Goal: Task Accomplishment & Management: Use online tool/utility

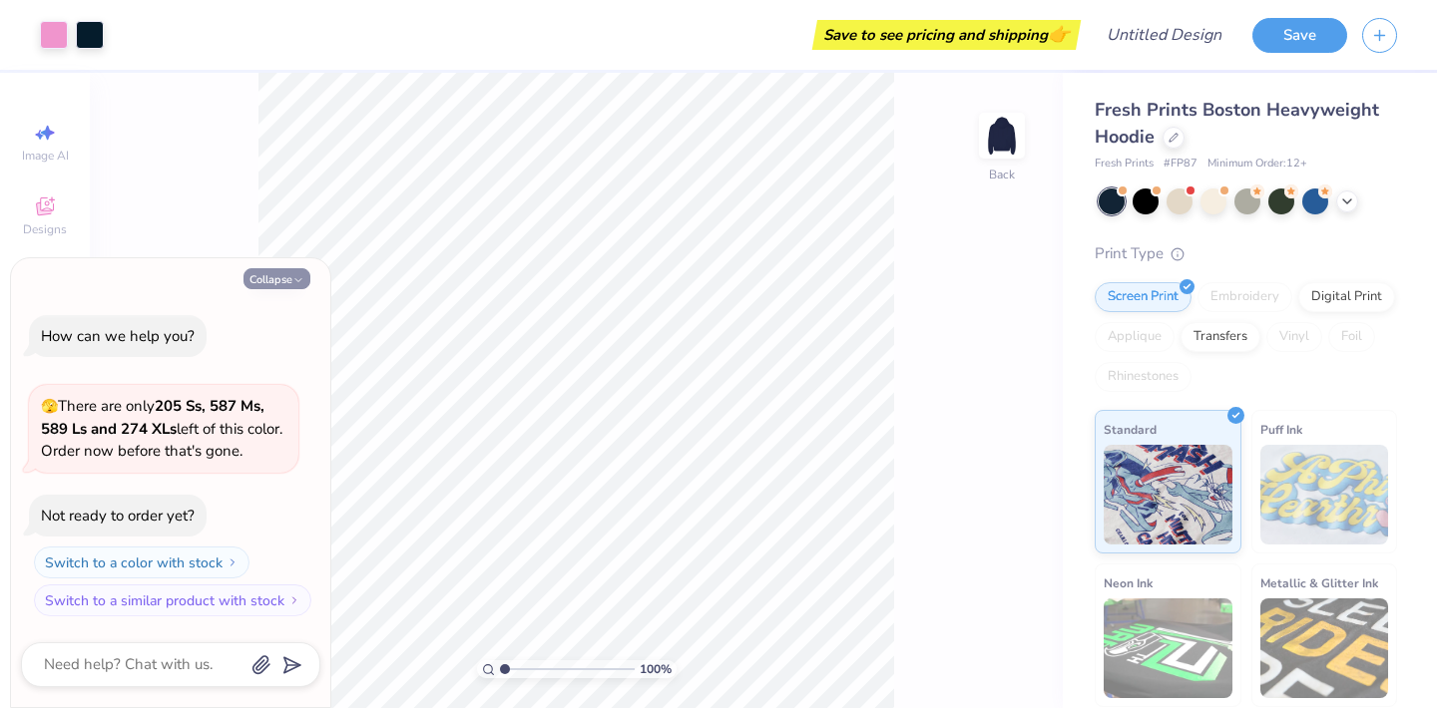
click at [275, 285] on button "Collapse" at bounding box center [276, 278] width 67 height 21
type textarea "x"
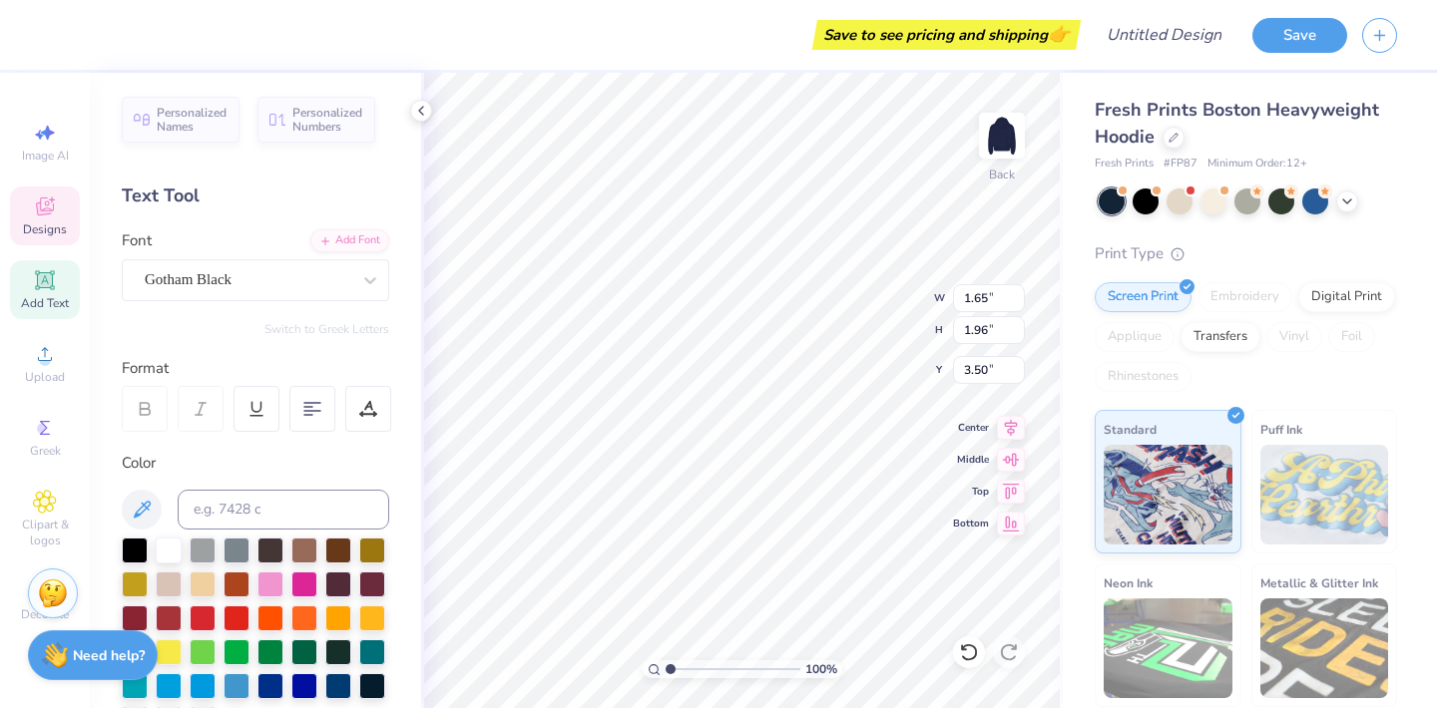
type input "0.55"
type input "3.30"
type input "3.77"
type textarea "g"
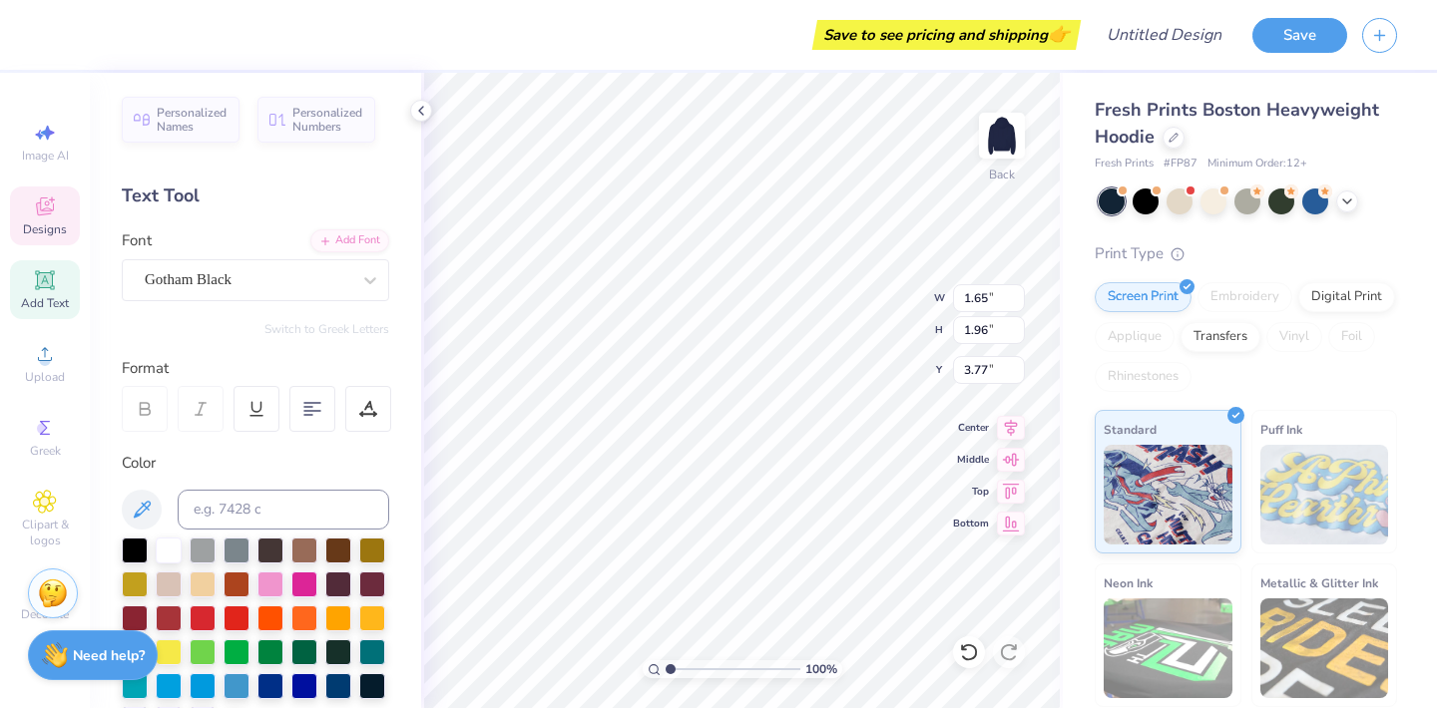
type textarea "GIRLS INC."
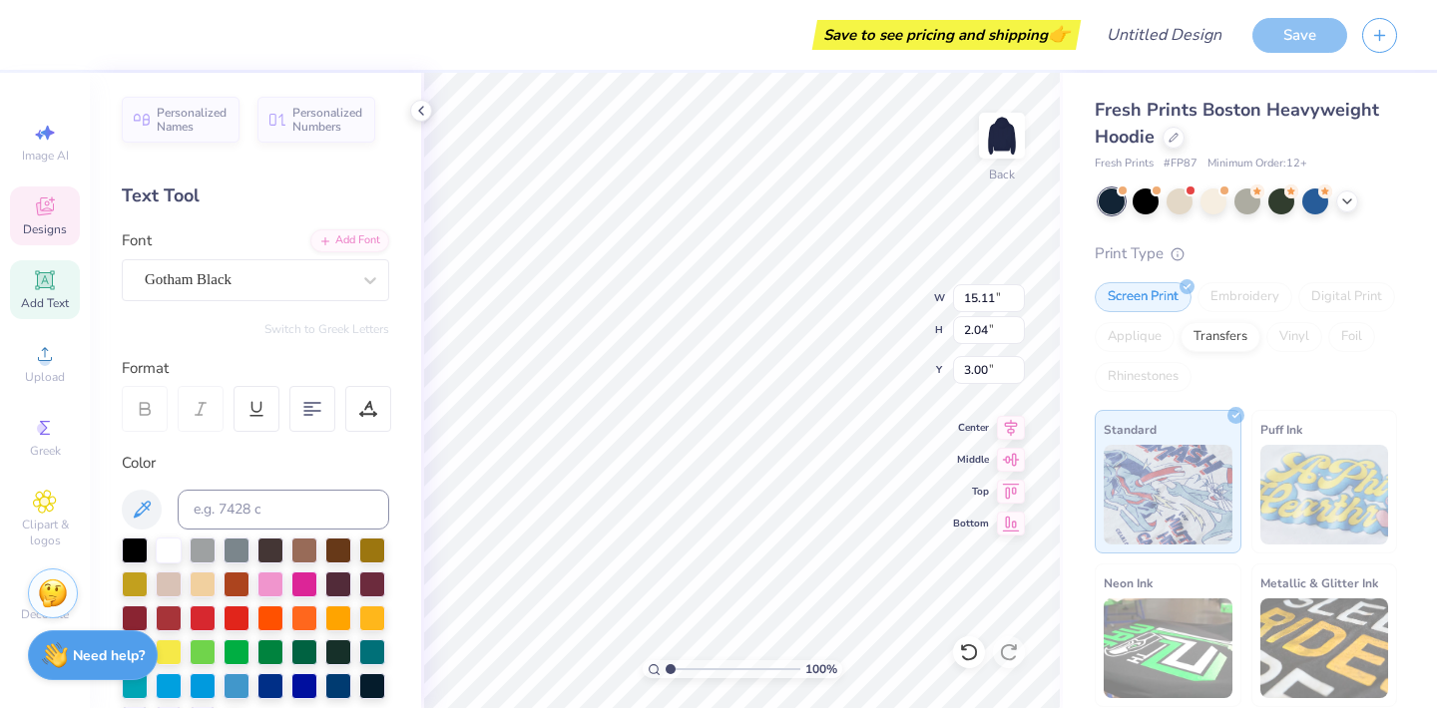
type input "3.00"
type textarea "BOSTON COLLEGE"
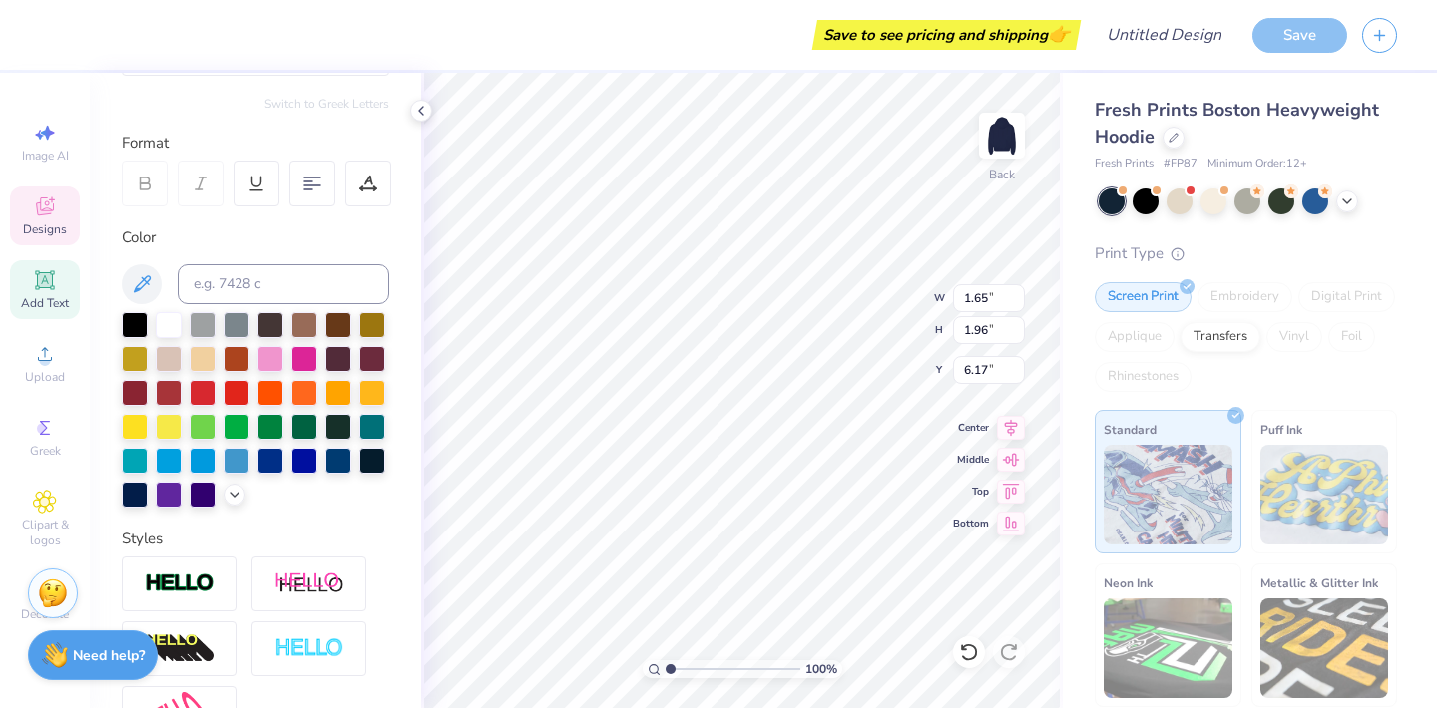
scroll to position [0, 0]
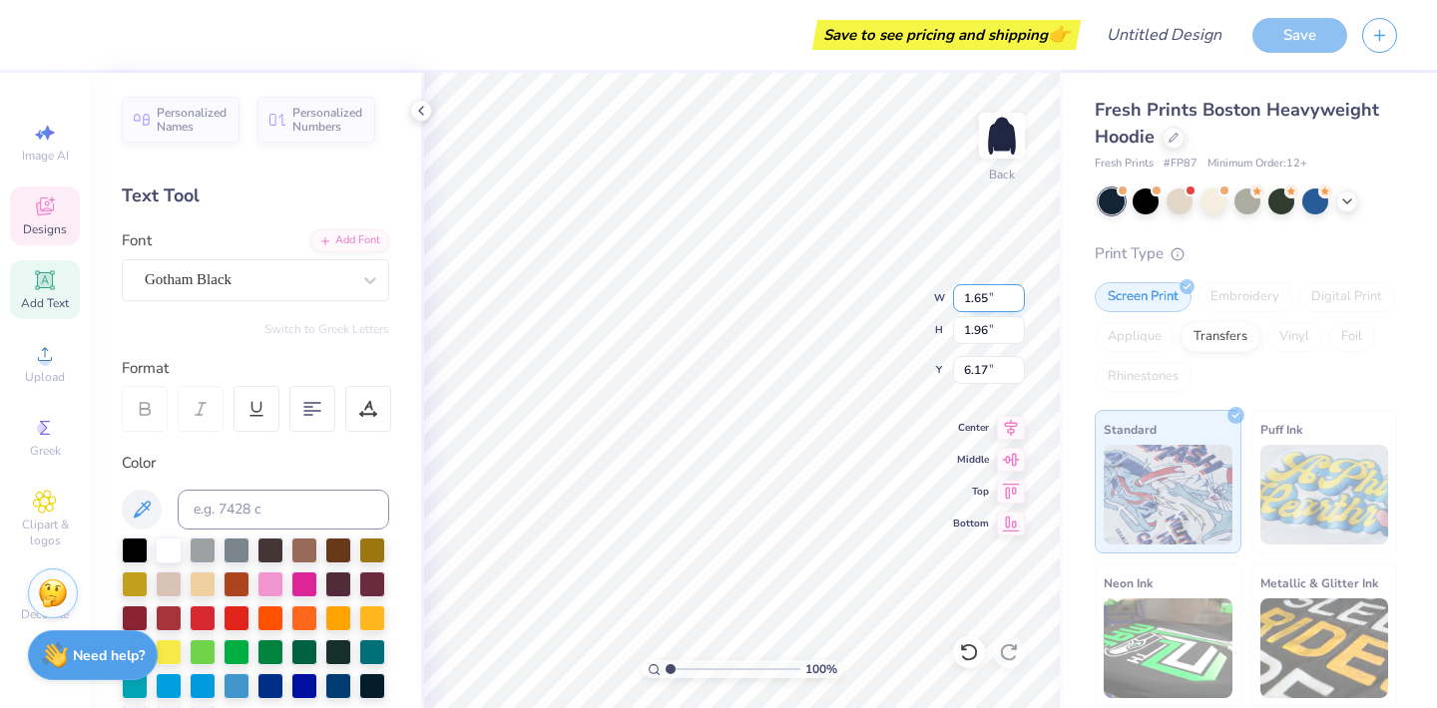
click at [1015, 301] on input "1.64" at bounding box center [989, 298] width 72 height 28
click at [1015, 301] on input "1.63" at bounding box center [989, 298] width 72 height 28
click at [1015, 301] on input "1.62" at bounding box center [989, 298] width 72 height 28
type input "1.61"
type input "1.45"
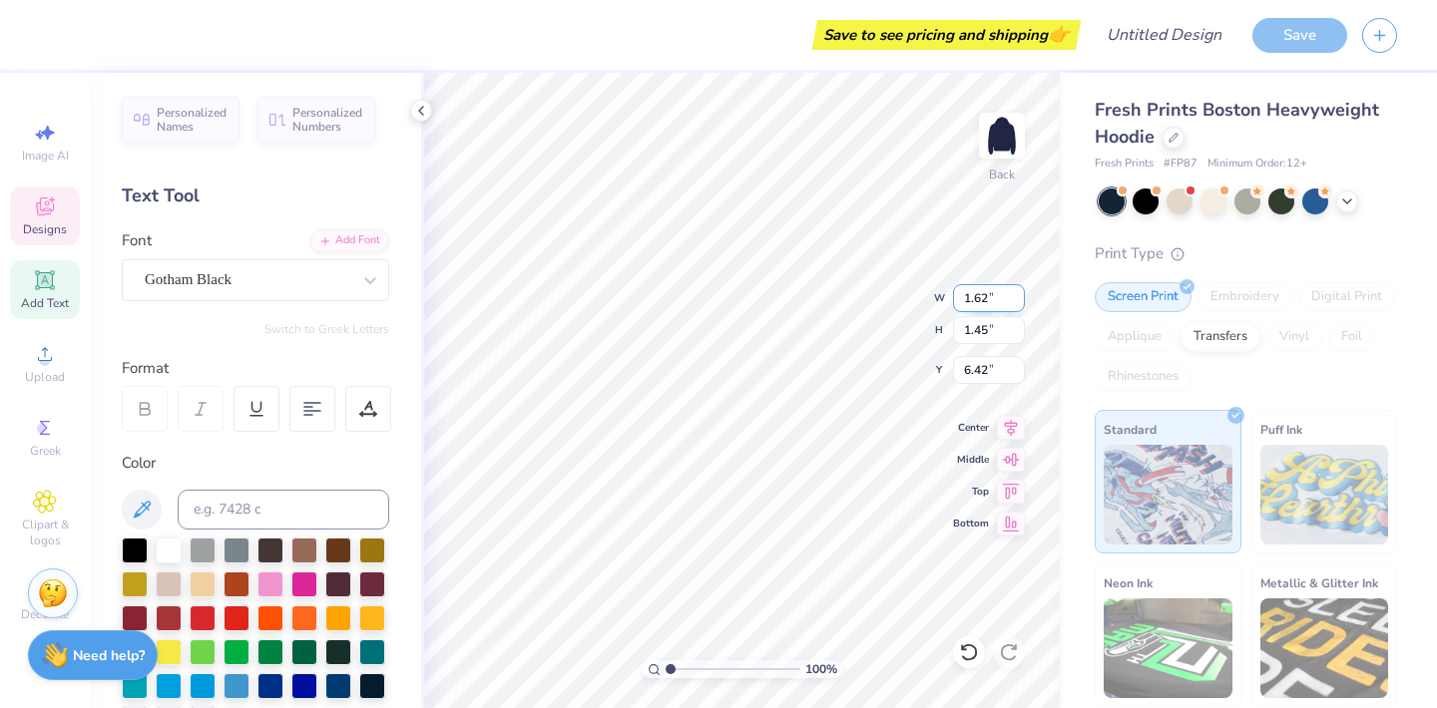
type input "6.42"
click at [1015, 301] on input "1.61" at bounding box center [989, 298] width 72 height 28
click at [1015, 301] on input "1.6" at bounding box center [989, 298] width 72 height 28
type input "1.59"
click at [1015, 301] on input "1.59" at bounding box center [989, 298] width 72 height 28
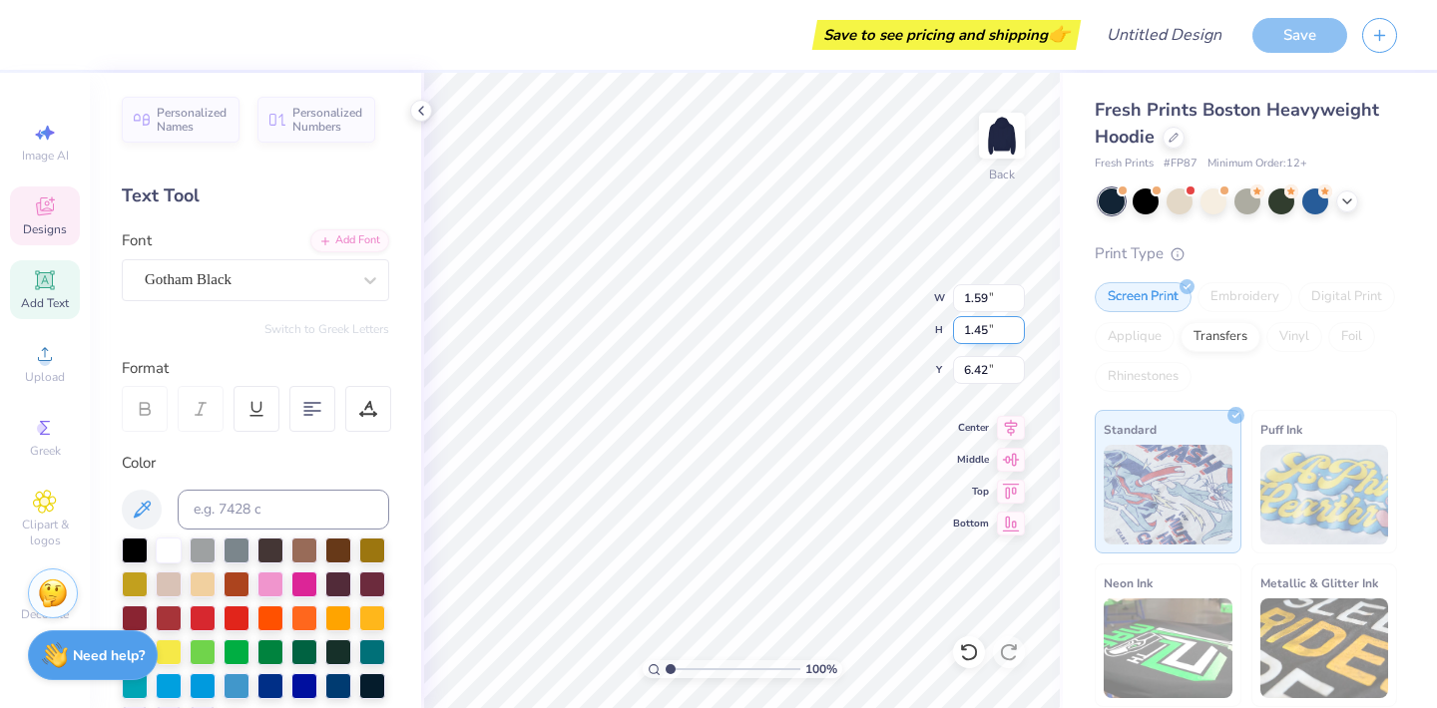
type input "1.44"
click at [1012, 334] on input "1.44" at bounding box center [989, 330] width 72 height 28
type input "7.09"
click at [1012, 326] on input "1.45" at bounding box center [989, 330] width 72 height 28
type input "1.46"
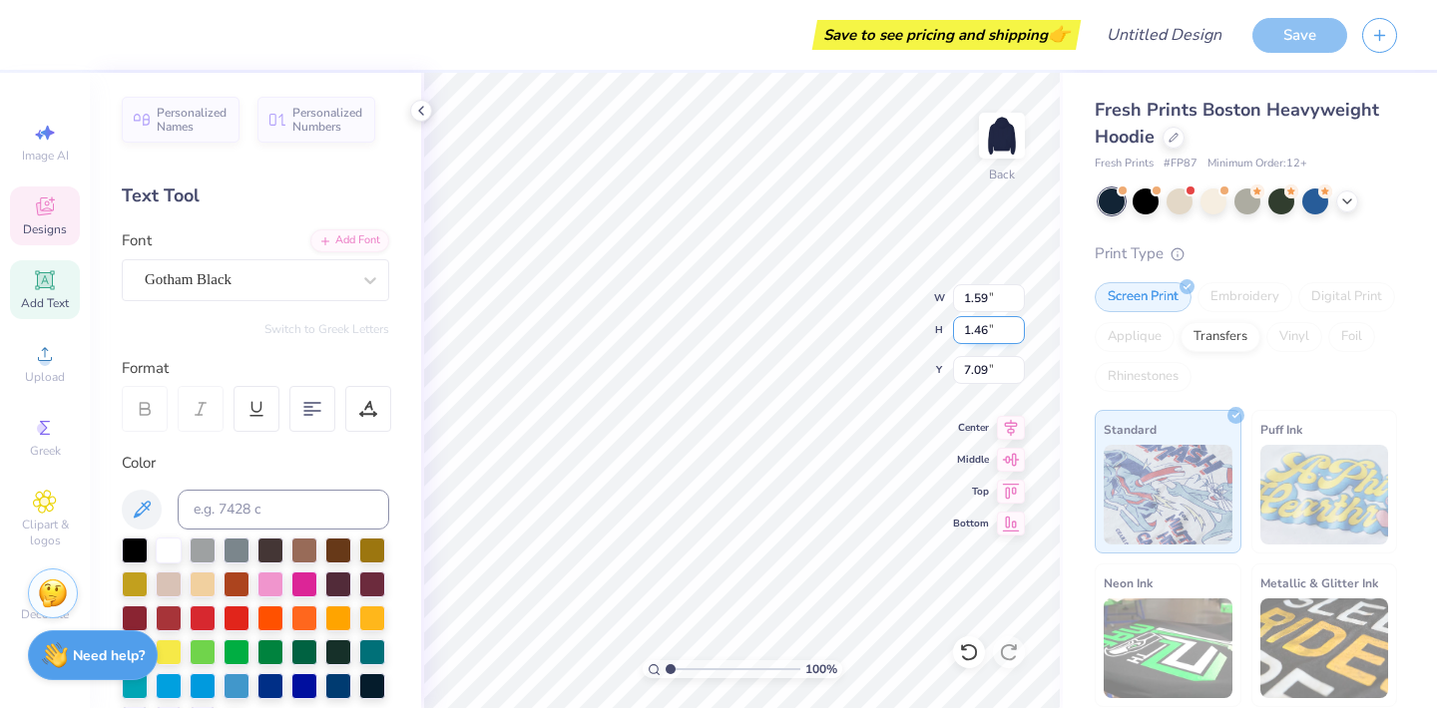
click at [1012, 326] on input "1.46" at bounding box center [989, 330] width 72 height 28
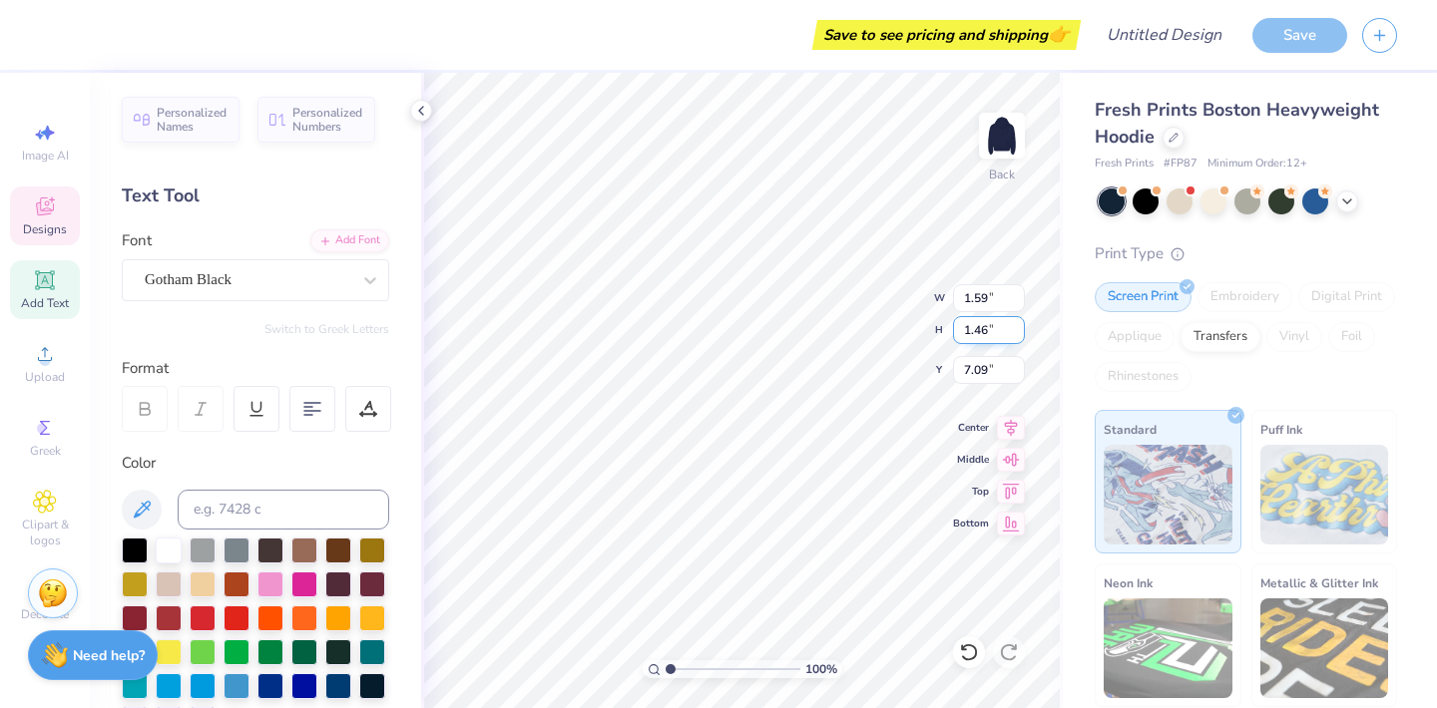
click at [1012, 326] on input "1.46" at bounding box center [989, 330] width 72 height 28
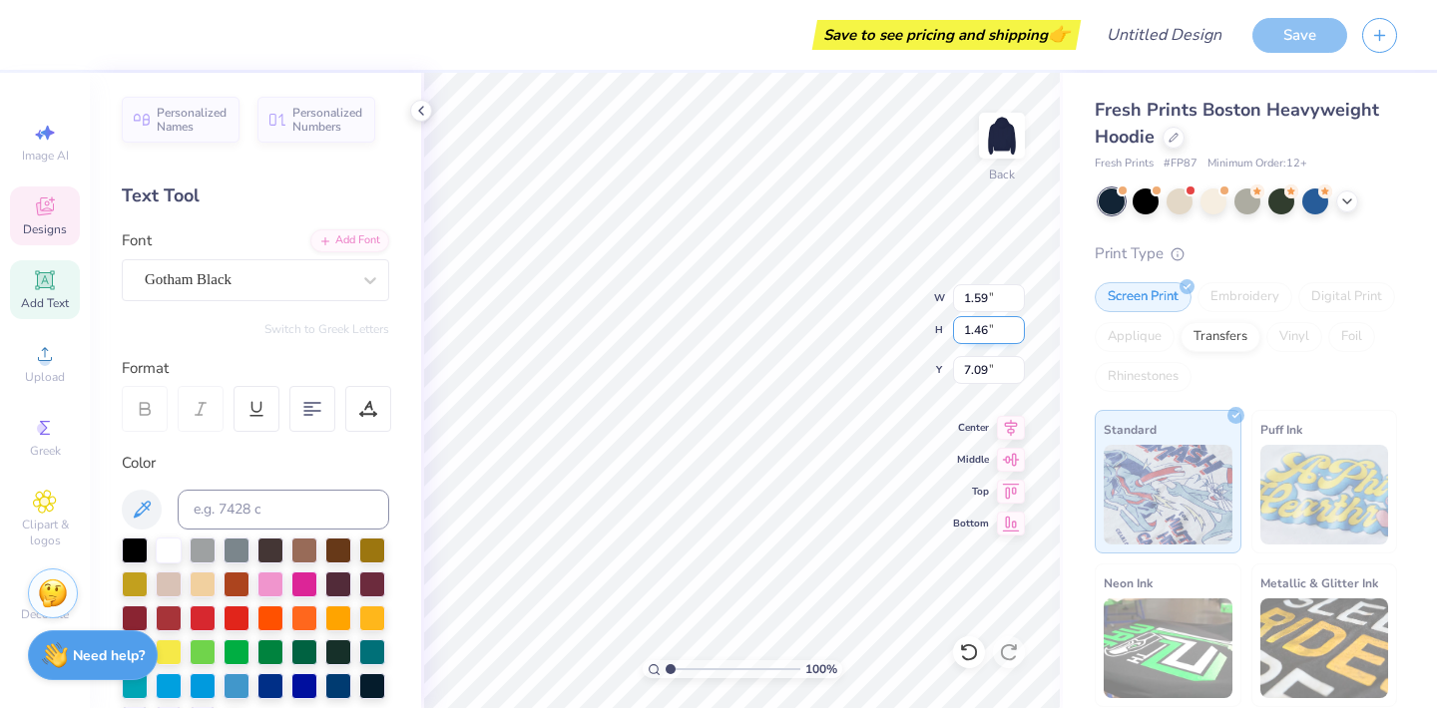
click at [973, 329] on input "1.46" at bounding box center [989, 330] width 72 height 28
click at [950, 329] on div "100 % Back W 1.59 1.59 " H 1.46 1.46 " Y 7.09 7.09 " Center Middle Top Bottom" at bounding box center [741, 391] width 641 height 636
click at [967, 328] on input "0.12" at bounding box center [989, 330] width 72 height 28
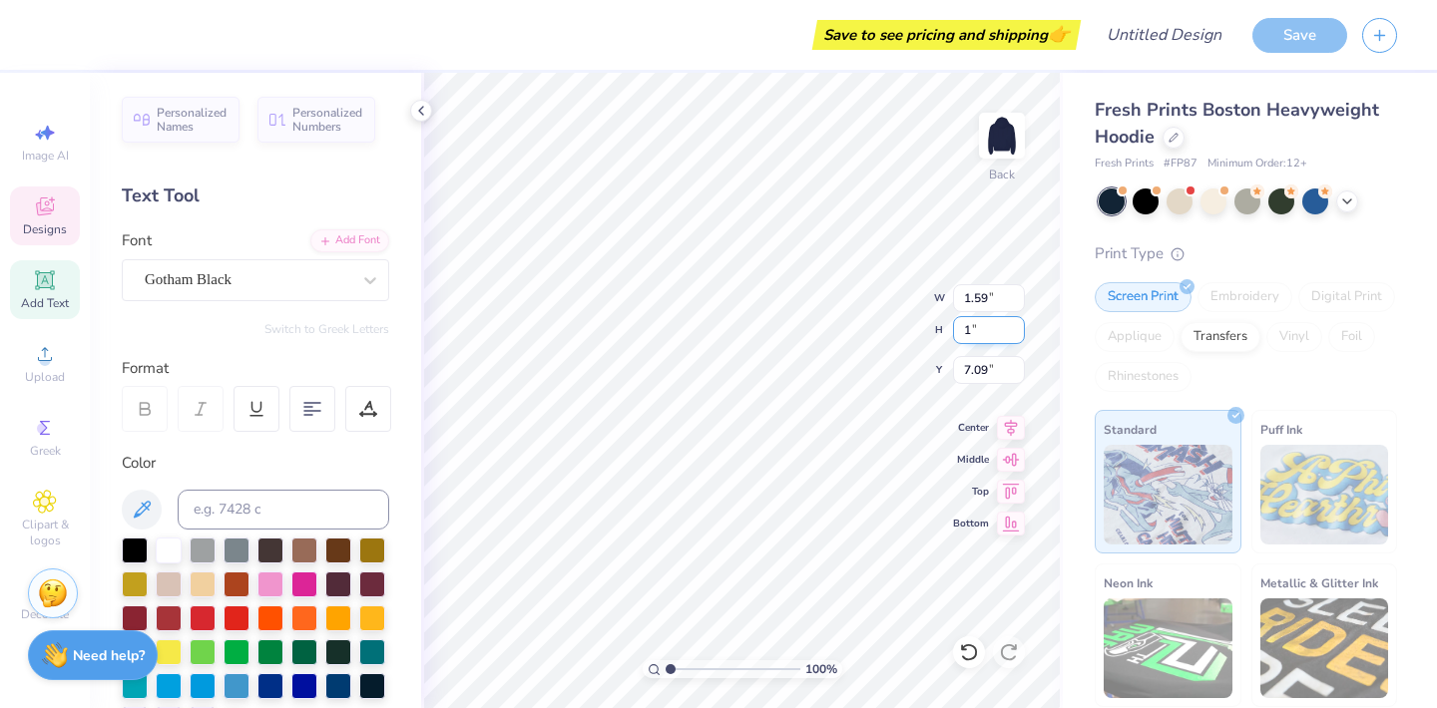
type input "1"
type input "13.01"
type input "1.00"
type input "6.65"
type input "13.72"
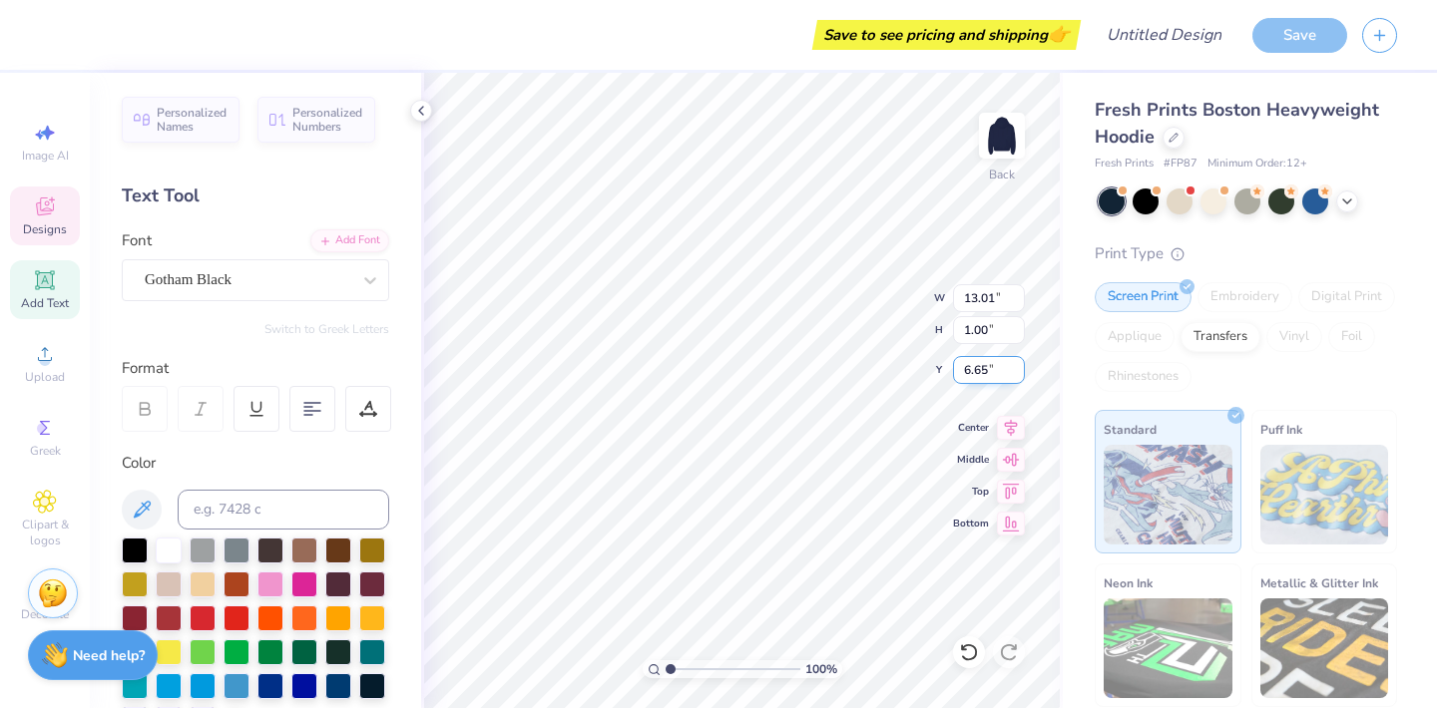
type input "1.06"
type textarea "BOSTON COLLEGE"
type input "5.35"
type input "4.79"
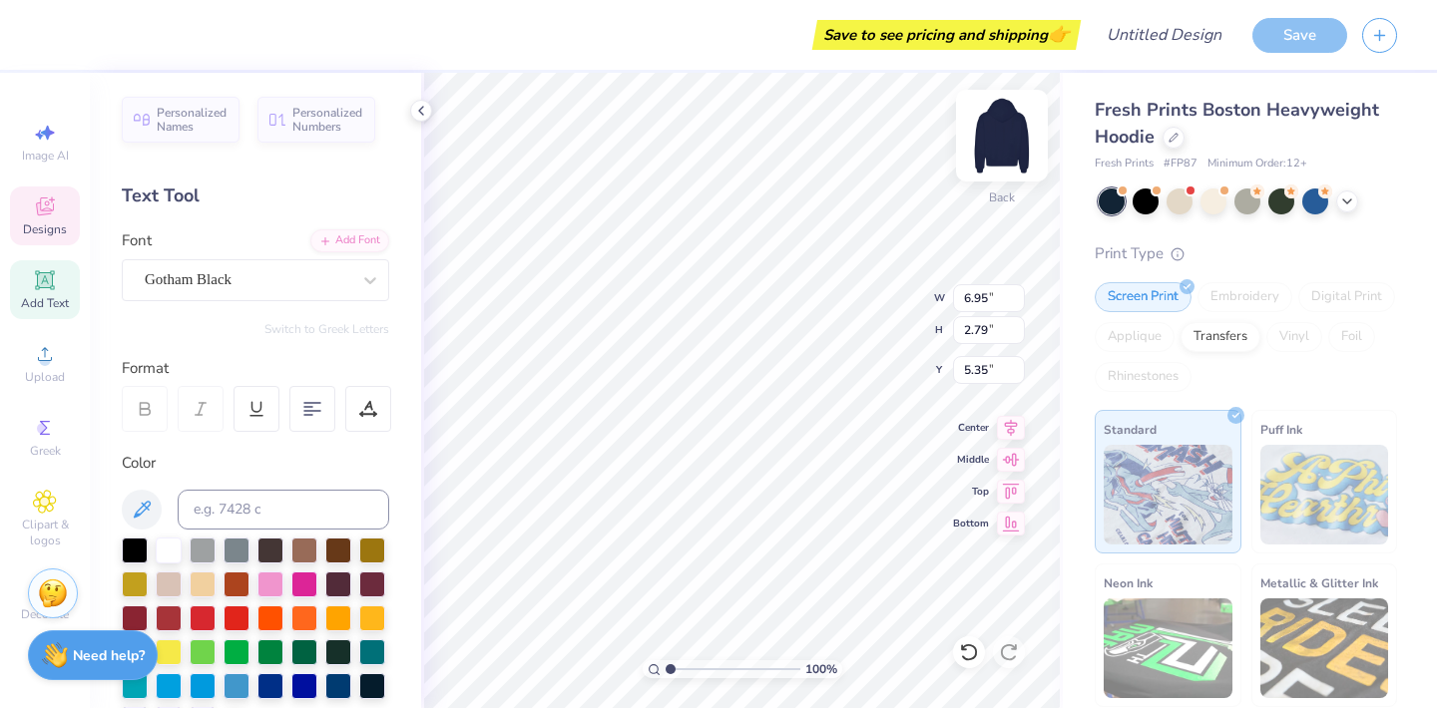
type input "1.92"
type input "6.19"
type input "4.07"
type input "3.87"
type input "4.69"
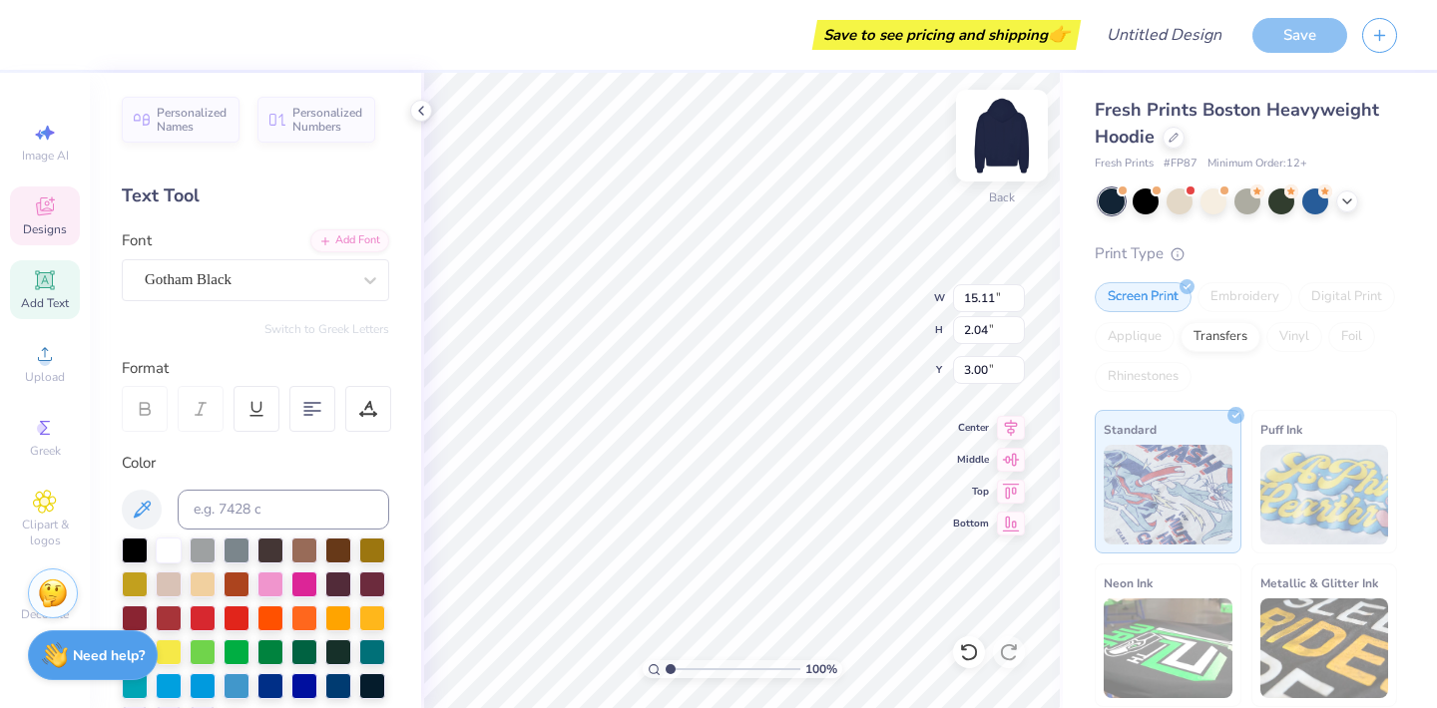
type input "12.80"
type input "1.72"
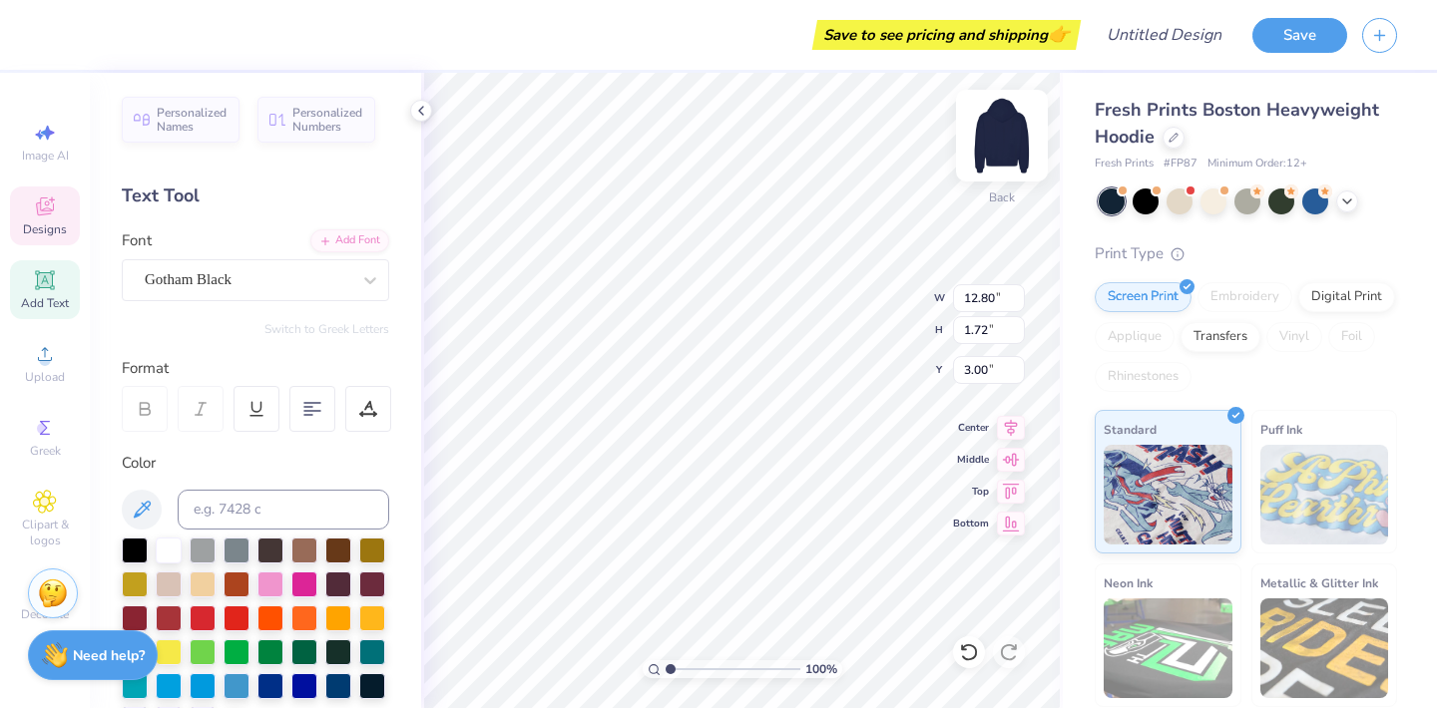
type input "4.79"
type input "1.92"
type input "5.79"
type input "4.07"
type input "3.87"
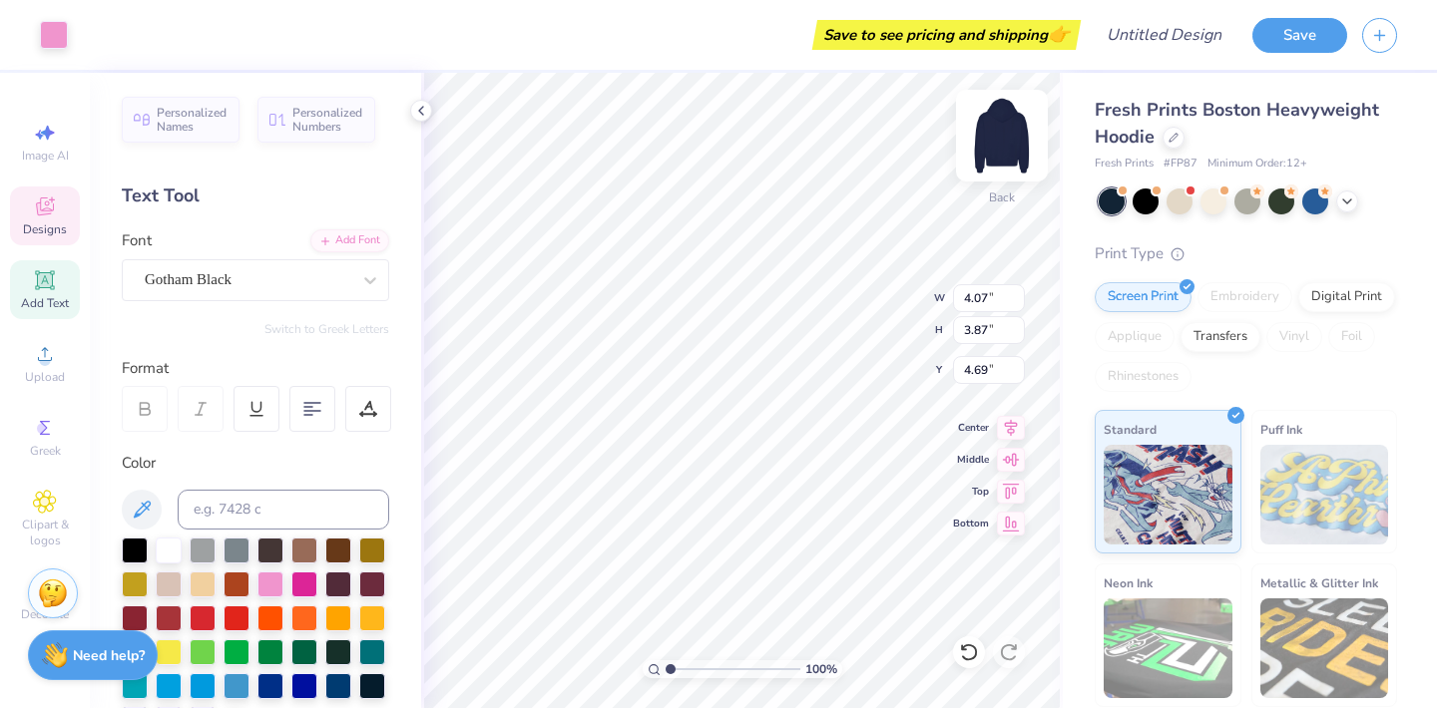
type input "4.82"
type input "1.85"
type input "0.59"
type input "6.45"
type input "4.79"
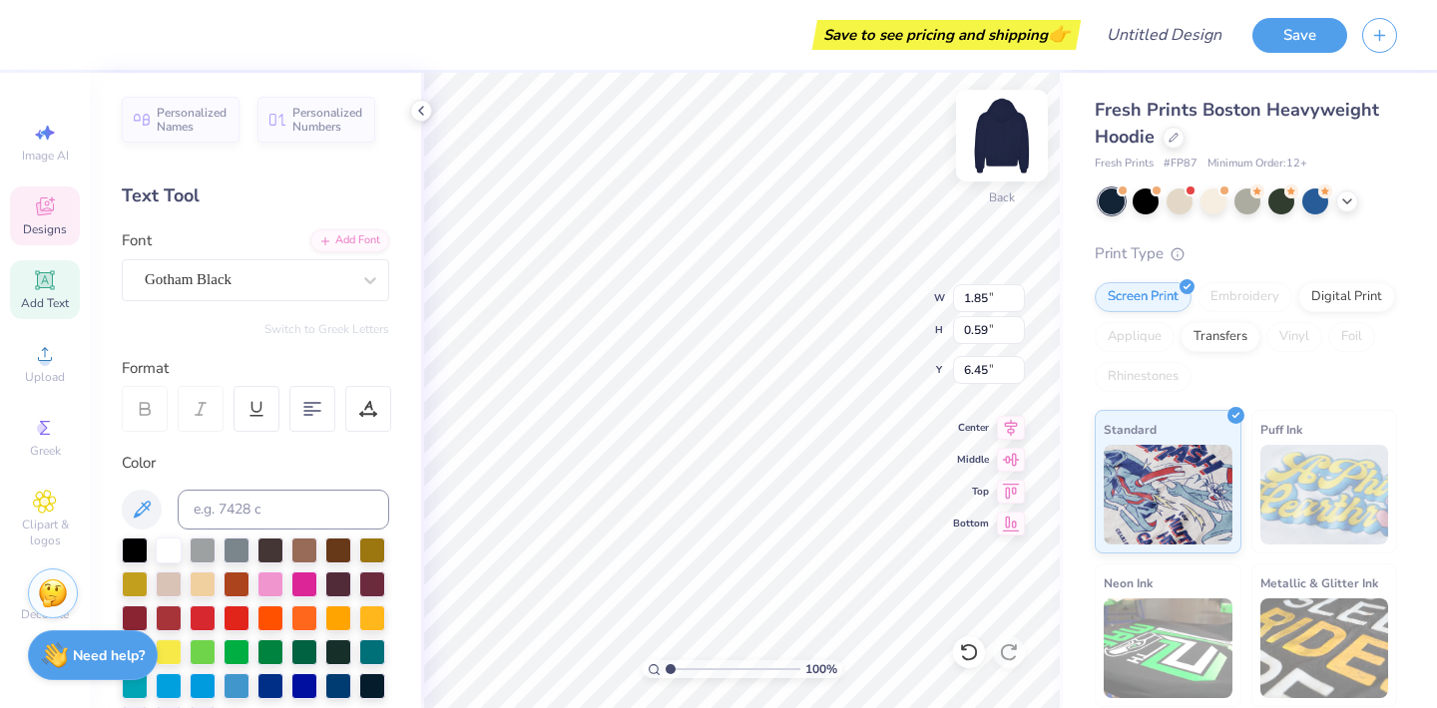
type input "1.92"
type input "5.79"
type textarea "o"
type textarea "OF BOSTON AND LEE"
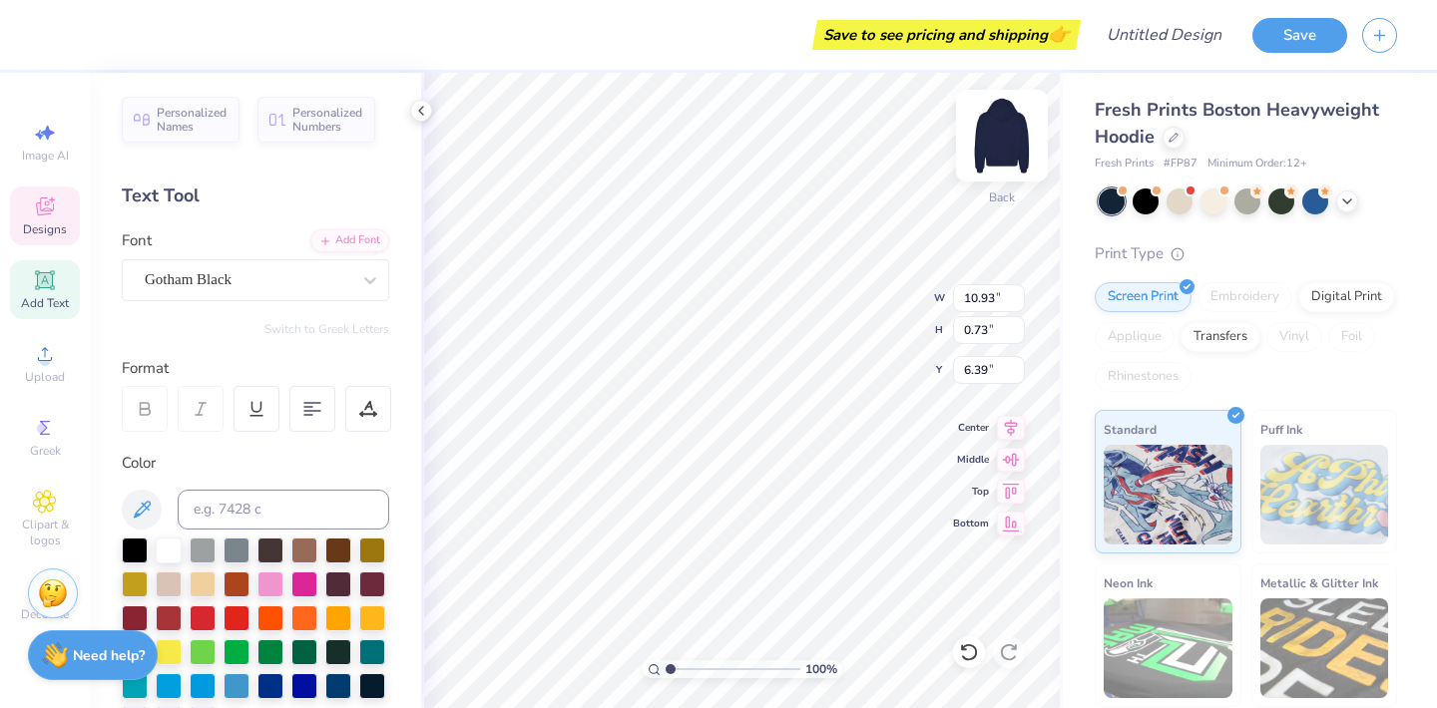
type textarea "OF BOSTON AND [PERSON_NAME]"
click at [292, 403] on div at bounding box center [312, 409] width 46 height 46
type input "1.85"
type input "0.59"
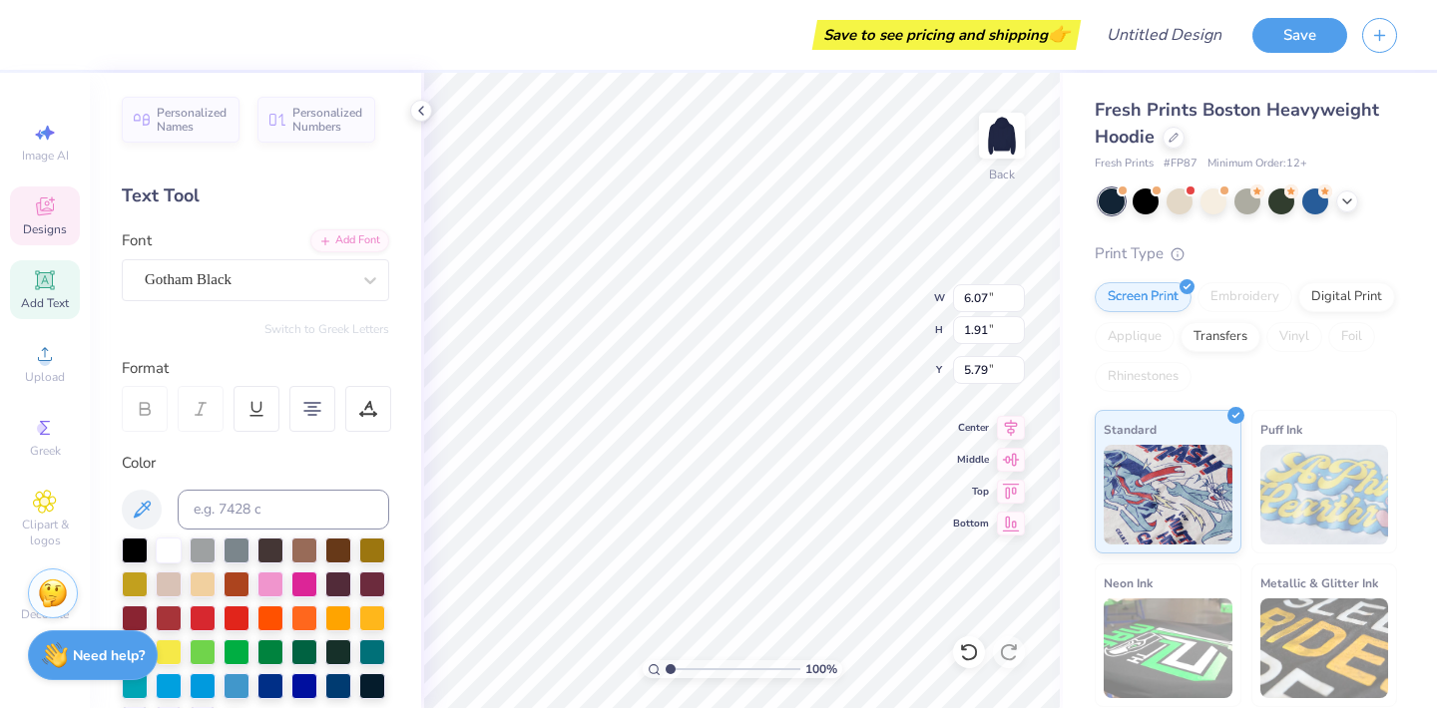
type input "6.45"
type textarea "BOSTON COLLEGE CHAPTER"
click at [847, 328] on div "100 % Back W 4.03 4.03 " H 2.54 2.54 " Y 5.48 5.48 " Center Middle Top Bottom" at bounding box center [741, 391] width 641 height 636
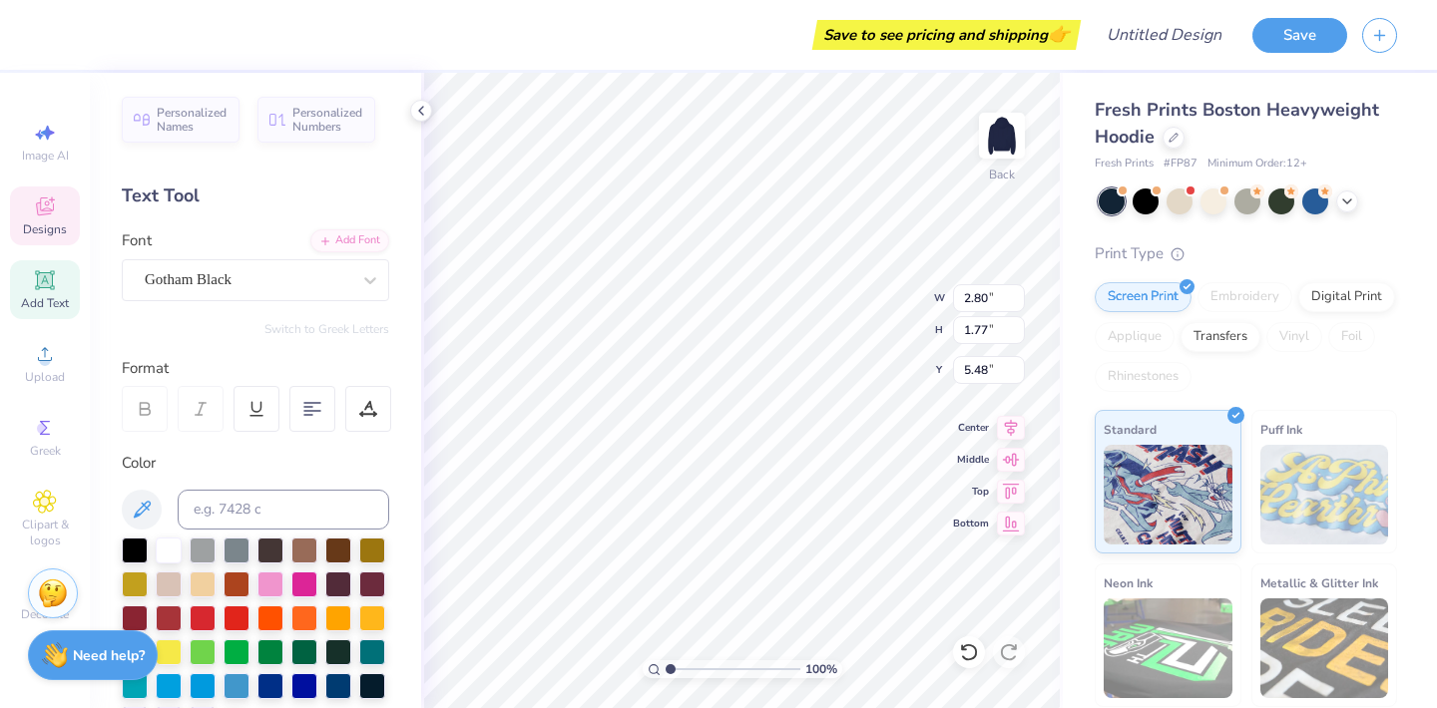
type input "2.80"
type input "1.77"
type input "5.87"
type input "4.67"
type input "4.44"
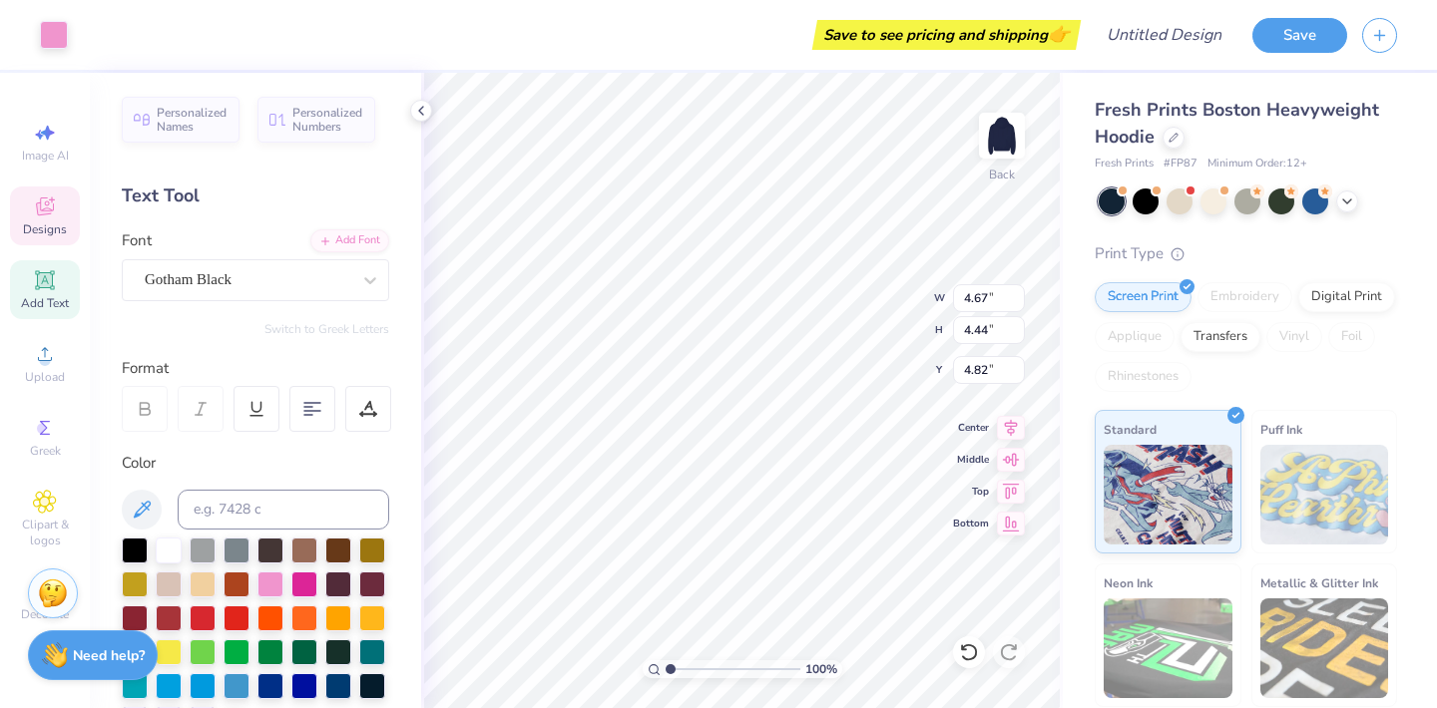
type input "5.04"
type input "2.80"
type input "1.77"
type input "6.75"
type input "2.20"
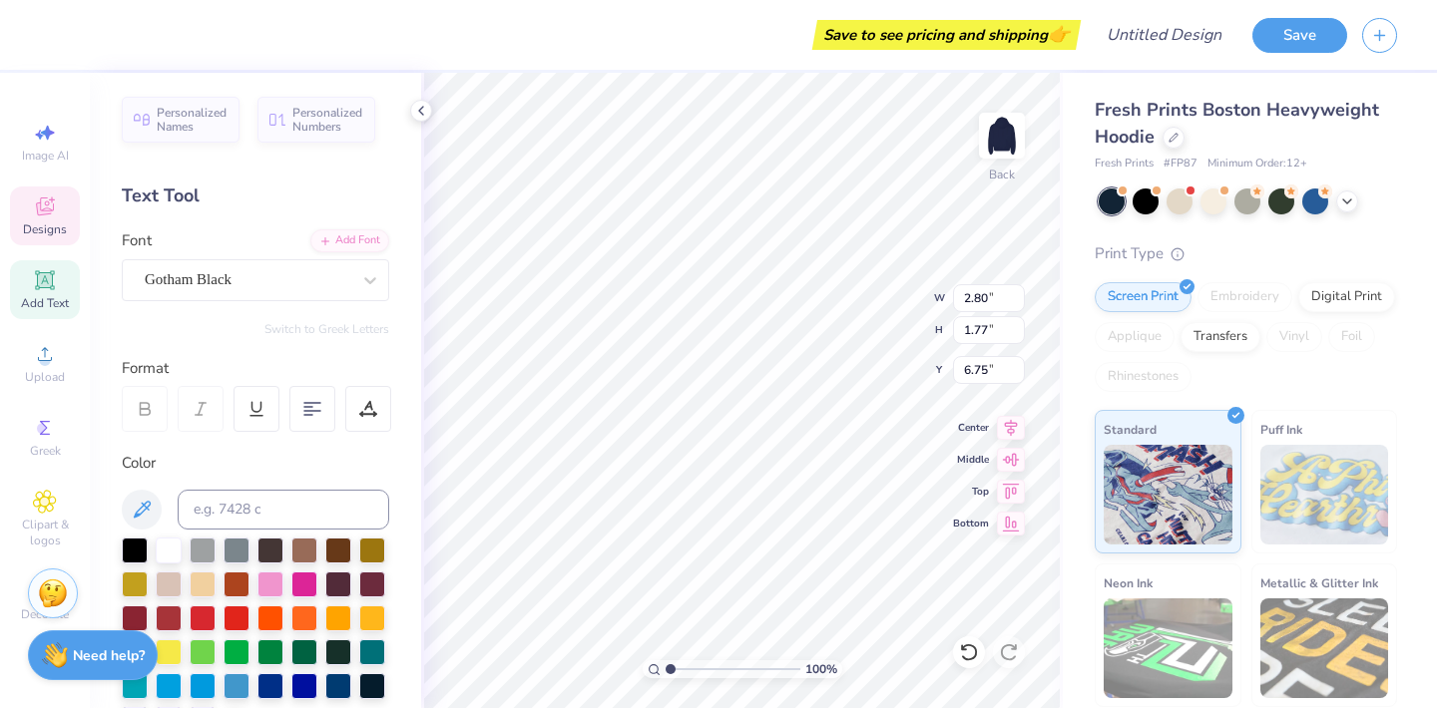
type input "1.39"
click at [208, 506] on input at bounding box center [284, 510] width 212 height 40
type input "ED1849"
click at [230, 487] on div "Color ED1849" at bounding box center [255, 592] width 267 height 281
click at [226, 480] on div "Color ED1849" at bounding box center [255, 592] width 267 height 281
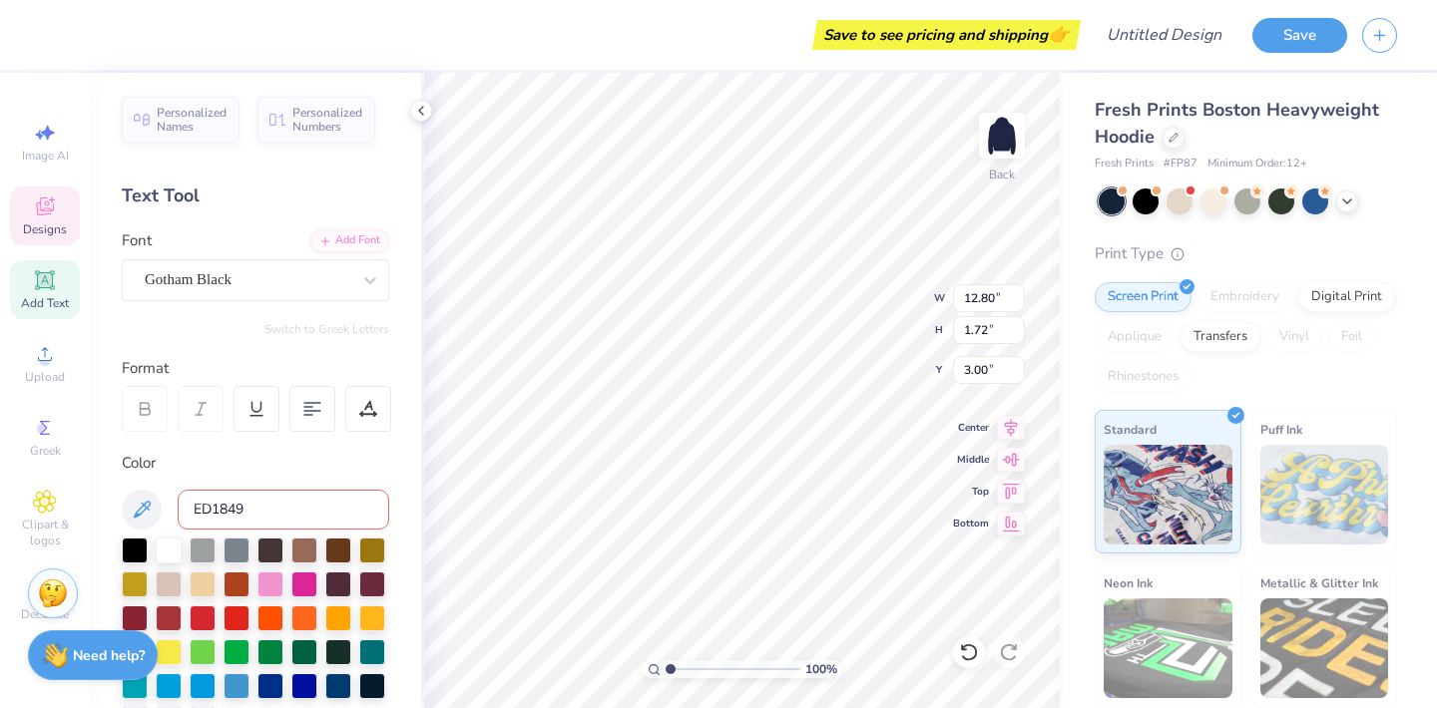
click at [227, 502] on input "ED1849" at bounding box center [284, 510] width 212 height 40
click at [260, 506] on input "ED1849" at bounding box center [284, 510] width 212 height 40
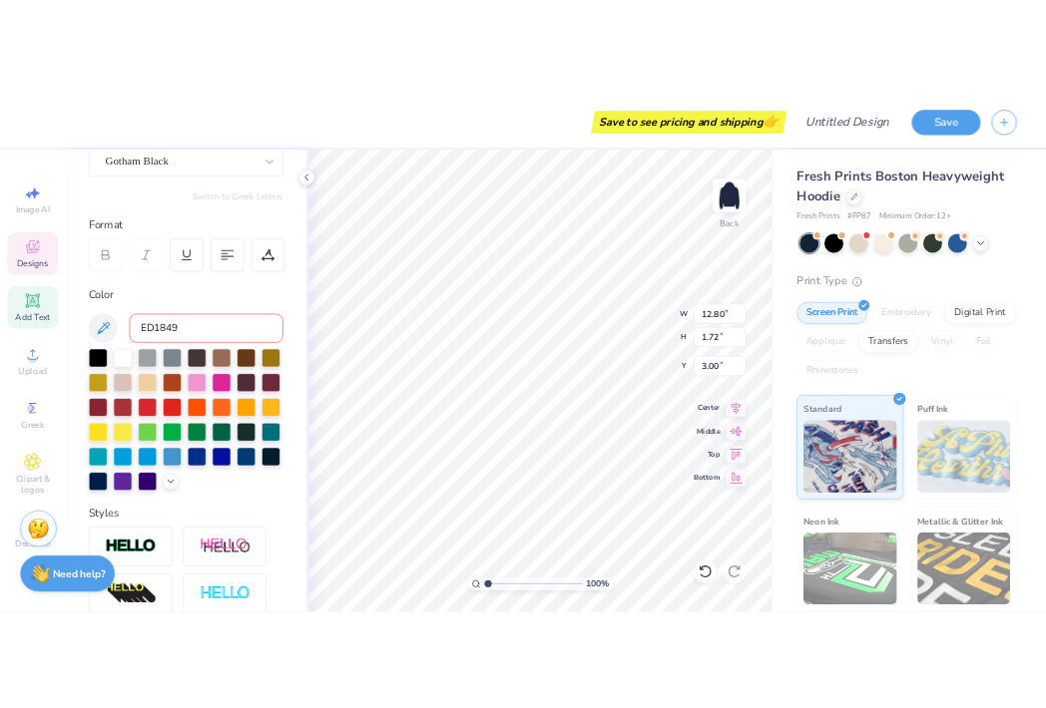
scroll to position [197, 0]
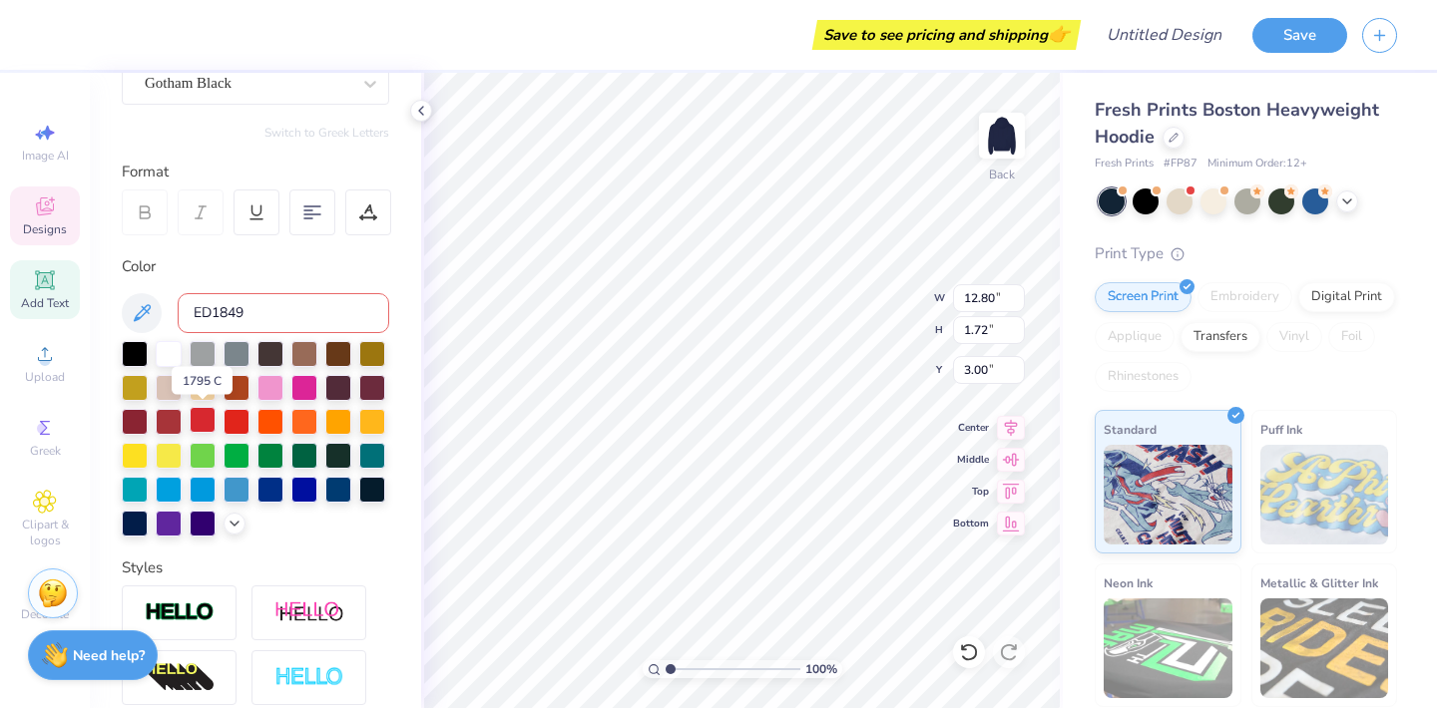
click at [201, 426] on div at bounding box center [203, 420] width 26 height 26
click at [224, 422] on div at bounding box center [236, 420] width 26 height 26
click at [226, 317] on input at bounding box center [284, 313] width 212 height 40
type input "1849ed"
type input "ed1849"
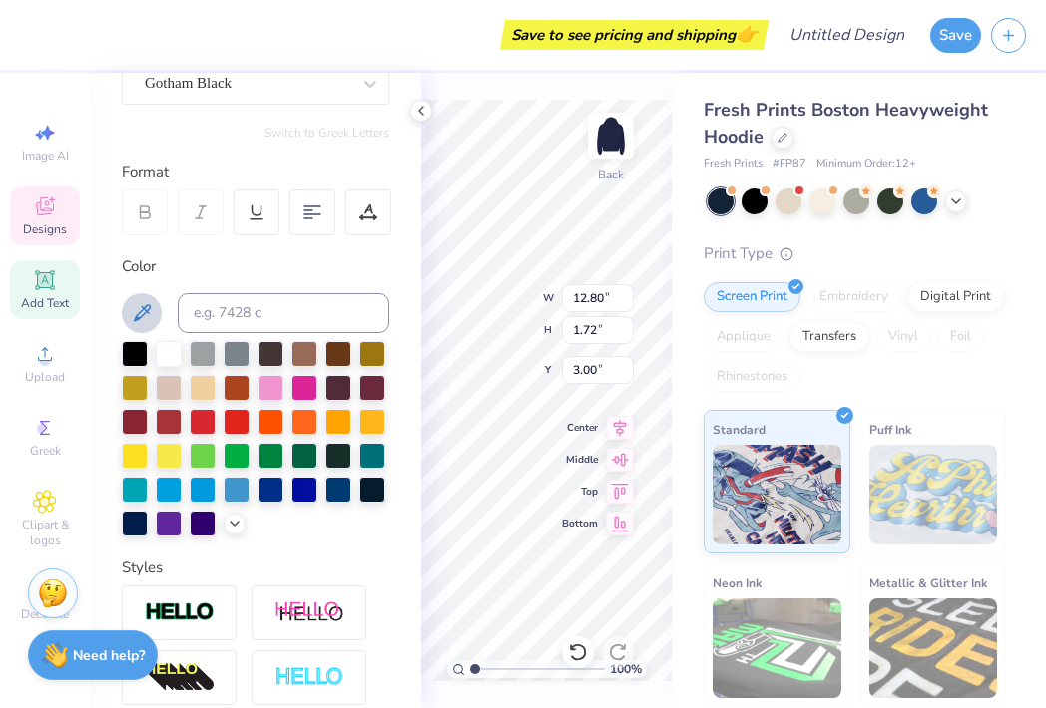
click at [142, 310] on icon at bounding box center [142, 312] width 17 height 17
click at [119, 302] on div "Personalized Names Personalized Numbers Text Tool Add Font Font Gotham Black Sw…" at bounding box center [255, 391] width 331 height 636
click at [143, 311] on icon at bounding box center [142, 313] width 24 height 24
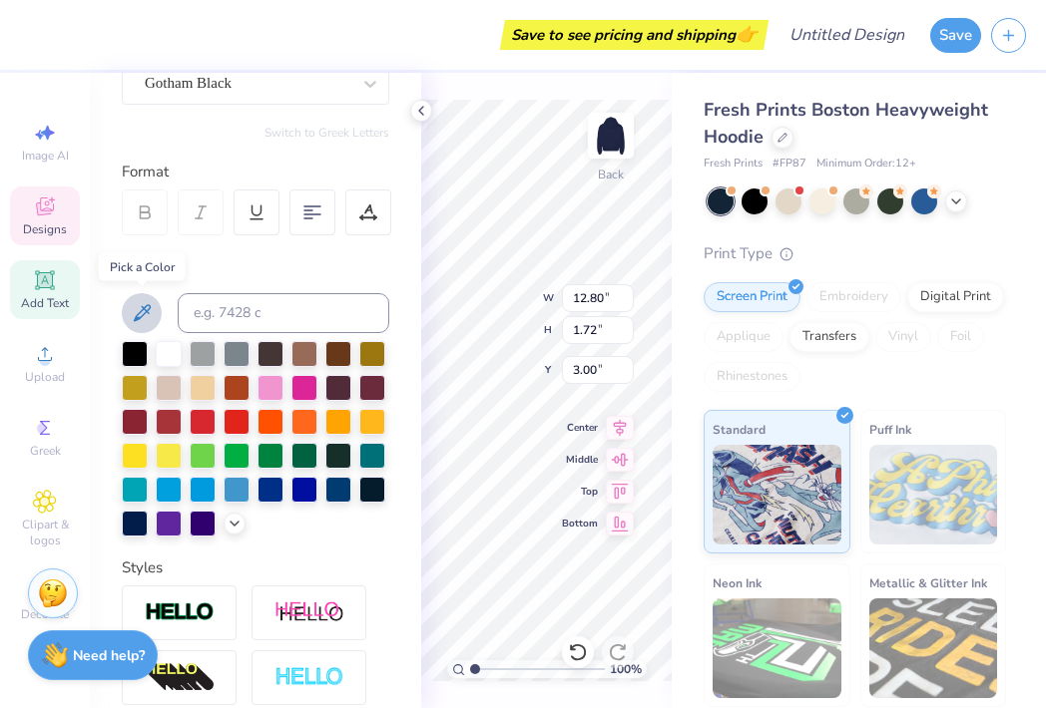
click at [146, 313] on icon at bounding box center [142, 313] width 24 height 24
click at [138, 312] on icon at bounding box center [142, 313] width 24 height 24
click at [236, 527] on icon at bounding box center [234, 522] width 16 height 16
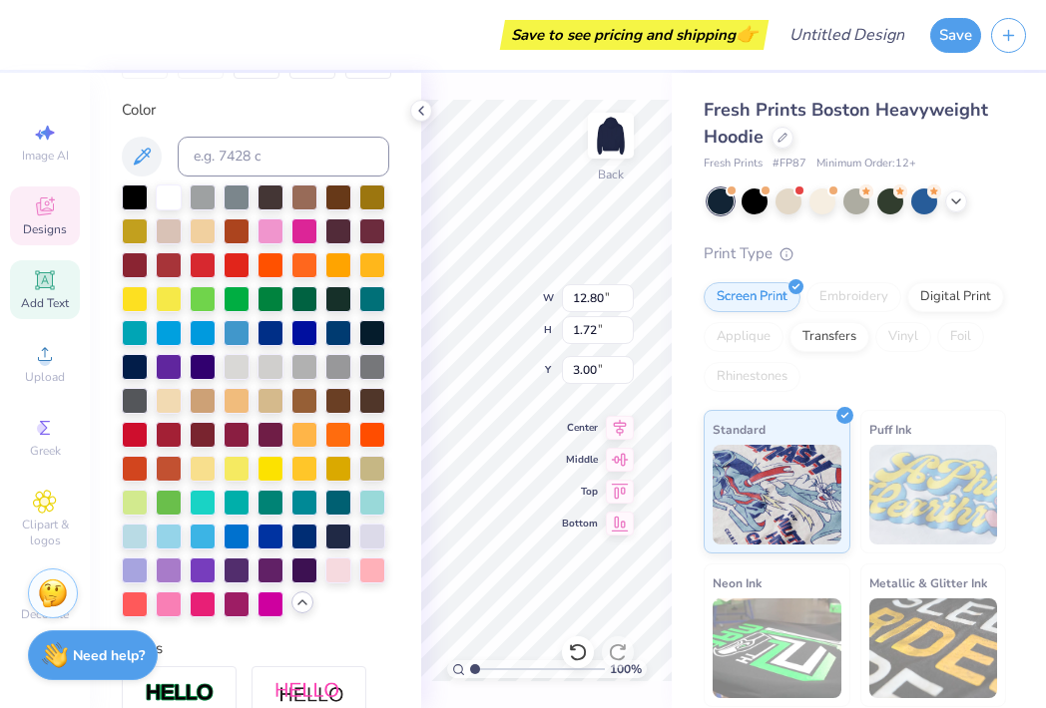
scroll to position [420, 0]
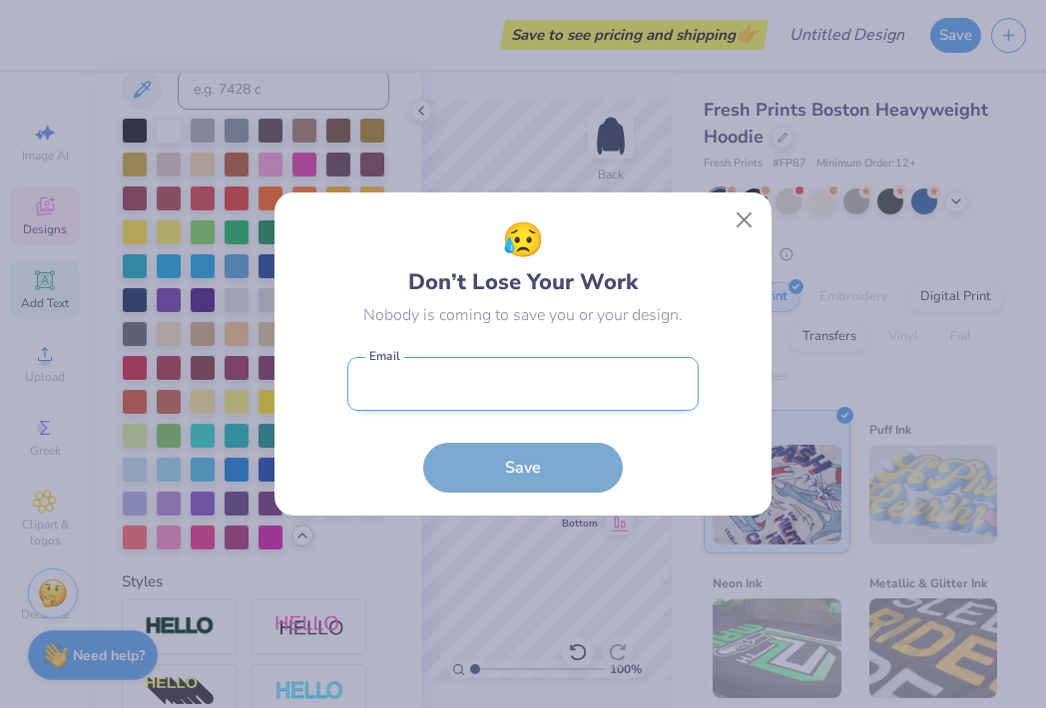
click at [611, 381] on input "email" at bounding box center [522, 384] width 351 height 55
type input "carolinee.handd@gmail.com"
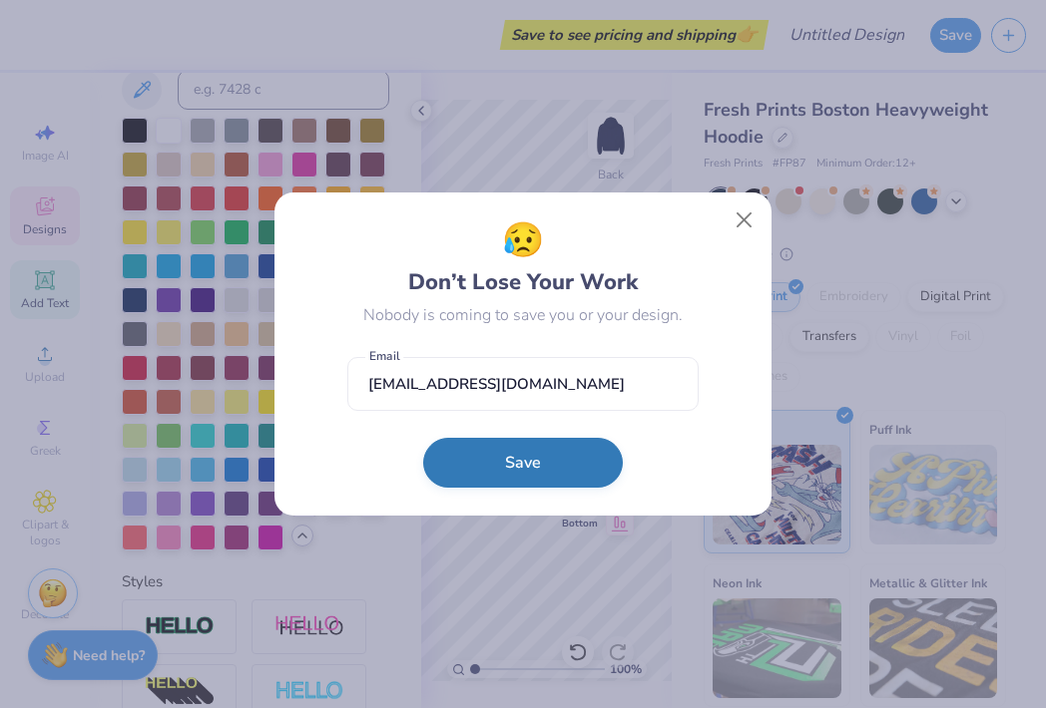
click at [519, 449] on button "Save" at bounding box center [523, 463] width 200 height 50
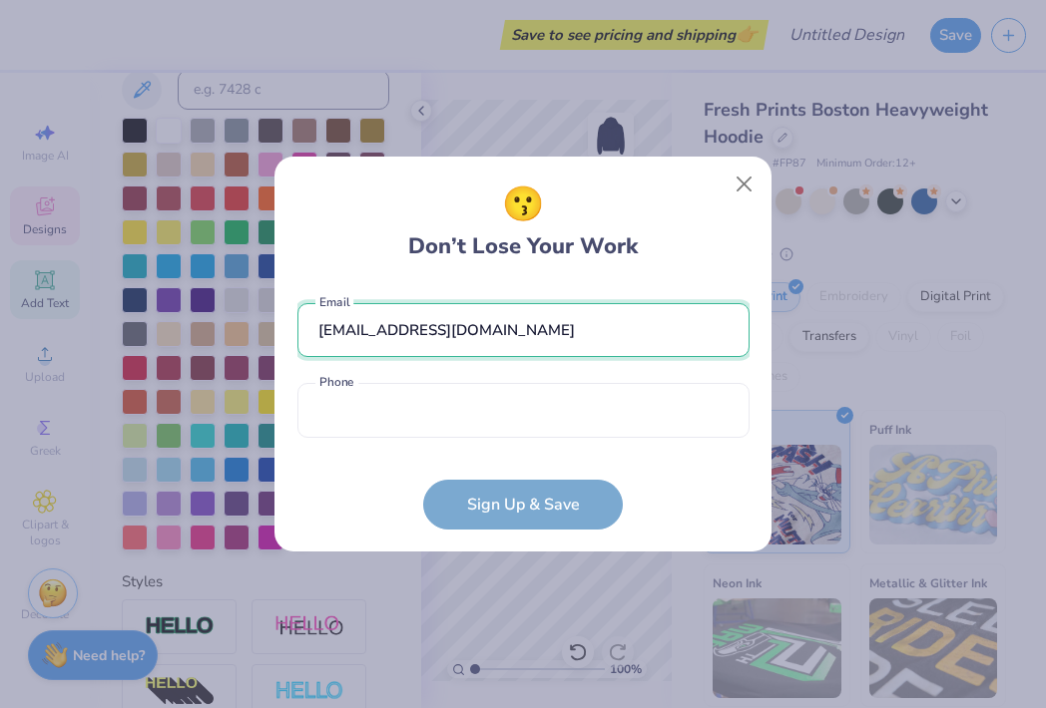
click at [492, 342] on input "carolinee.handd@gmail.com" at bounding box center [523, 330] width 452 height 55
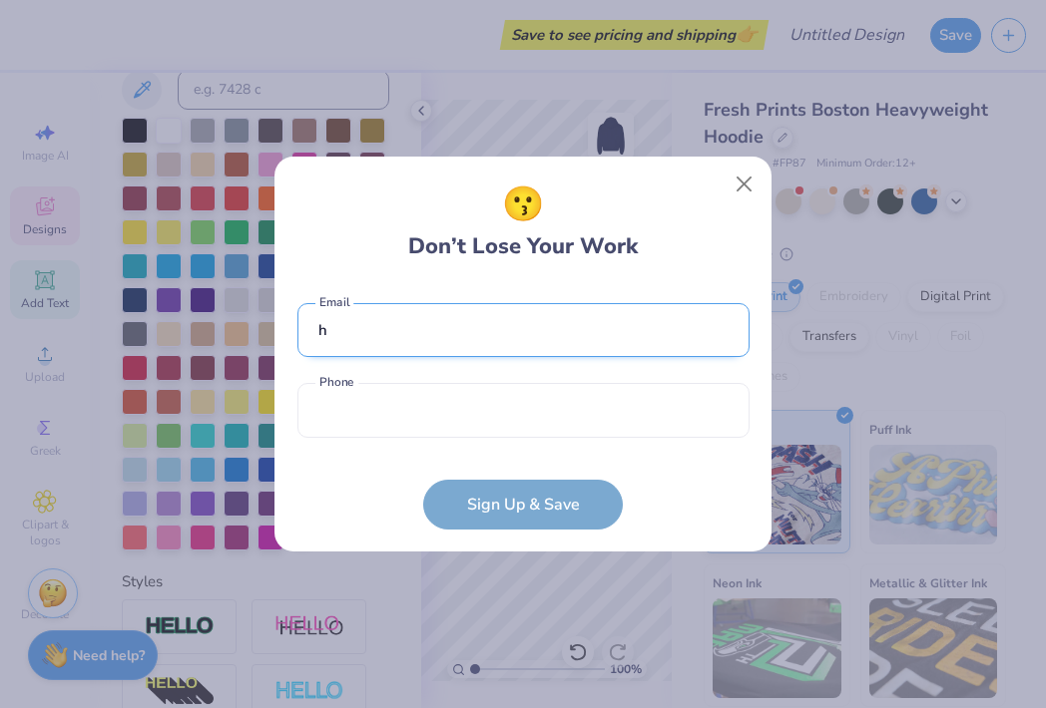
type input "[EMAIL_ADDRESS][DOMAIN_NAME]"
click at [486, 387] on input "tel" at bounding box center [523, 410] width 452 height 55
type input "(917) 678-5354"
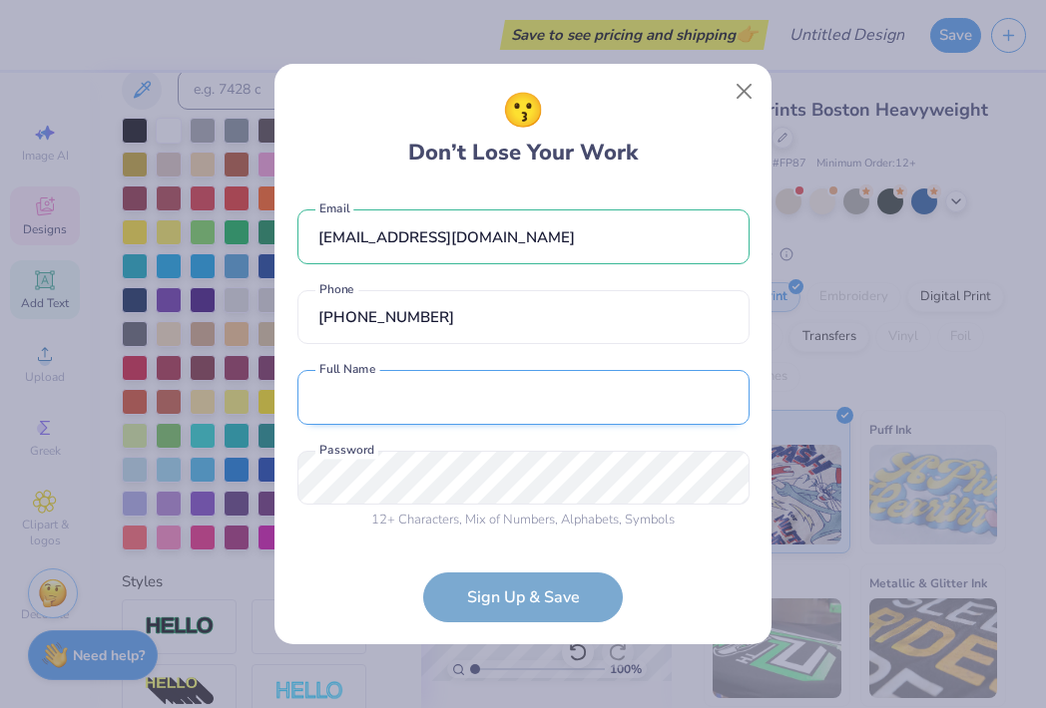
click at [411, 410] on input "text" at bounding box center [523, 397] width 452 height 55
type input "[PERSON_NAME]"
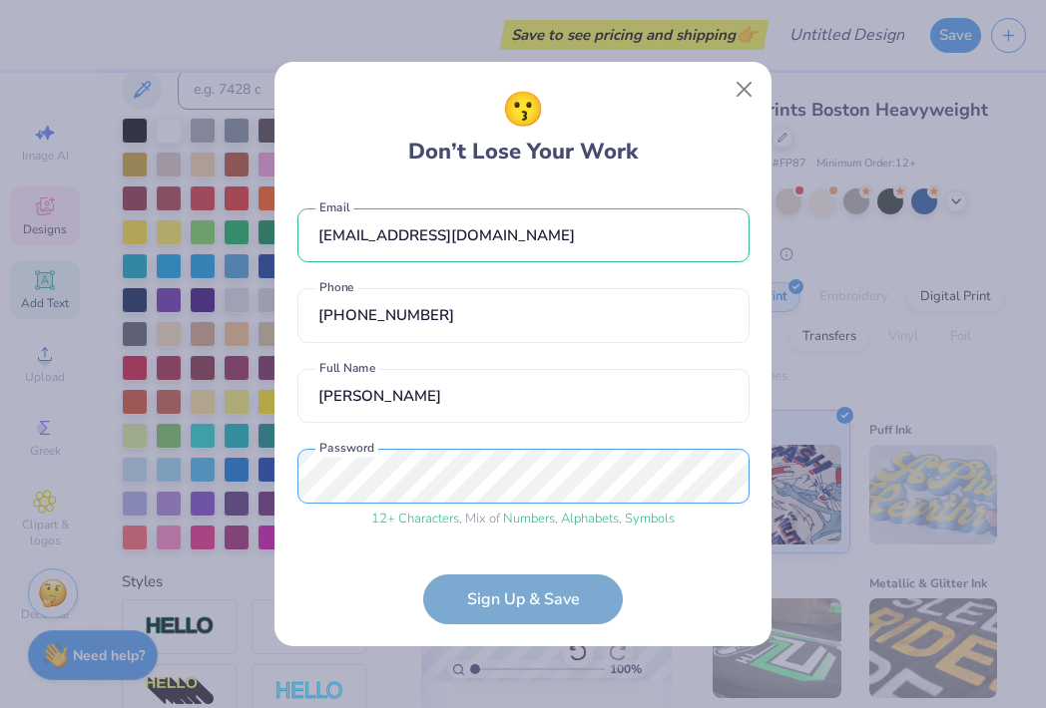
scroll to position [72, 0]
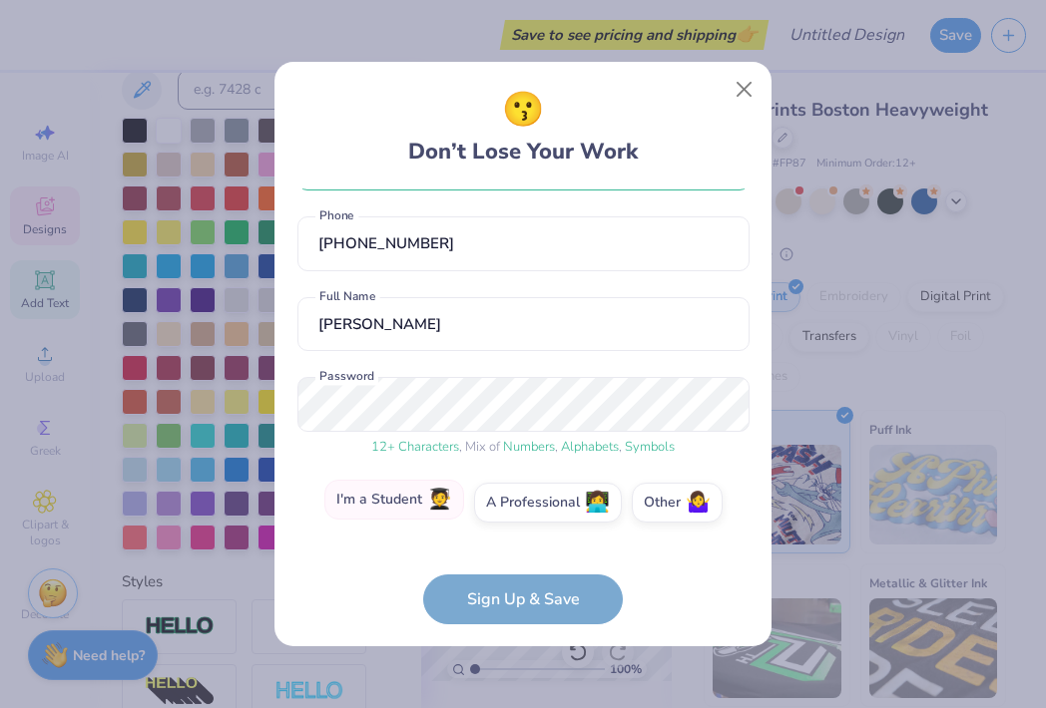
click at [418, 516] on label "I'm a Student 🧑‍🎓" at bounding box center [394, 500] width 140 height 40
click at [517, 574] on input "I'm a Student 🧑‍🎓" at bounding box center [523, 580] width 13 height 13
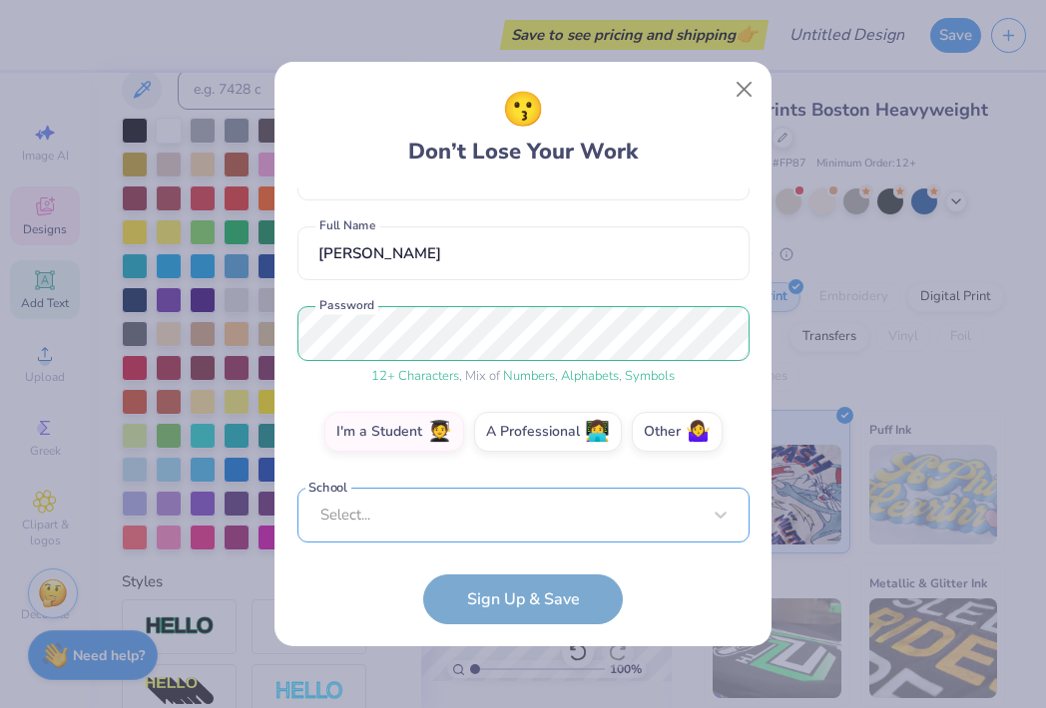
click at [446, 530] on div "Select..." at bounding box center [523, 515] width 452 height 55
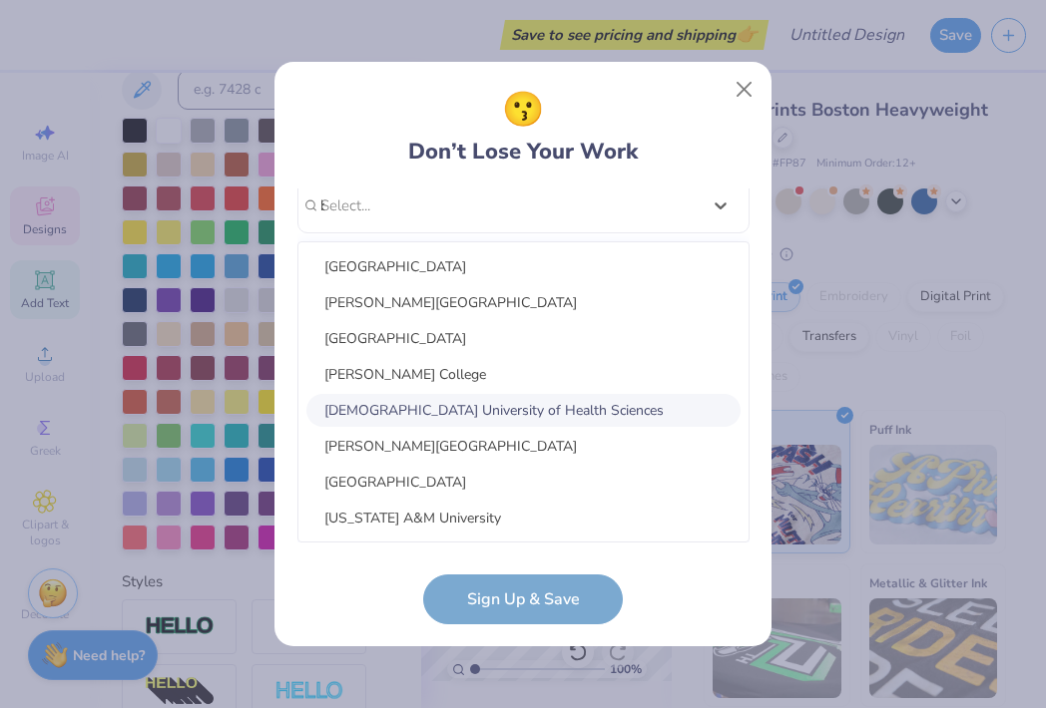
scroll to position [219, 0]
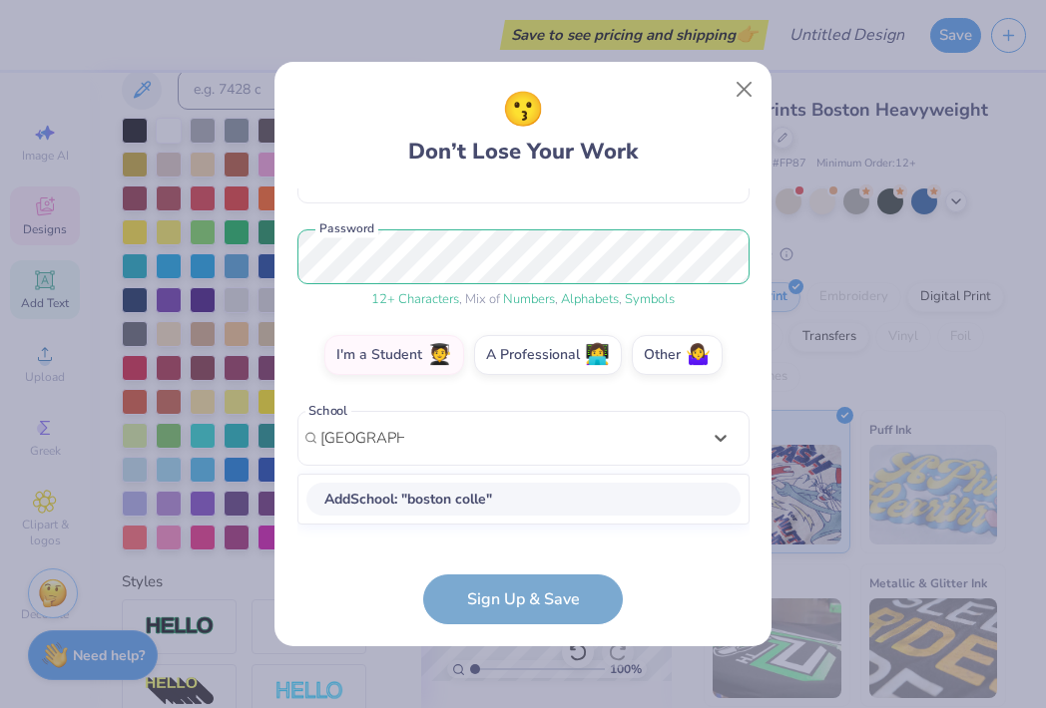
type input "[GEOGRAPHIC_DATA]"
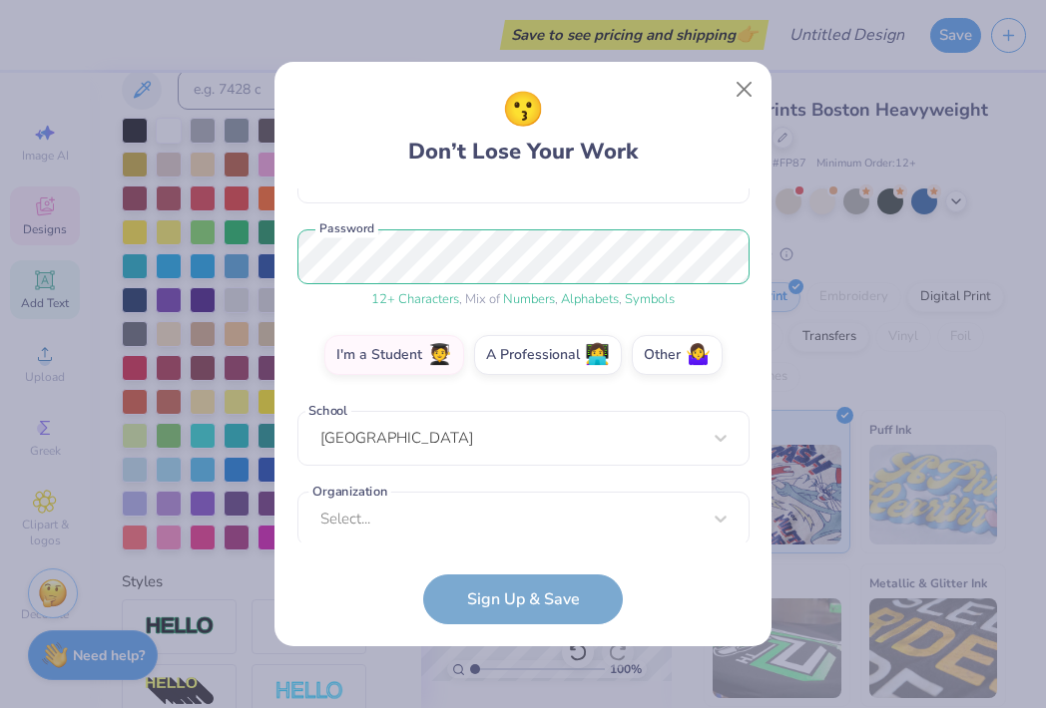
scroll to position [232, 0]
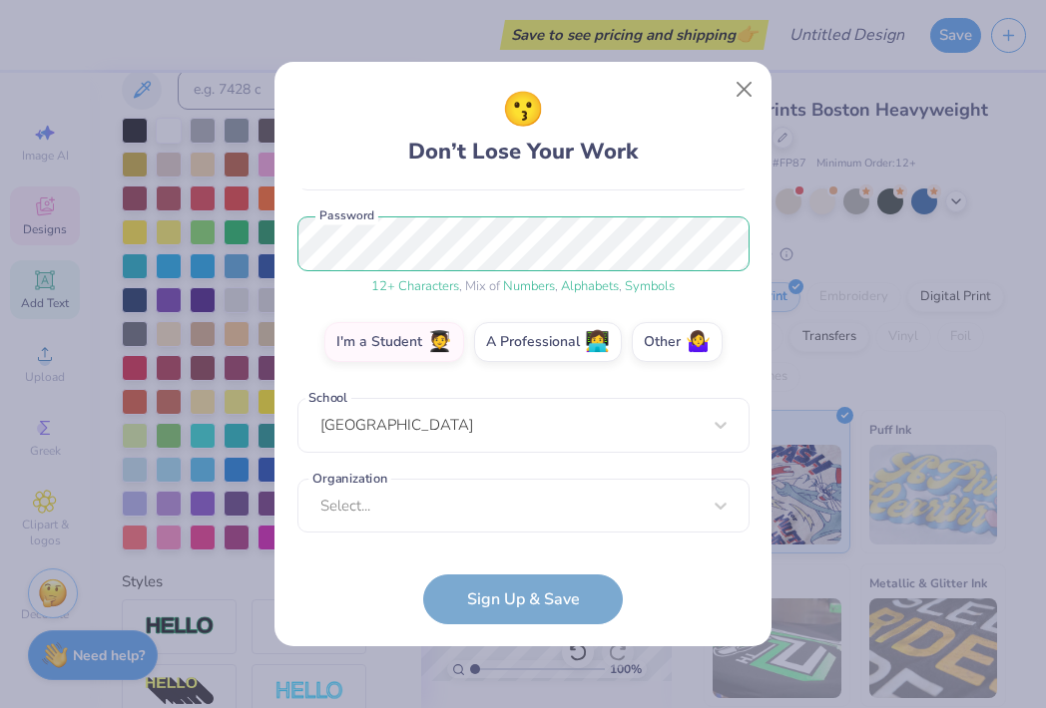
click at [467, 596] on form "handcar@bc.edu Email (917) 678-5354 Phone Caroline Hand Full Name 12 + Characte…" at bounding box center [523, 407] width 452 height 436
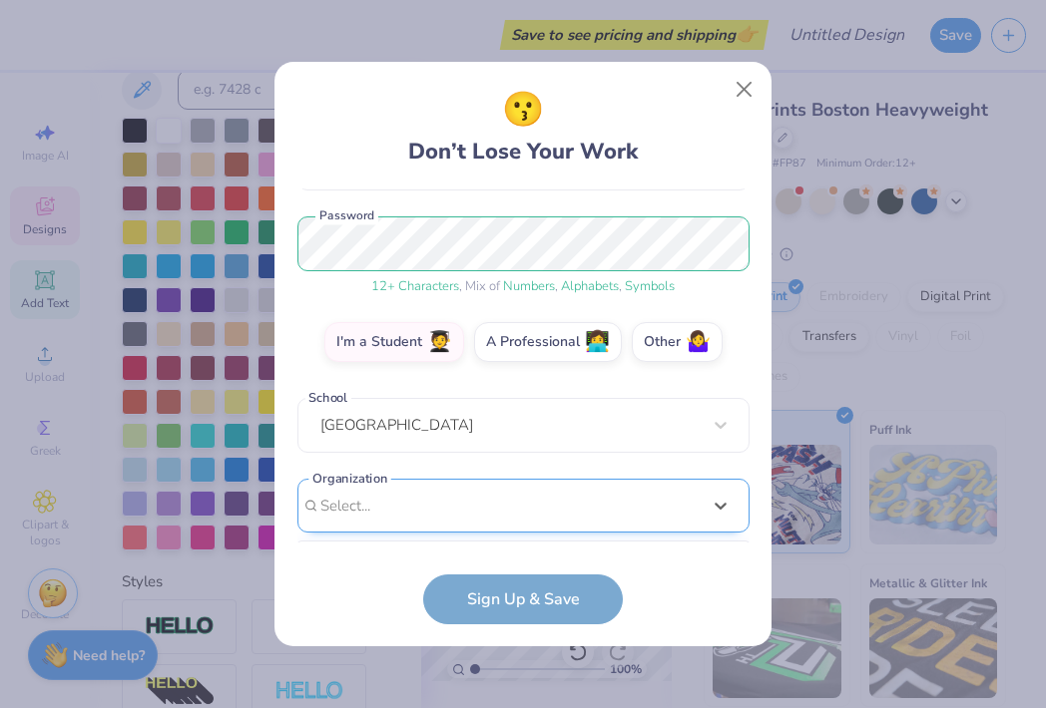
click at [404, 508] on div "option focused, 8 of 15. 15 results available. Use Up and Down to choose option…" at bounding box center [523, 661] width 452 height 364
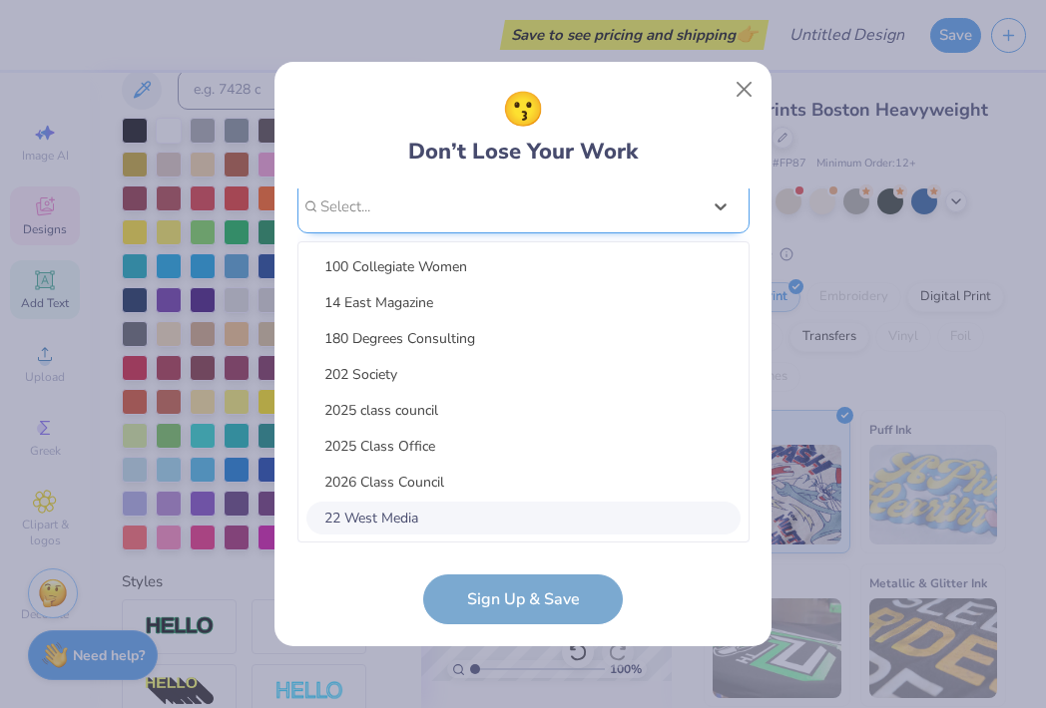
type input "s"
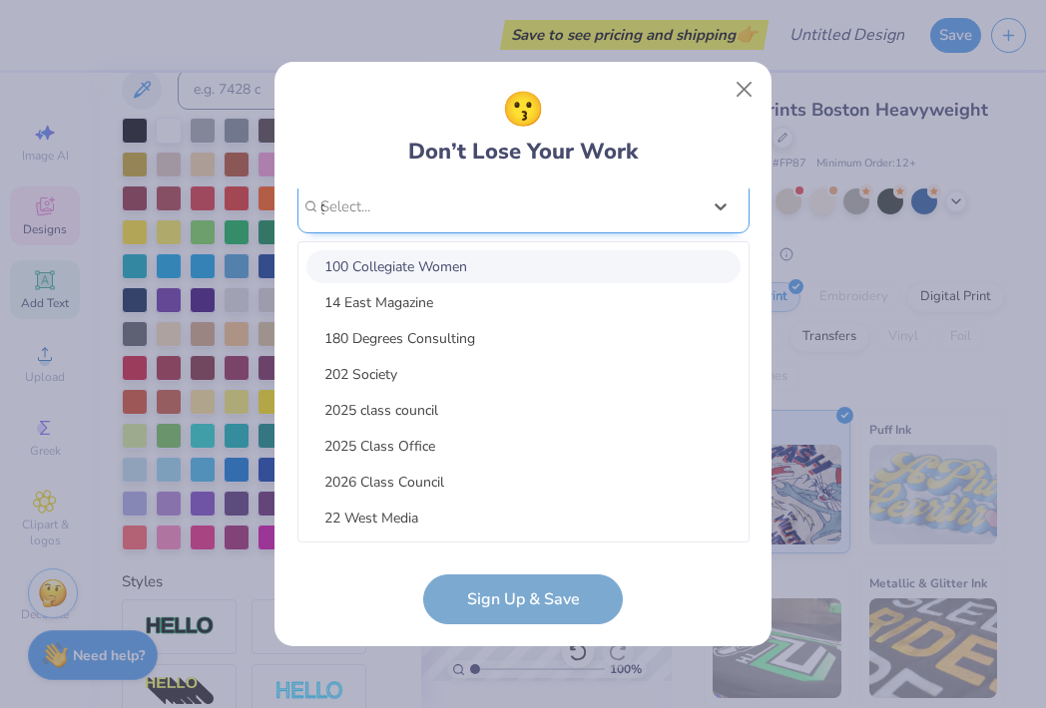
scroll to position [299, 0]
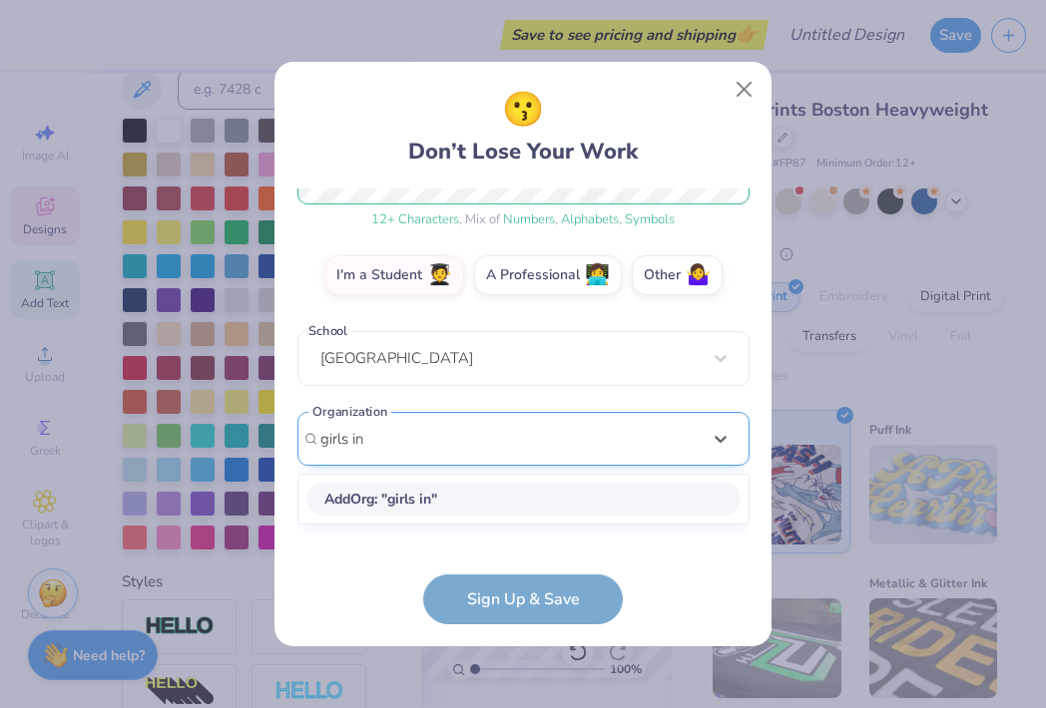
type input "girls inc"
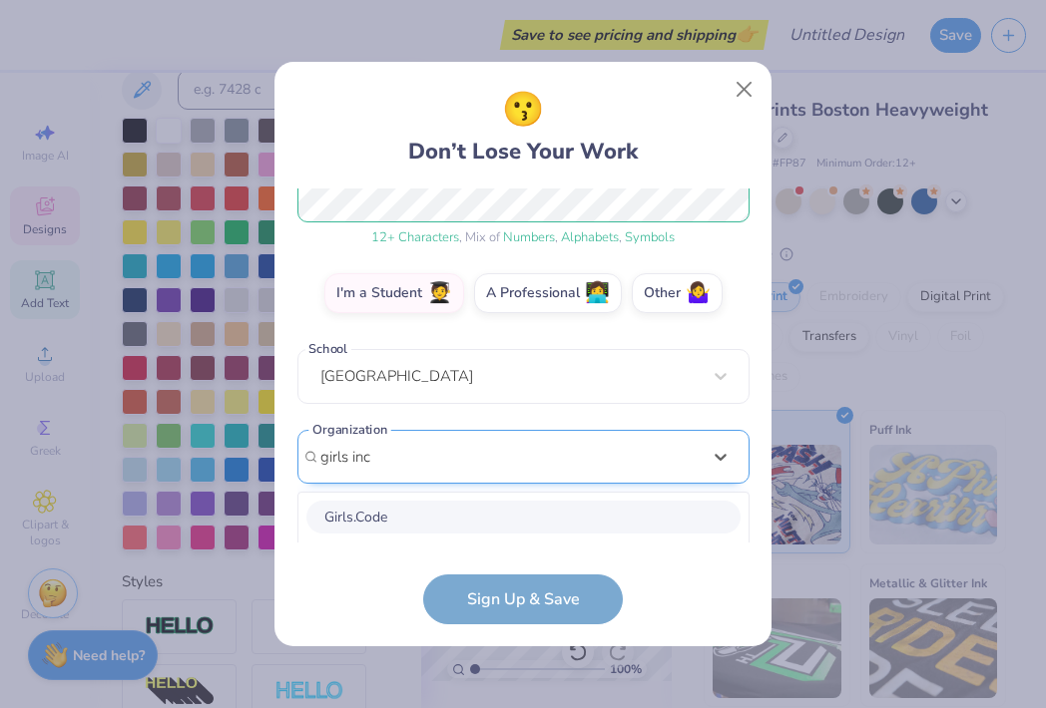
scroll to position [532, 0]
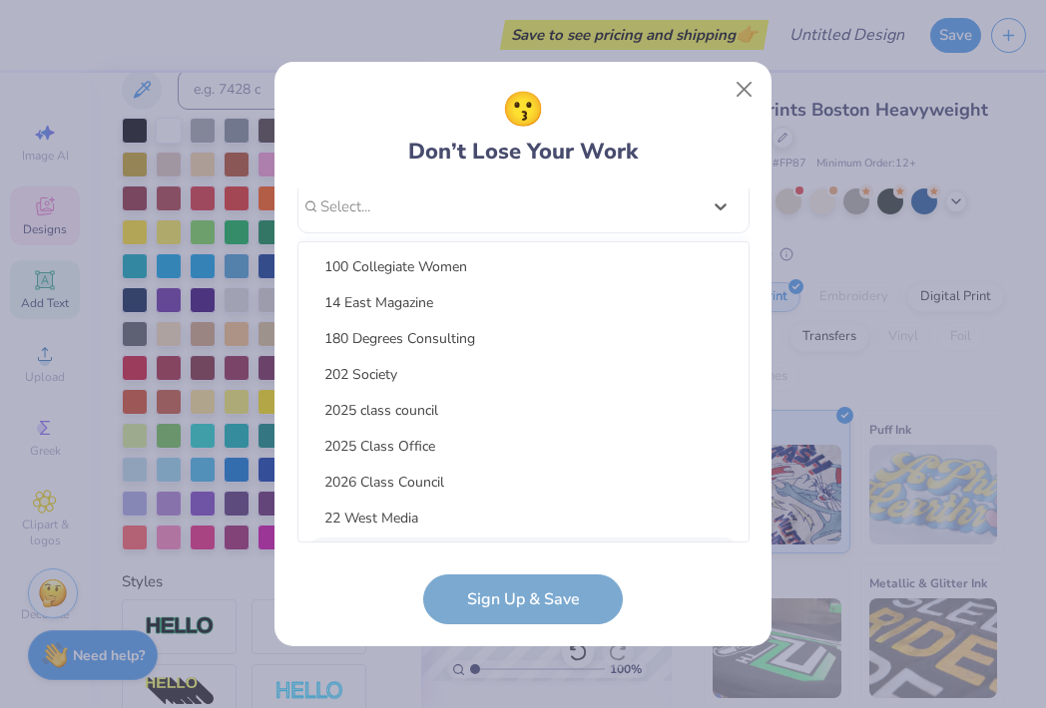
click at [378, 610] on form "handcar@bc.edu Email (917) 678-5354 Phone Caroline Hand Full Name 12 + Characte…" at bounding box center [523, 407] width 452 height 436
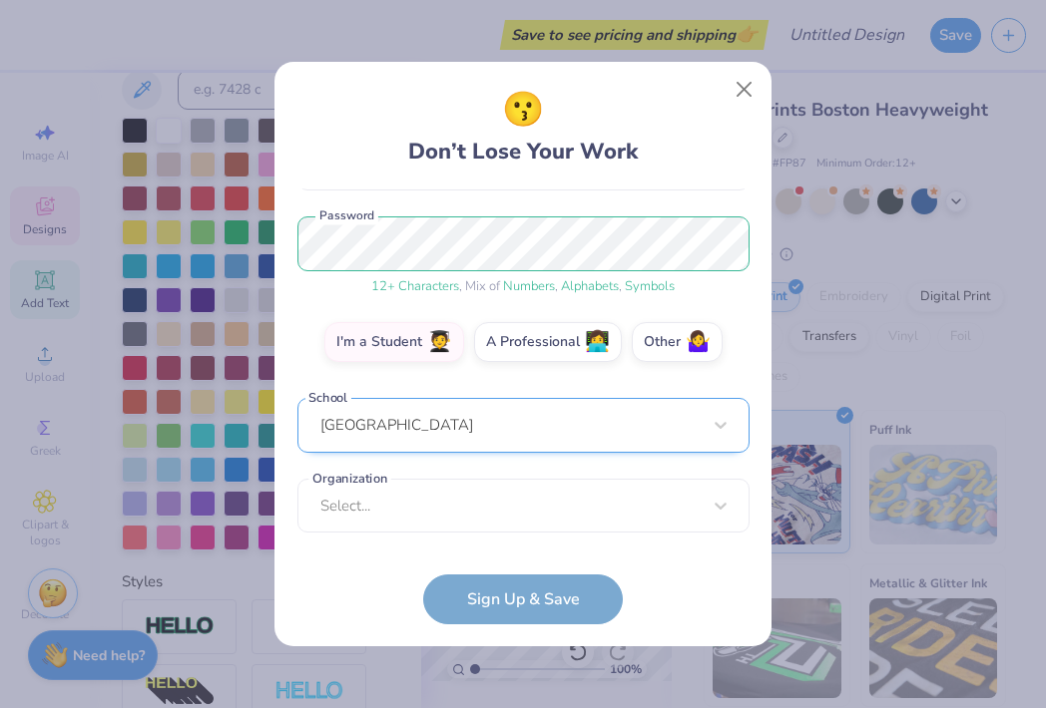
click at [421, 435] on div "[GEOGRAPHIC_DATA]" at bounding box center [523, 425] width 452 height 55
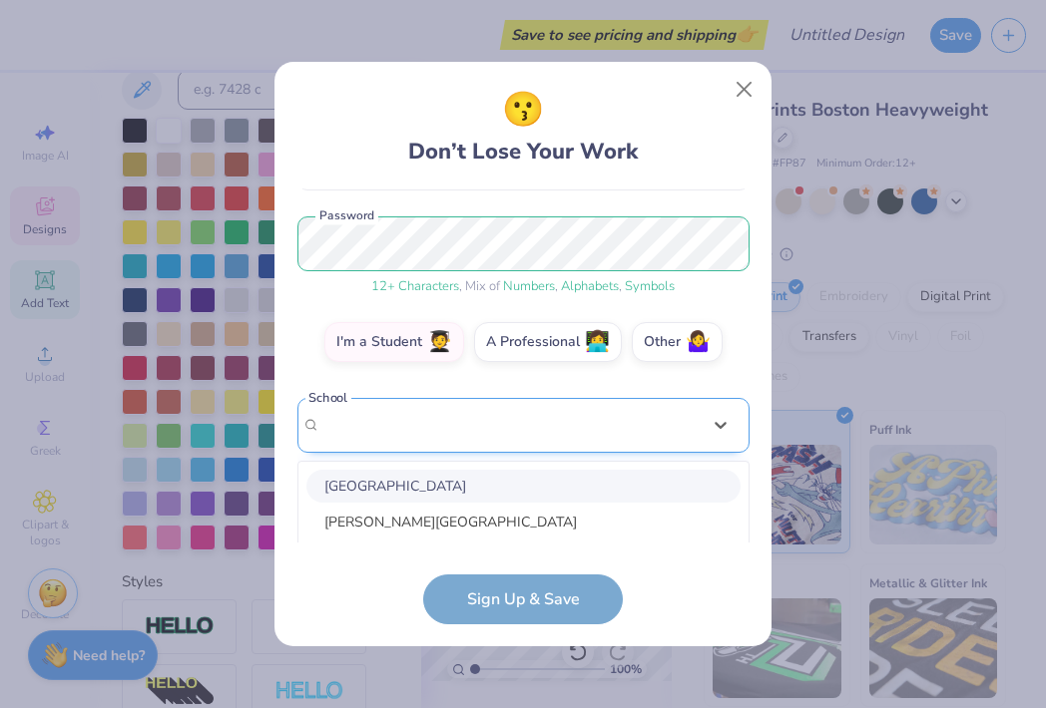
scroll to position [452, 0]
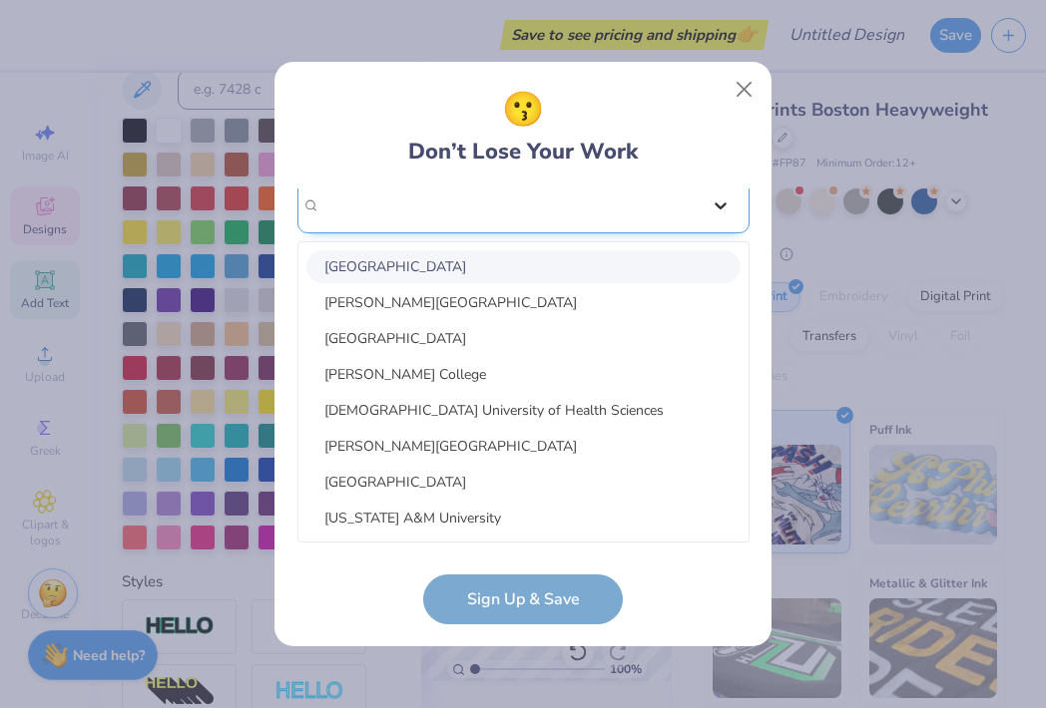
click at [725, 208] on div "handcar@bc.edu Email (917) 678-5354 Phone Caroline Hand Full Name 12 + Characte…" at bounding box center [523, 366] width 452 height 354
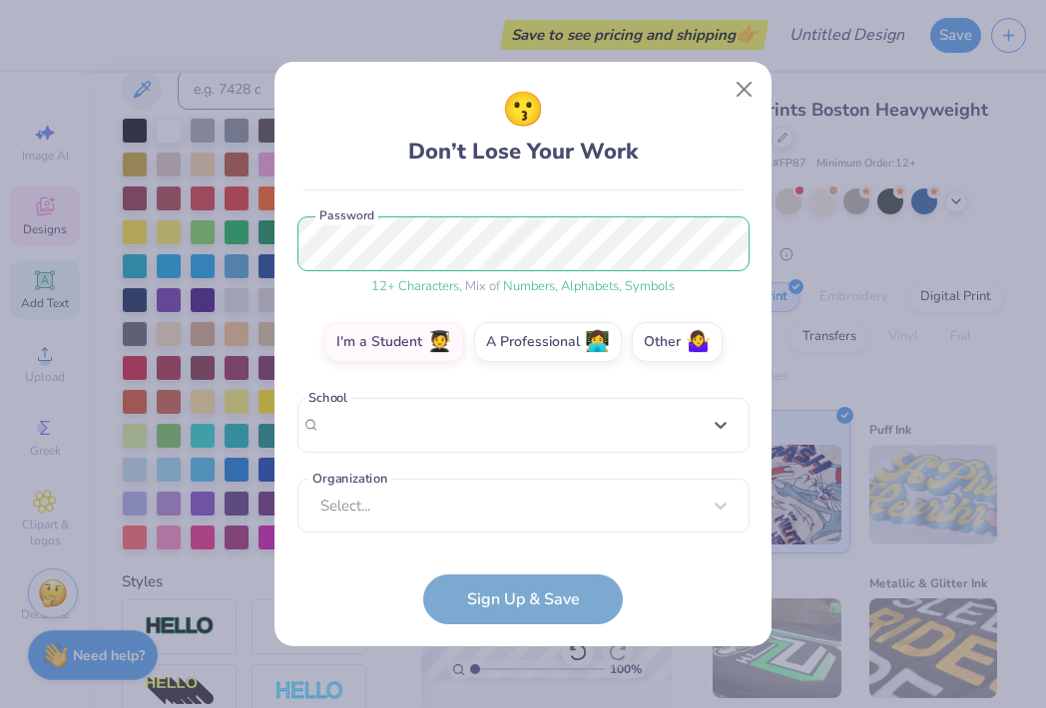
click at [545, 588] on form "handcar@bc.edu Email (917) 678-5354 Phone Caroline Hand Full Name 12 + Characte…" at bounding box center [523, 407] width 452 height 436
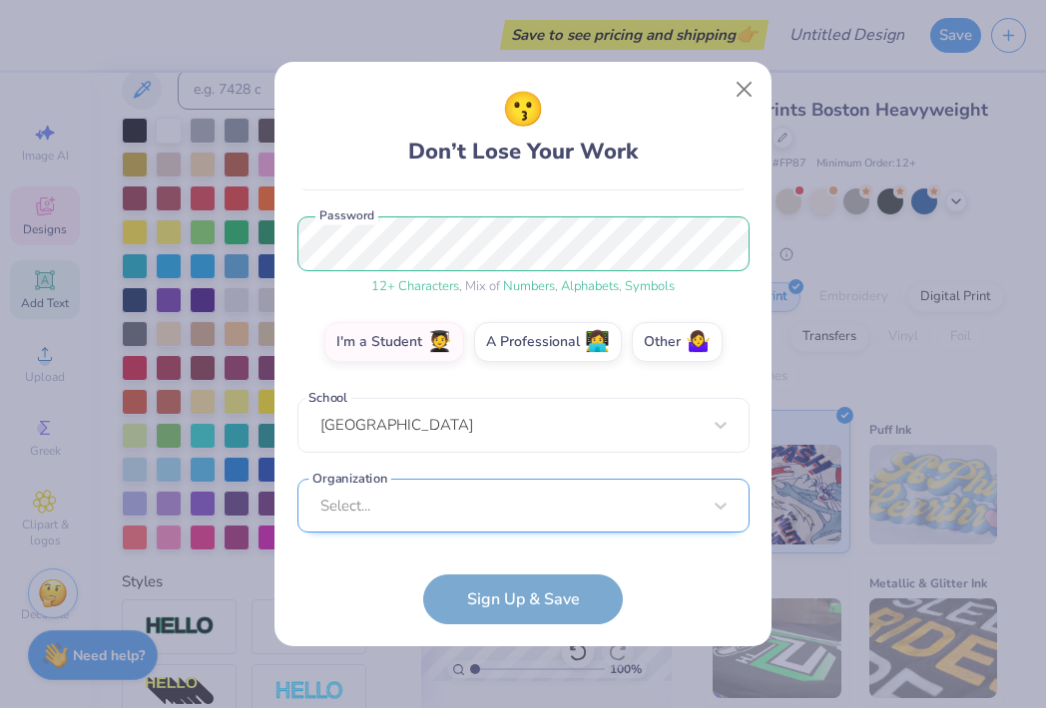
click at [494, 508] on div "Select..." at bounding box center [523, 506] width 452 height 55
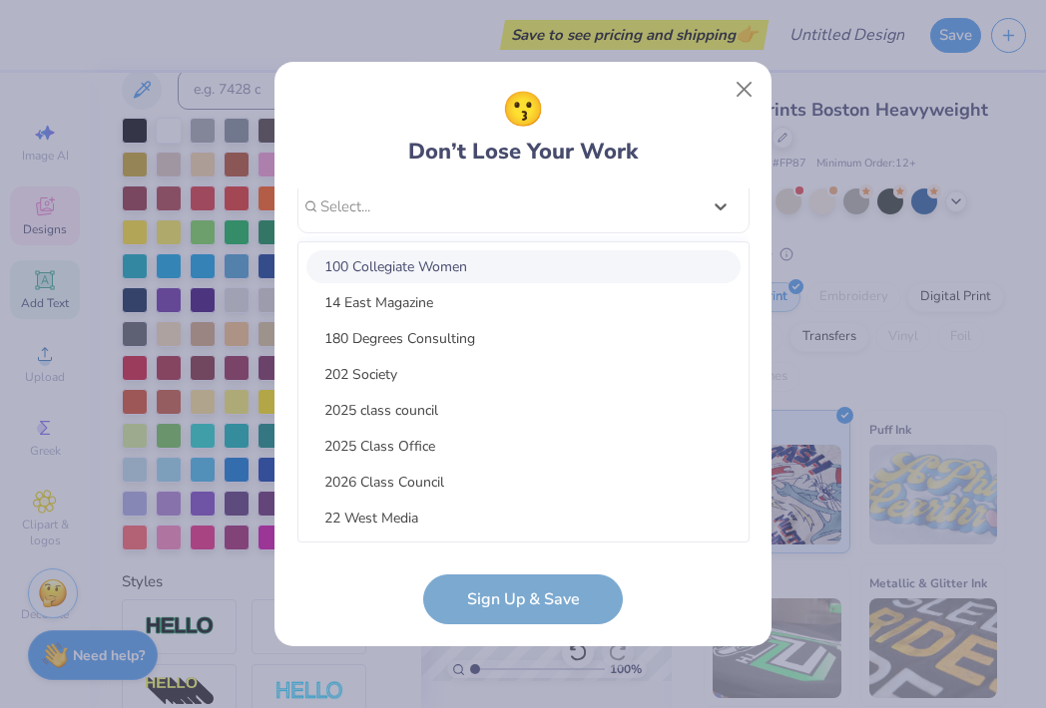
click at [459, 274] on div "100 Collegiate Women" at bounding box center [523, 266] width 434 height 33
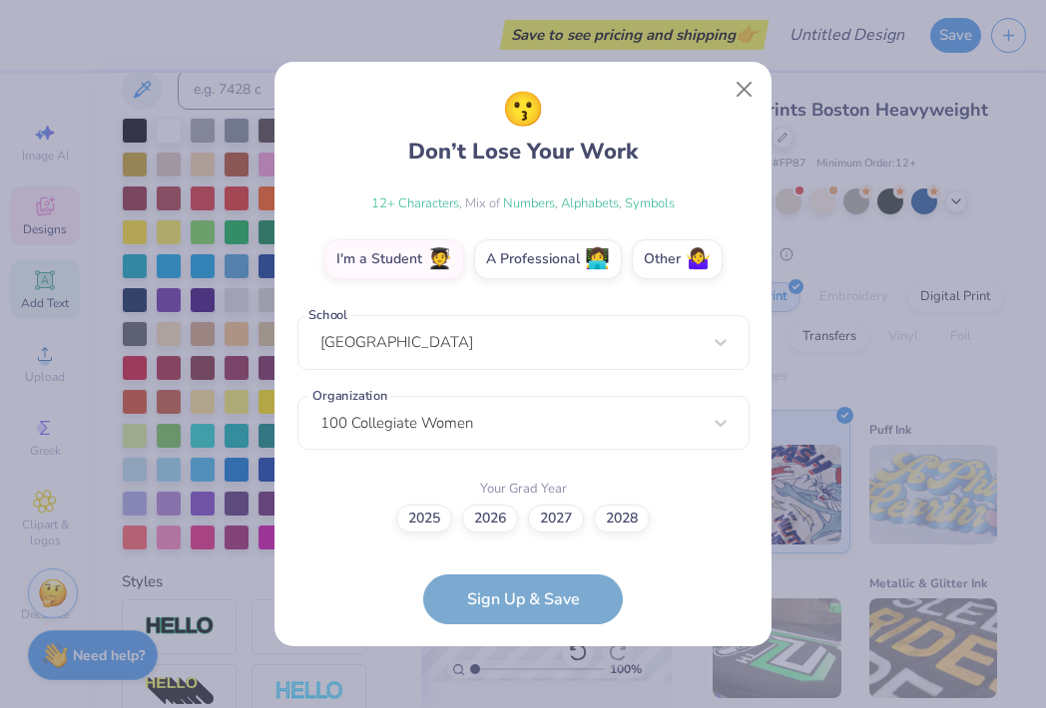
scroll to position [314, 0]
click at [624, 514] on label "2028" at bounding box center [622, 517] width 56 height 28
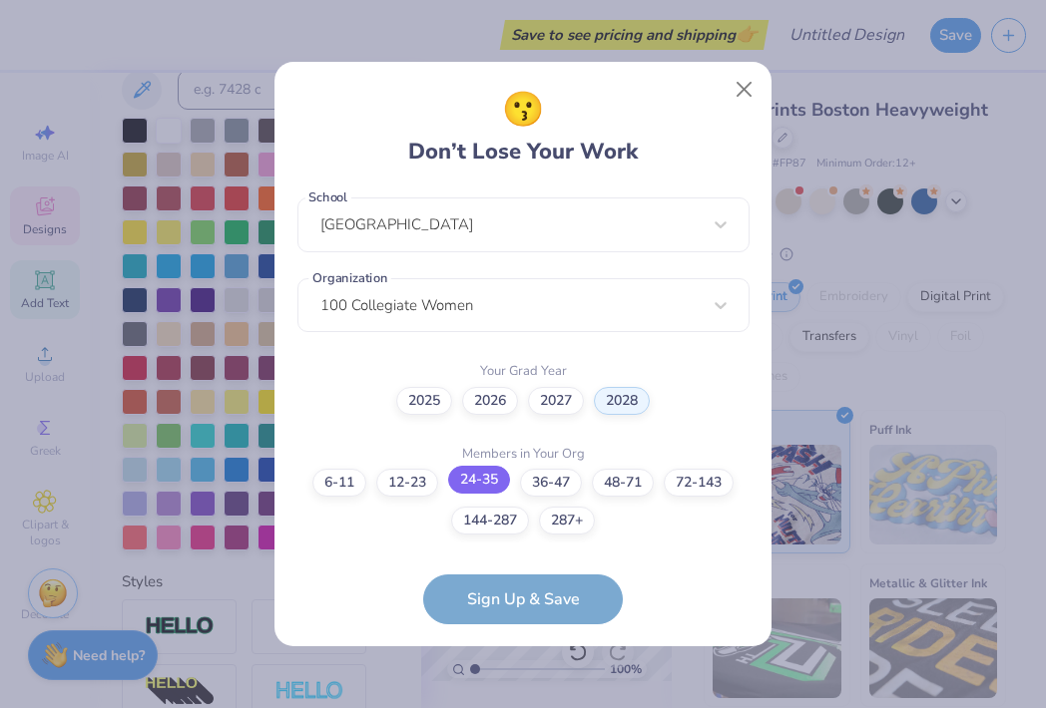
click at [458, 484] on label "24-35" at bounding box center [479, 480] width 62 height 28
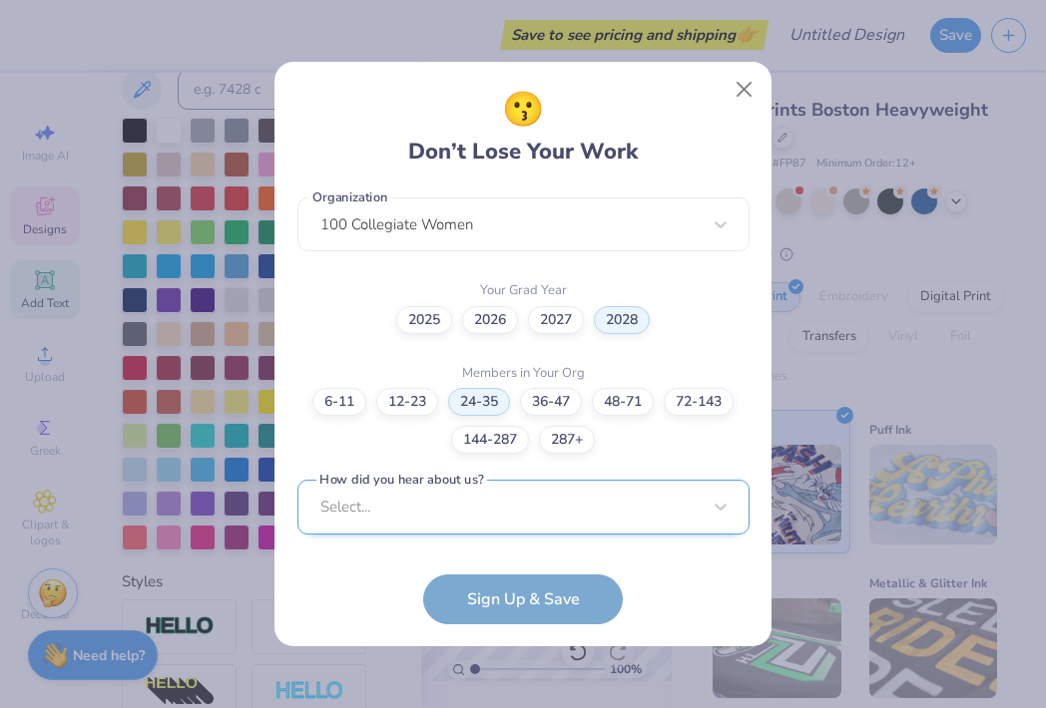
scroll to position [813, 0]
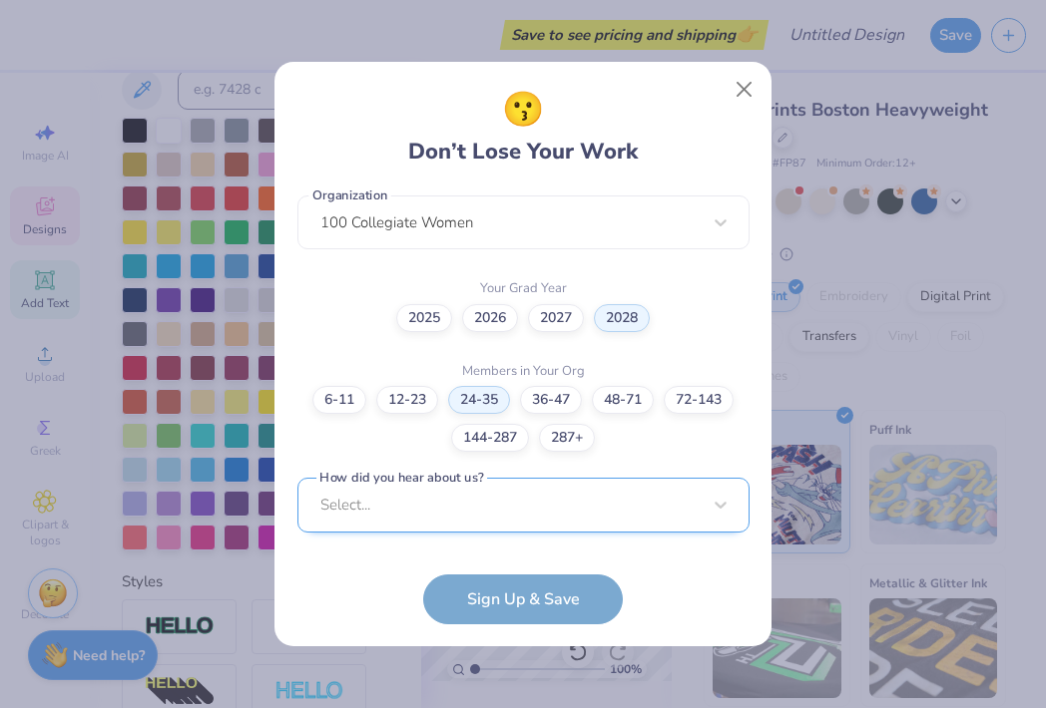
click at [547, 515] on div "Select..." at bounding box center [523, 505] width 452 height 55
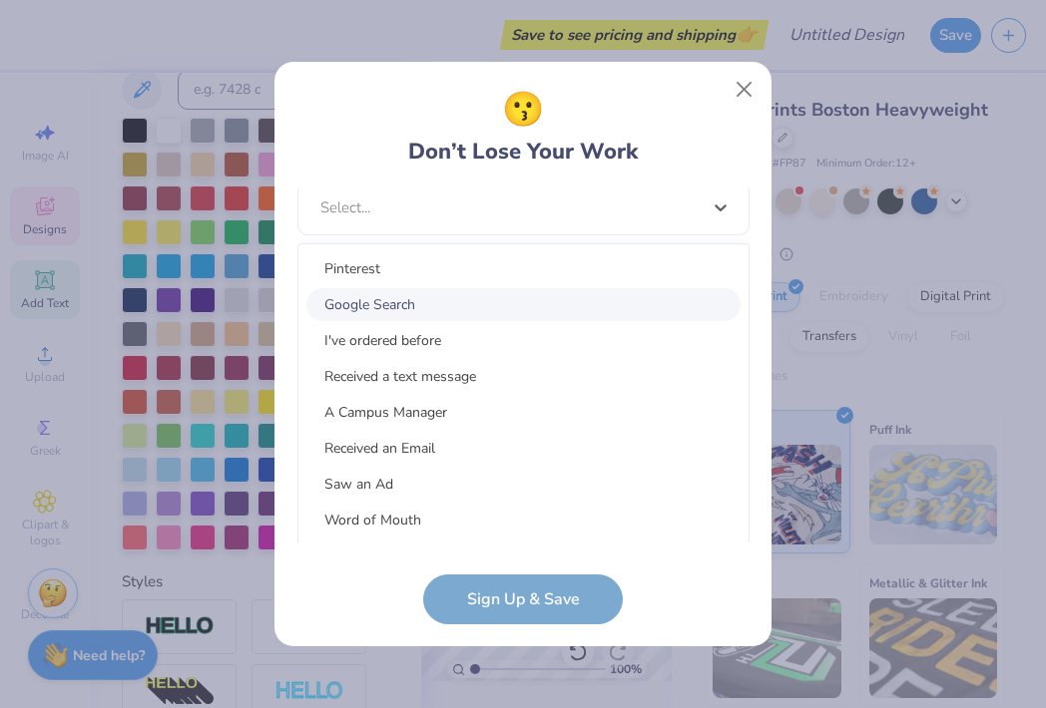
click at [526, 298] on div "Google Search" at bounding box center [523, 304] width 434 height 33
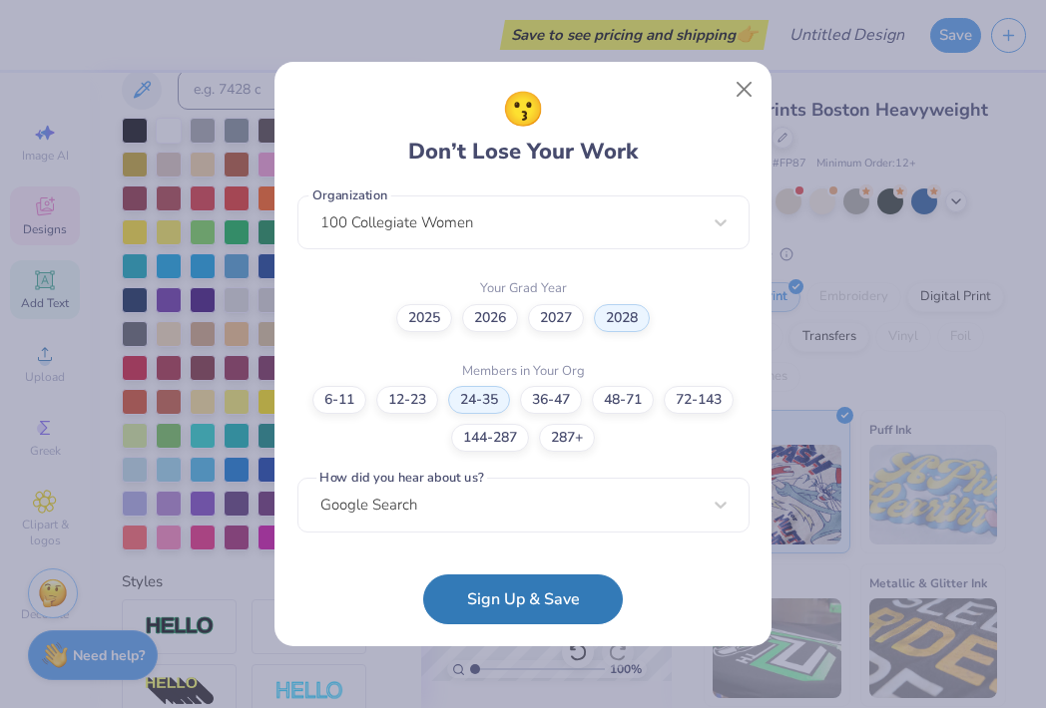
scroll to position [514, 0]
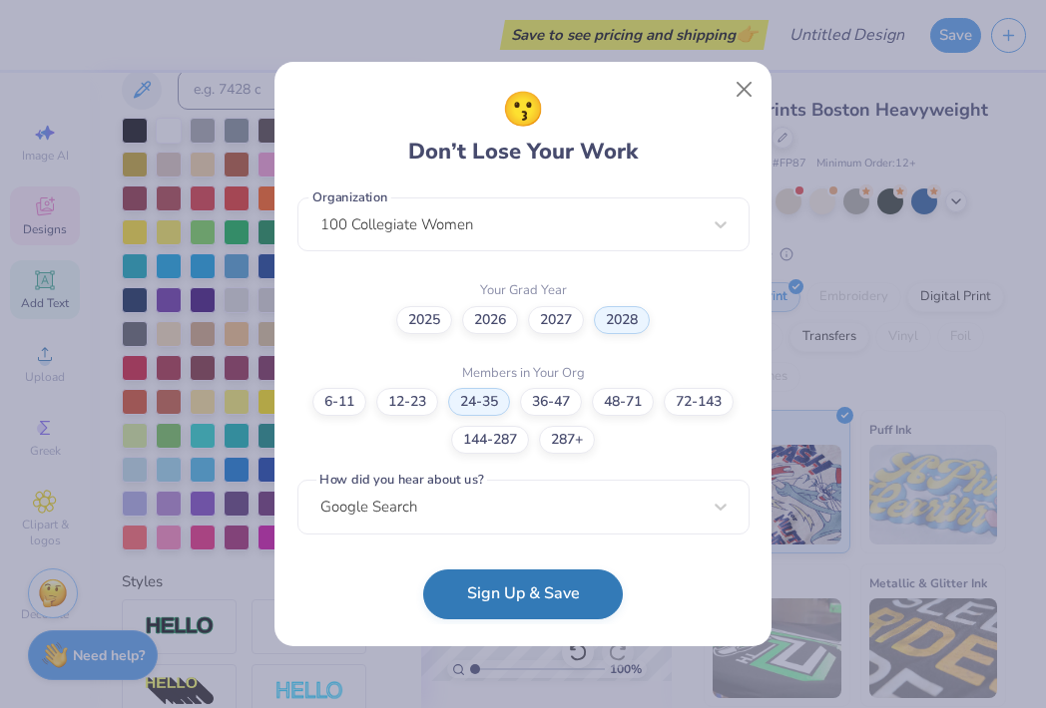
click at [518, 586] on button "Sign Up & Save" at bounding box center [523, 595] width 200 height 50
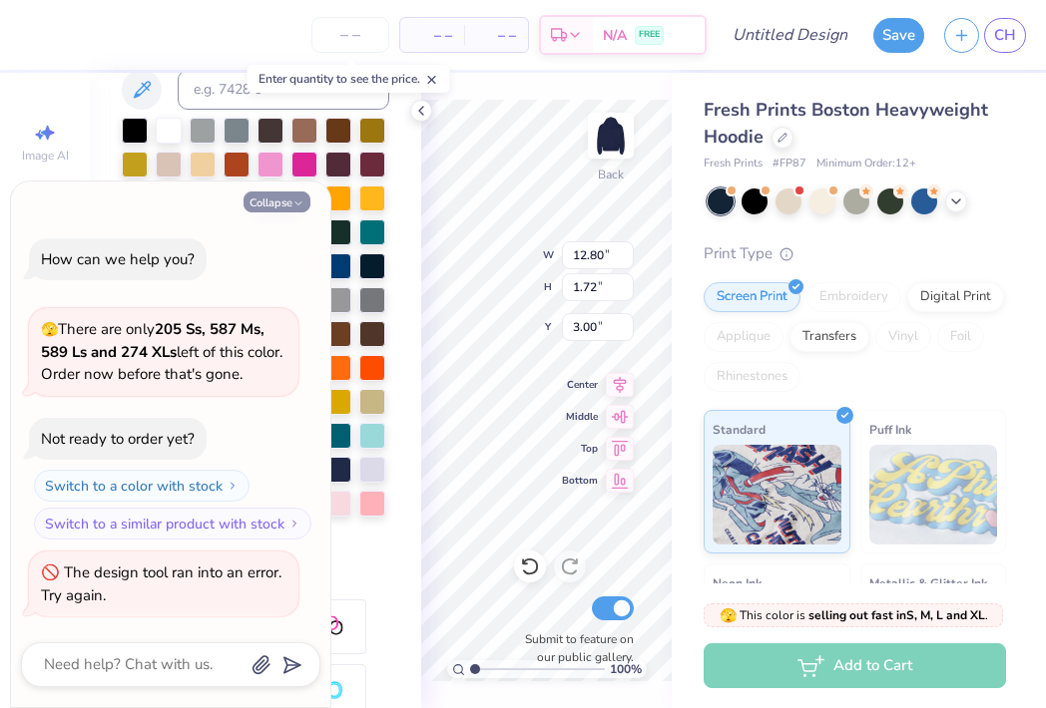
click at [295, 199] on icon "button" at bounding box center [298, 204] width 12 height 12
type textarea "x"
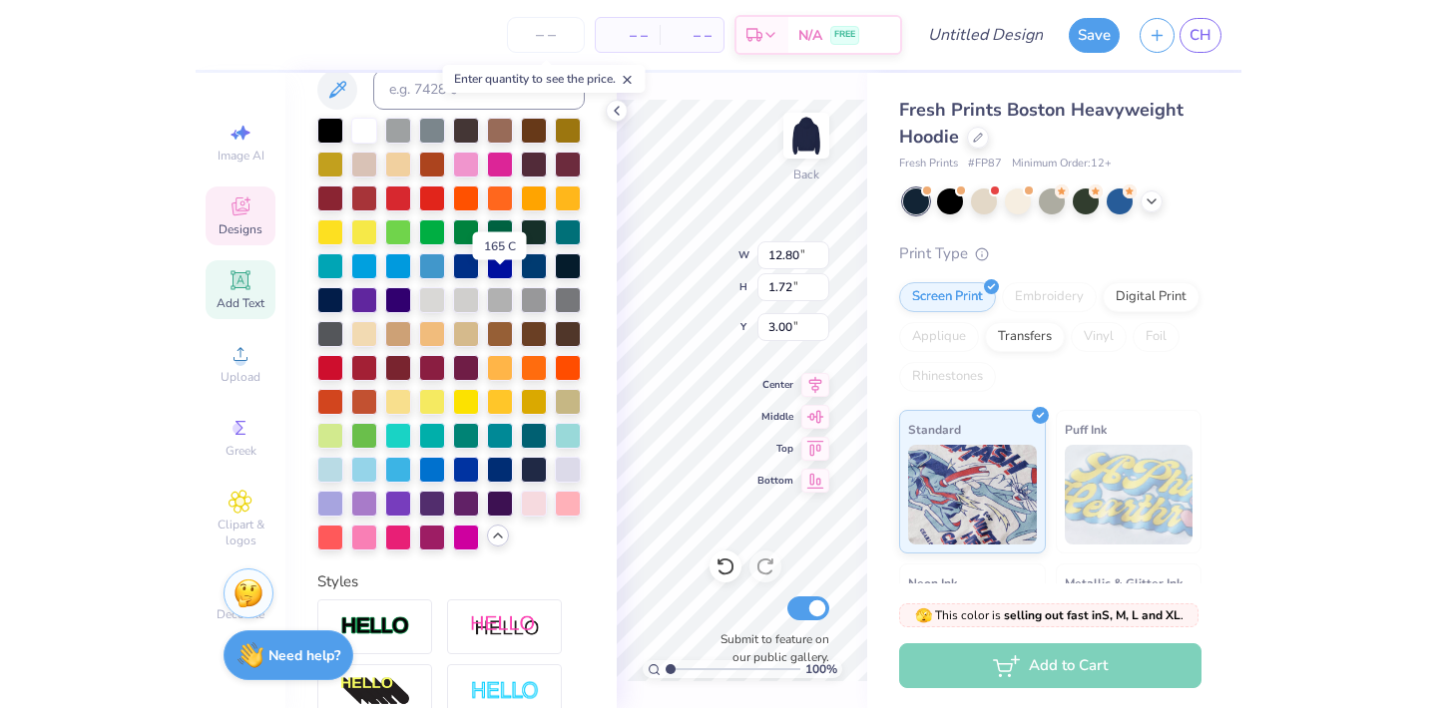
scroll to position [154, 0]
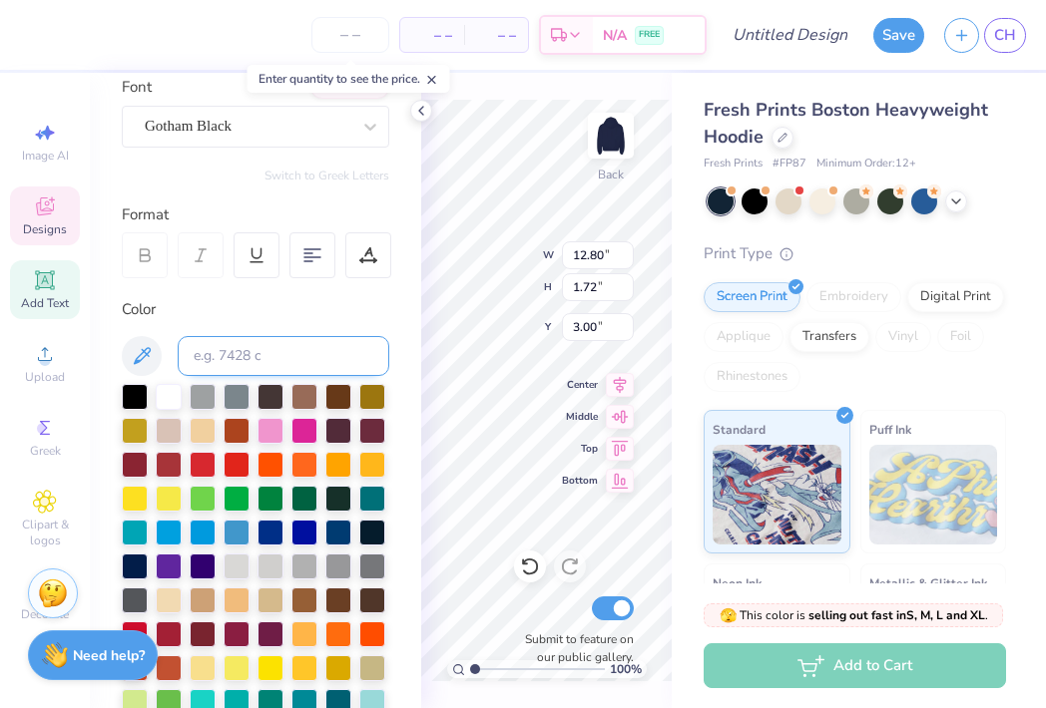
click at [208, 349] on input at bounding box center [284, 356] width 212 height 40
type input "#ed1849"
type input "1849ed"
click at [138, 334] on div "Color" at bounding box center [255, 557] width 267 height 519
click at [139, 336] on button at bounding box center [142, 356] width 40 height 40
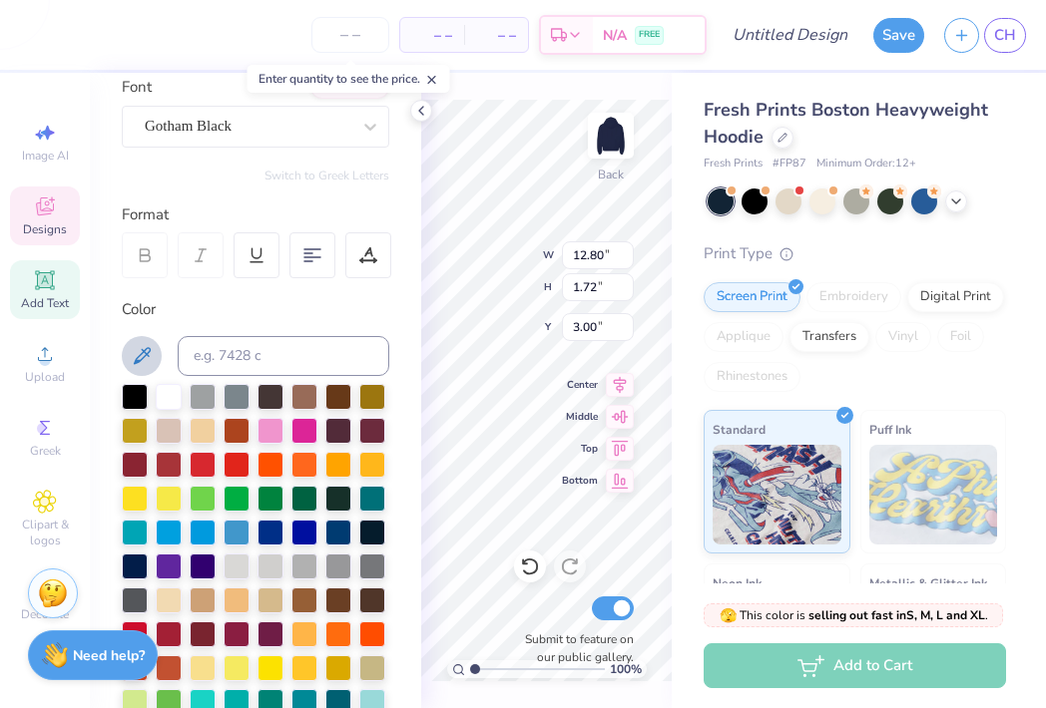
click at [141, 355] on icon at bounding box center [142, 356] width 24 height 24
click at [339, 352] on input at bounding box center [284, 356] width 212 height 40
type input "pms192"
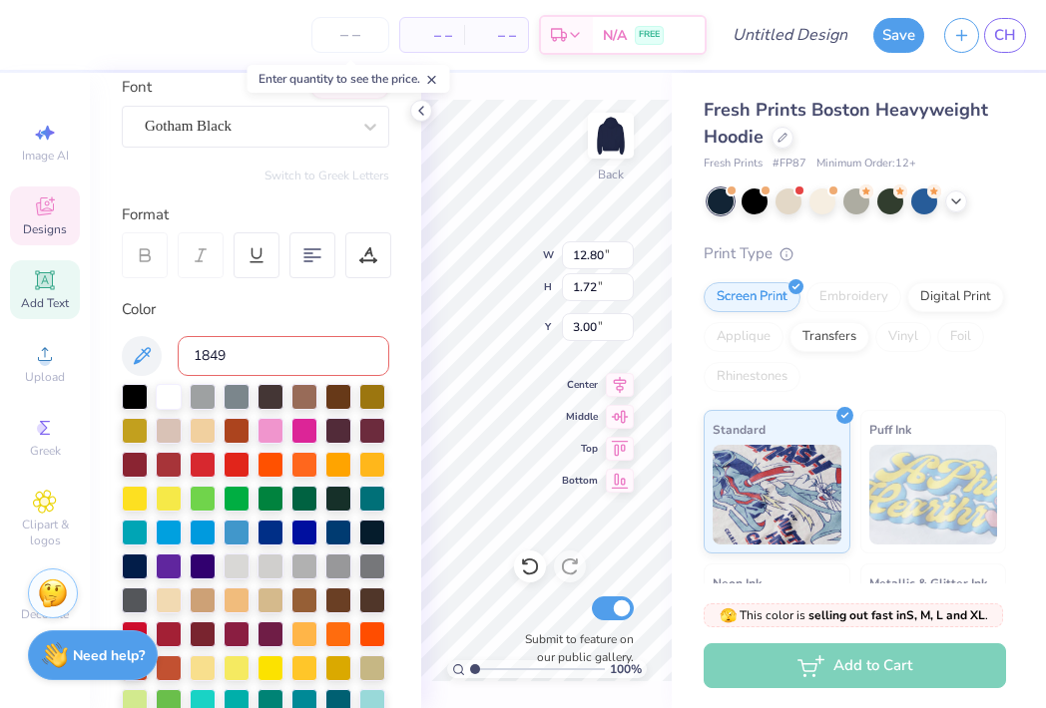
type input "1849"
click at [390, 254] on div at bounding box center [368, 255] width 46 height 46
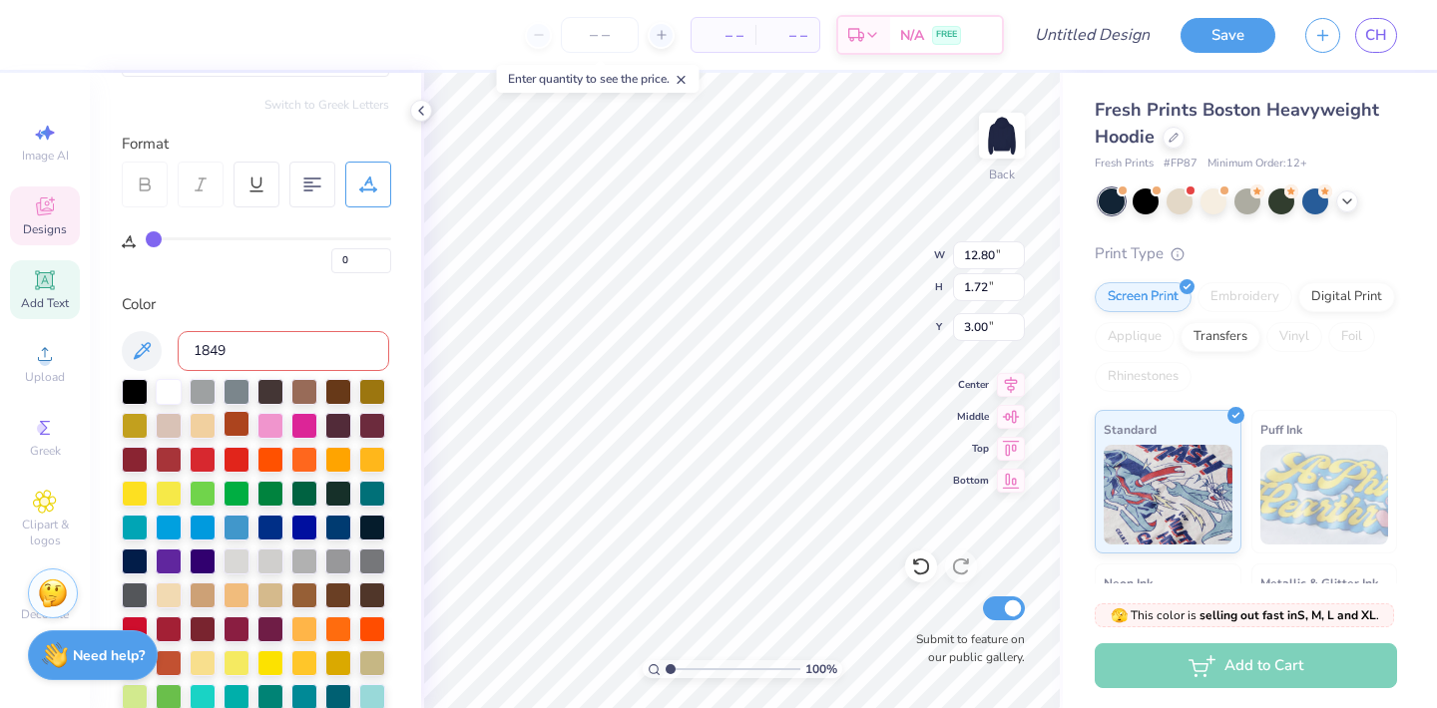
scroll to position [226, 0]
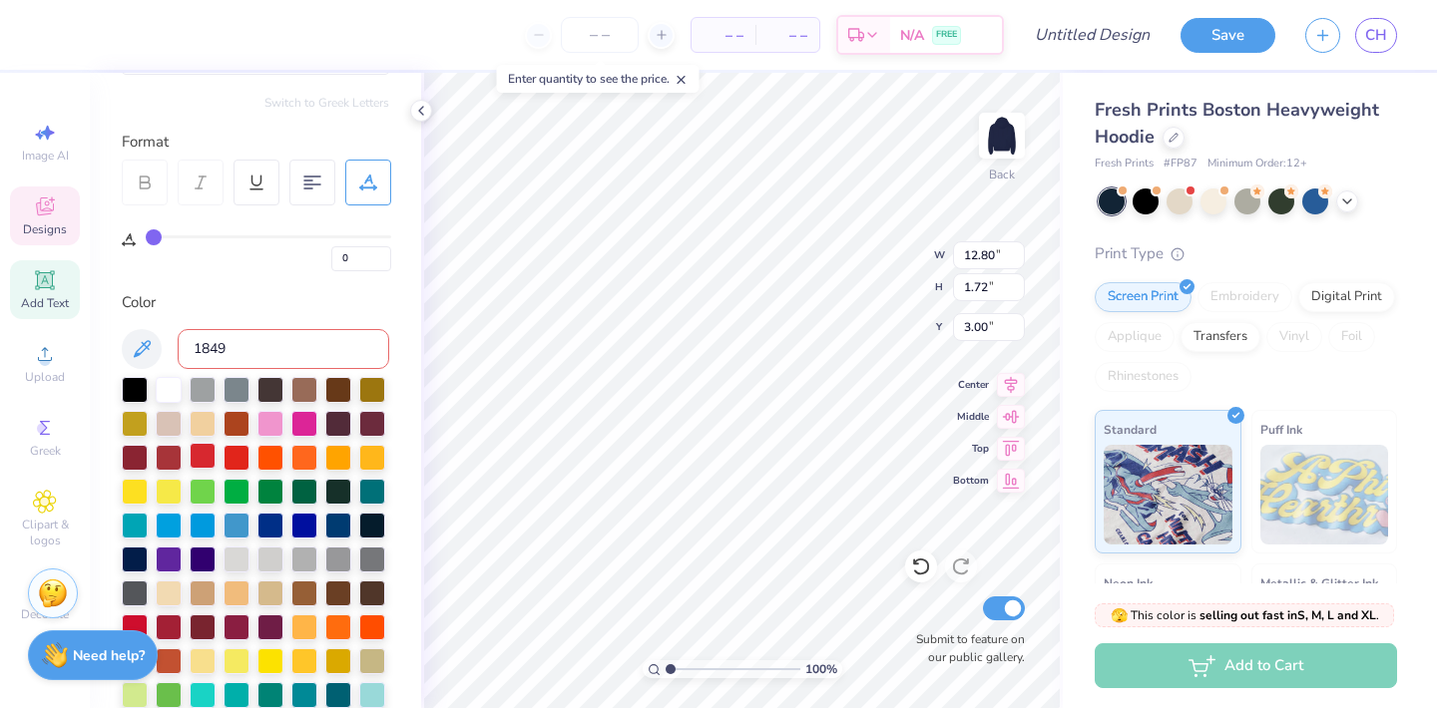
click at [204, 449] on div at bounding box center [203, 456] width 26 height 26
click at [204, 455] on div at bounding box center [203, 456] width 26 height 26
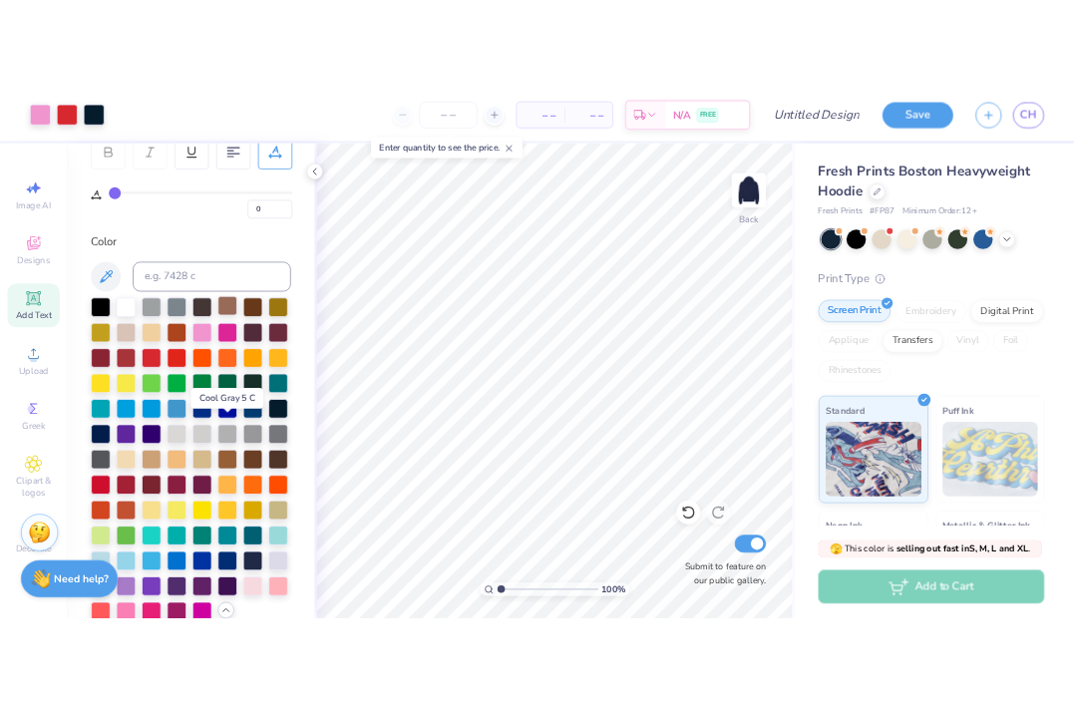
scroll to position [325, 0]
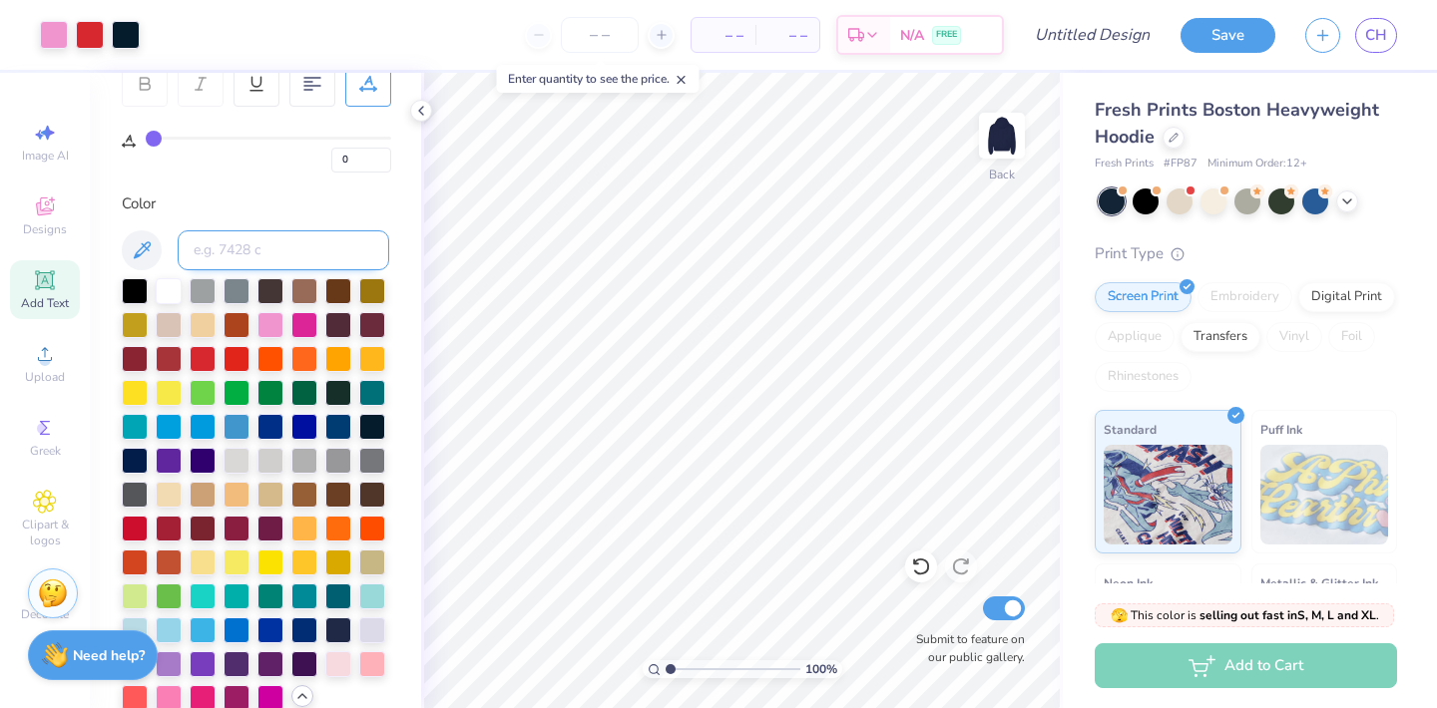
click at [259, 241] on input at bounding box center [284, 250] width 212 height 40
type input "1849"
type input "ed 1849"
type input "7428"
type input "447"
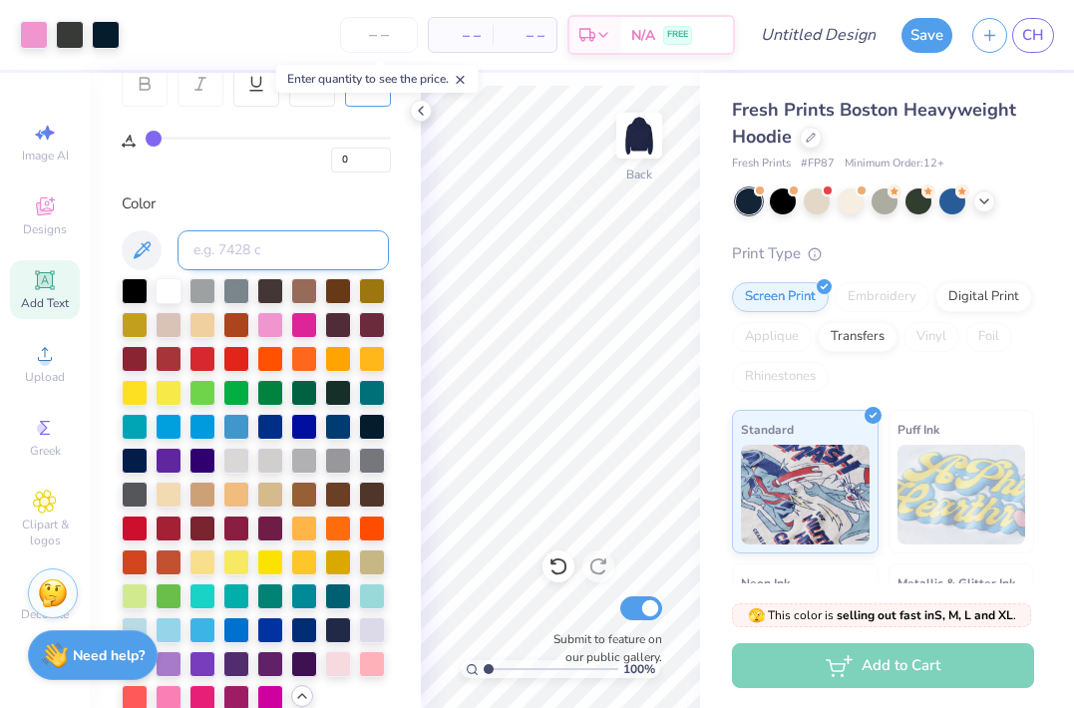
click at [213, 262] on input at bounding box center [284, 250] width 212 height 40
type input "1849ed"
type input "ed1849"
type input "ED1849"
click at [136, 249] on icon at bounding box center [142, 250] width 24 height 24
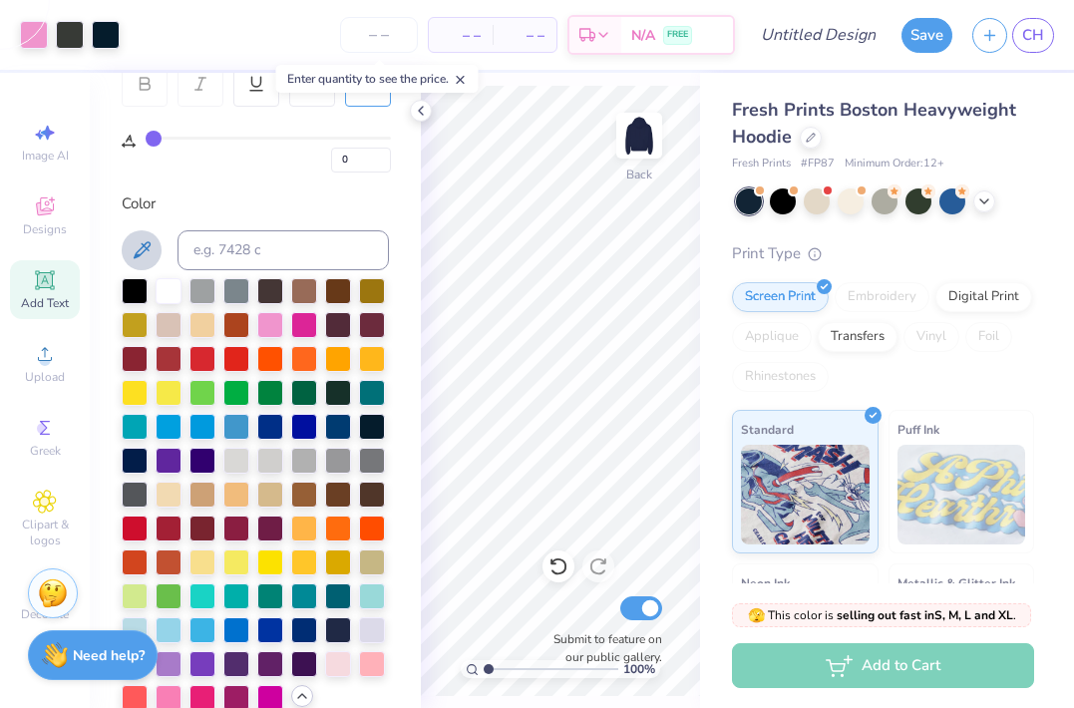
click at [136, 249] on icon at bounding box center [142, 250] width 24 height 24
click at [39, 31] on div at bounding box center [34, 33] width 28 height 28
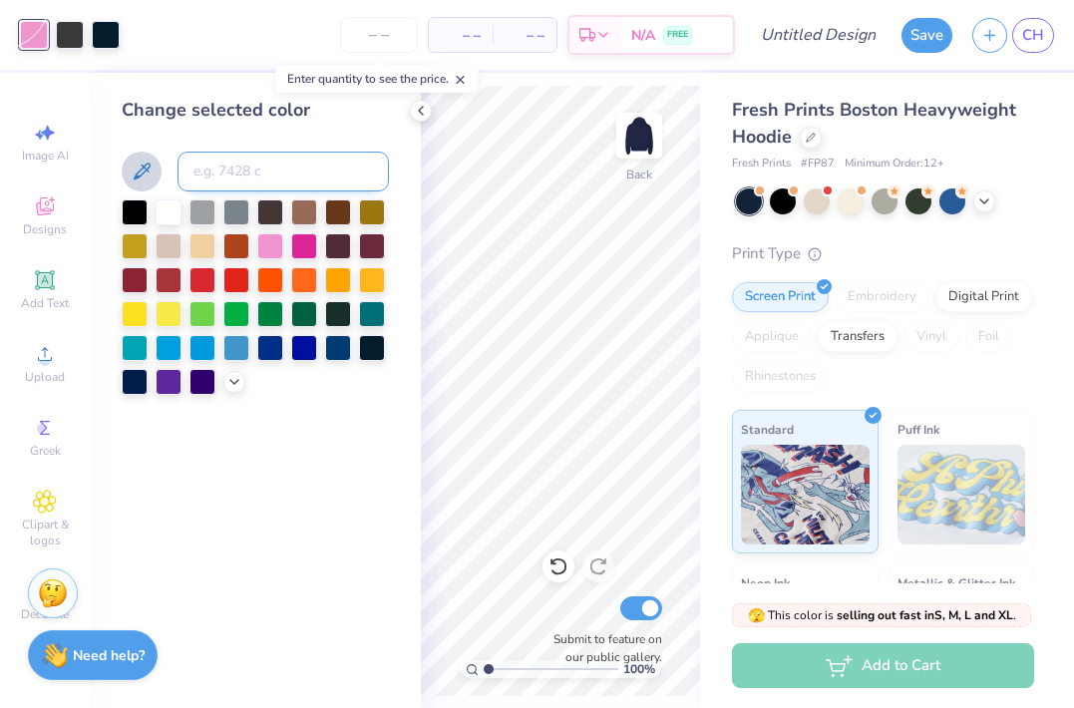
click at [227, 173] on input at bounding box center [284, 172] width 212 height 40
type input "1"
click at [226, 285] on div at bounding box center [236, 278] width 26 height 26
click at [211, 181] on input at bounding box center [284, 172] width 212 height 40
click at [137, 190] on button at bounding box center [142, 172] width 40 height 40
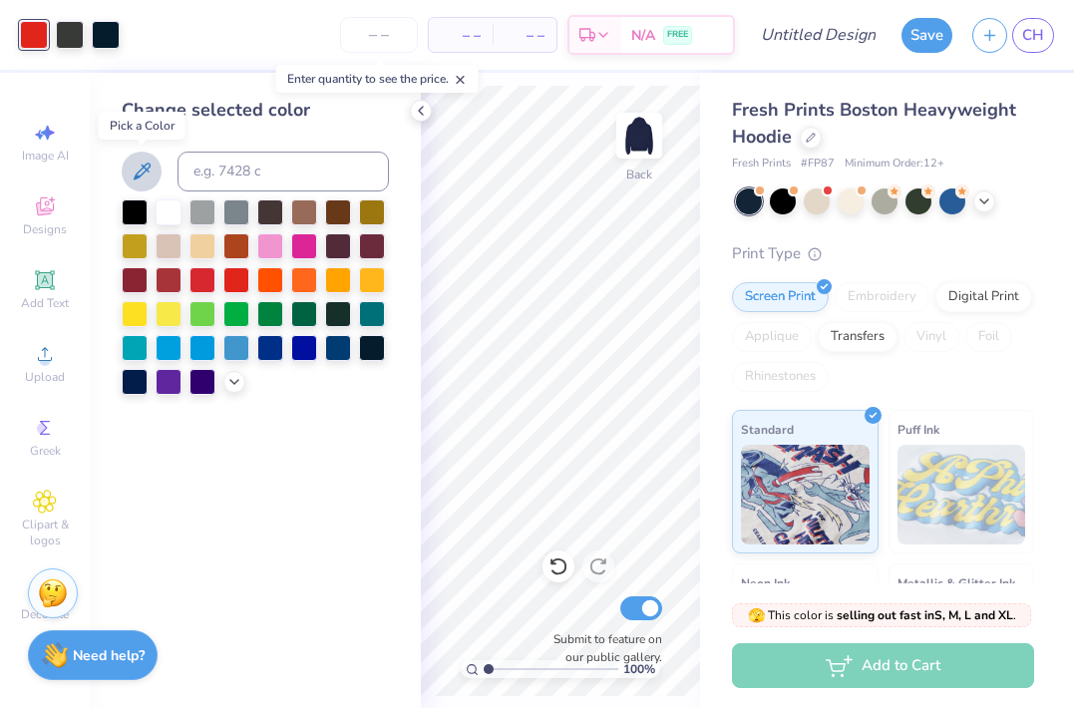
click at [136, 177] on icon at bounding box center [142, 171] width 17 height 17
click at [420, 115] on icon at bounding box center [421, 111] width 16 height 16
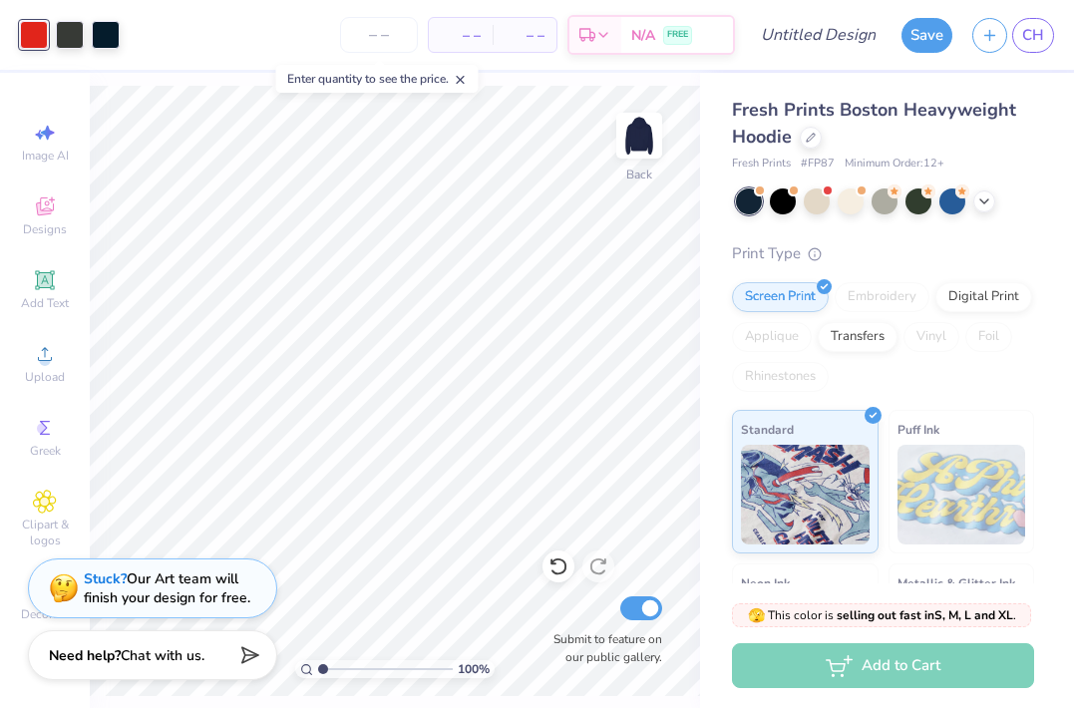
click at [36, 43] on div at bounding box center [34, 35] width 28 height 28
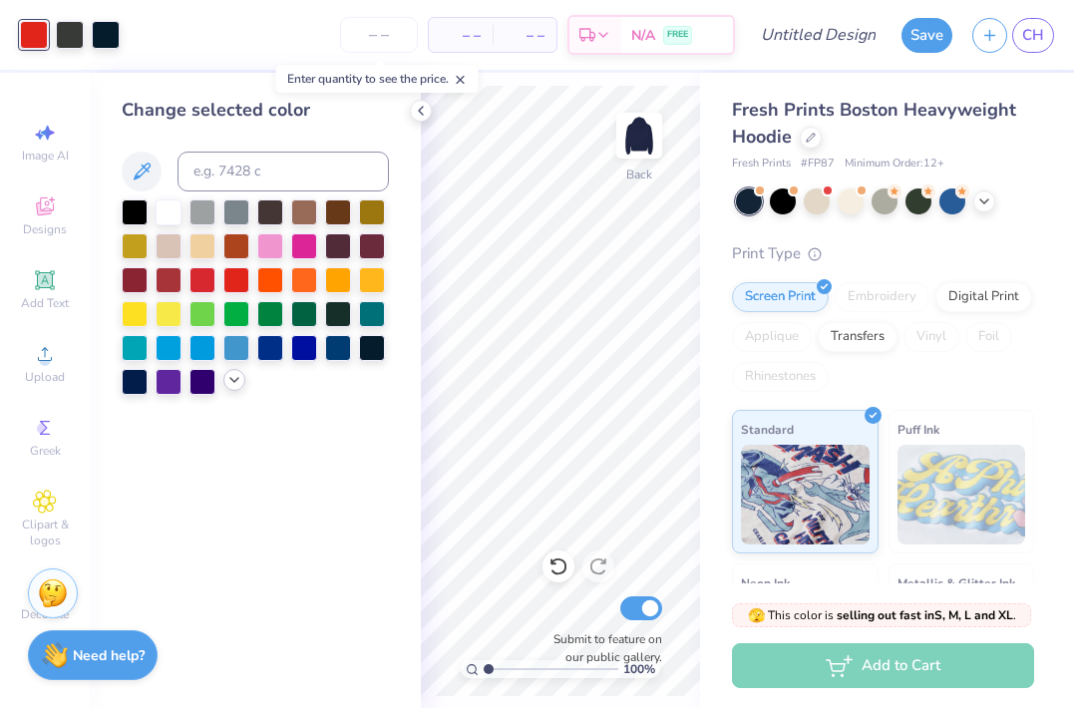
click at [231, 380] on icon at bounding box center [234, 380] width 16 height 16
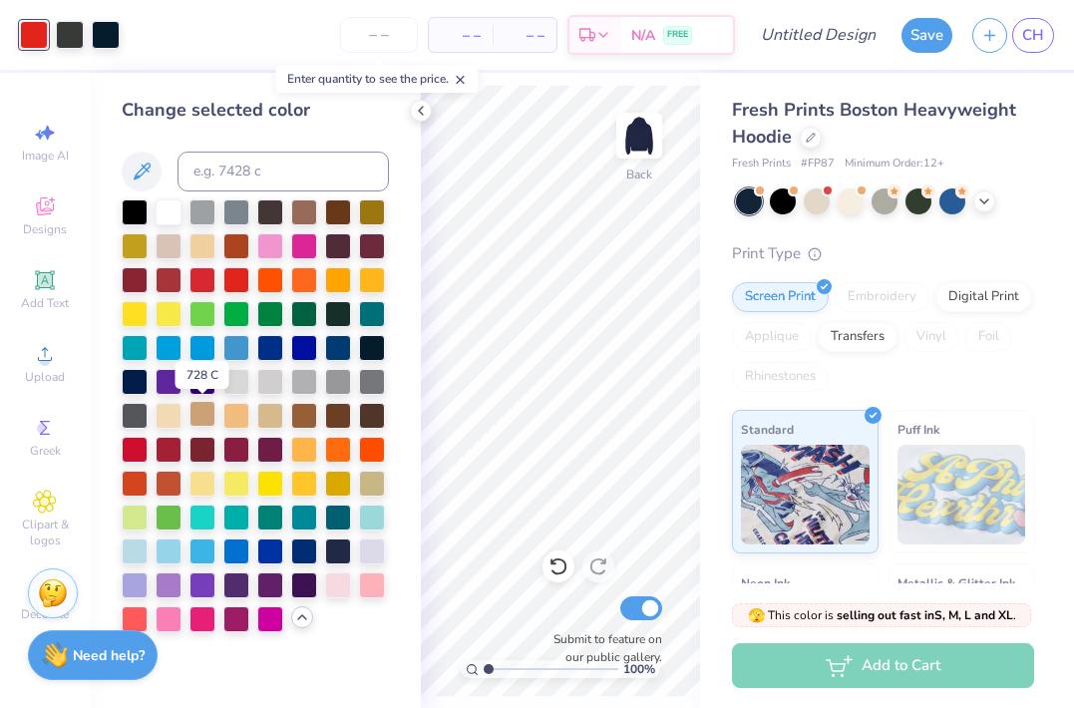
click at [198, 411] on div at bounding box center [203, 414] width 26 height 26
click at [133, 448] on div at bounding box center [135, 448] width 26 height 26
click at [209, 270] on div at bounding box center [203, 278] width 26 height 26
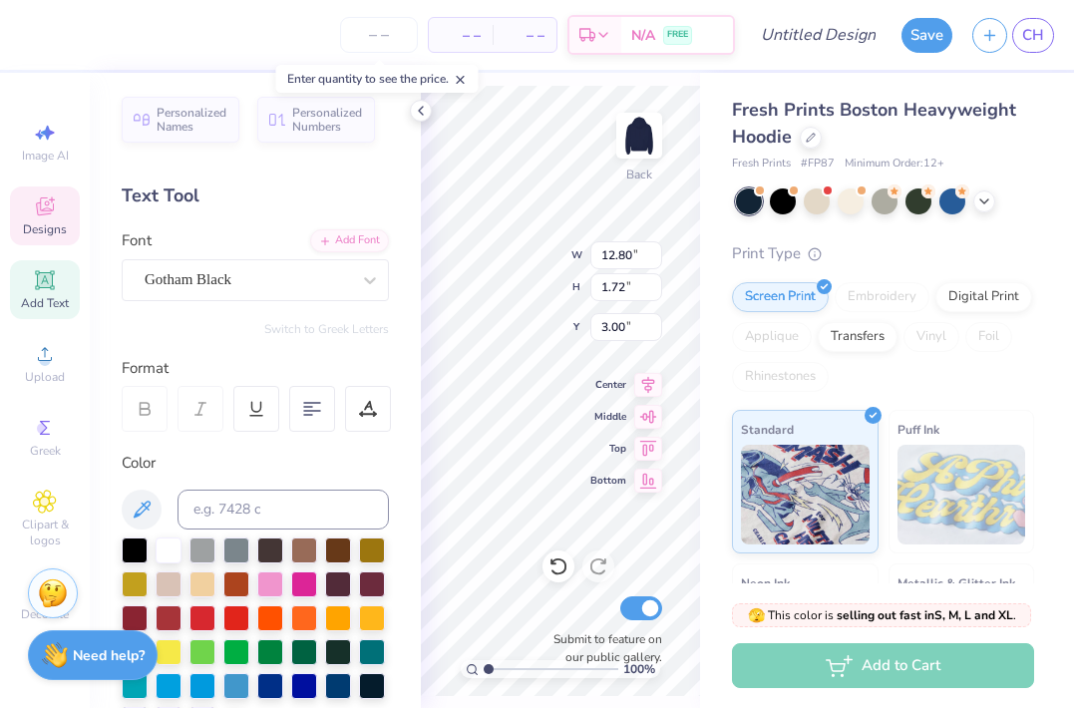
scroll to position [0, 0]
click at [210, 612] on div at bounding box center [203, 617] width 26 height 26
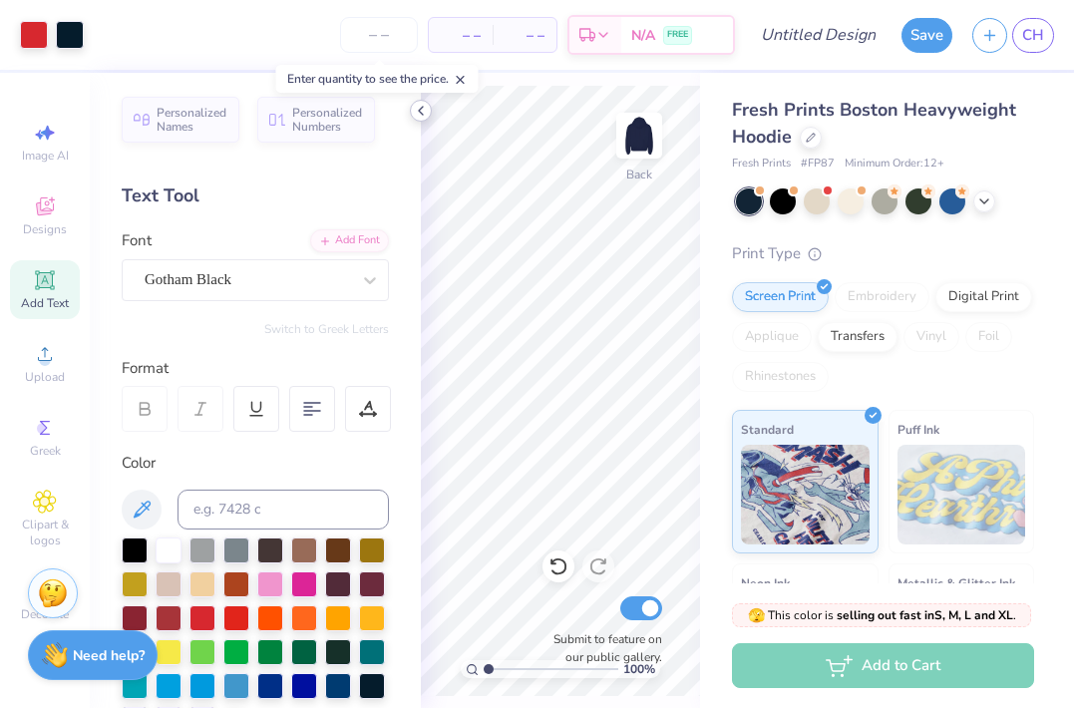
click at [423, 110] on icon at bounding box center [421, 111] width 16 height 16
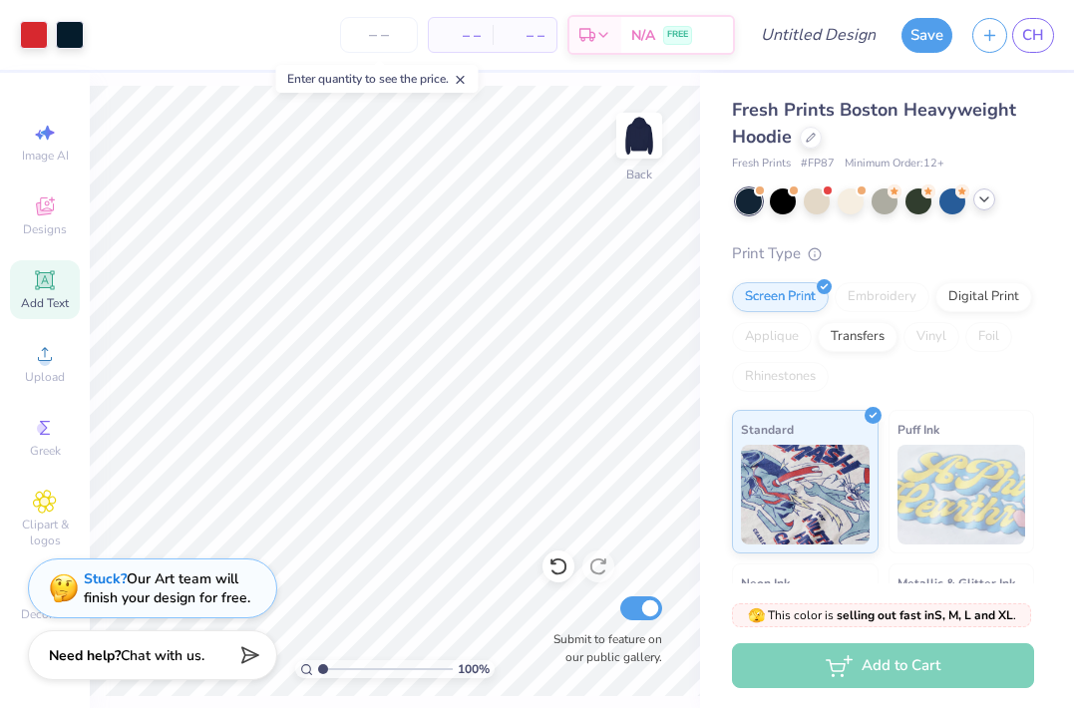
click at [979, 206] on icon at bounding box center [985, 200] width 16 height 16
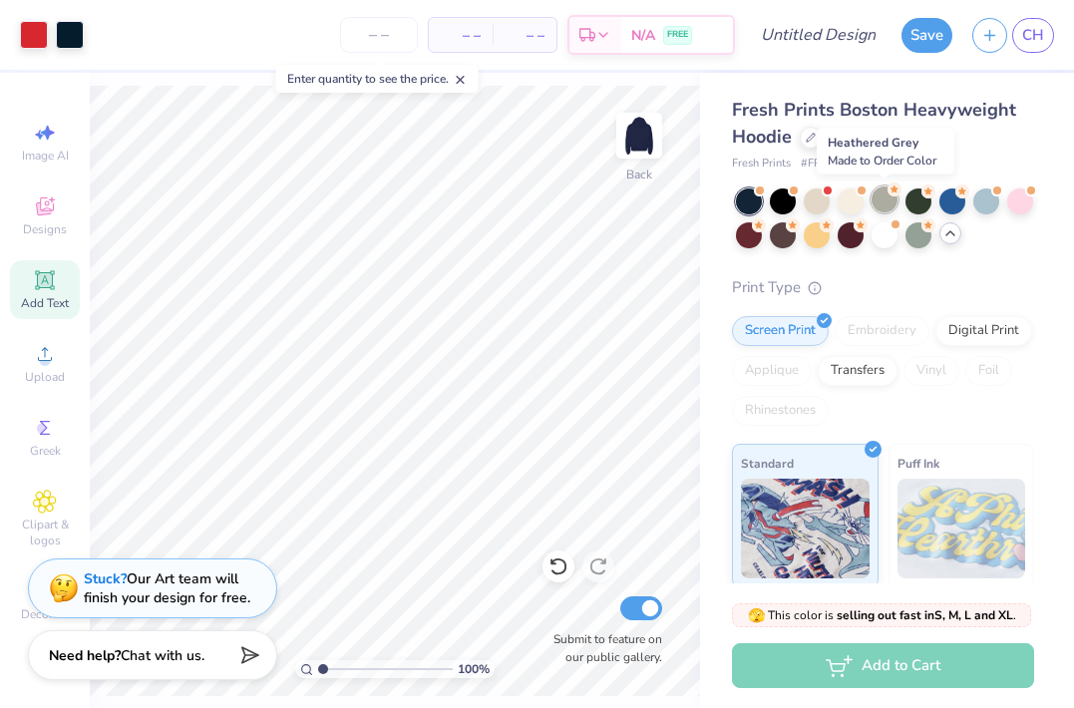
click at [878, 206] on div at bounding box center [885, 200] width 26 height 26
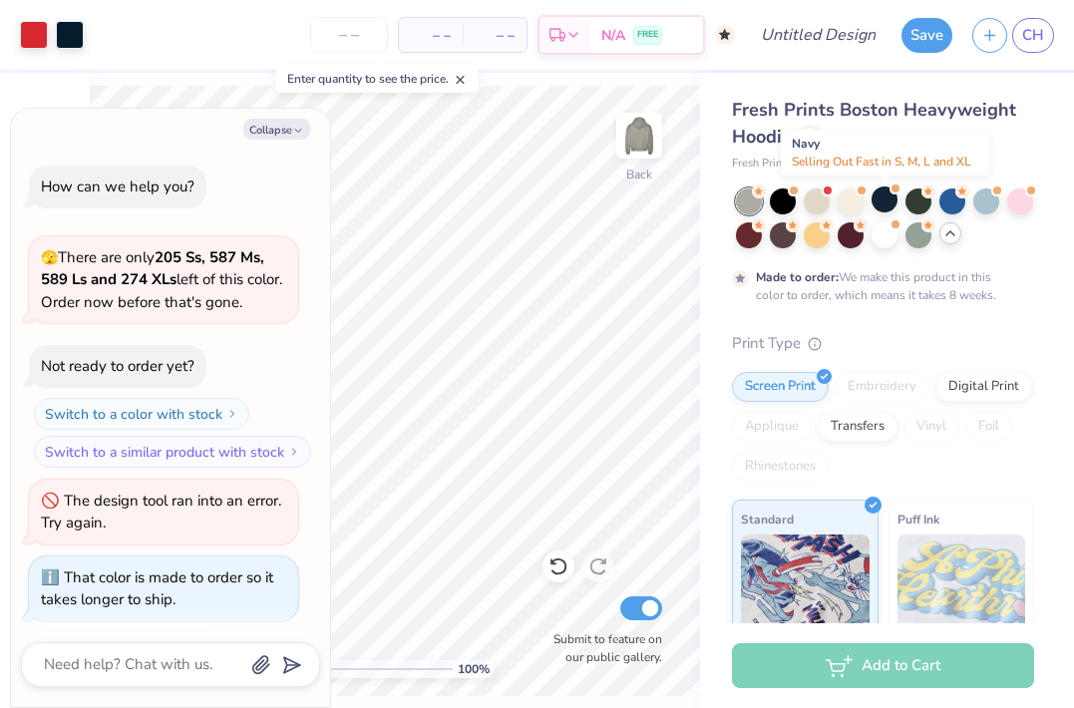
scroll to position [93, 0]
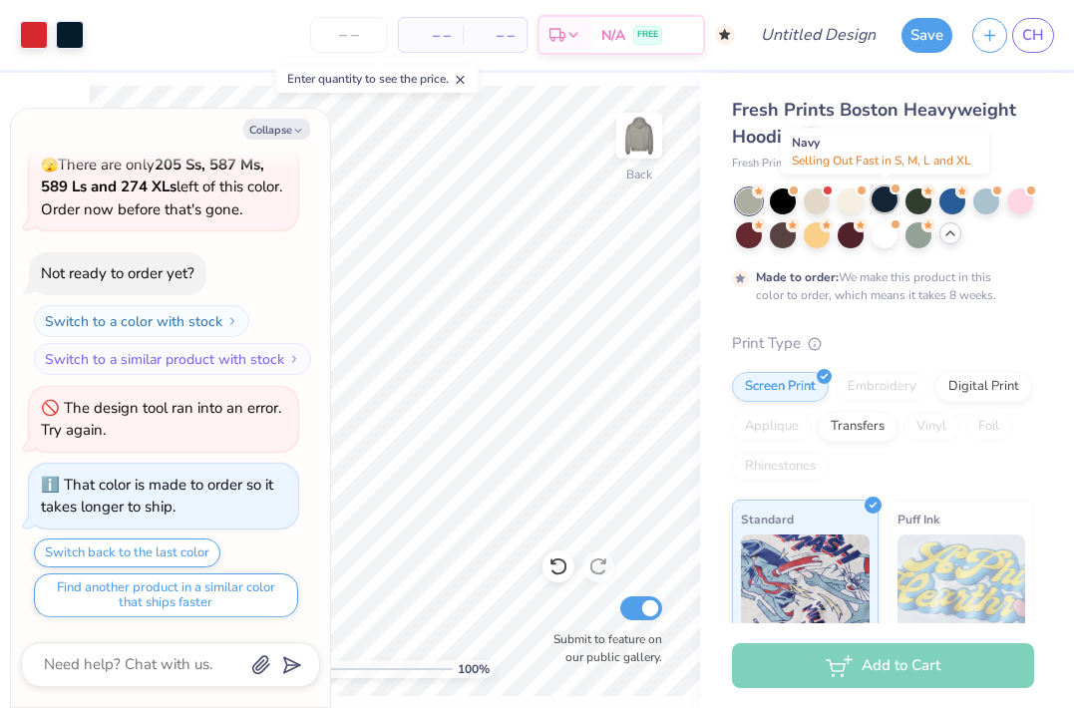
click at [883, 200] on div at bounding box center [885, 200] width 26 height 26
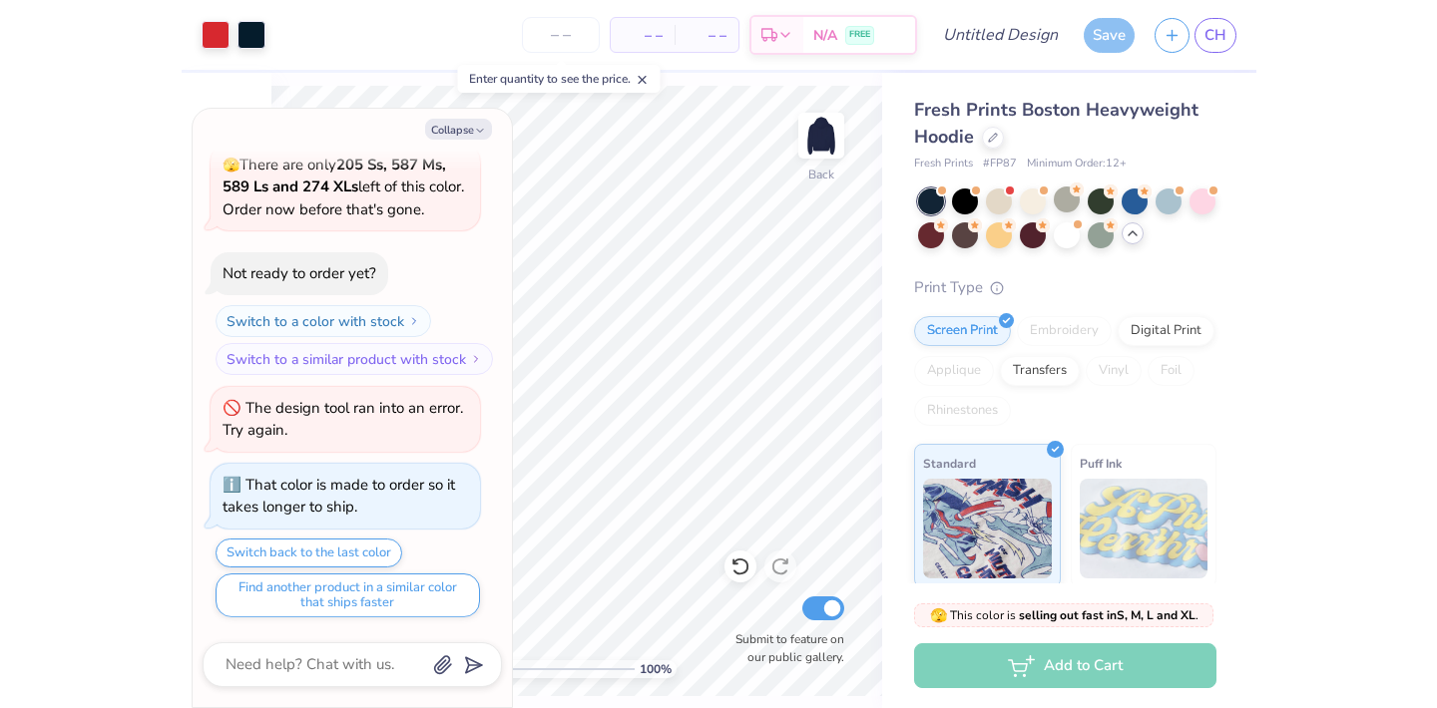
scroll to position [452, 0]
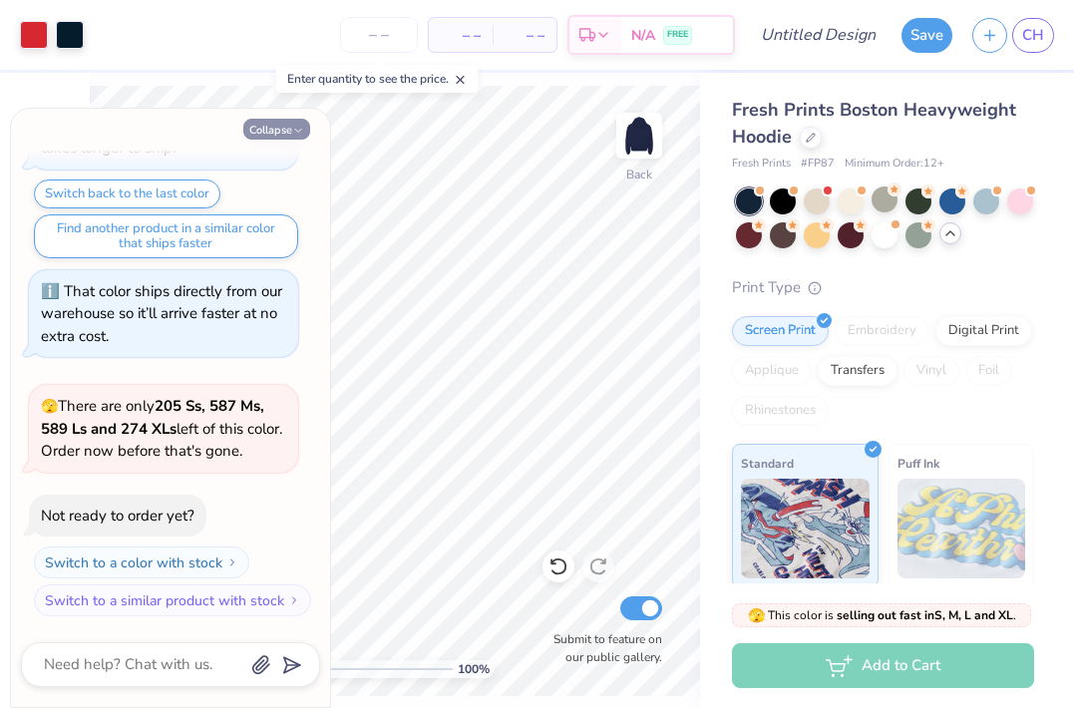
click at [287, 128] on button "Collapse" at bounding box center [276, 129] width 67 height 21
type textarea "x"
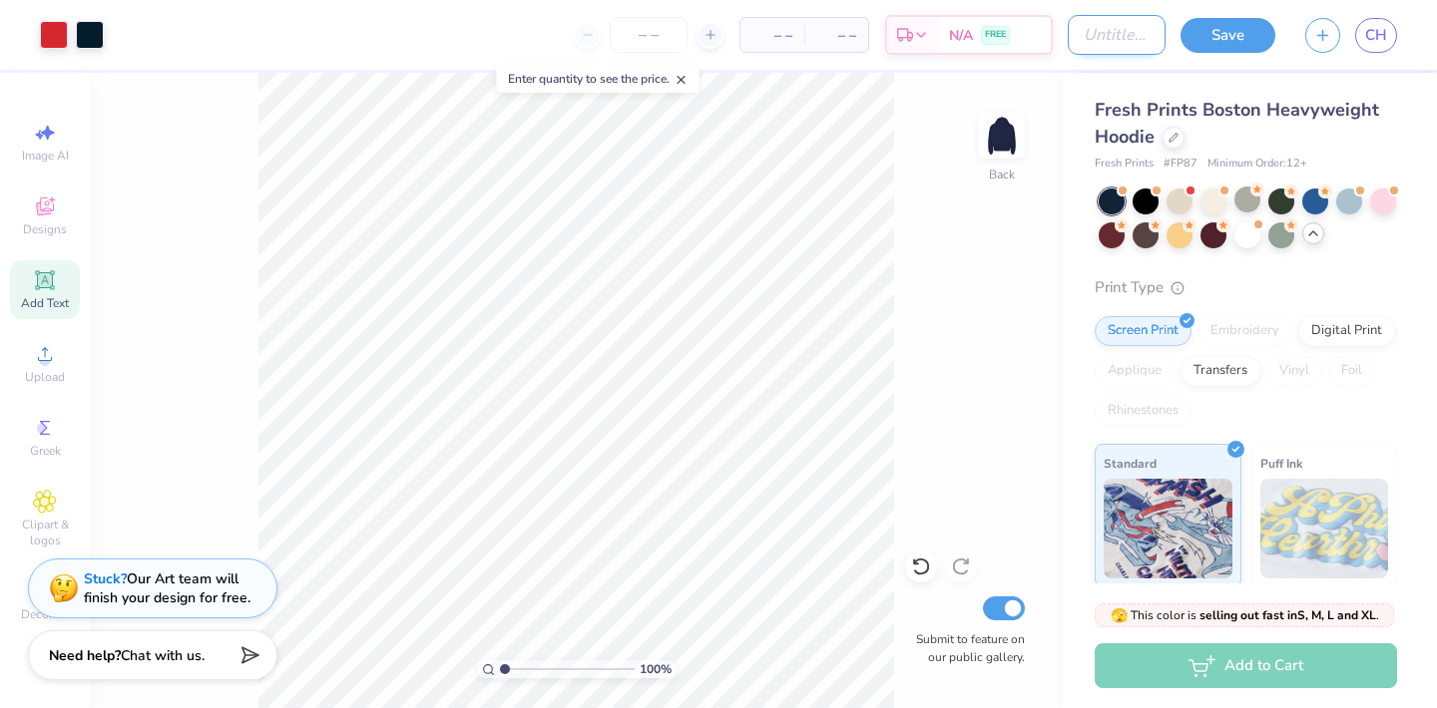
click at [1088, 35] on input "Design Title" at bounding box center [1116, 35] width 98 height 40
type input "girls inc 1"
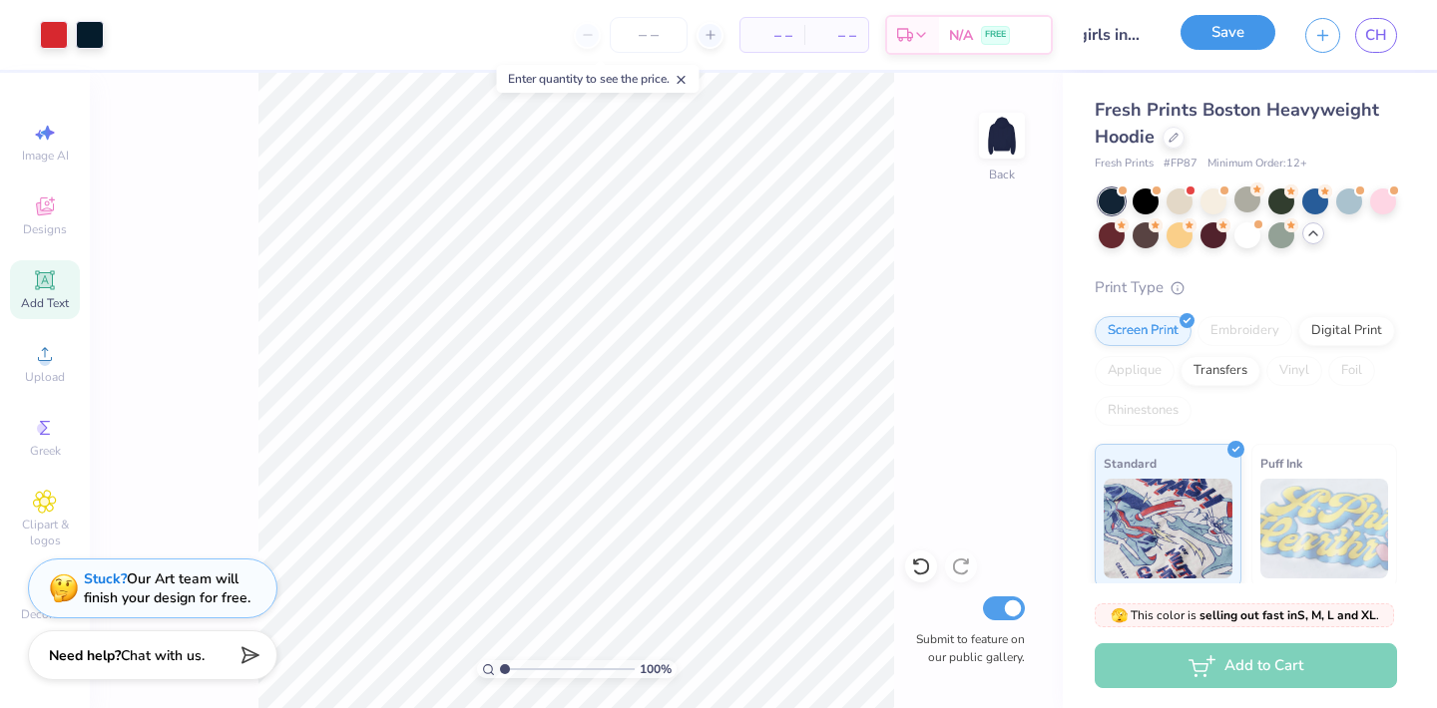
click at [1241, 40] on button "Save" at bounding box center [1227, 32] width 95 height 35
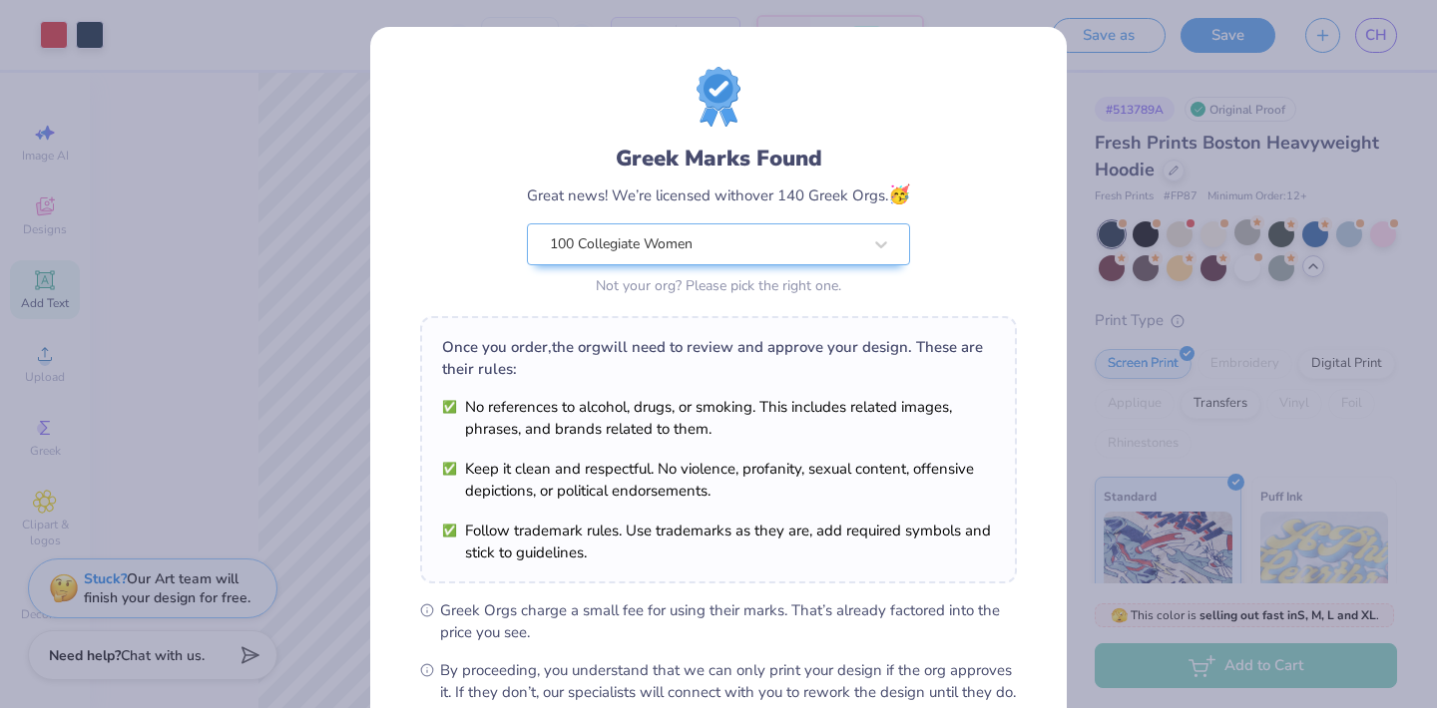
click at [348, 186] on div "Greek Marks Found Great news! We’re licensed with over 140 Greek Orgs. 🥳 100 Co…" at bounding box center [718, 354] width 1437 height 708
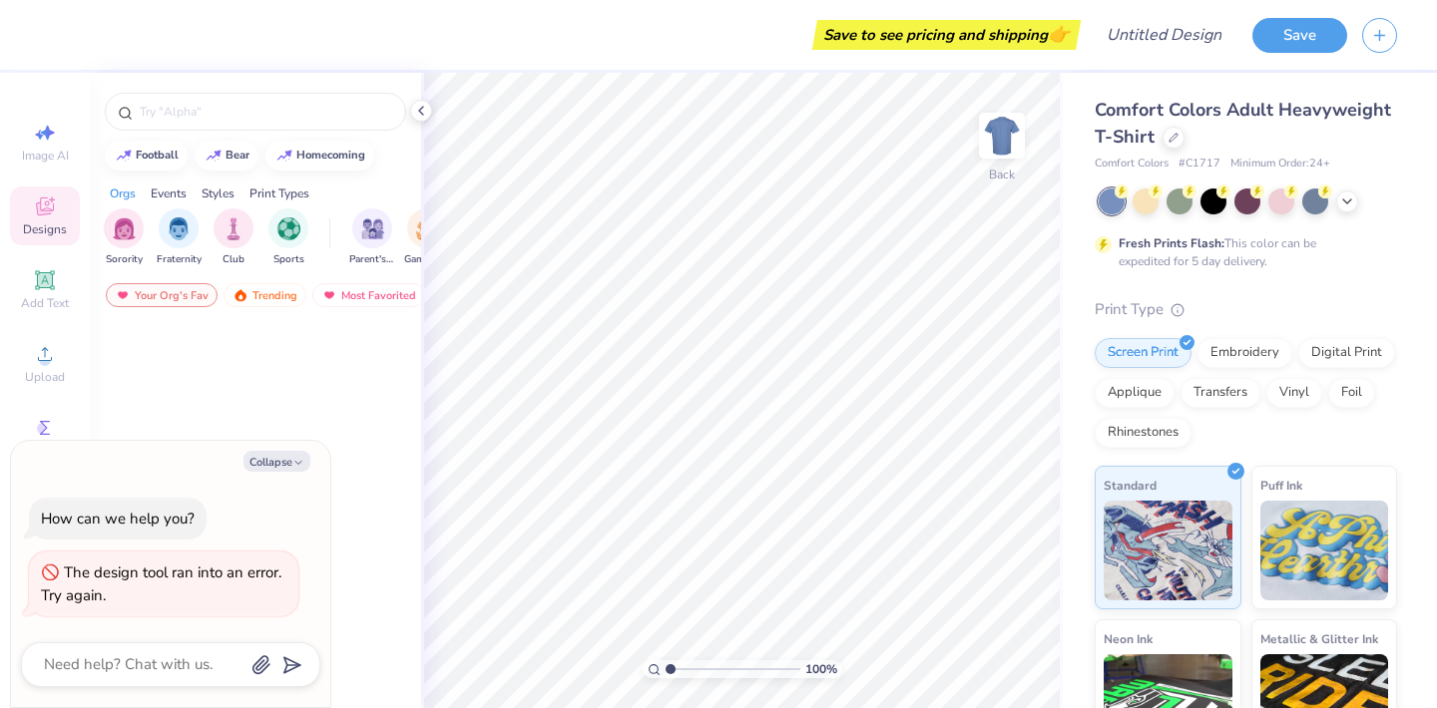
type textarea "x"
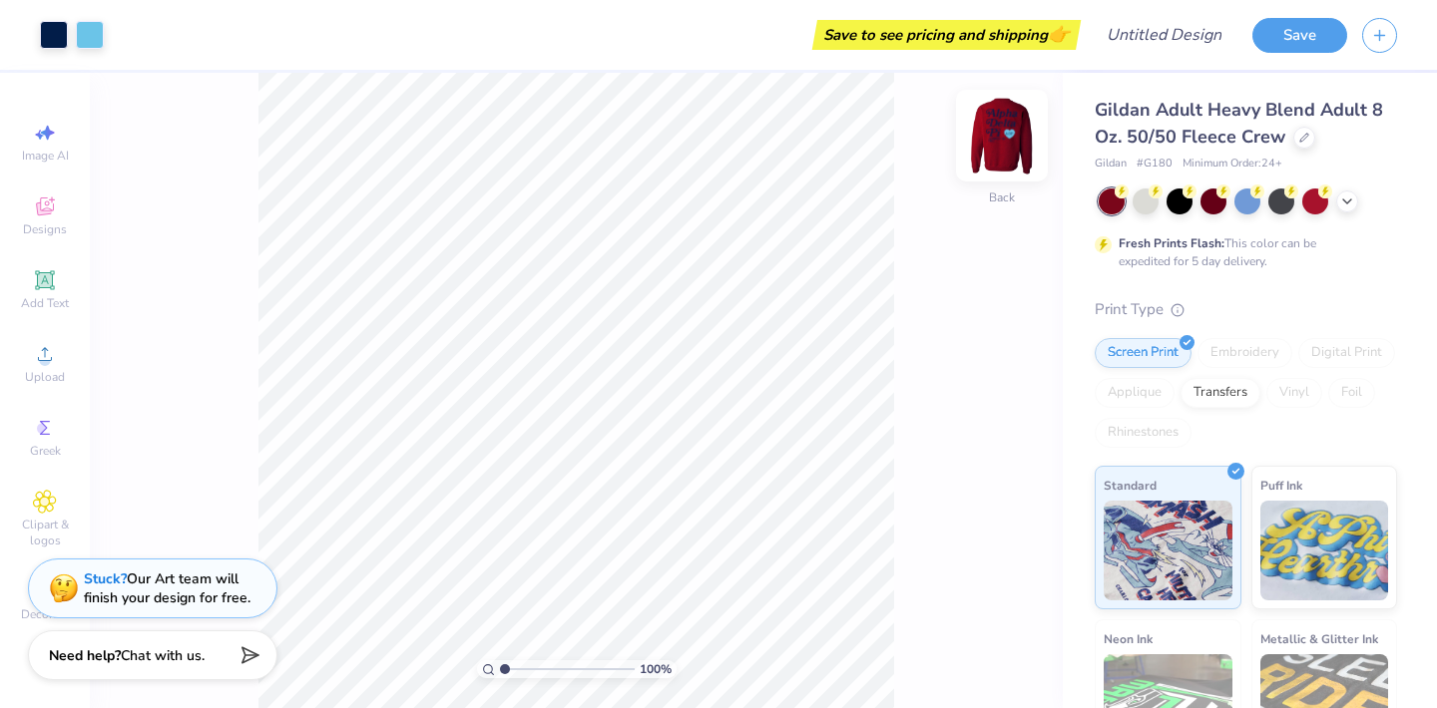
click at [1000, 152] on img at bounding box center [1002, 136] width 80 height 80
click at [1000, 152] on img at bounding box center [1002, 136] width 40 height 40
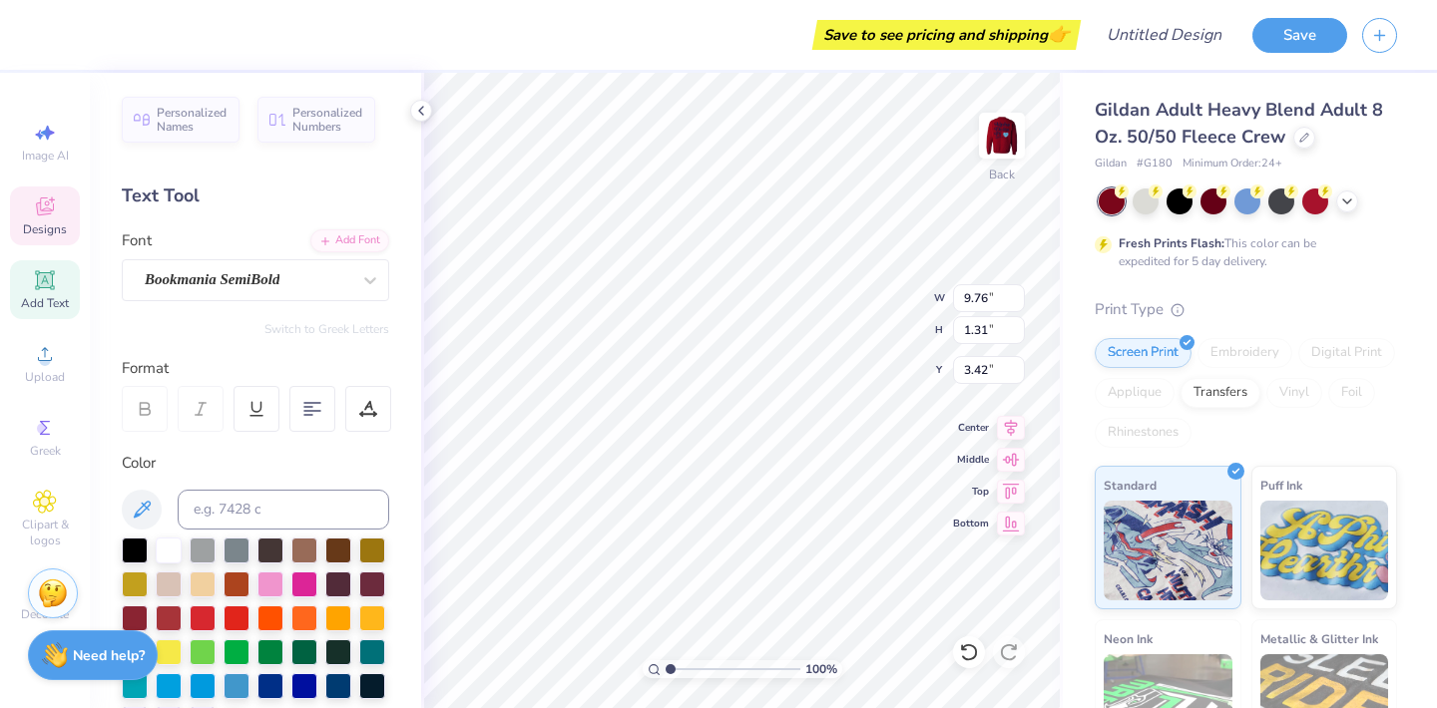
type input "11.00"
type textarea "Girls Inc."
click at [1346, 201] on polyline at bounding box center [1347, 200] width 8 height 4
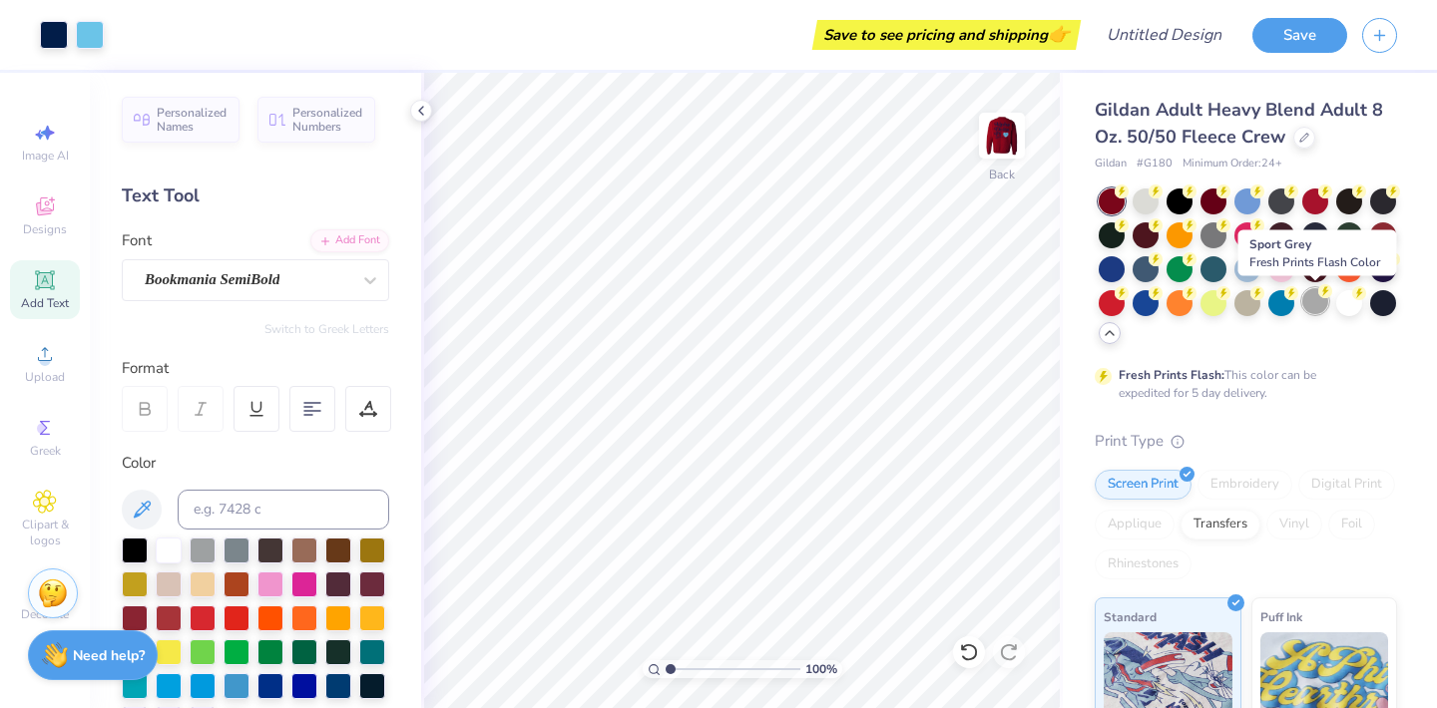
click at [1307, 307] on div at bounding box center [1315, 301] width 26 height 26
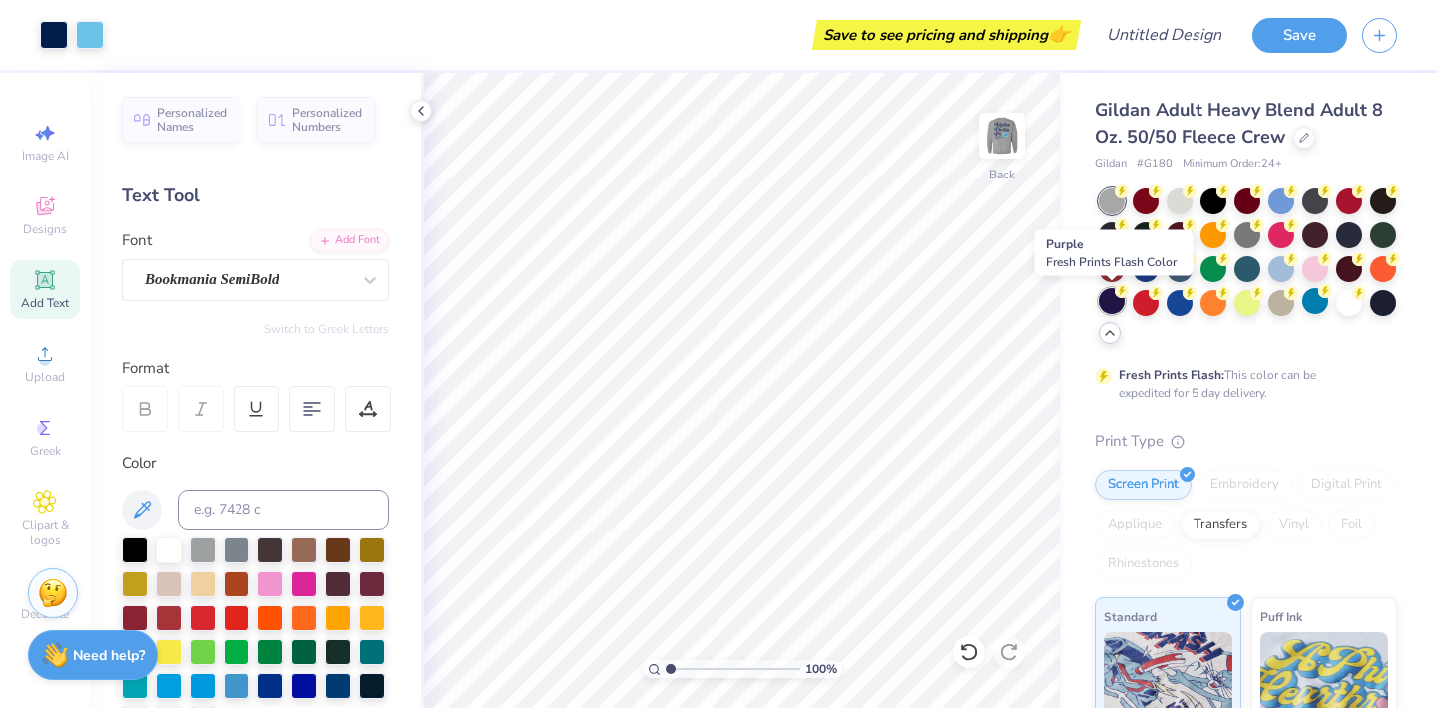
click at [1107, 306] on div at bounding box center [1111, 301] width 26 height 26
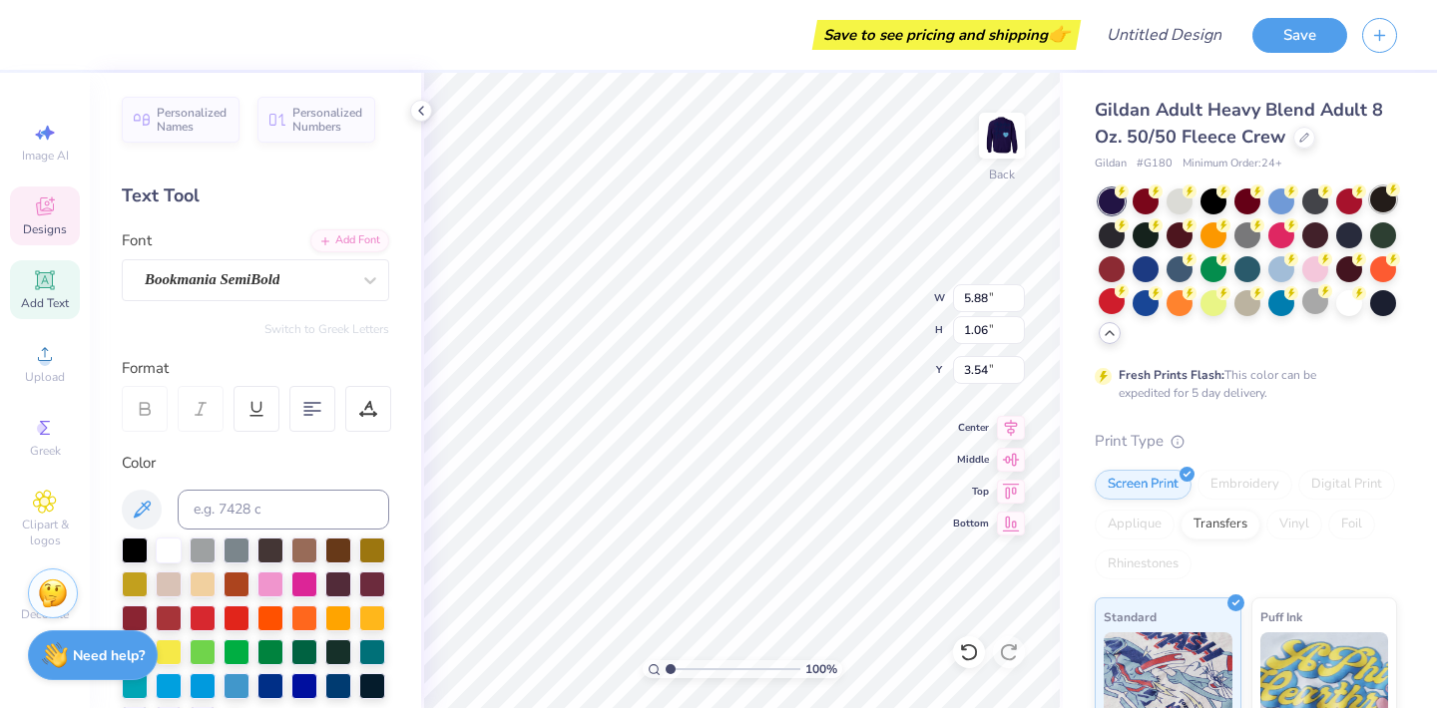
click at [1379, 205] on div at bounding box center [1383, 200] width 26 height 26
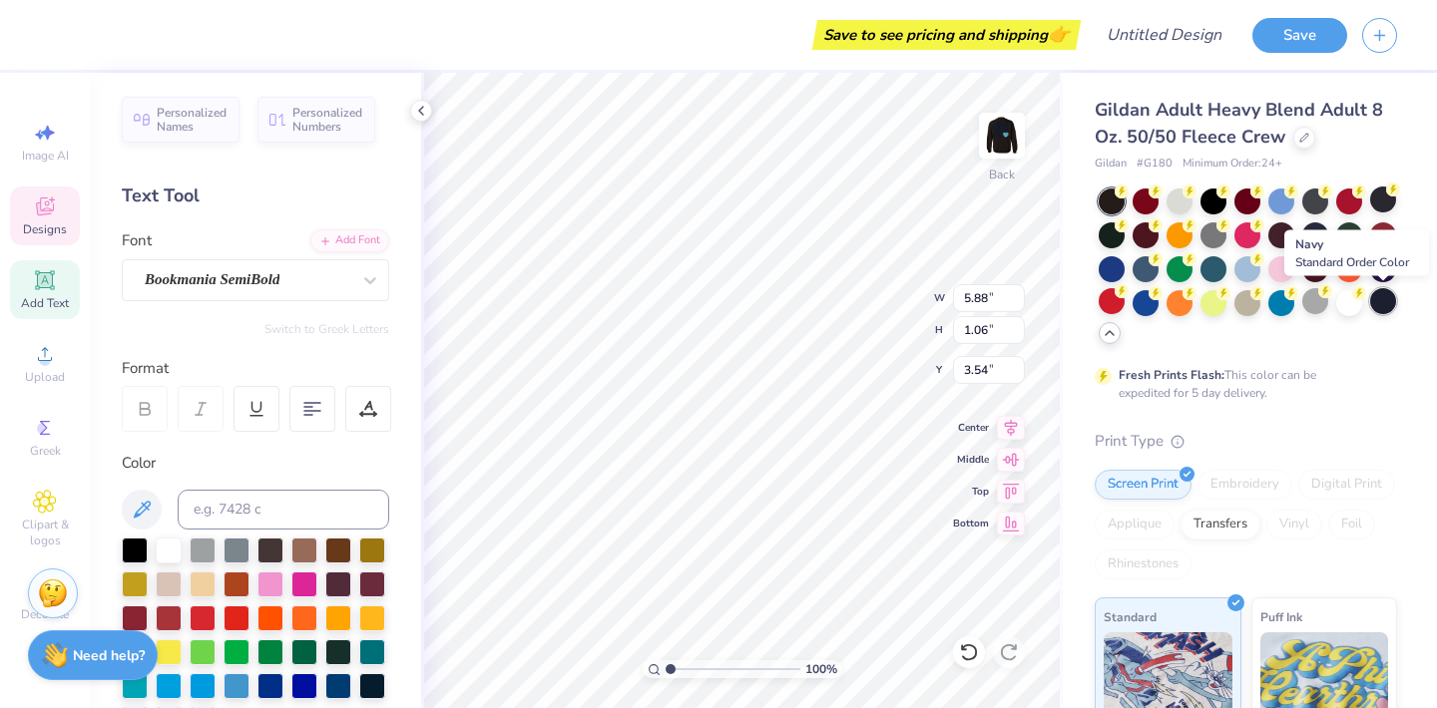
click at [1384, 302] on div at bounding box center [1383, 301] width 26 height 26
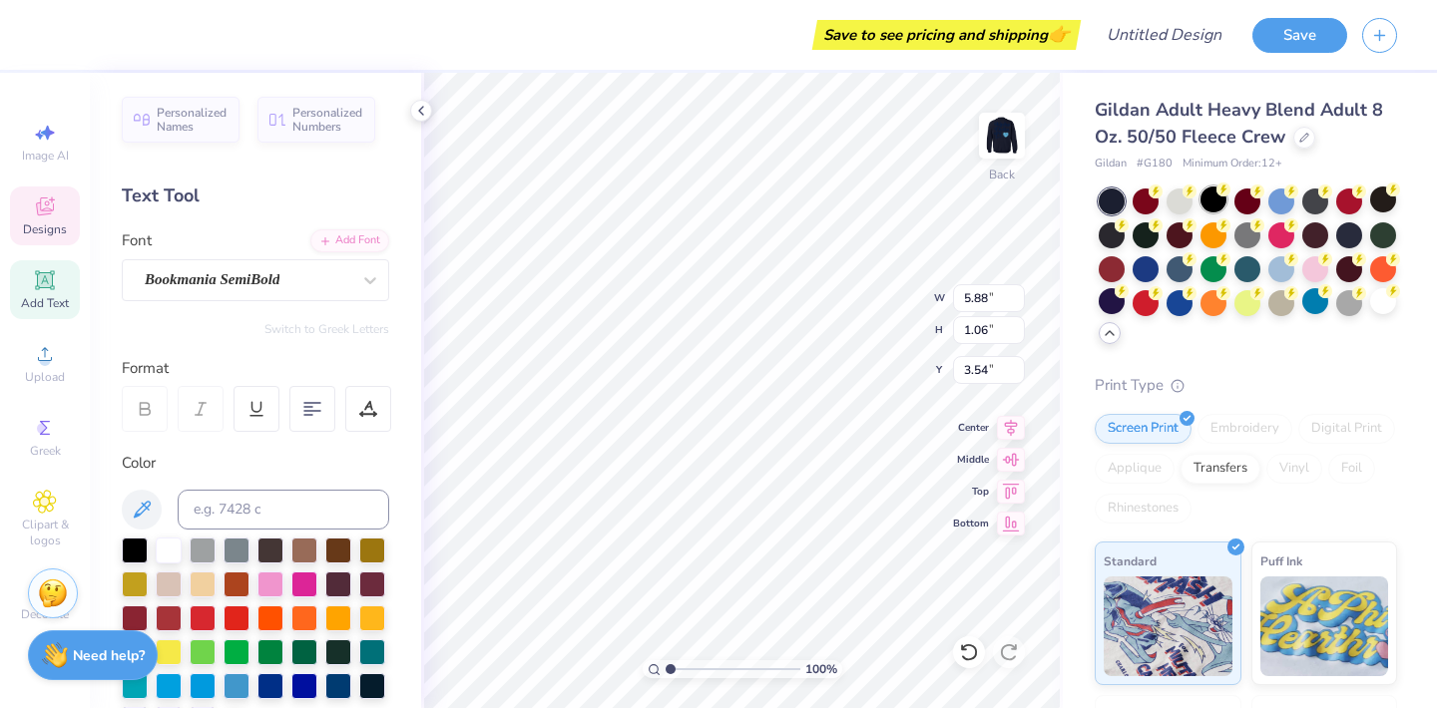
click at [1208, 203] on div at bounding box center [1213, 200] width 26 height 26
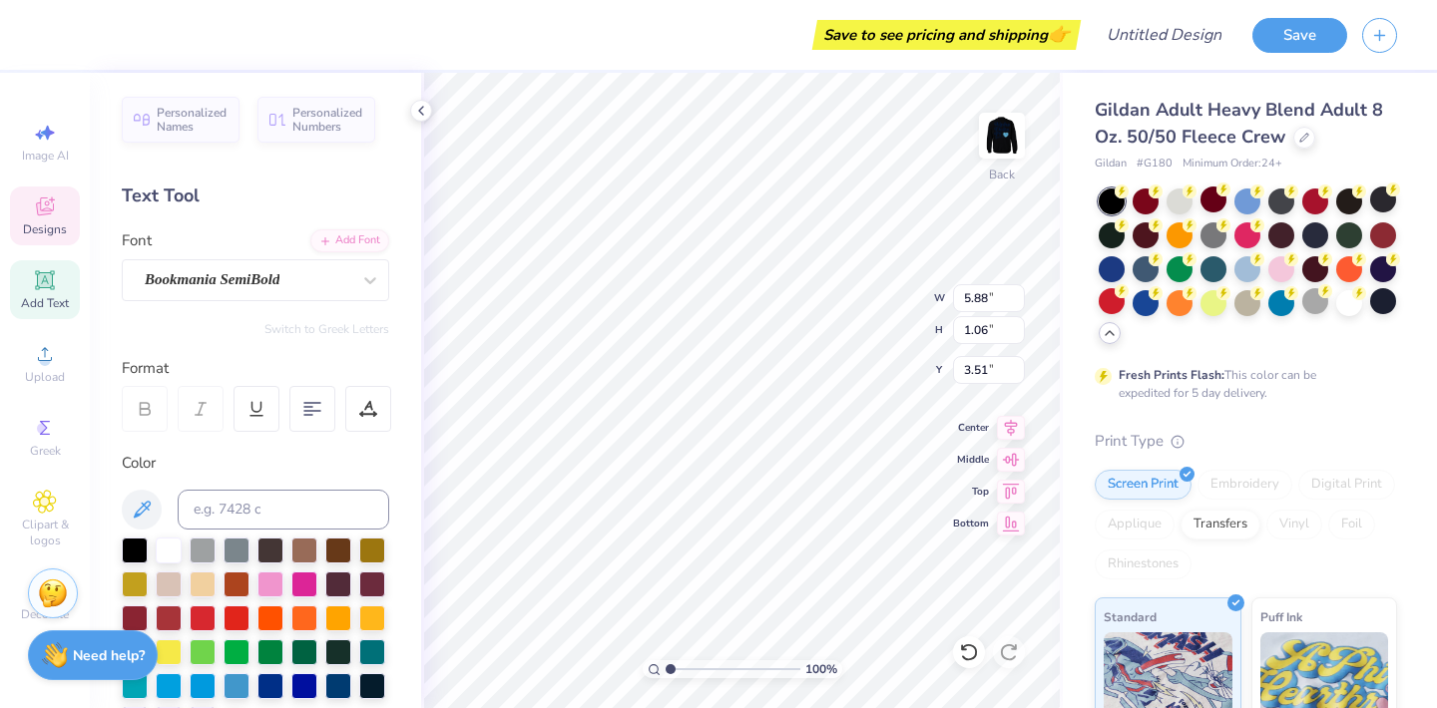
type input "3.51"
click at [167, 538] on div at bounding box center [169, 549] width 26 height 26
type input "0.87"
type input "0.61"
type input "3.43"
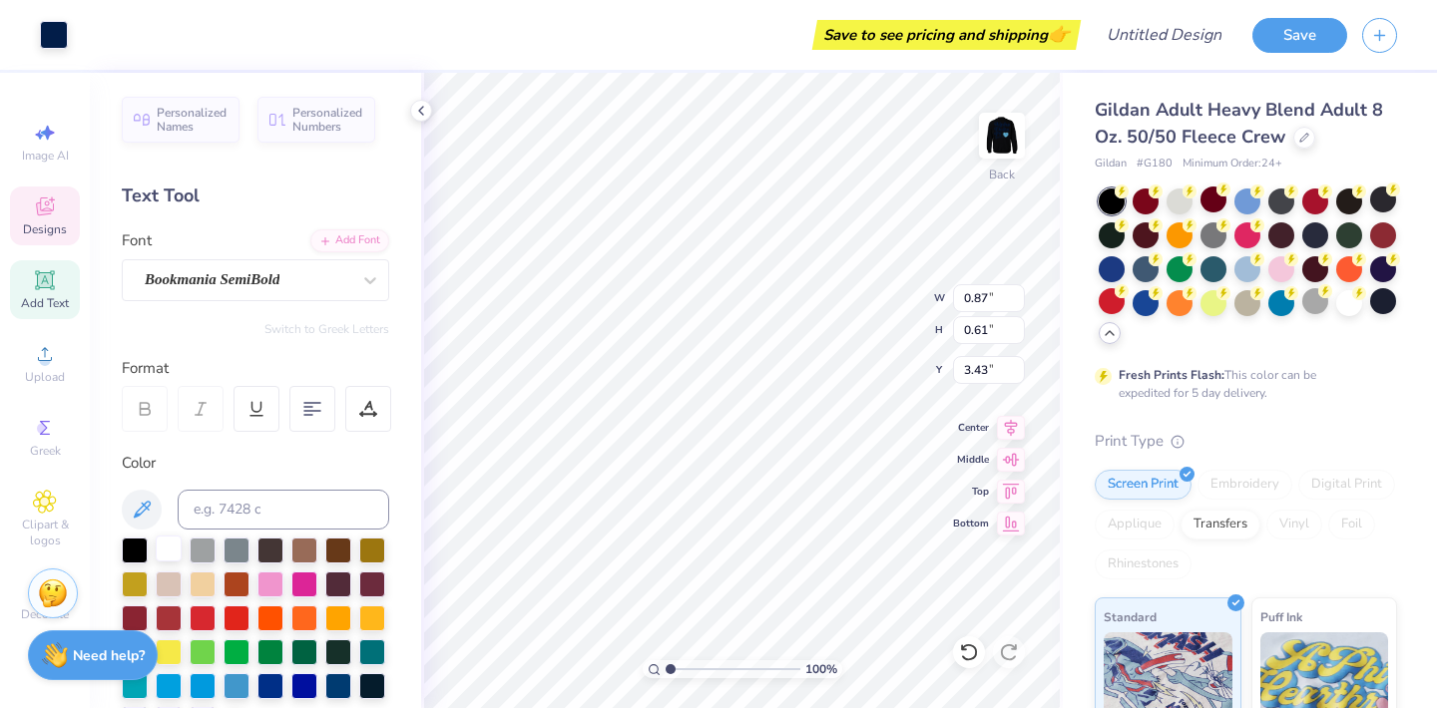
click at [168, 551] on div at bounding box center [169, 549] width 26 height 26
click at [167, 551] on div at bounding box center [169, 549] width 26 height 26
click at [162, 552] on div at bounding box center [169, 549] width 26 height 26
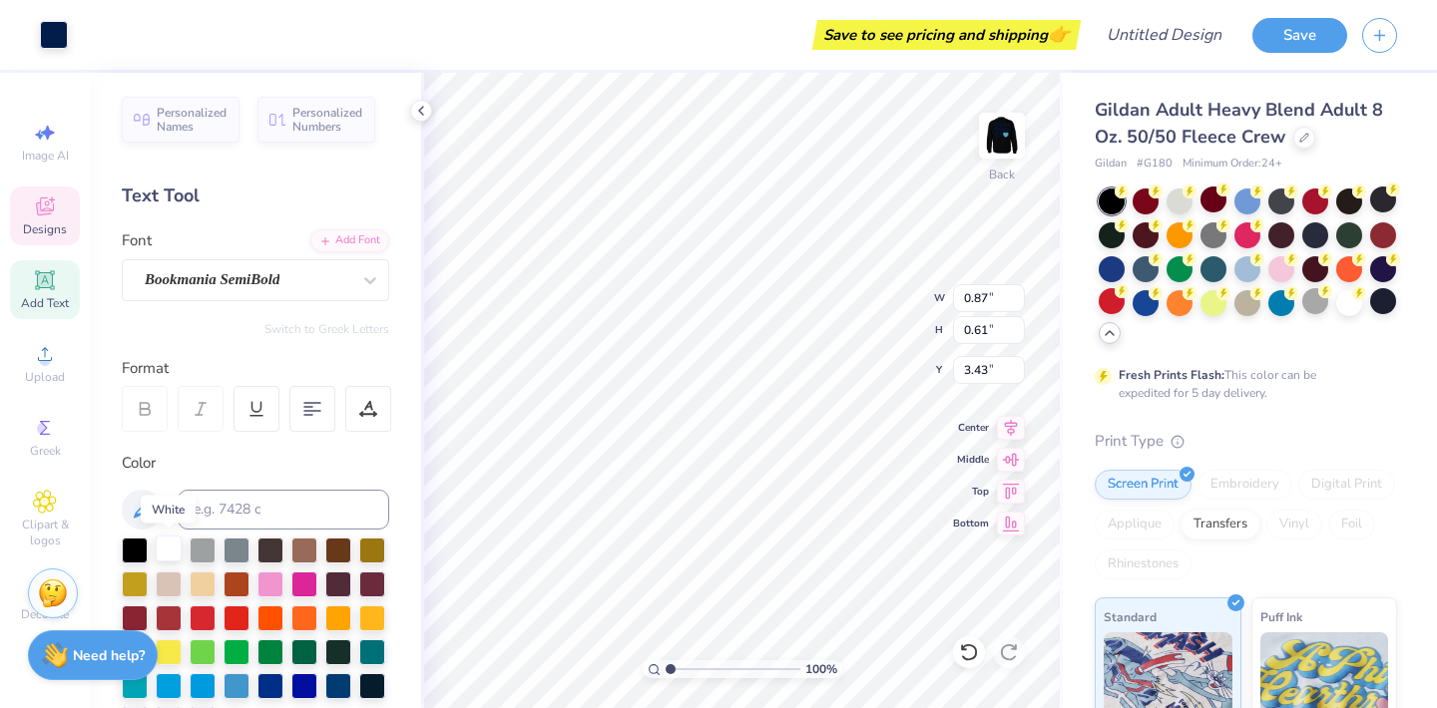
click at [162, 552] on div at bounding box center [169, 549] width 26 height 26
click at [61, 42] on div at bounding box center [54, 33] width 28 height 28
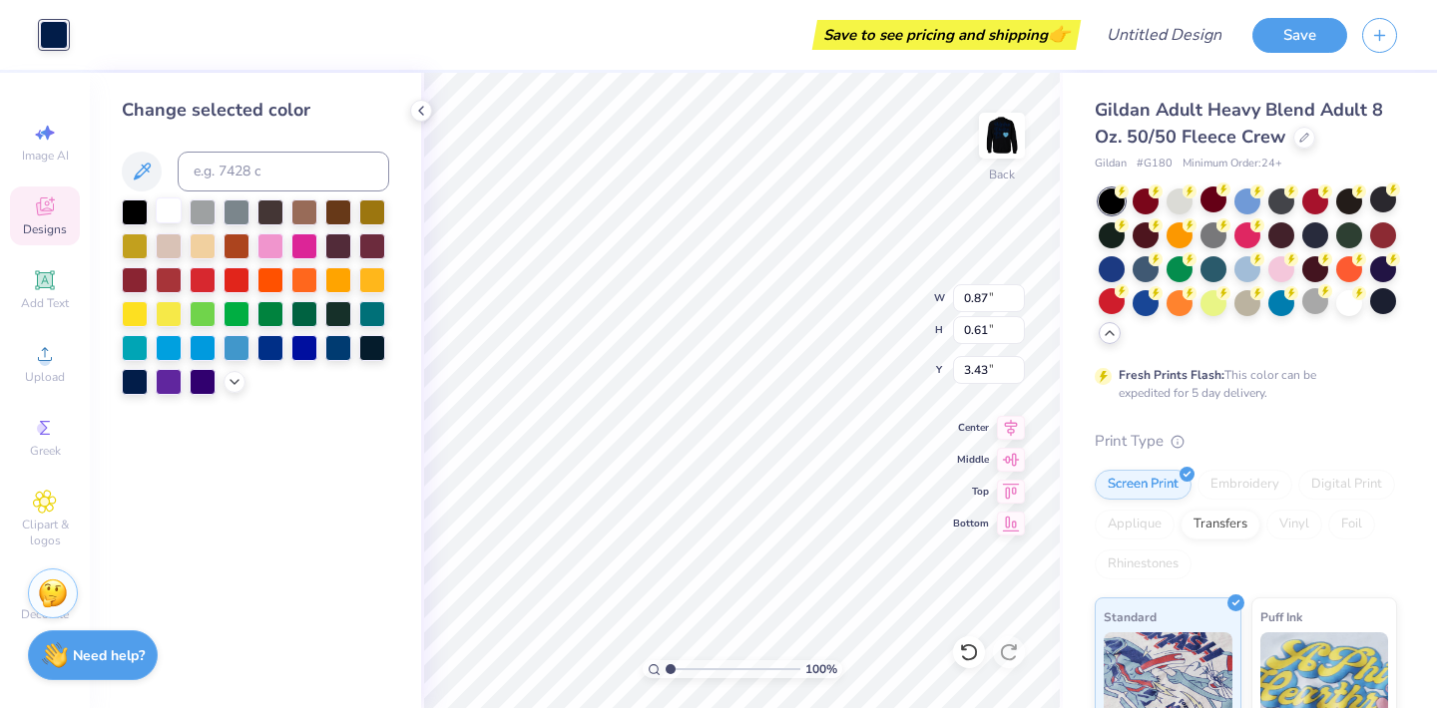
click at [170, 212] on div at bounding box center [169, 211] width 26 height 26
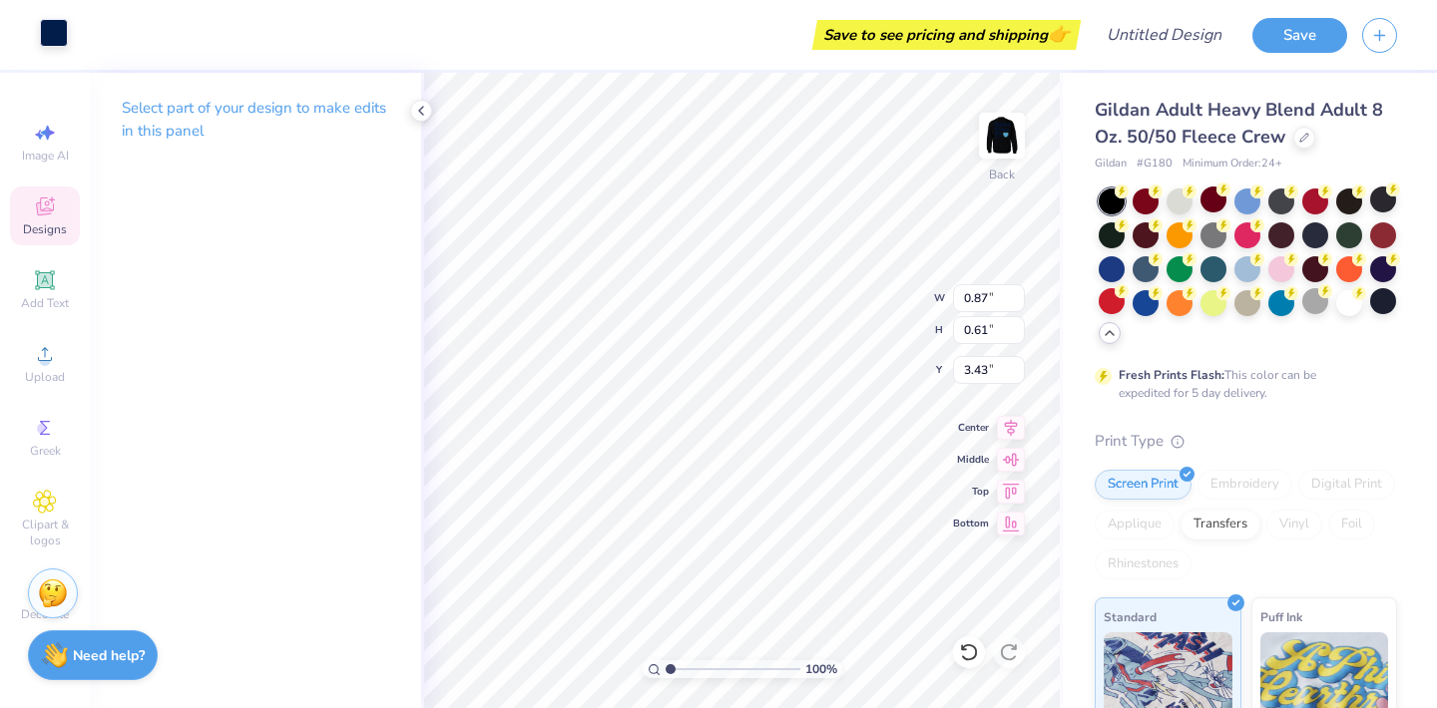
click at [48, 43] on div at bounding box center [54, 33] width 28 height 28
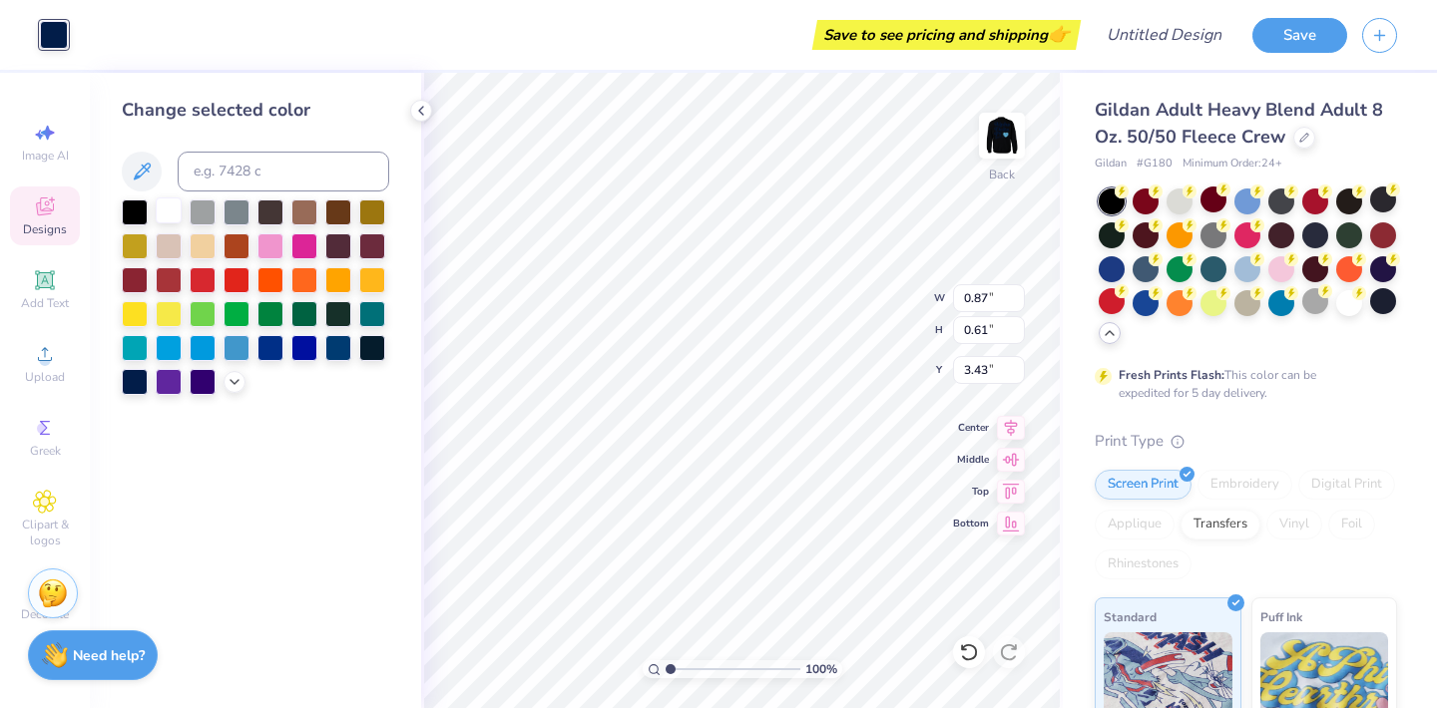
click at [170, 215] on div at bounding box center [169, 211] width 26 height 26
type input "5.88"
type input "1.06"
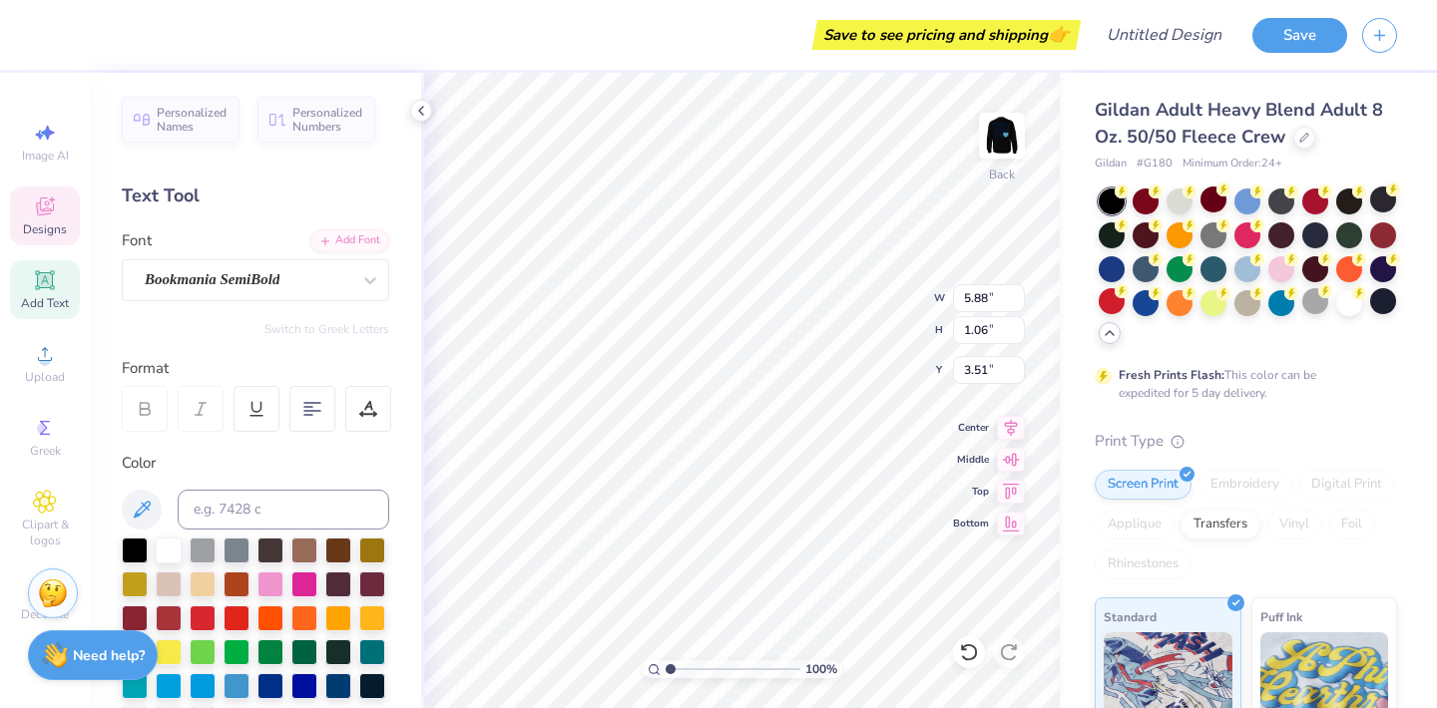
type input "4.69"
type input "3.00"
type input "5.88"
type input "1.06"
type input "3.00"
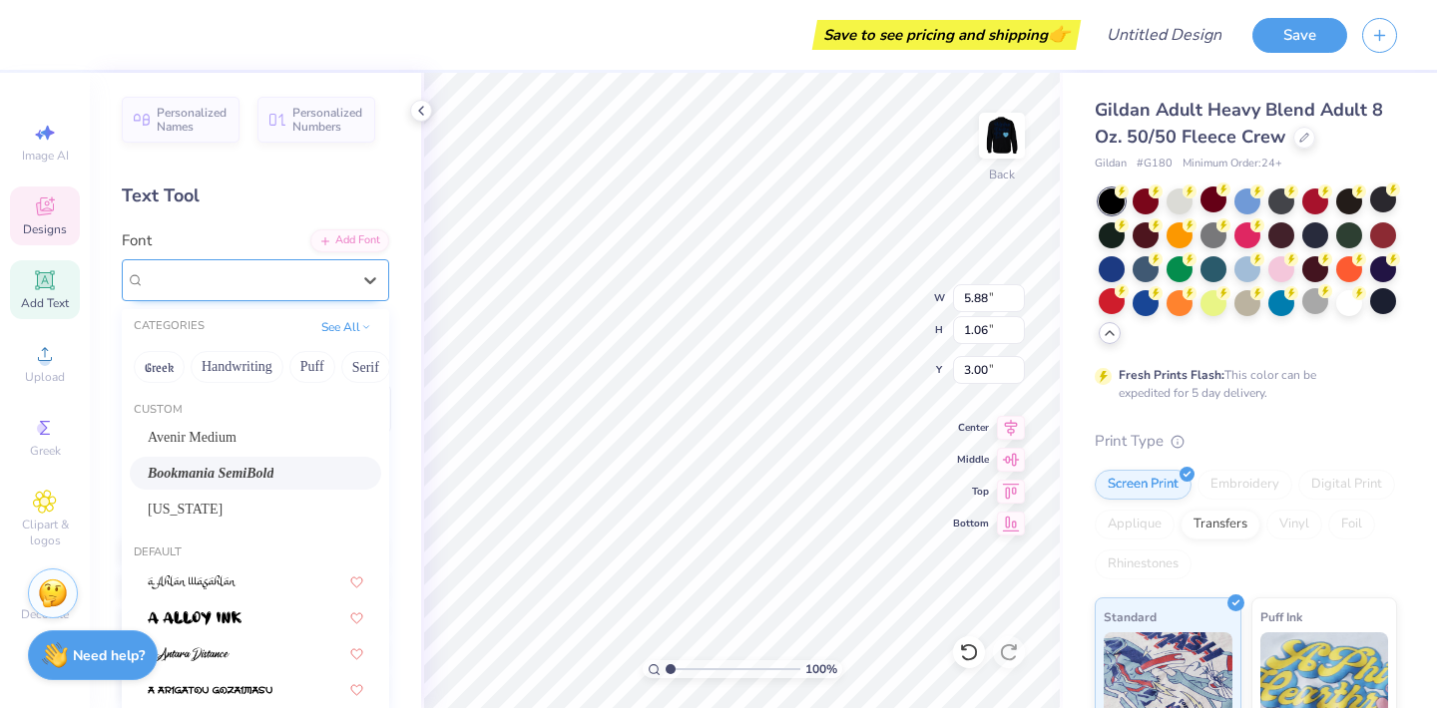
click at [296, 291] on div at bounding box center [248, 279] width 206 height 27
click at [194, 508] on span "Georgia" at bounding box center [185, 509] width 75 height 21
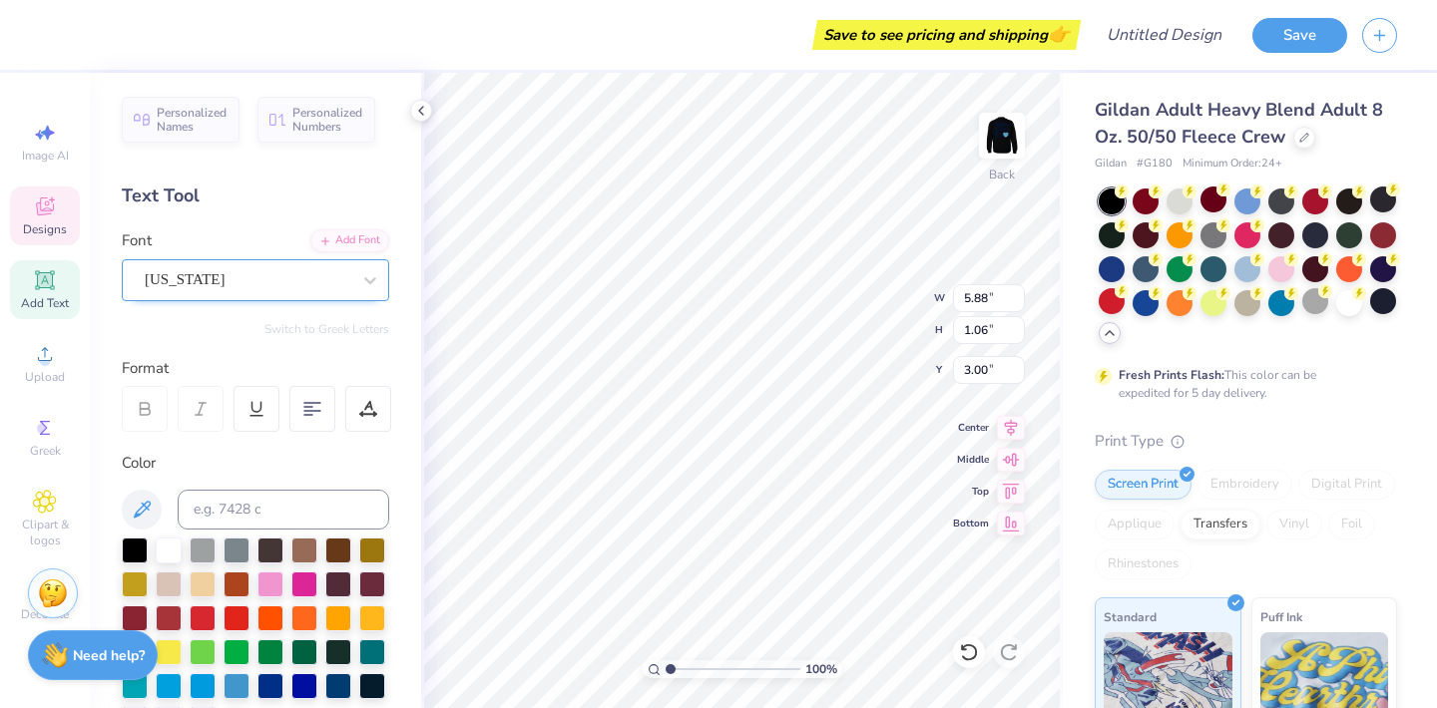
click at [234, 289] on div "Georgia" at bounding box center [248, 279] width 210 height 31
type input "eska"
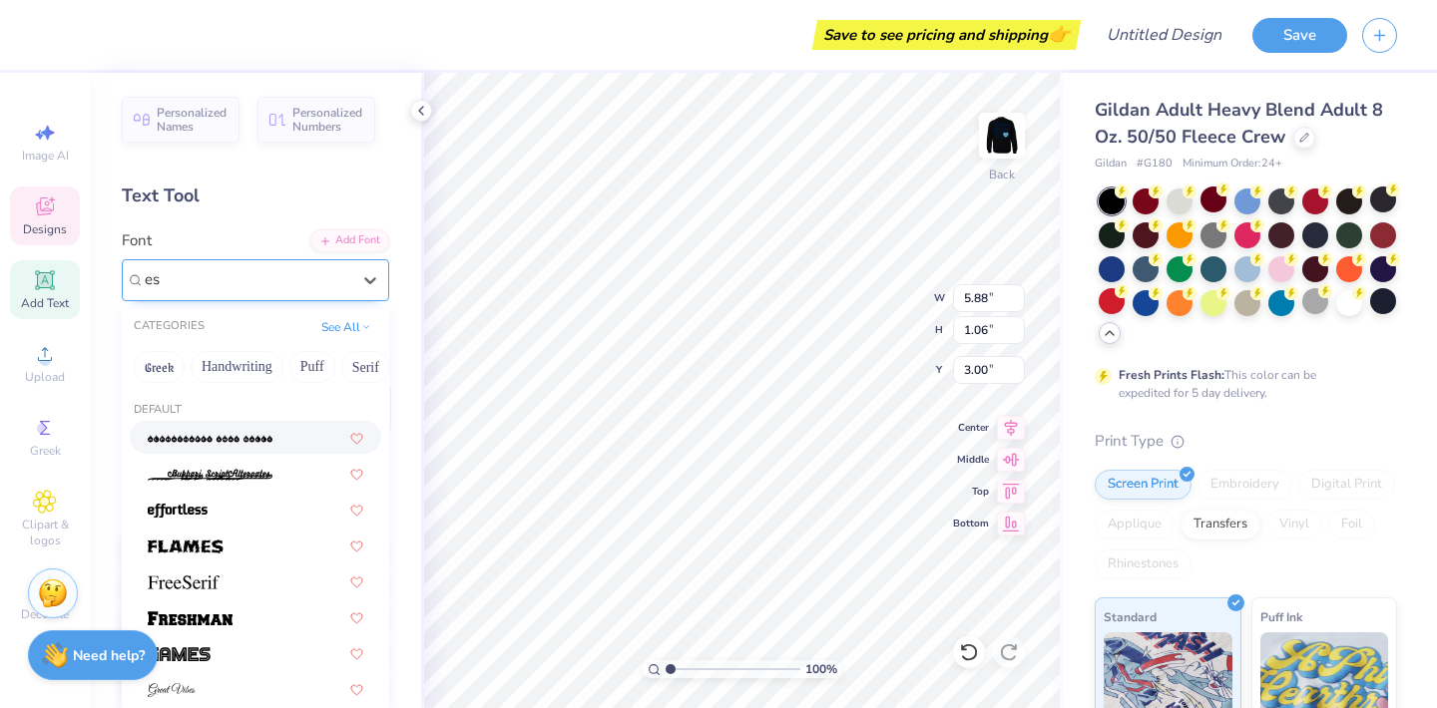
type input "e"
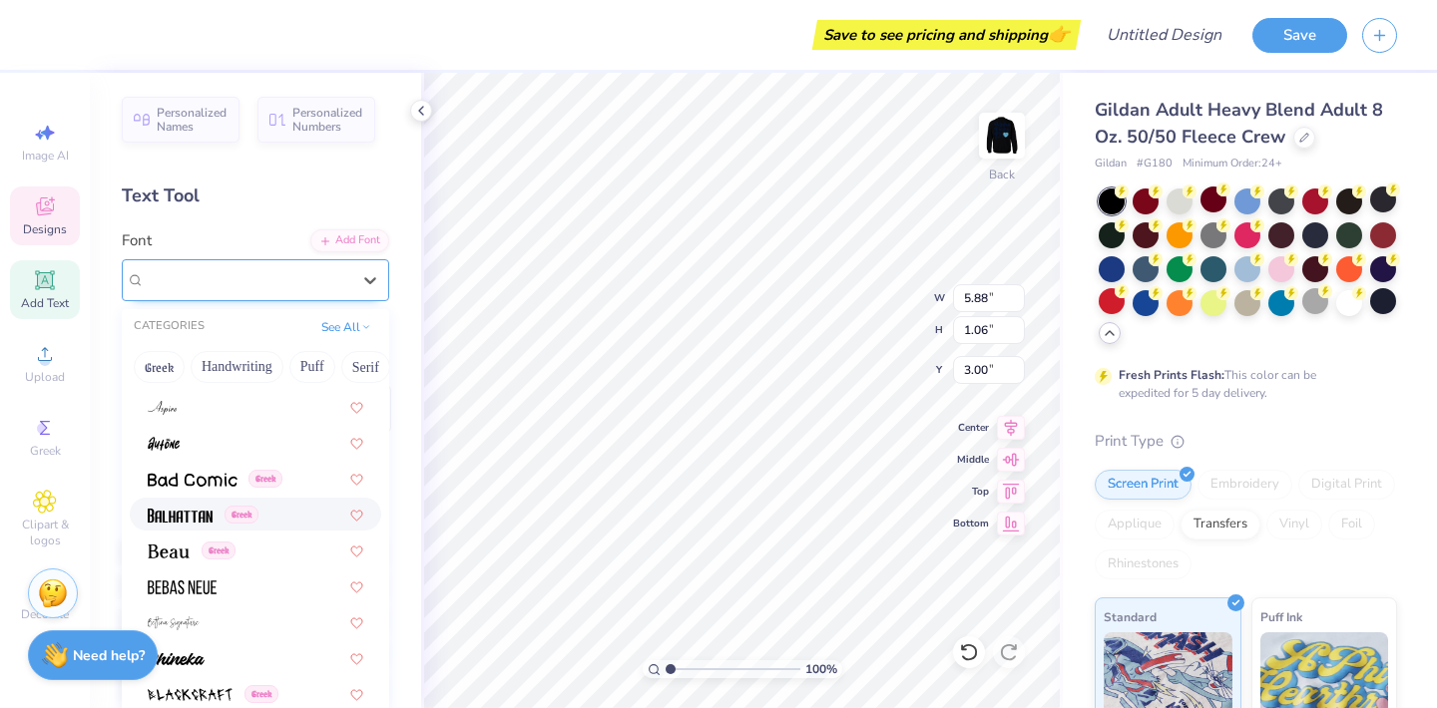
scroll to position [935, 0]
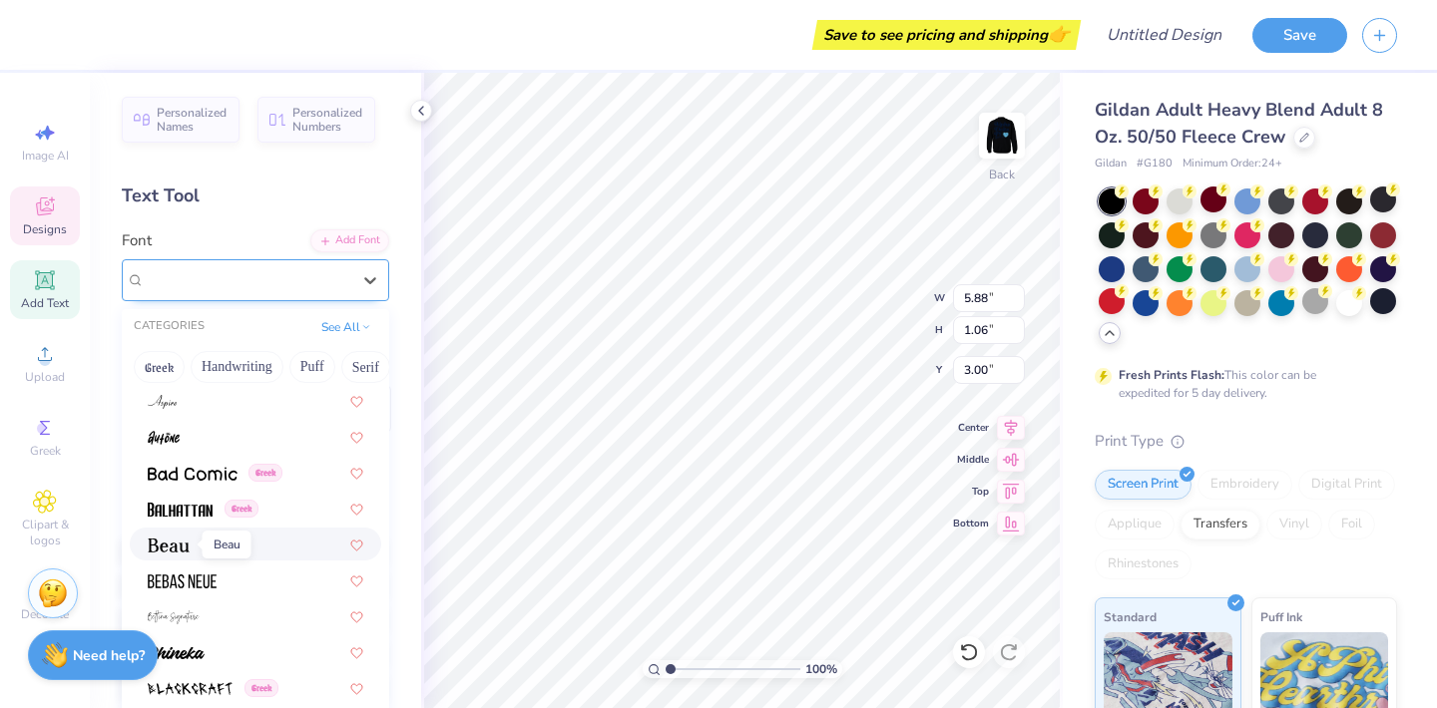
click at [183, 545] on img at bounding box center [169, 546] width 42 height 14
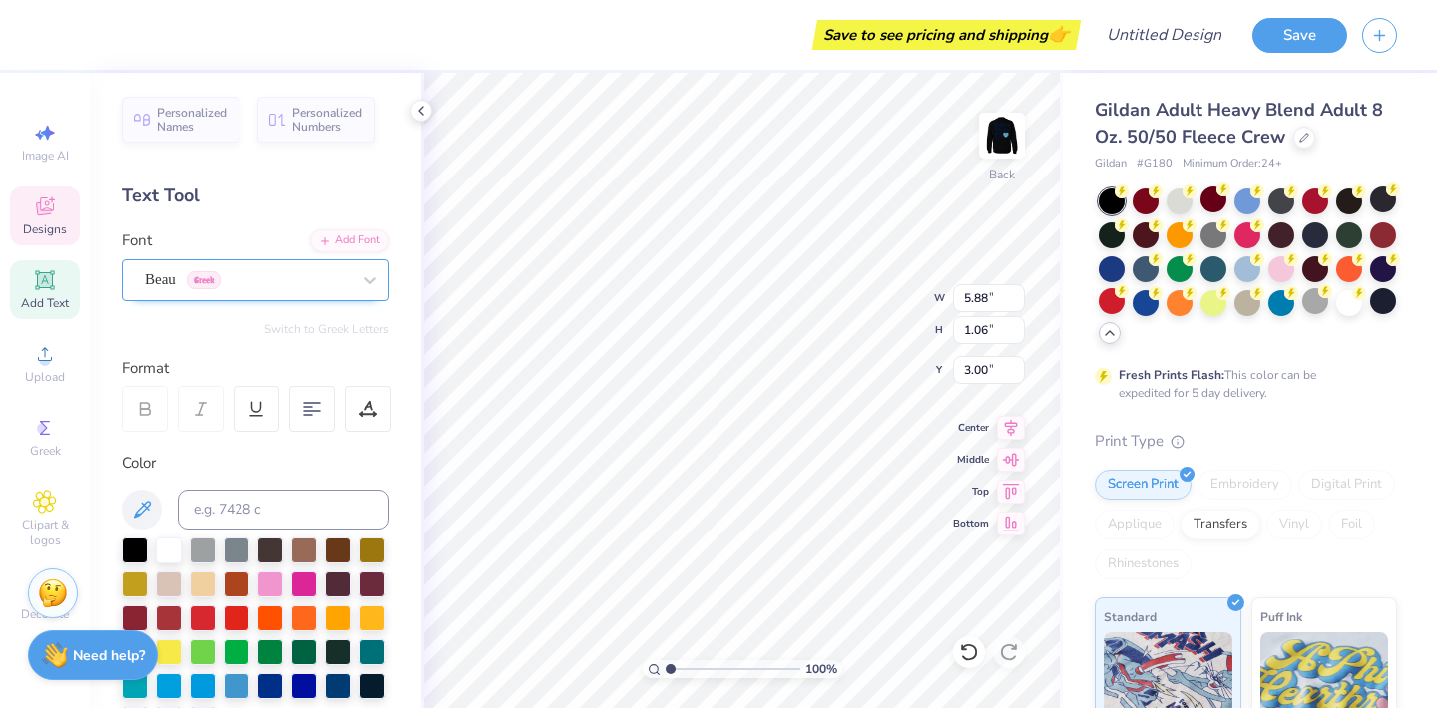
click at [331, 273] on div "Beau Greek" at bounding box center [248, 279] width 210 height 31
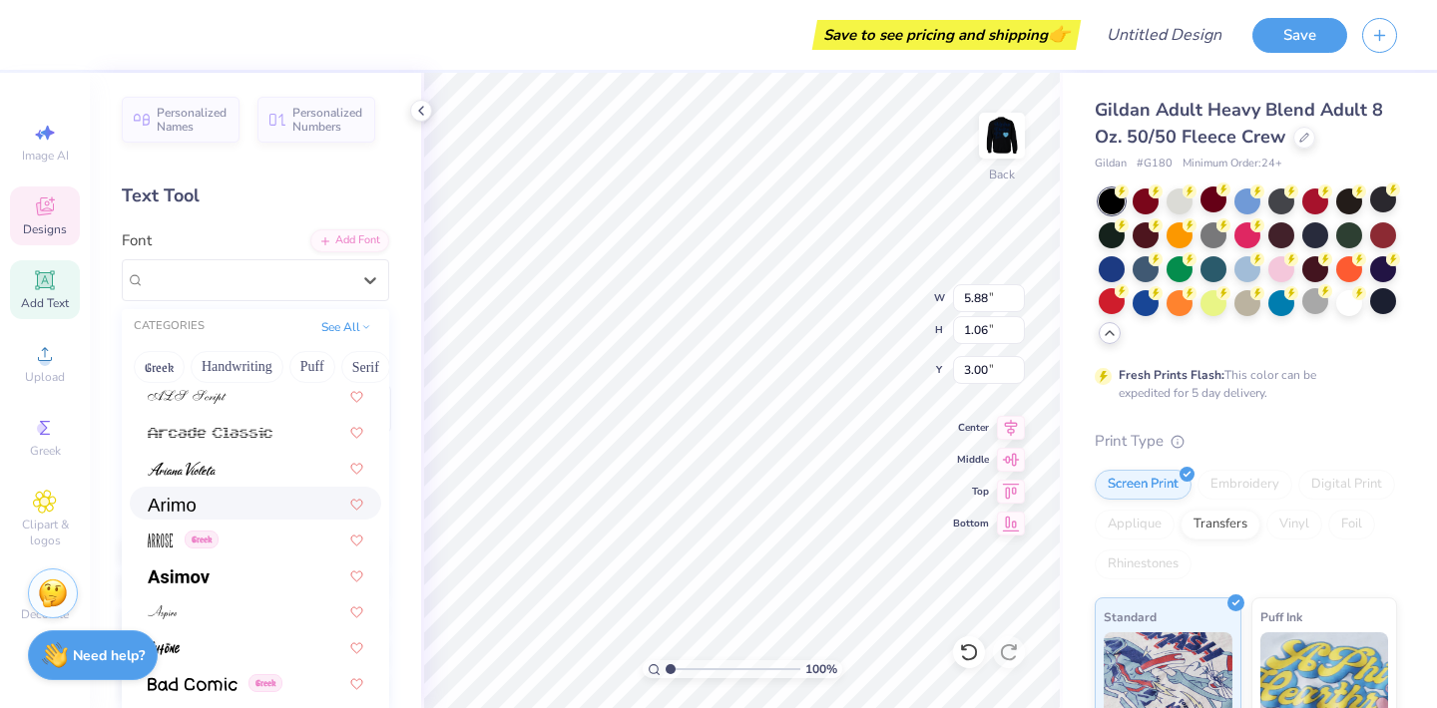
scroll to position [882, 0]
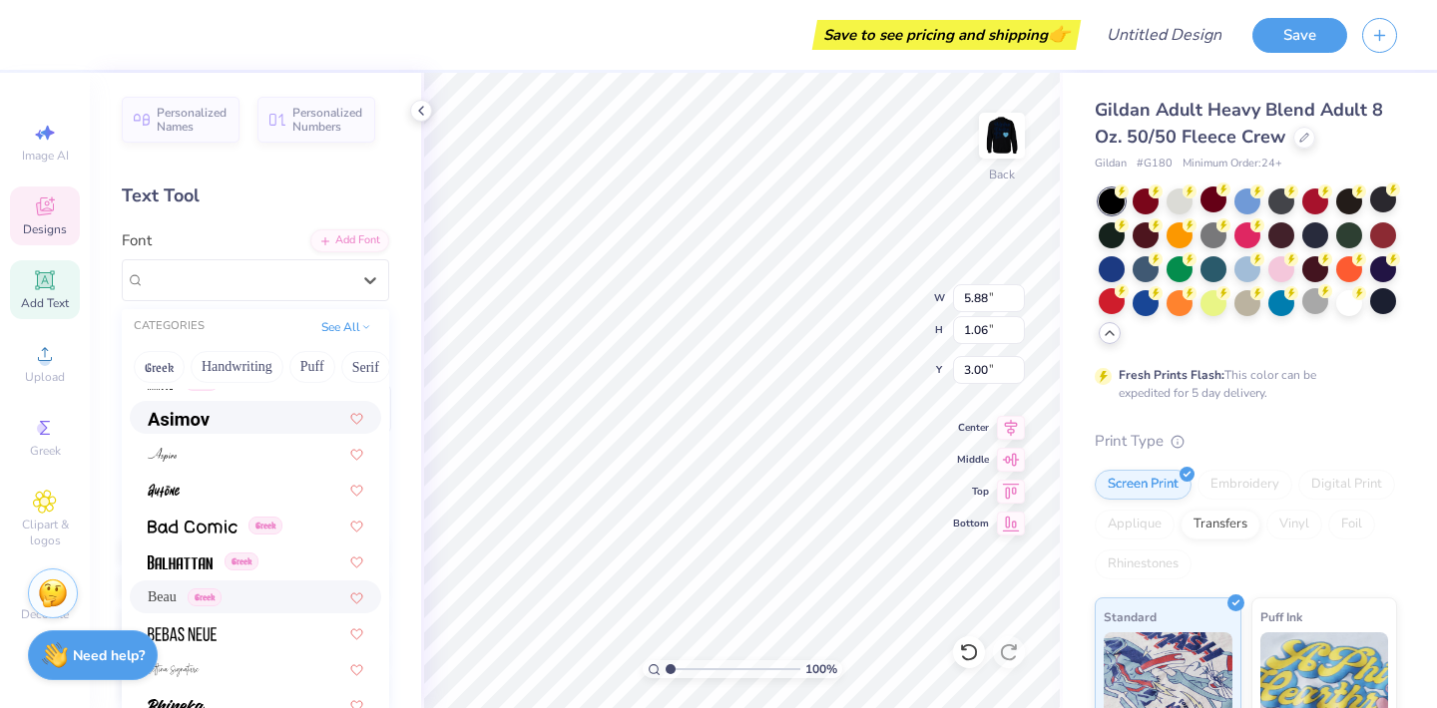
click at [194, 428] on span at bounding box center [179, 417] width 62 height 21
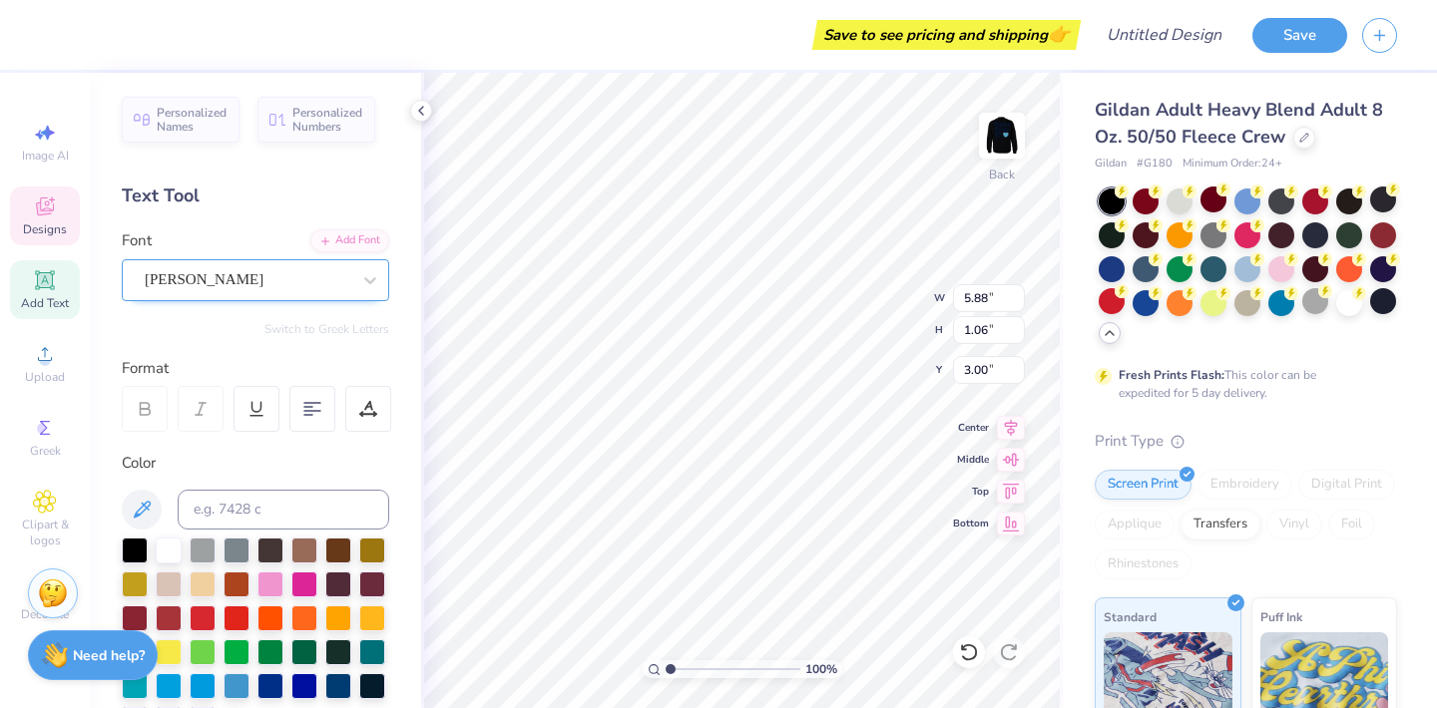
click at [254, 265] on div "Asimov" at bounding box center [248, 279] width 210 height 31
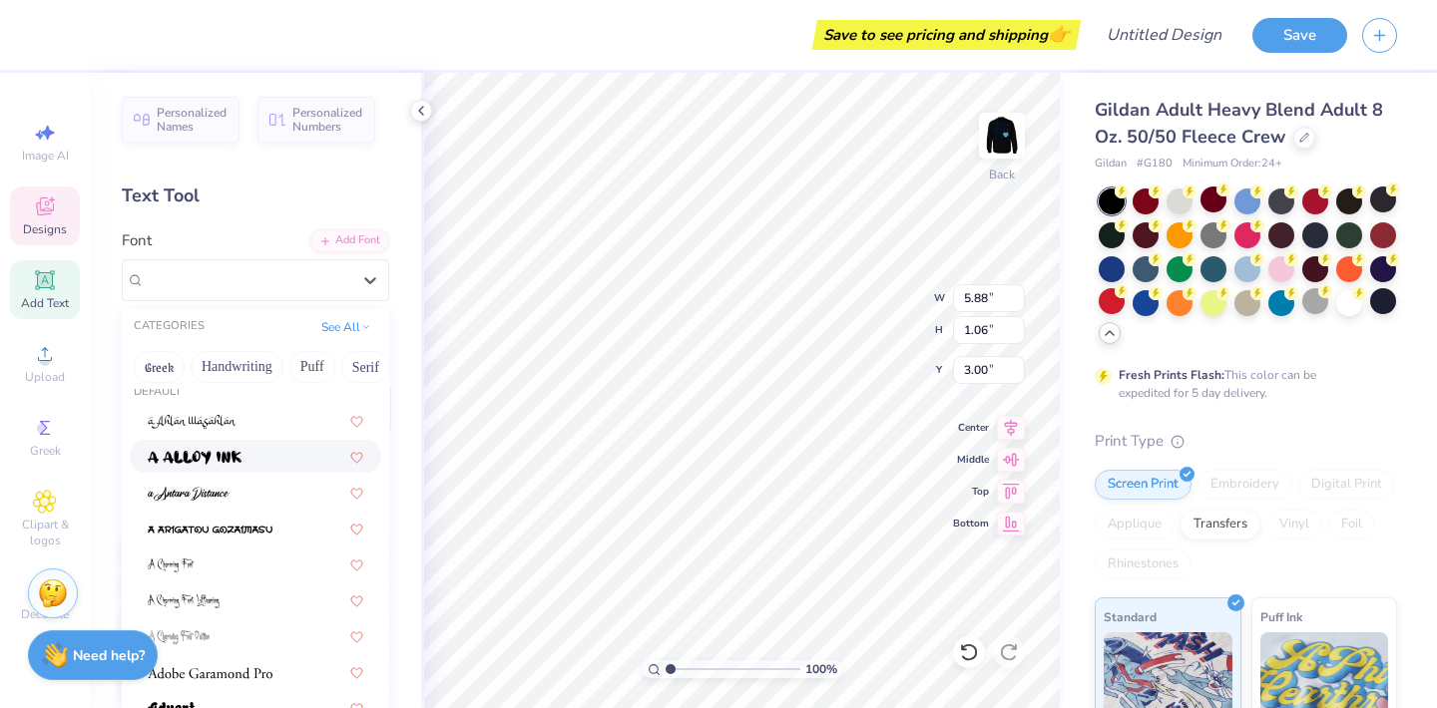
scroll to position [162, 0]
click at [211, 672] on img at bounding box center [210, 672] width 125 height 14
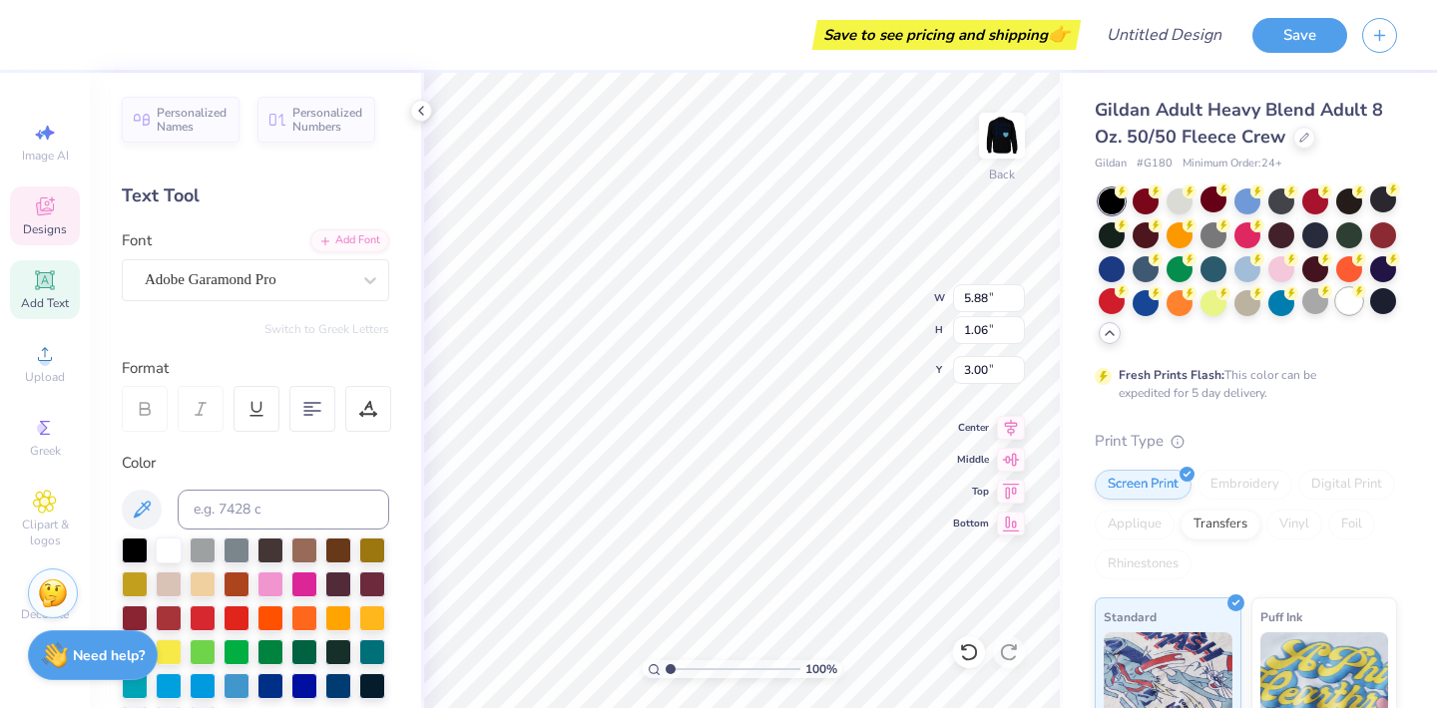
click at [1345, 298] on div at bounding box center [1349, 301] width 26 height 26
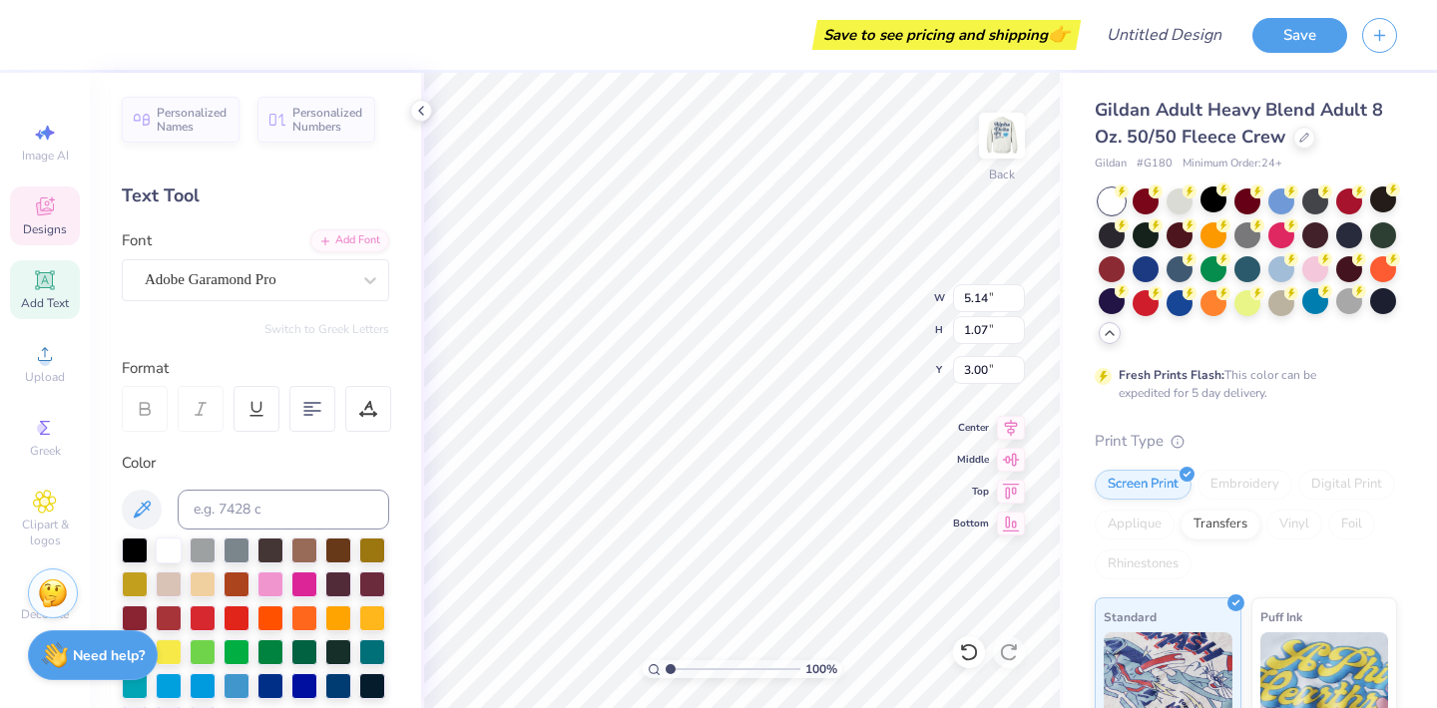
type input "5.14"
type input "1.07"
click at [228, 285] on div "Adobe Garamond Pro" at bounding box center [248, 279] width 210 height 31
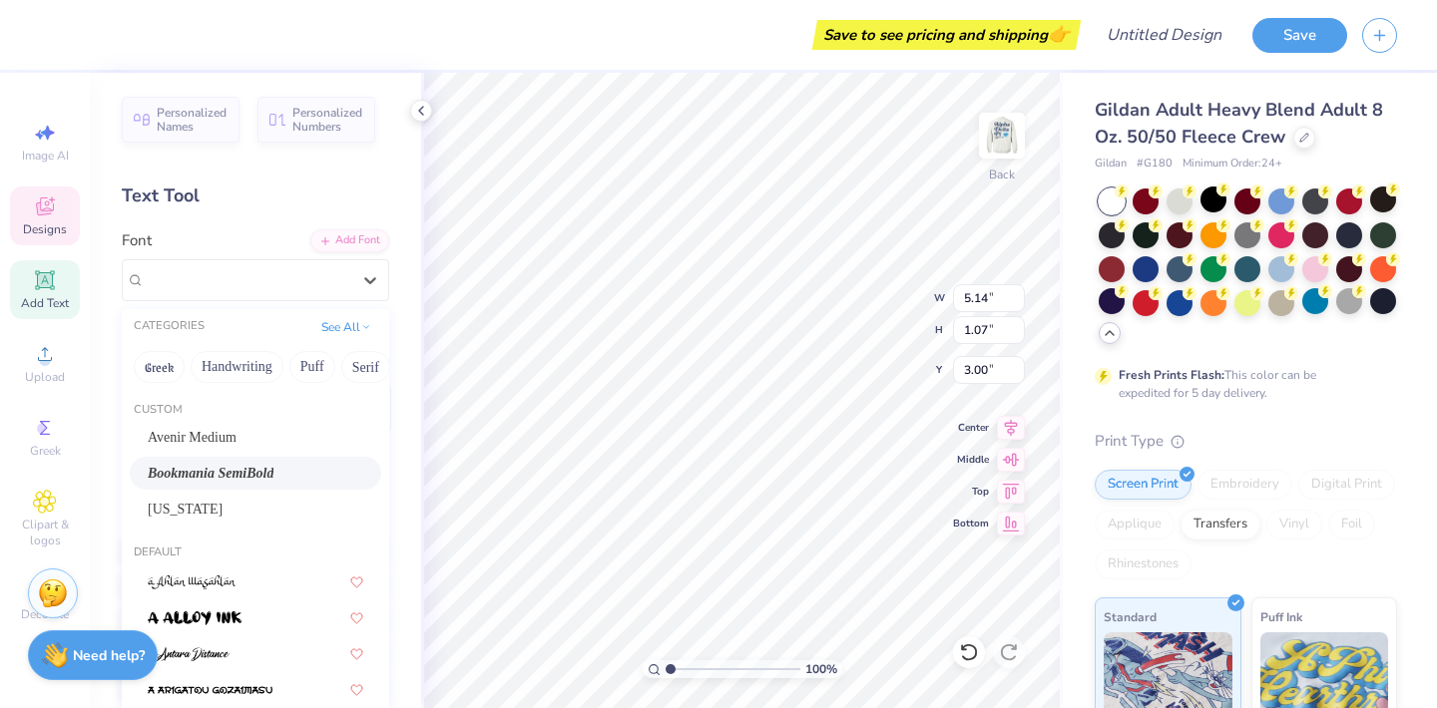
click at [224, 476] on span "Bookmania SemiBold" at bounding box center [211, 473] width 126 height 21
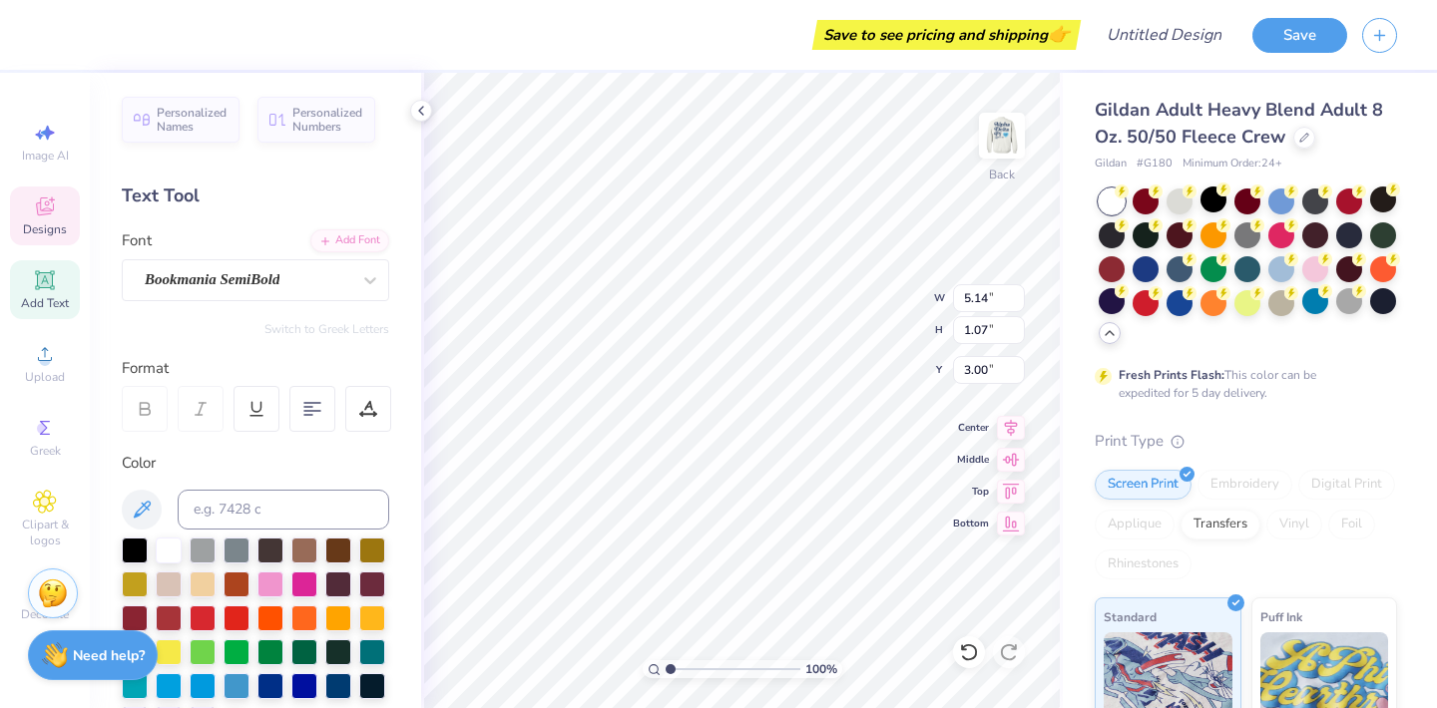
type input "5.88"
type input "1.06"
type input "3.87"
click at [52, 28] on div at bounding box center [54, 33] width 28 height 28
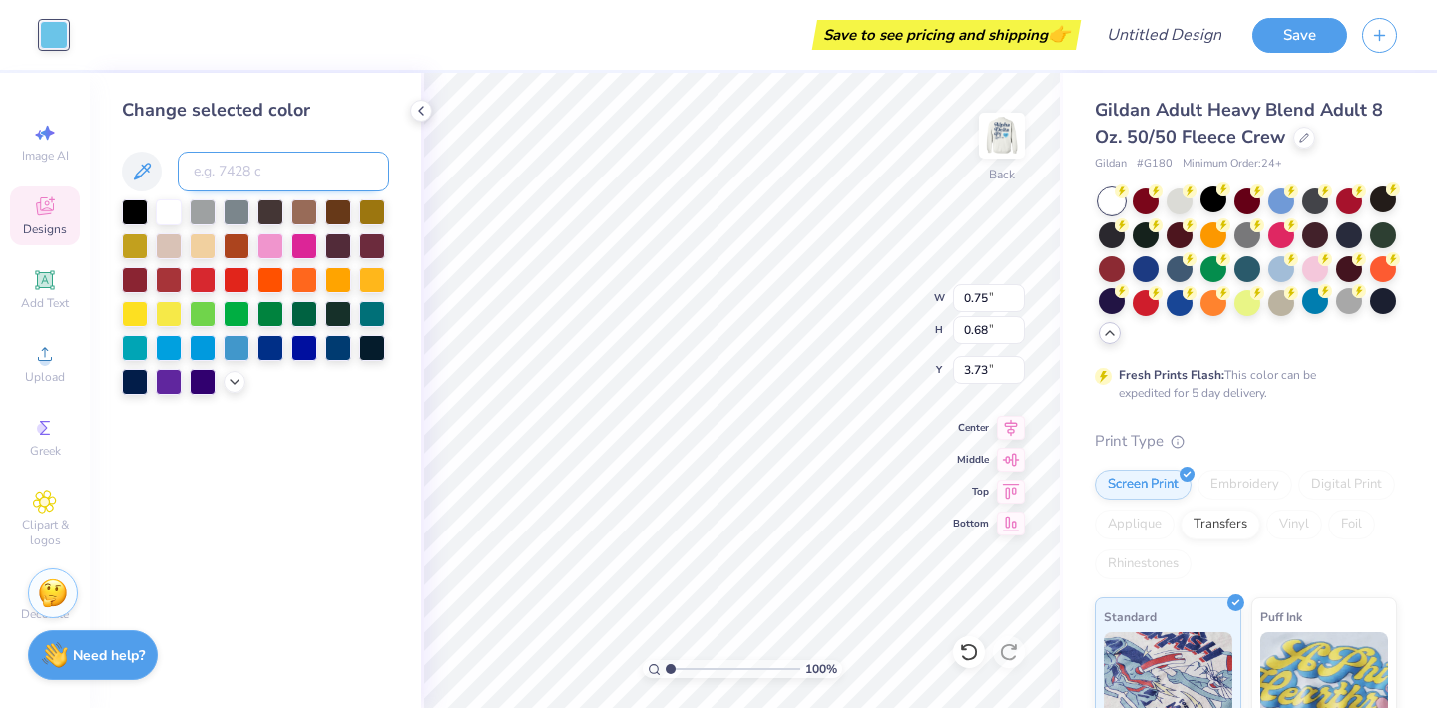
click at [295, 183] on input at bounding box center [284, 172] width 212 height 40
type input "ed1849"
click at [194, 279] on div at bounding box center [203, 278] width 26 height 26
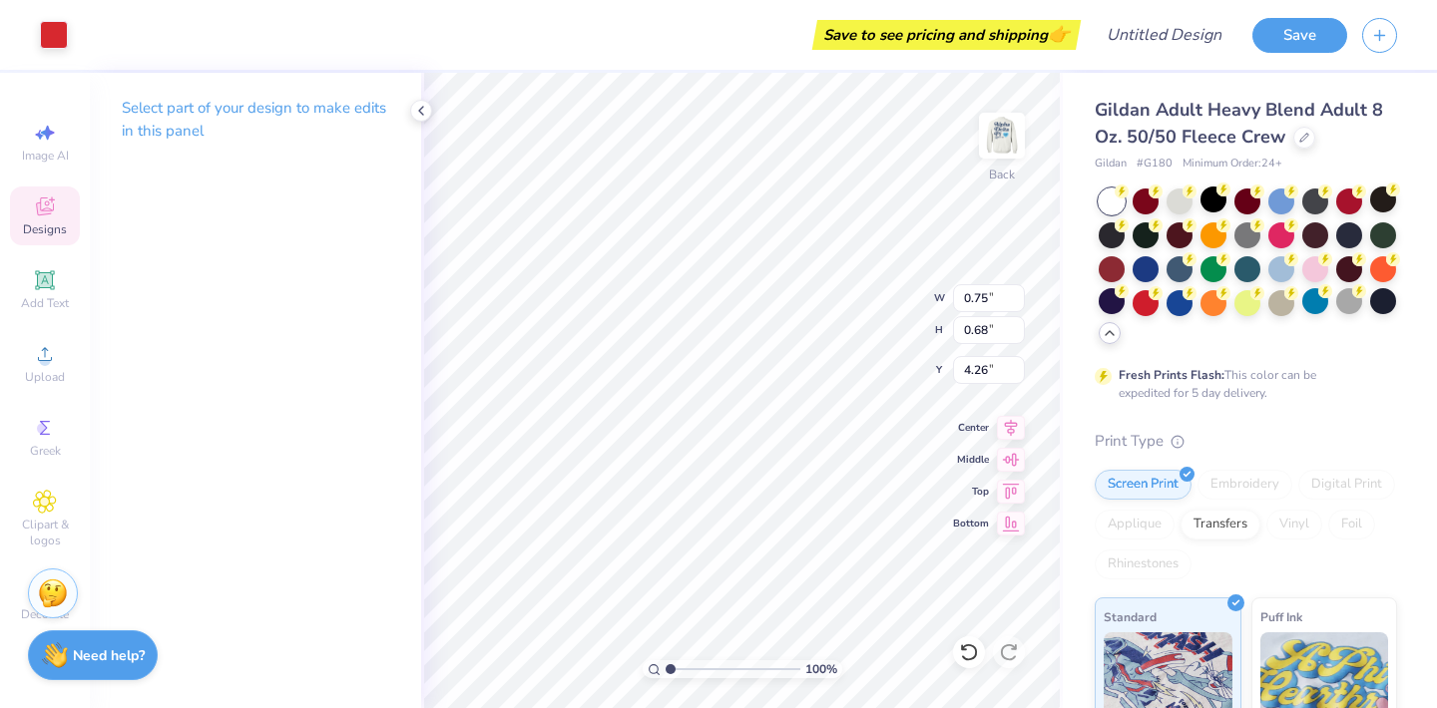
type input "4.26"
type input "5.88"
type input "1.06"
type input "3.87"
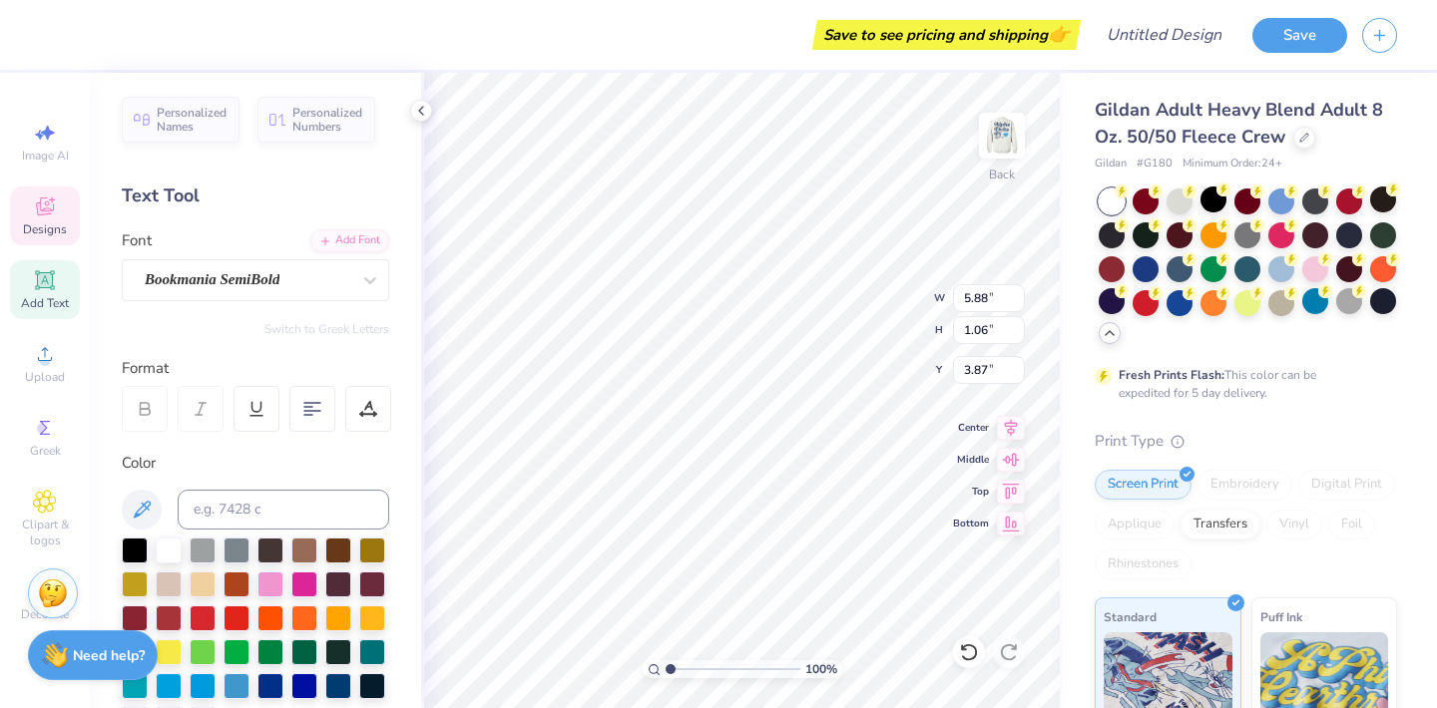
type input "0.75"
type input "0.68"
type input "4.26"
type input "5.88"
type input "1.06"
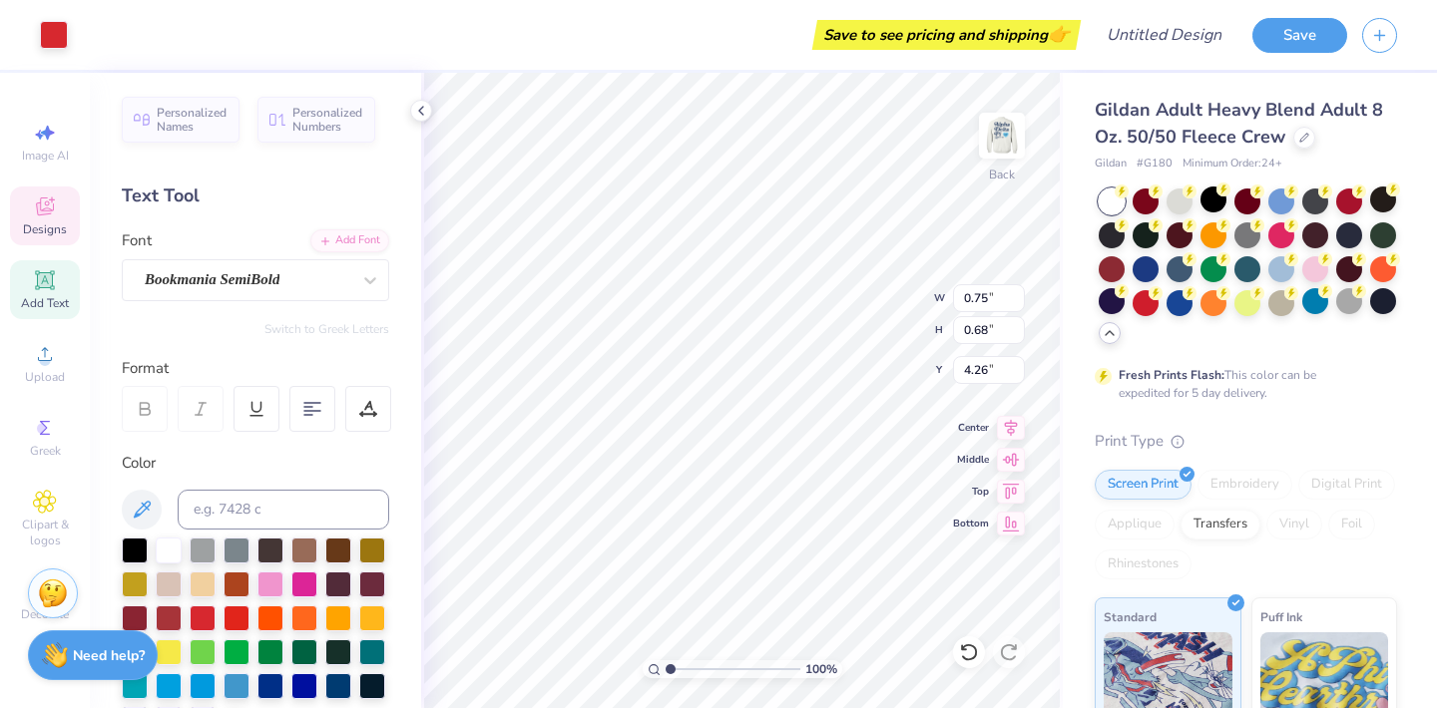
type input "3.87"
type input "5.68"
type textarea "Boston College"
type input "5.15"
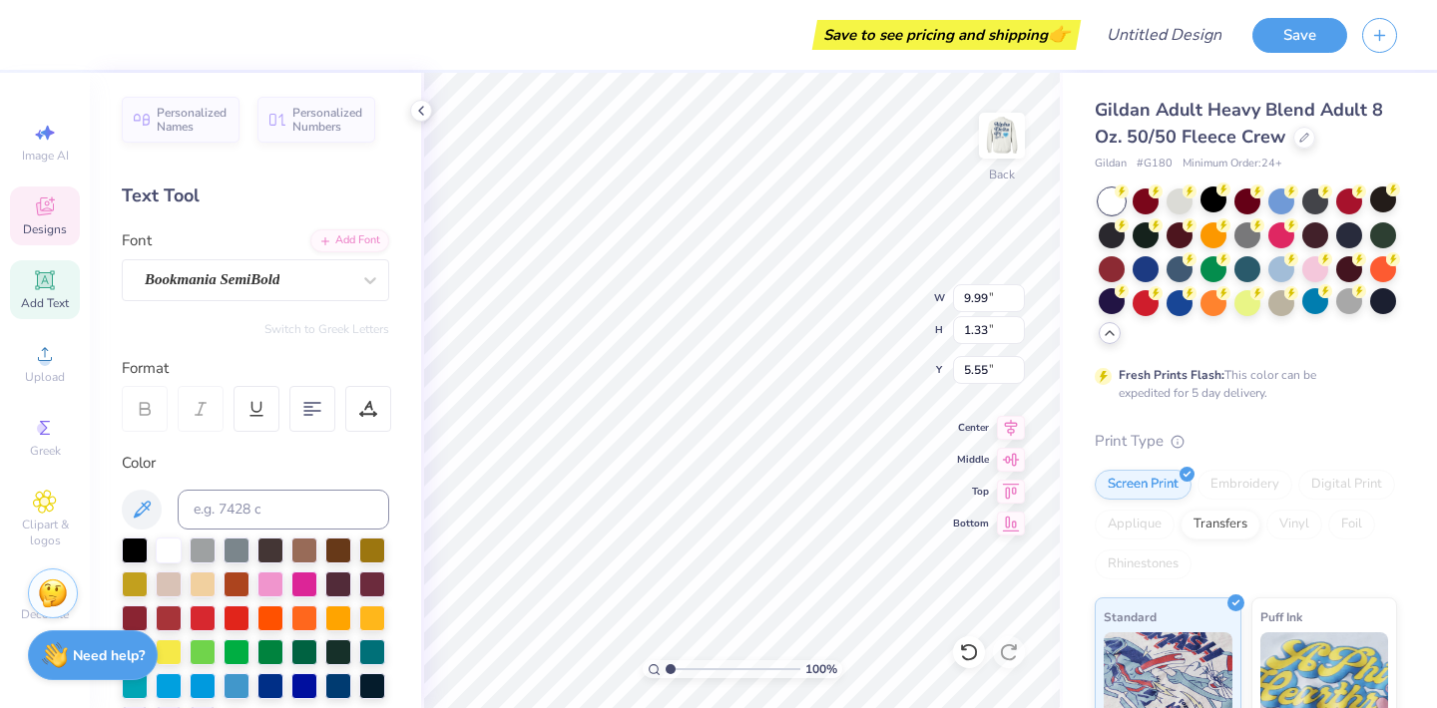
type input "0.69"
type input "5.43"
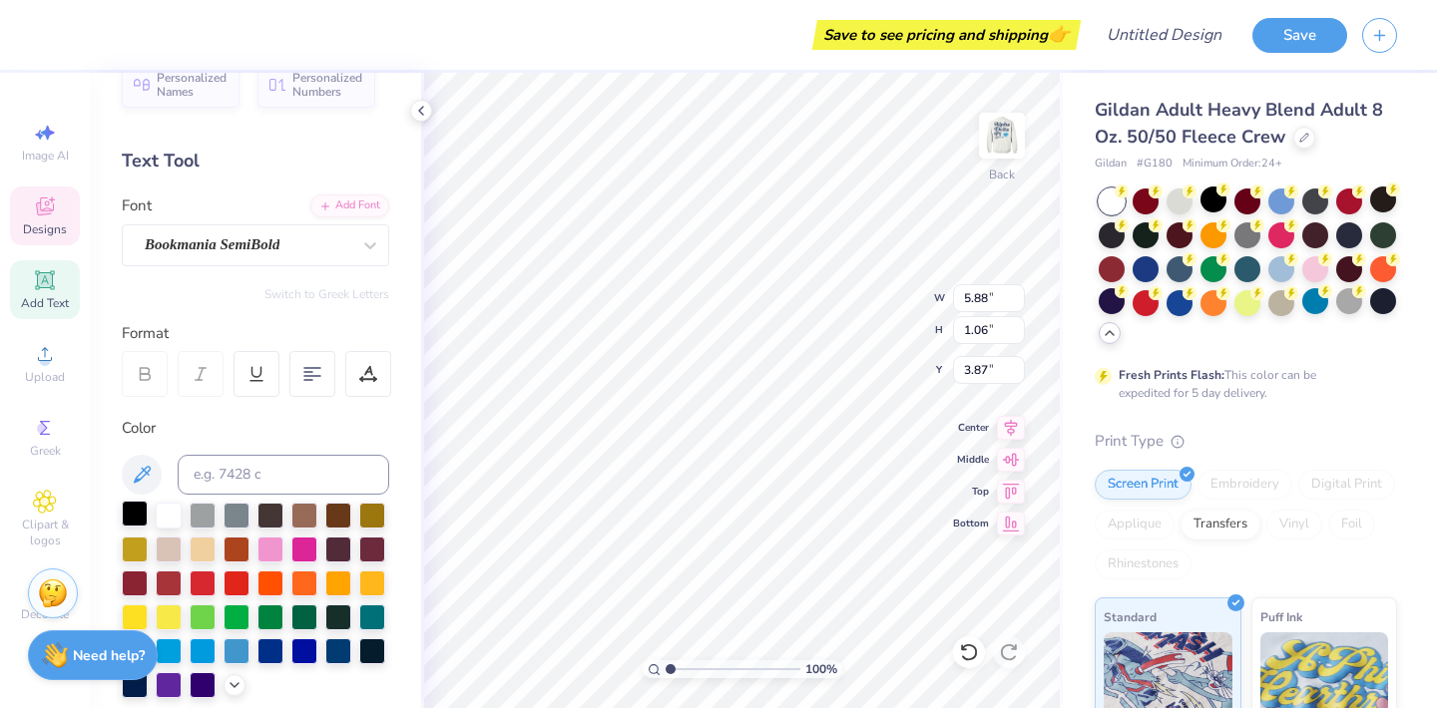
click at [130, 515] on div at bounding box center [135, 514] width 26 height 26
click at [266, 652] on div at bounding box center [270, 650] width 26 height 26
click at [273, 647] on div at bounding box center [270, 650] width 26 height 26
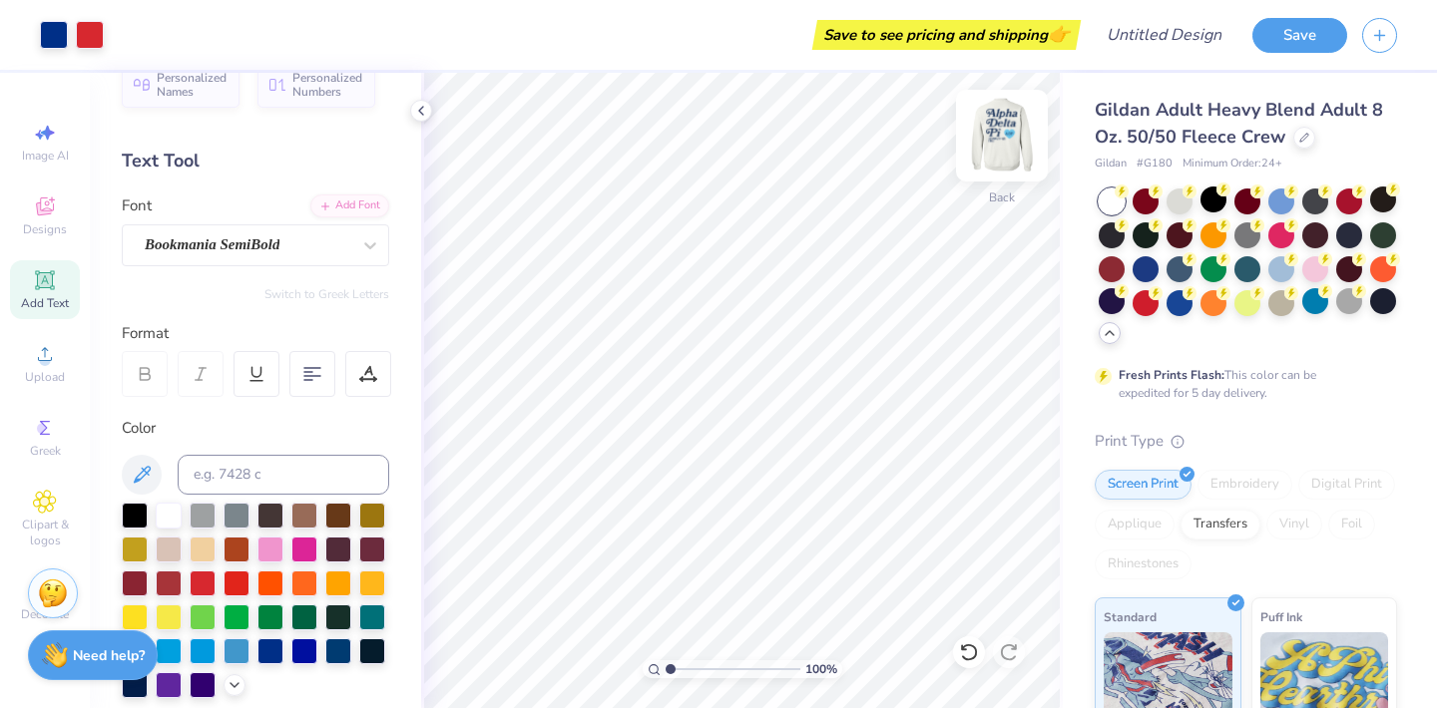
click at [1003, 141] on img at bounding box center [1002, 136] width 80 height 80
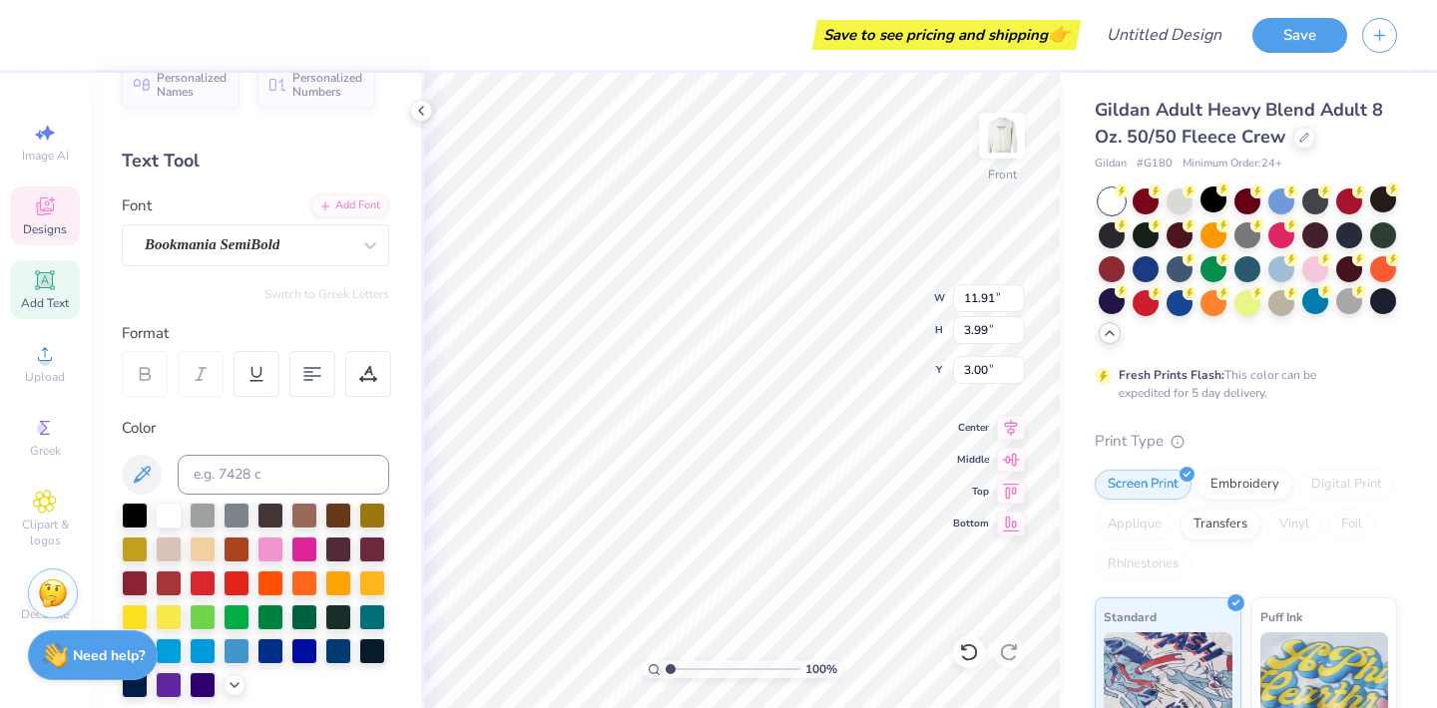
scroll to position [0, 1]
type textarea "Girls in"
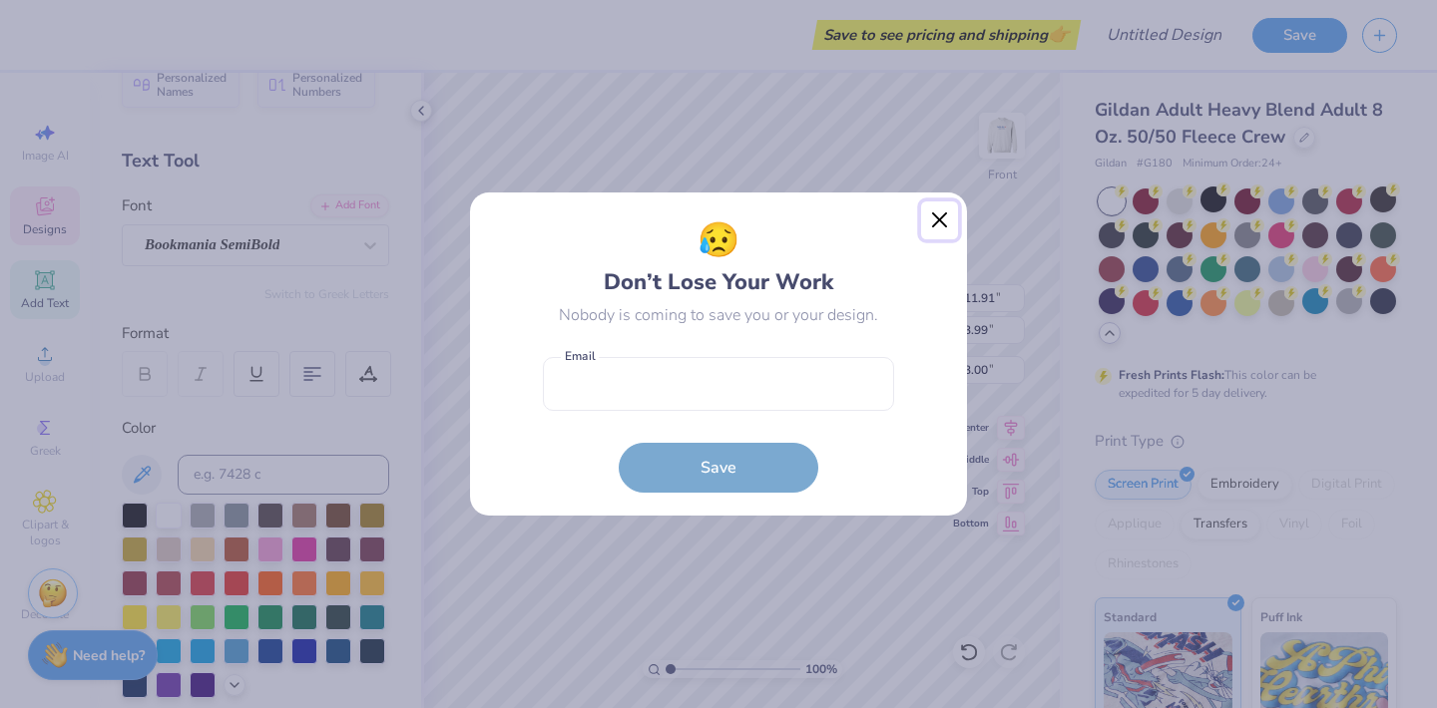
drag, startPoint x: 940, startPoint y: 221, endPoint x: 847, endPoint y: 180, distance: 101.8
click at [940, 221] on button "Close" at bounding box center [940, 221] width 38 height 38
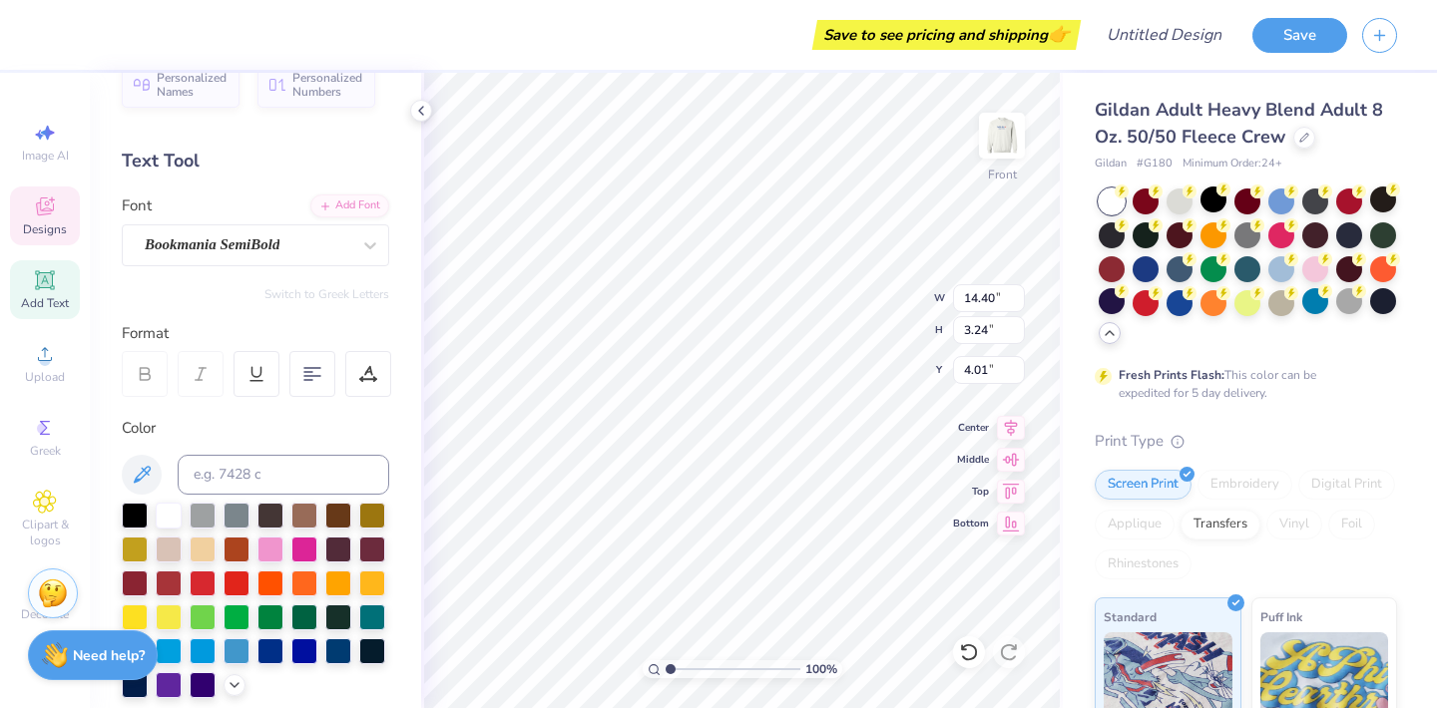
type input "14.40"
type input "3.24"
type input "3.85"
type textarea "Girls Inc."
type input "2.81"
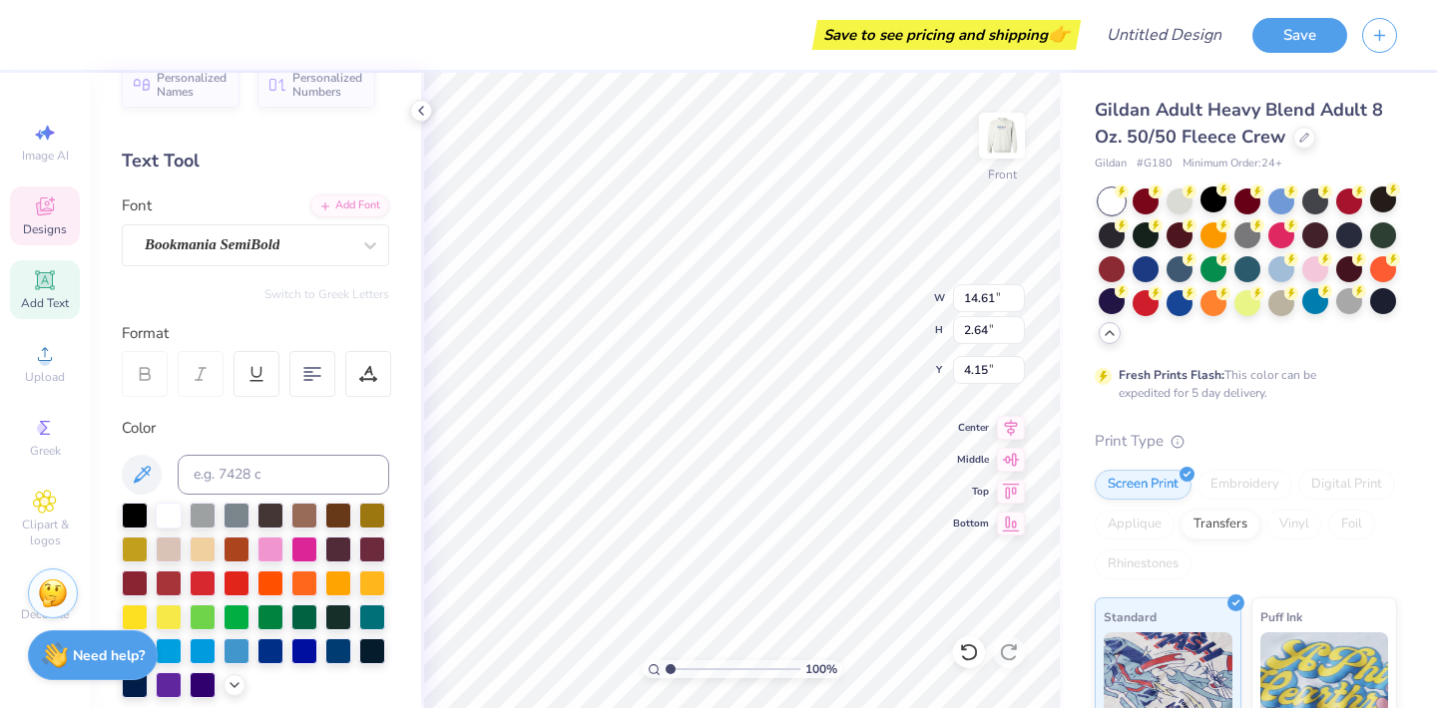
type input "2.07"
type input "3.07"
type input "10.95"
type input "1.98"
type input "4.53"
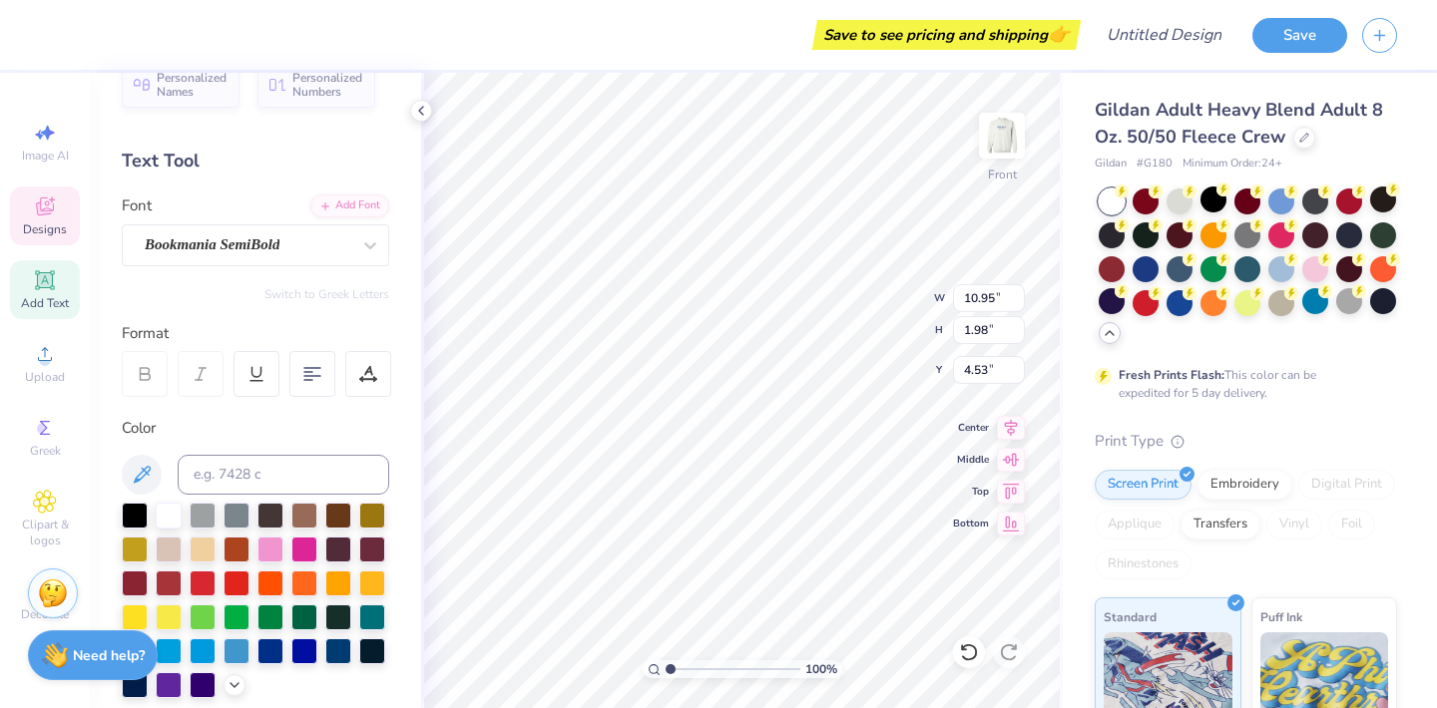
type input "10.74"
type input "3.24"
type input "7.09"
type textarea "Of Boston and Lee"
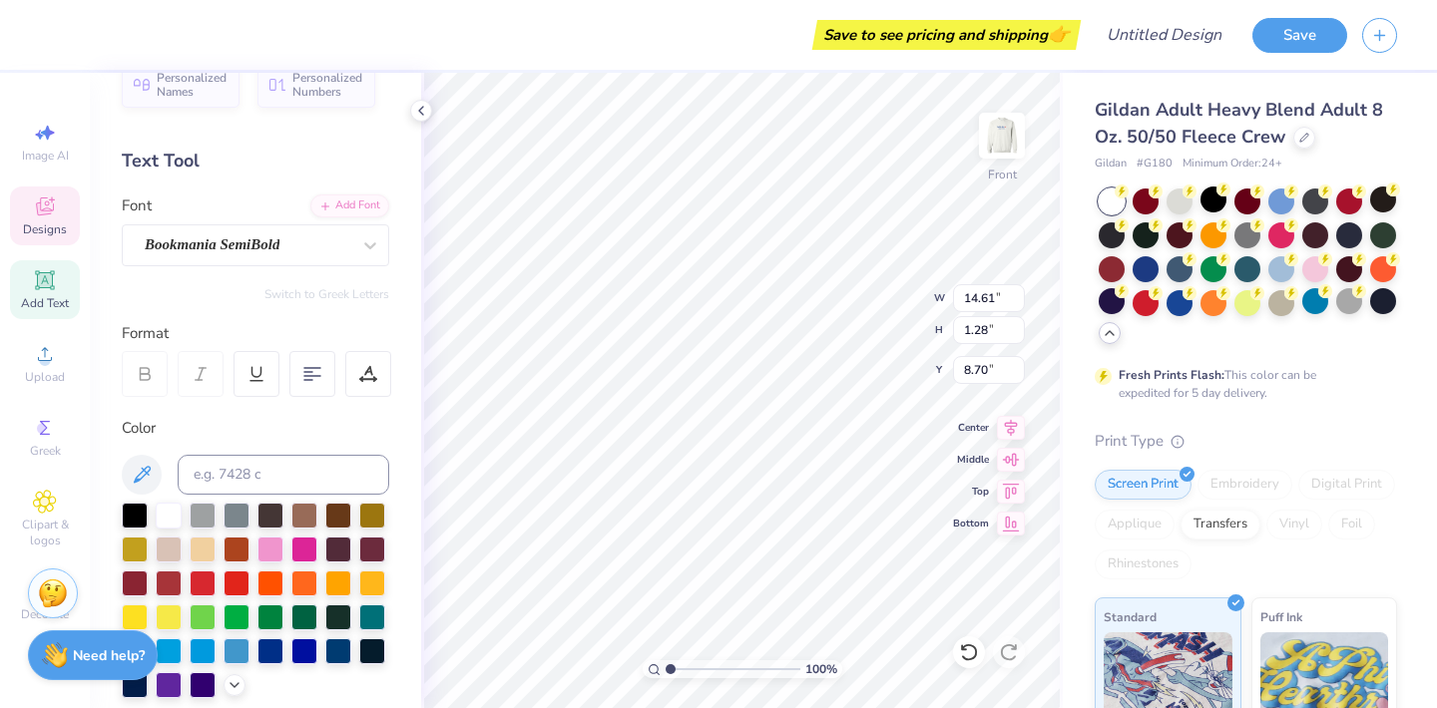
type input "9.45"
type input "0.83"
type input "8.52"
type input "10.95"
type input "1.98"
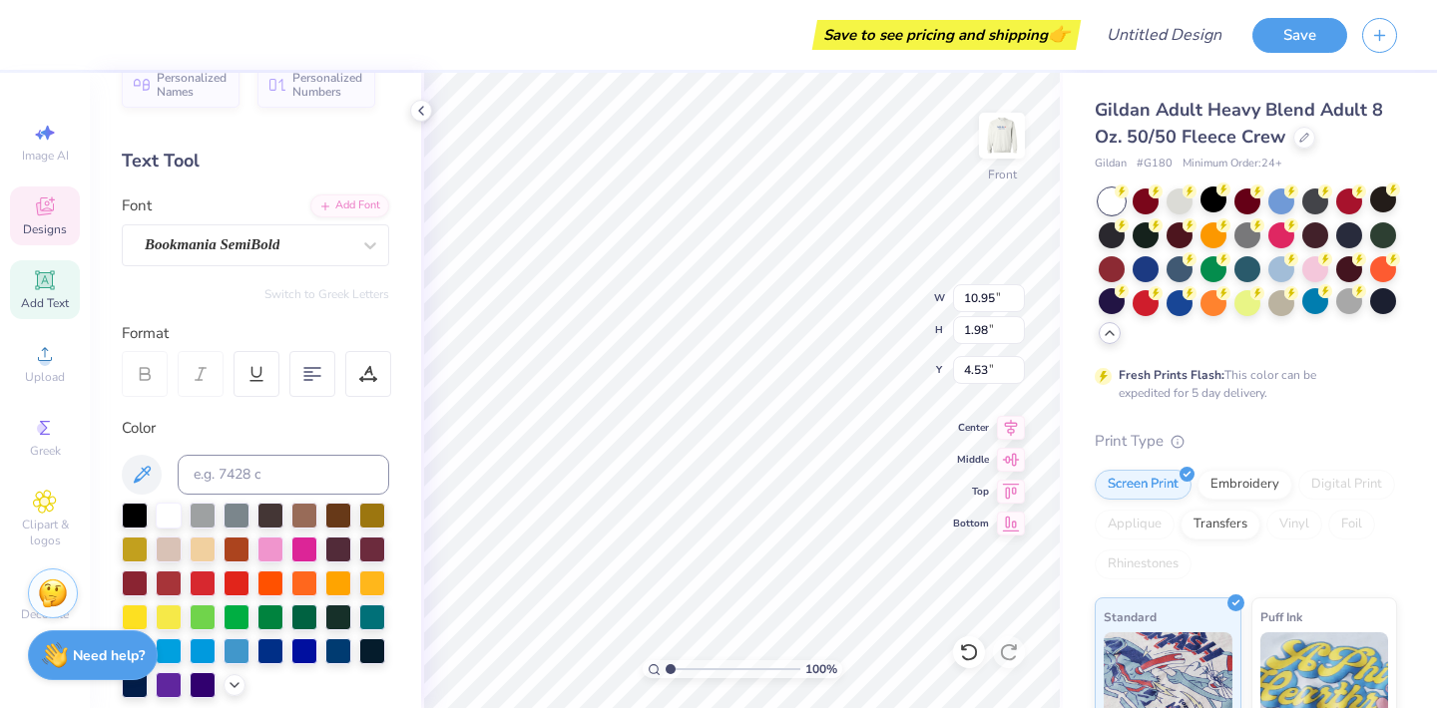
type input "5.92"
type input "9.45"
type input "0.83"
type input "8.40"
type input "9.95"
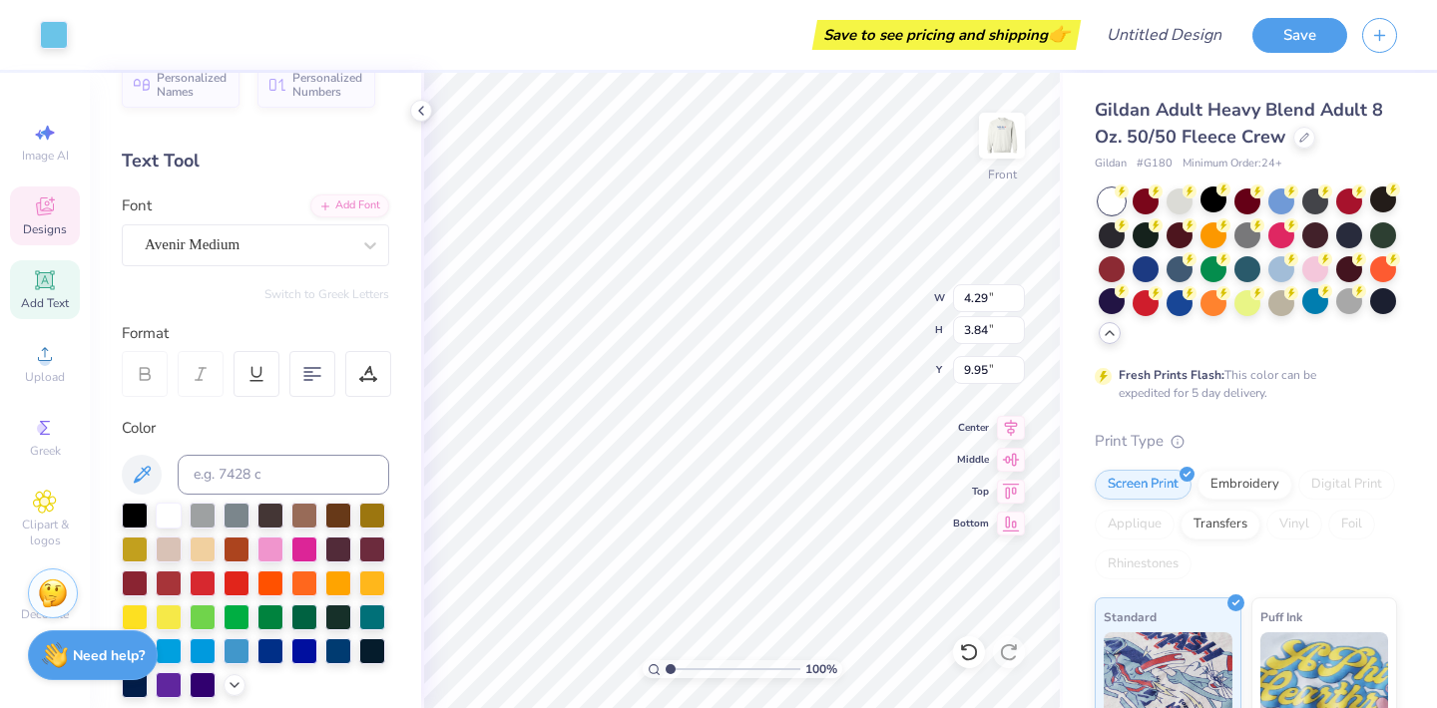
type input "3.07"
type input "1.07"
type input "12.46"
type input "5.69"
type input "5.09"
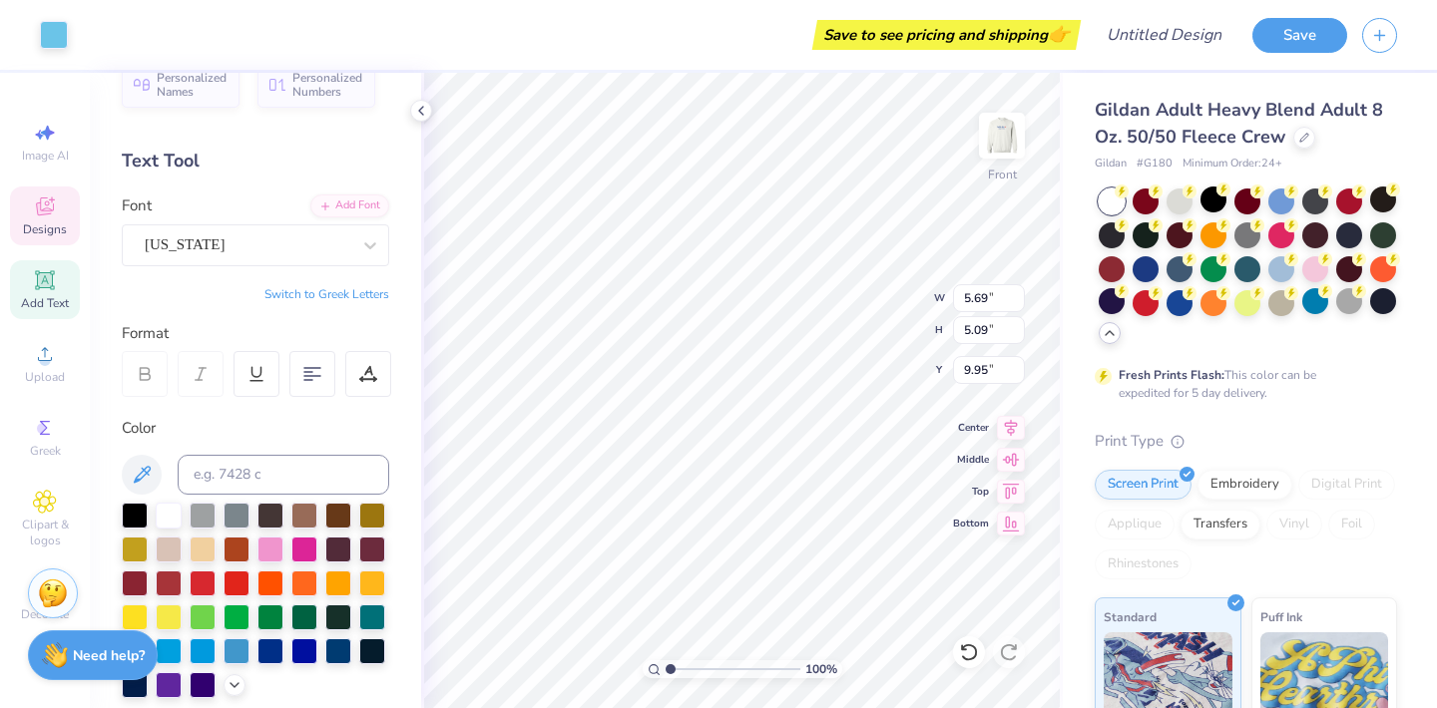
type input "9.93"
click at [237, 590] on div at bounding box center [236, 582] width 26 height 26
click at [237, 587] on div at bounding box center [236, 582] width 26 height 26
click at [66, 32] on div at bounding box center [54, 33] width 28 height 28
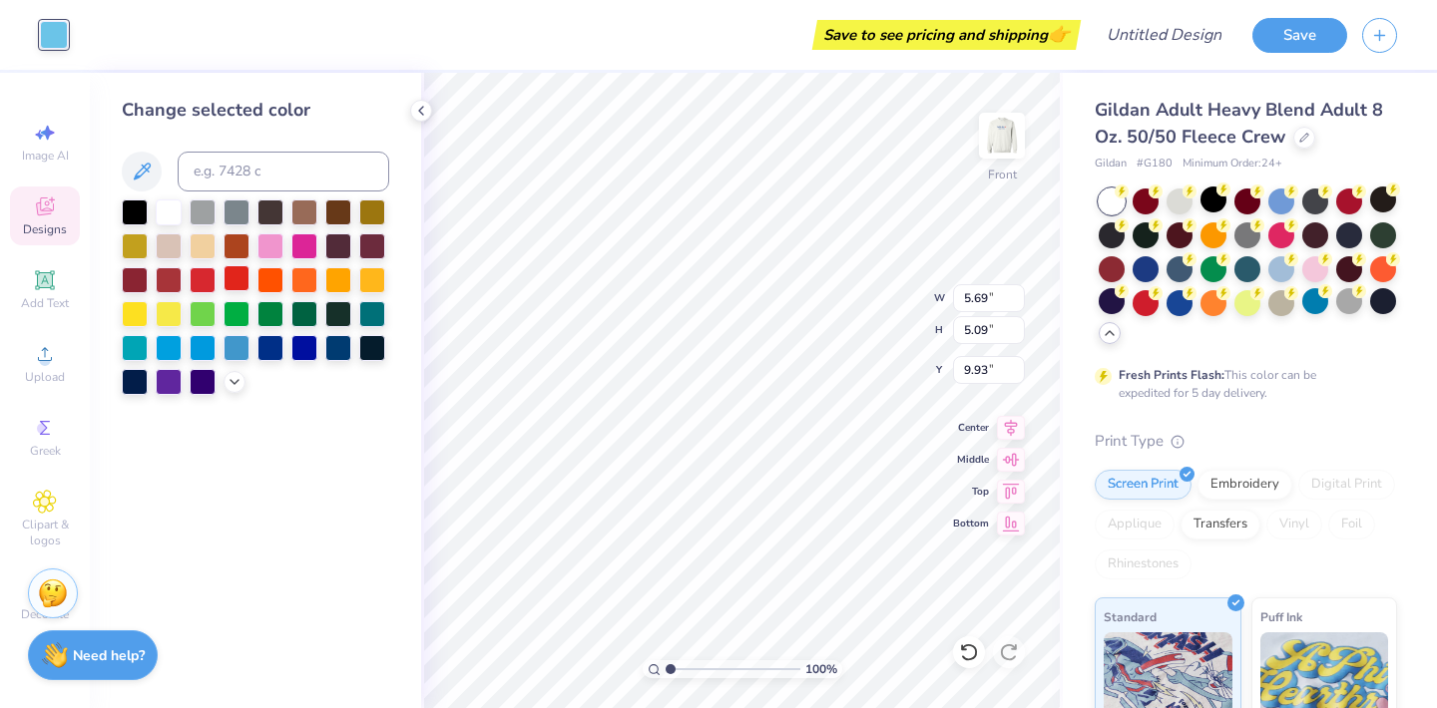
click at [234, 287] on div at bounding box center [236, 278] width 26 height 26
click at [203, 286] on div at bounding box center [203, 278] width 26 height 26
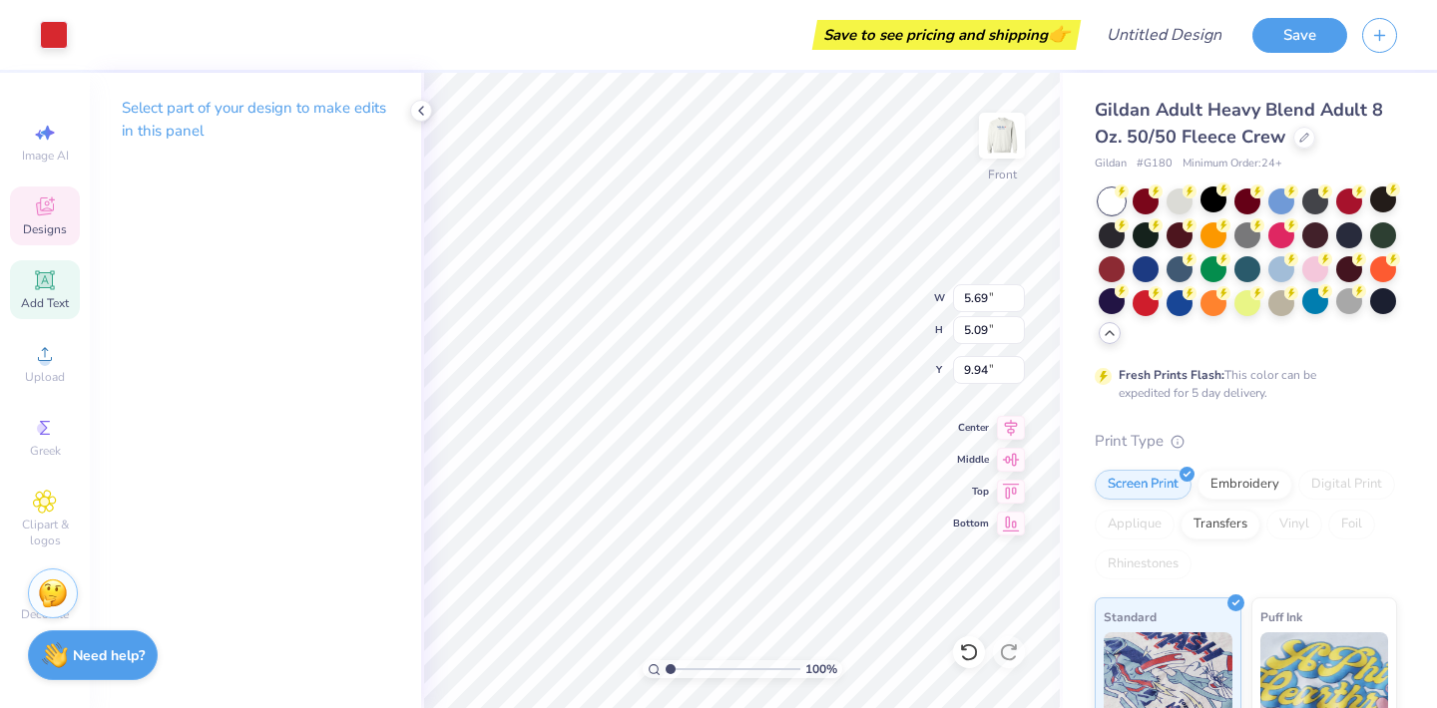
click at [34, 281] on icon at bounding box center [45, 280] width 24 height 24
type input "5.91"
type input "1.71"
type input "12.39"
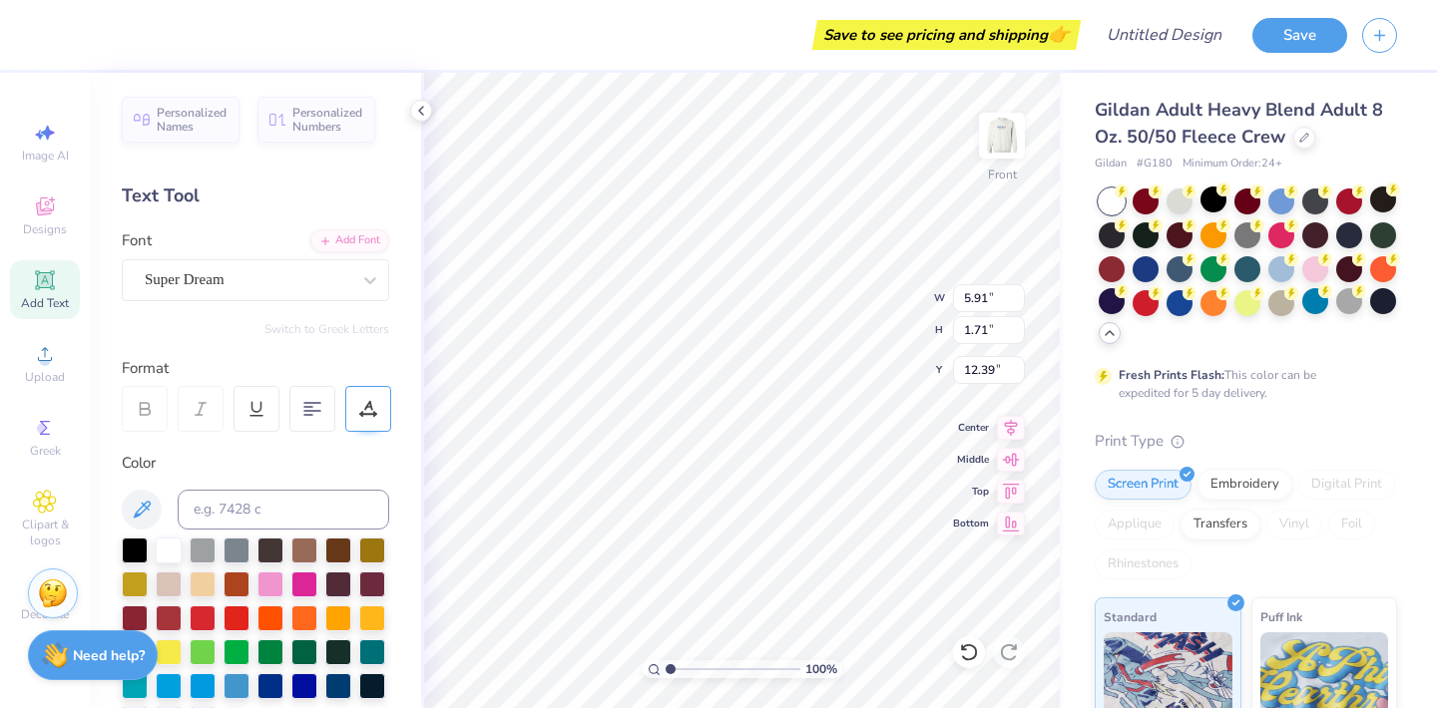
type textarea "Empowering girls to be strong smart and bold"
type input "12.93"
type input "0.55"
type input "12.97"
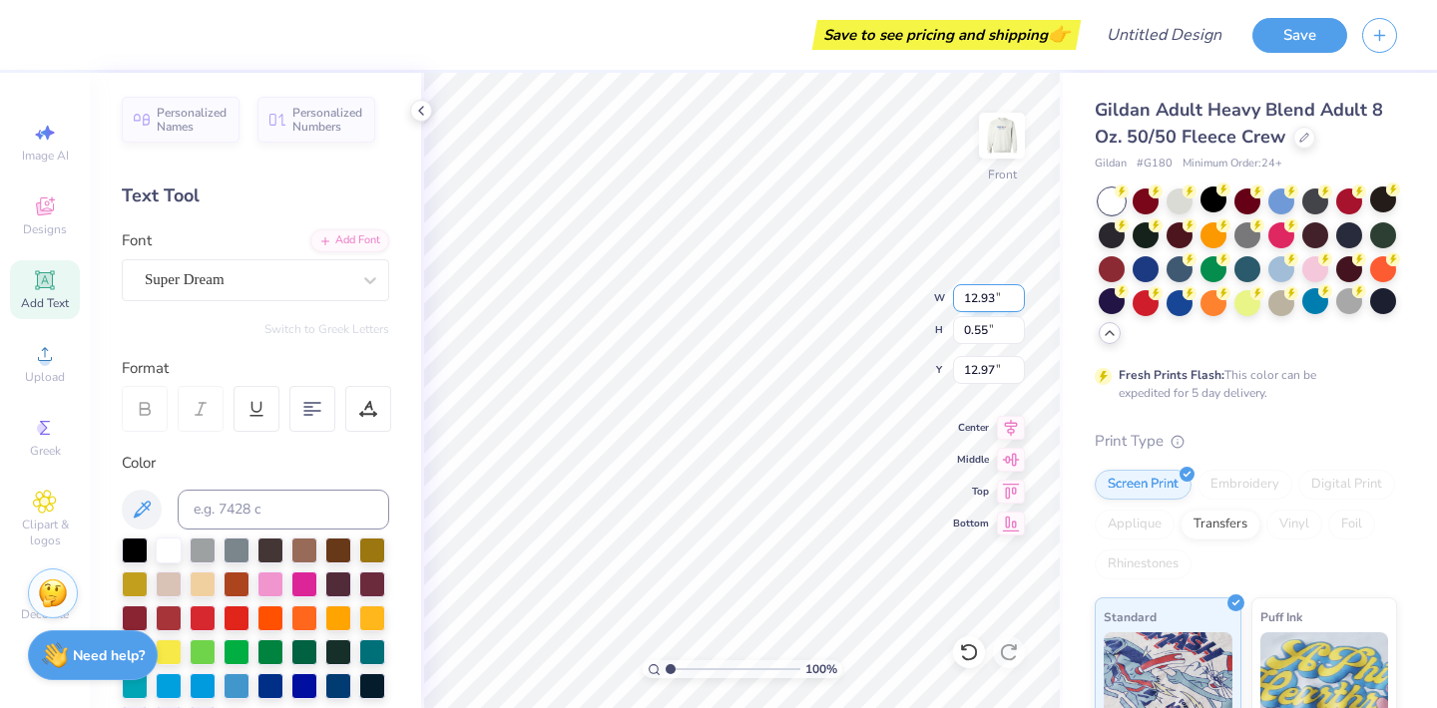
click at [973, 296] on input "12.93" at bounding box center [989, 298] width 72 height 28
type input "8.93"
type input "0.38"
type input "13.06"
type input "10.94"
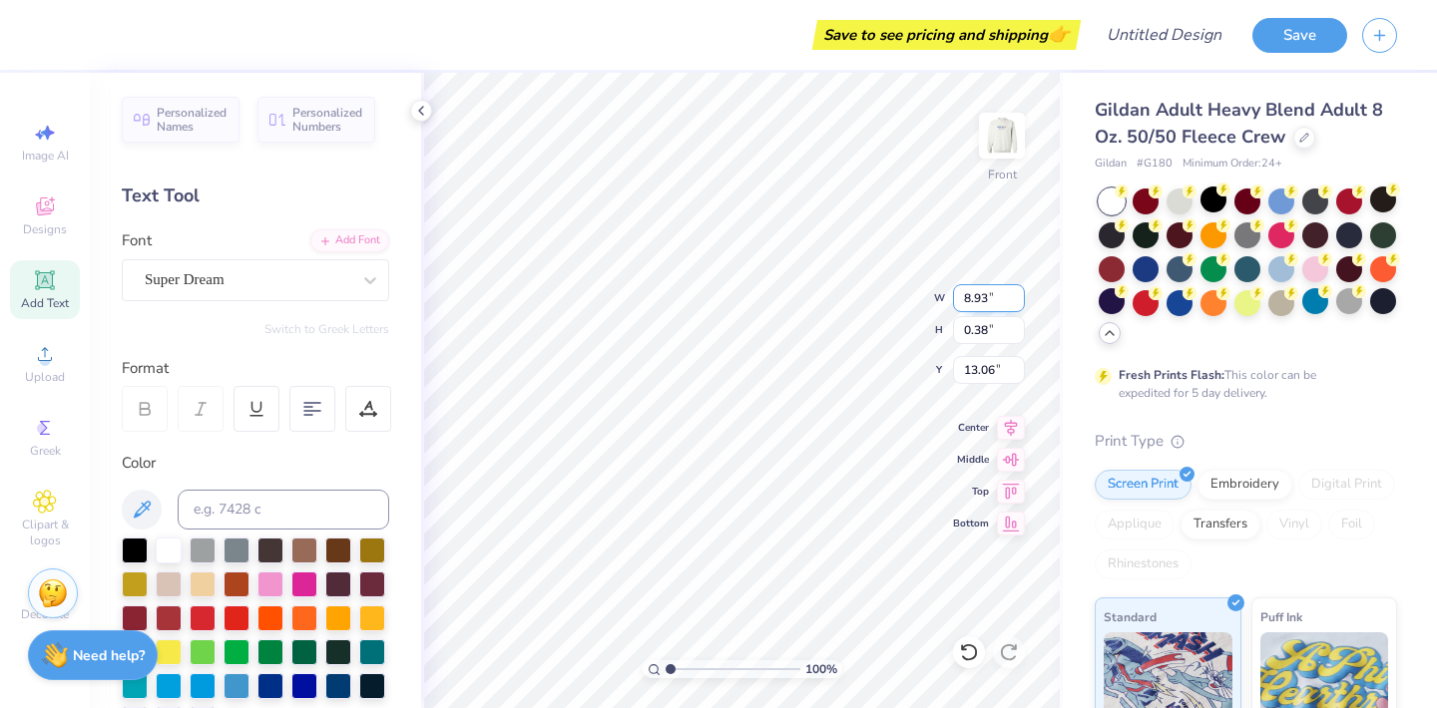
type input "0.47"
type input "13.02"
type textarea "Empowering girls to be strong smart and bold"
click at [292, 419] on div at bounding box center [312, 409] width 46 height 46
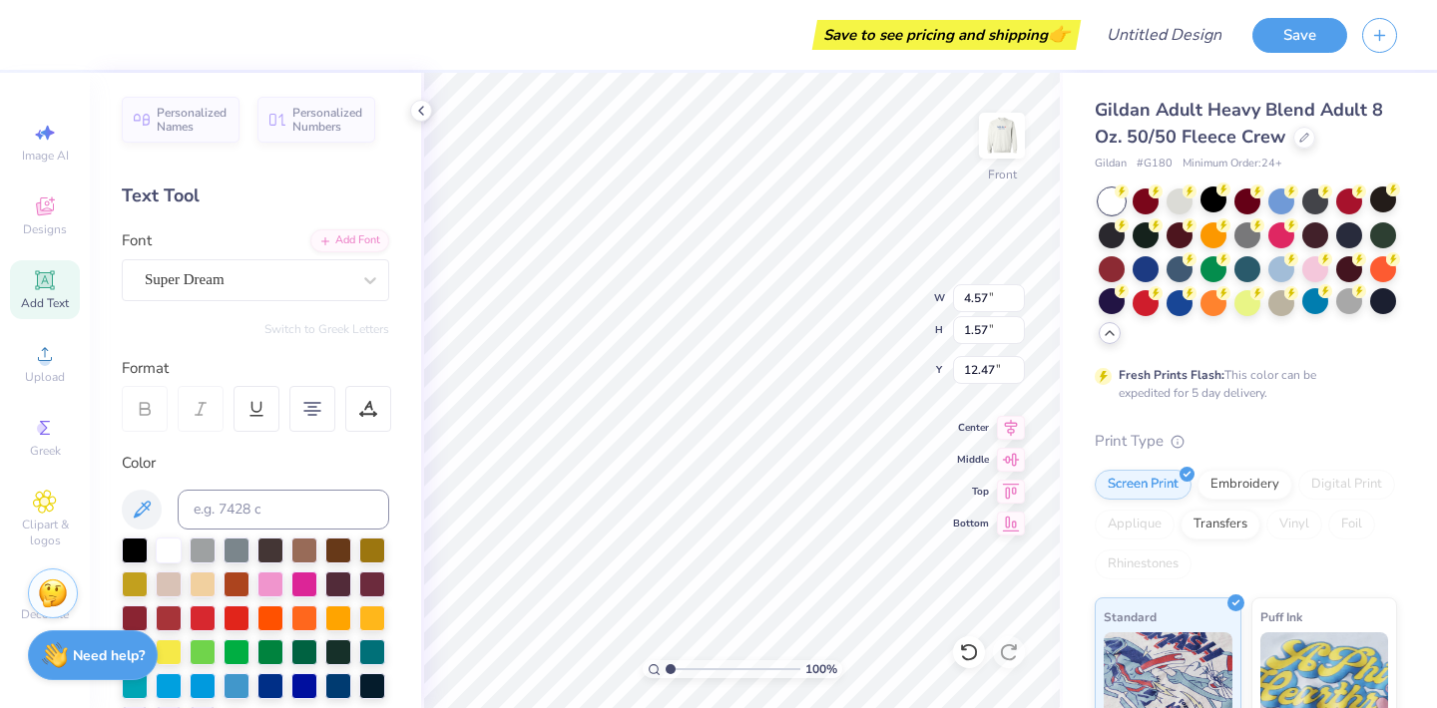
type input "11.68"
type textarea "Of Boston and Lynn"
click at [997, 136] on img at bounding box center [1002, 136] width 80 height 80
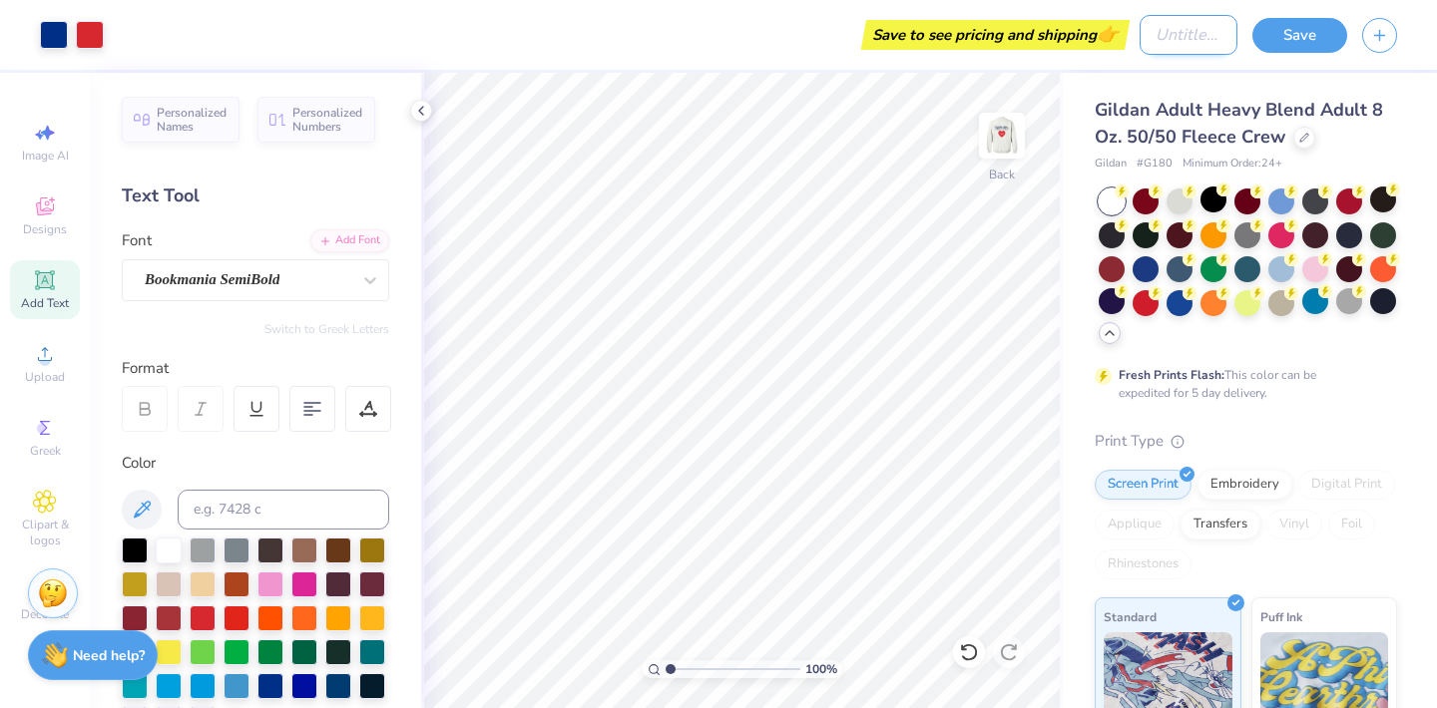
click at [1139, 30] on input "Design Title" at bounding box center [1188, 35] width 98 height 40
type input "girls inc 2"
click at [1269, 25] on button "Save" at bounding box center [1299, 32] width 95 height 35
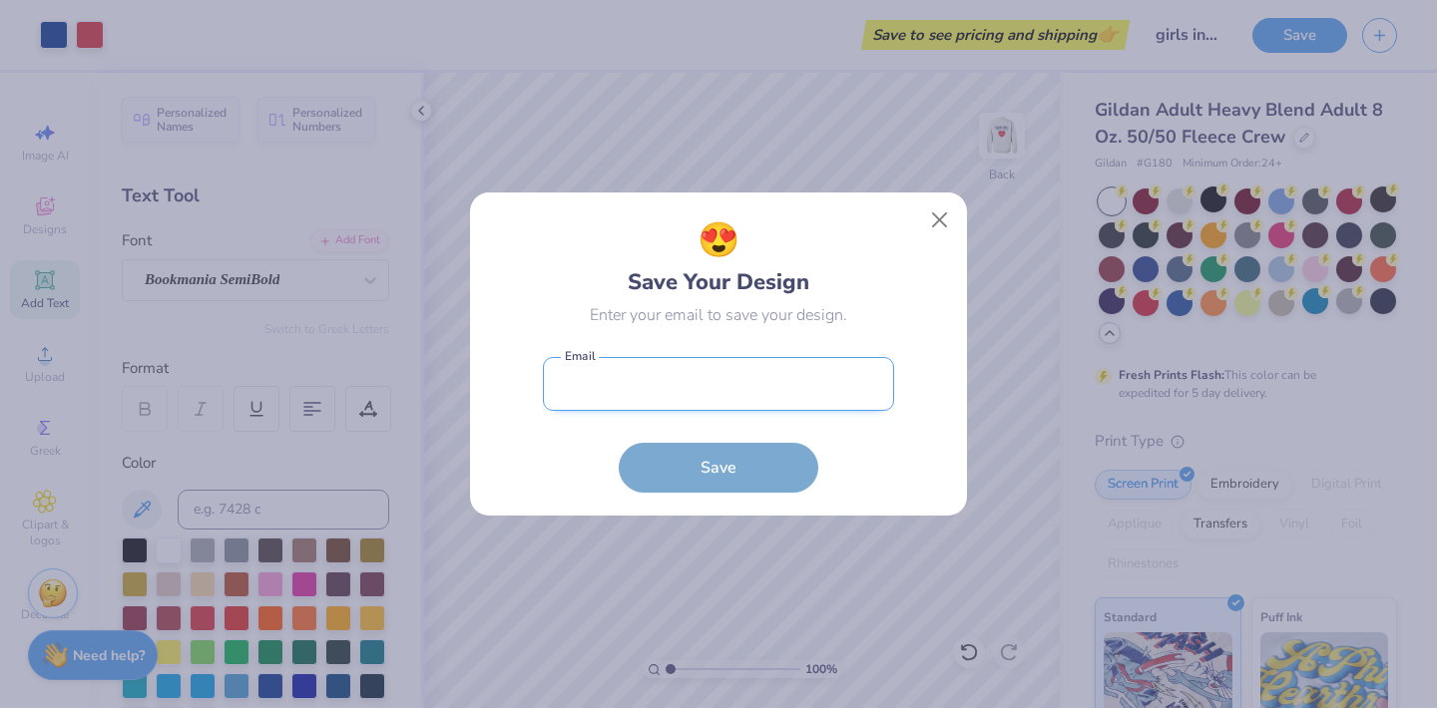
click at [724, 382] on input "email" at bounding box center [718, 384] width 351 height 55
type input "[EMAIL_ADDRESS][DOMAIN_NAME]"
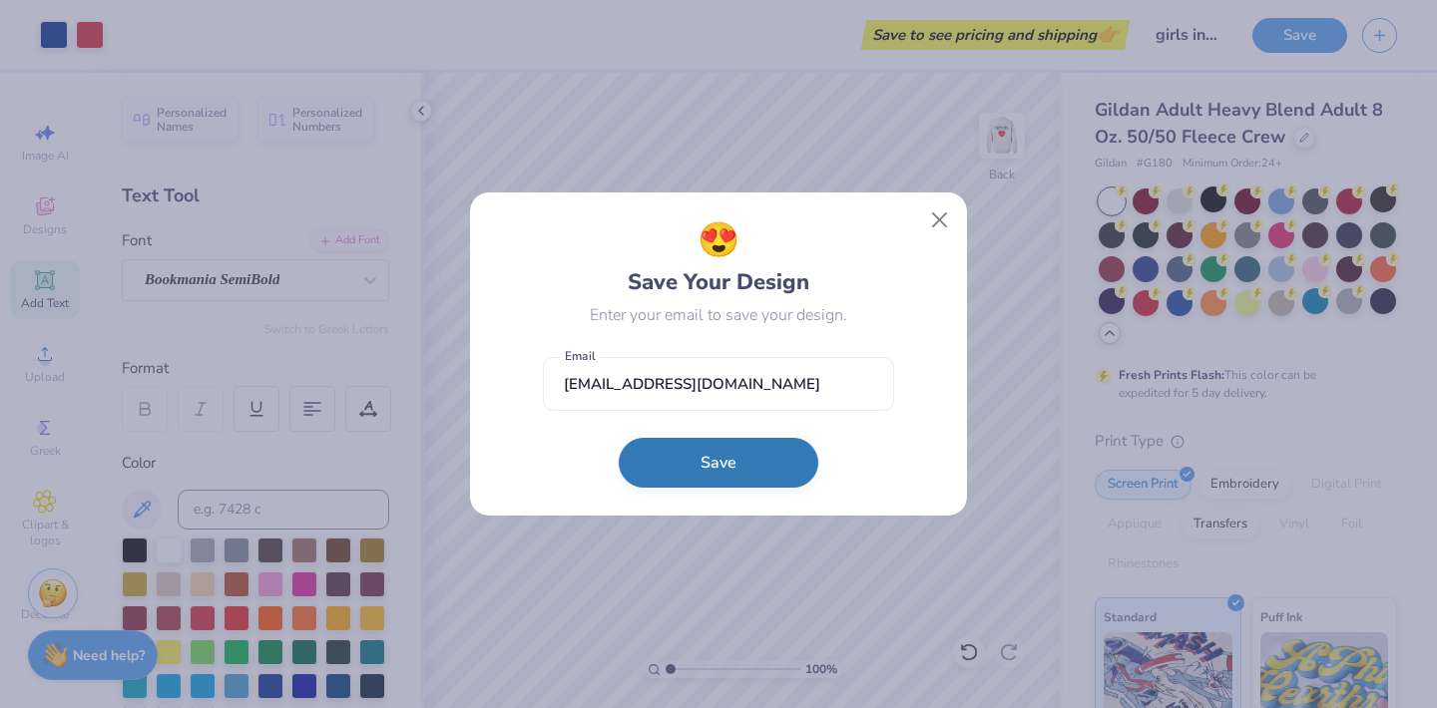
click at [676, 474] on button "Save" at bounding box center [719, 463] width 200 height 50
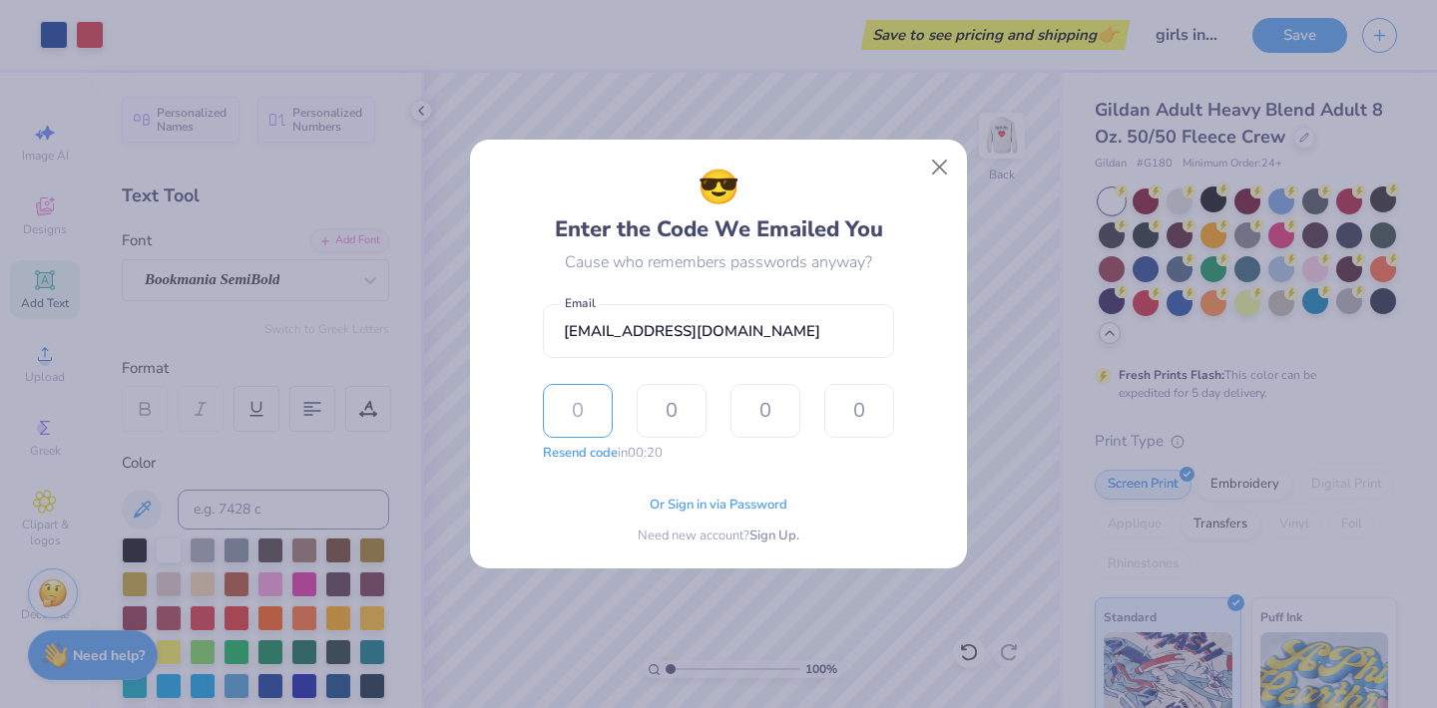
type input "8"
type input "0"
type input "8"
type input "5"
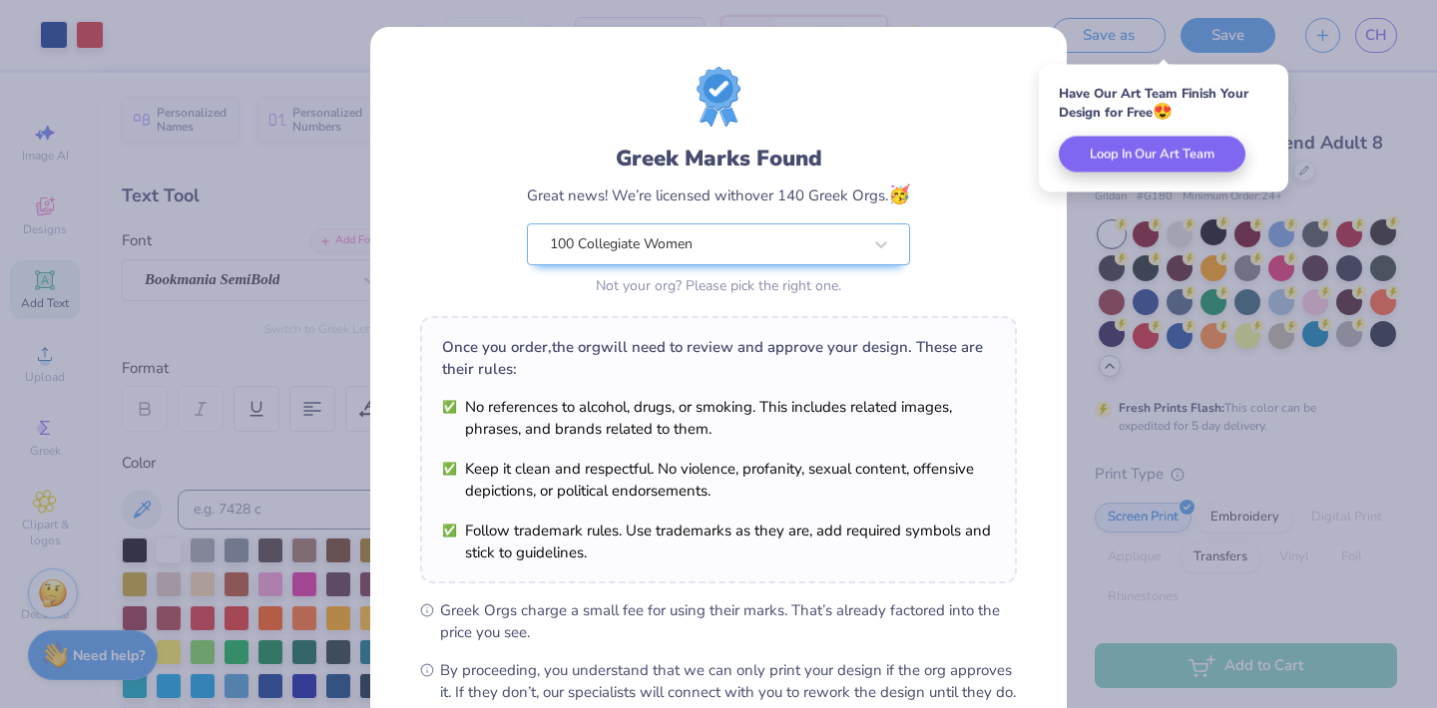
click at [1115, 255] on div "Greek Marks Found Great news! We’re licensed with over 140 Greek Orgs. 🥳 100 Co…" at bounding box center [718, 354] width 1437 height 708
click at [1114, 256] on div "Greek Marks Found Great news! We’re licensed with over 140 Greek Orgs. 🥳 100 Co…" at bounding box center [718, 354] width 1437 height 708
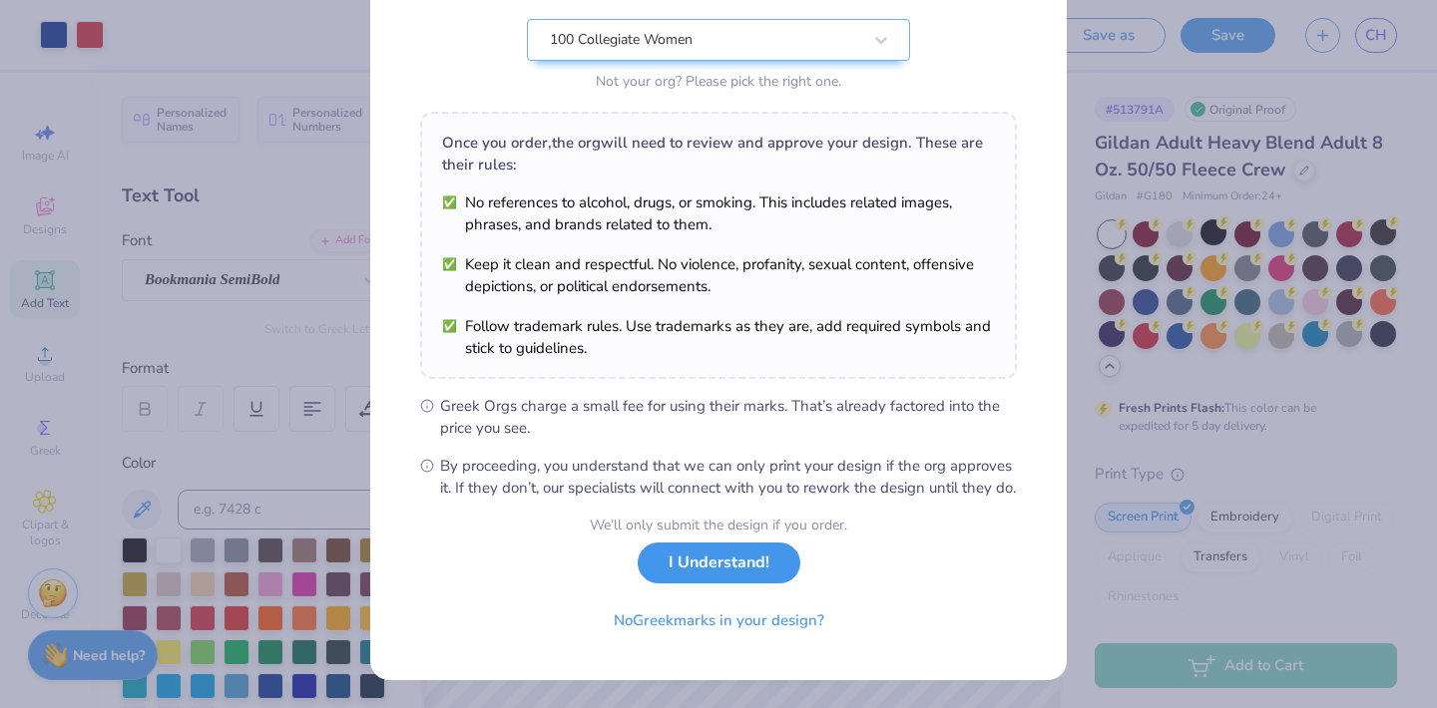
click at [722, 574] on button "I Understand!" at bounding box center [719, 563] width 163 height 41
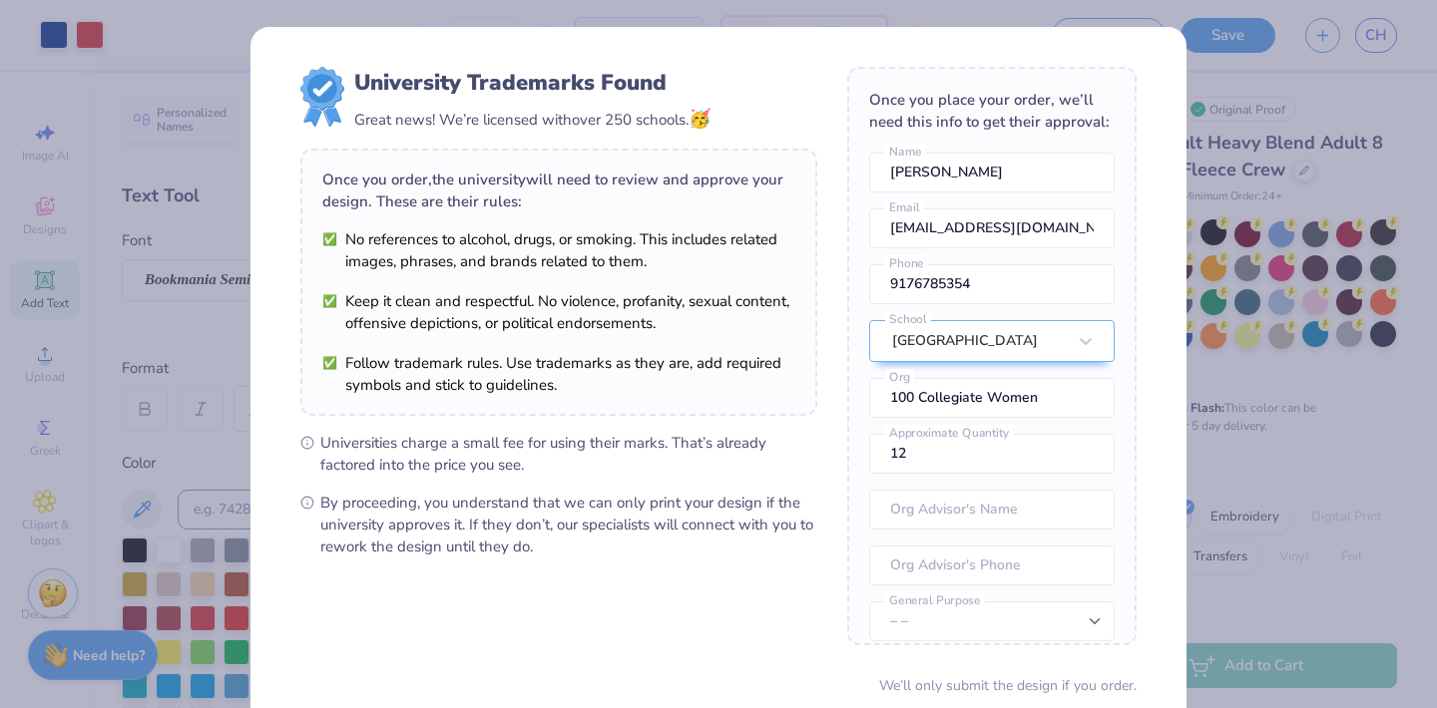
click at [301, 346] on div "Once you order, the university will need to review and approve your design. The…" at bounding box center [558, 282] width 517 height 267
click at [217, 358] on div "University Trademarks Found Great news! We’re licensed with over 250 schools. 🥳…" at bounding box center [718, 354] width 1437 height 708
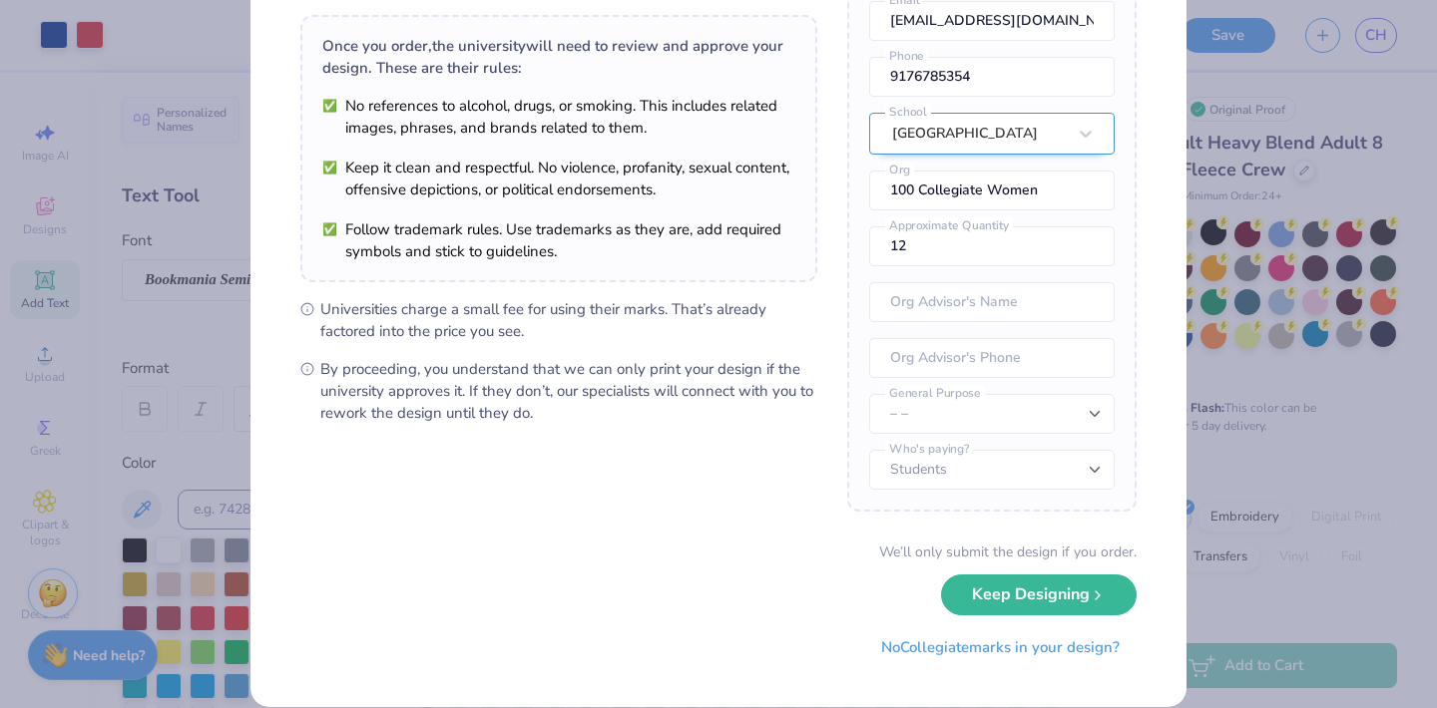
scroll to position [160, 0]
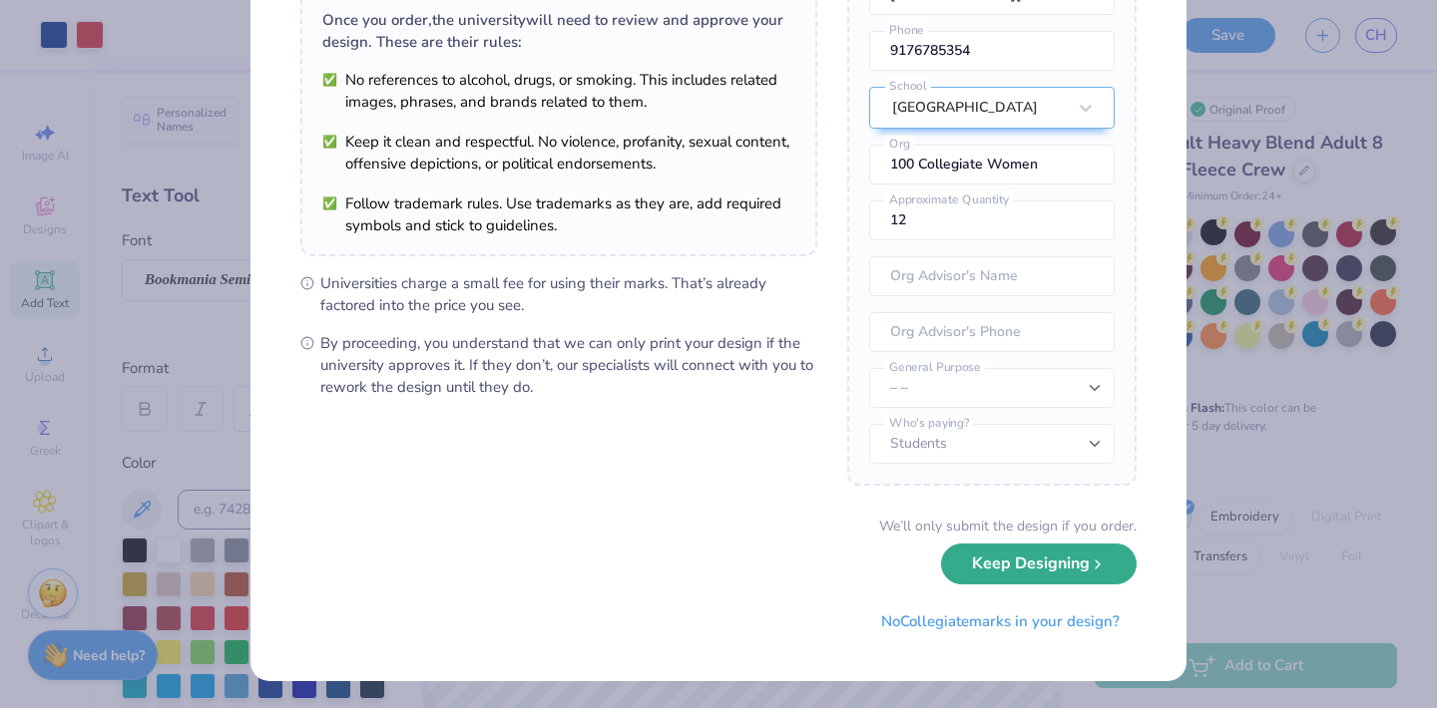
click at [1032, 577] on button "Keep Designing" at bounding box center [1039, 564] width 196 height 41
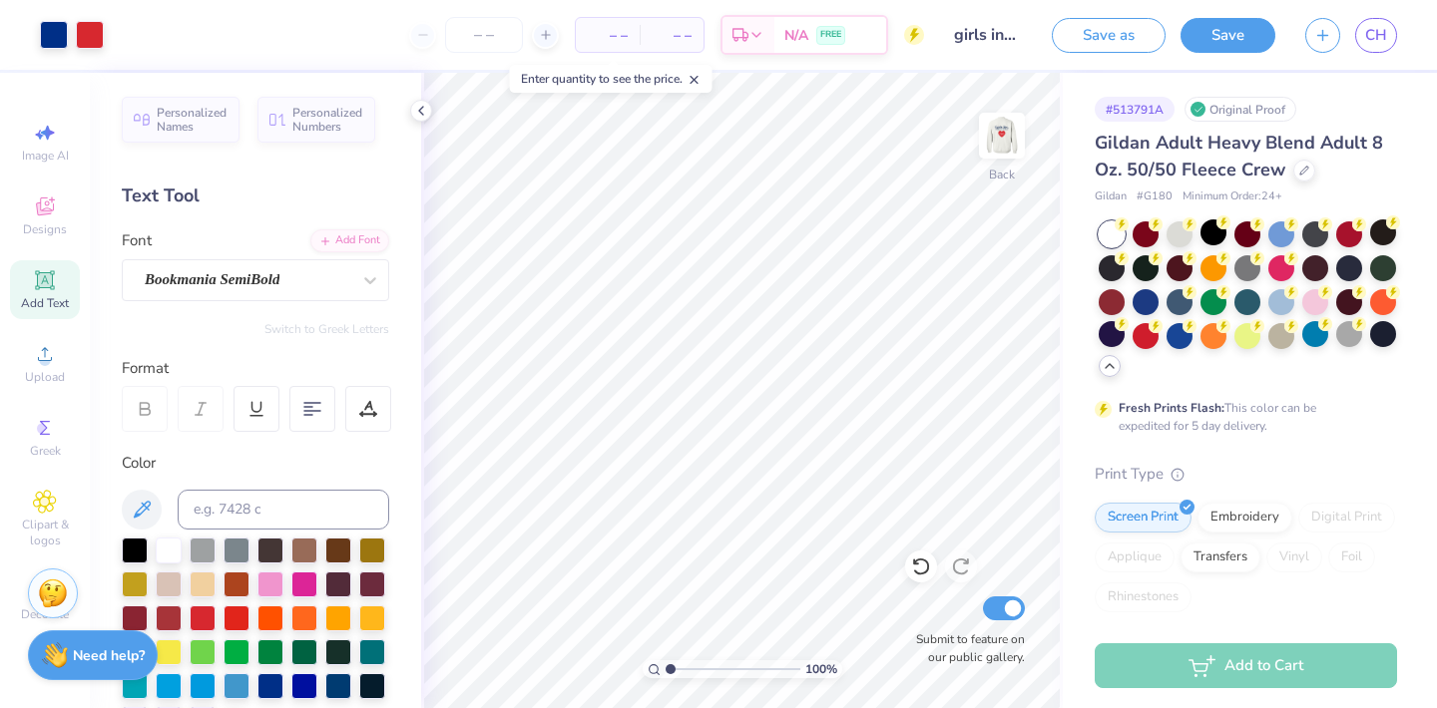
scroll to position [0, 0]
click at [990, 131] on img at bounding box center [1002, 136] width 80 height 80
click at [993, 136] on img at bounding box center [1002, 136] width 80 height 80
click at [1368, 29] on span "CH" at bounding box center [1376, 35] width 22 height 23
click at [1014, 137] on img at bounding box center [1002, 136] width 80 height 80
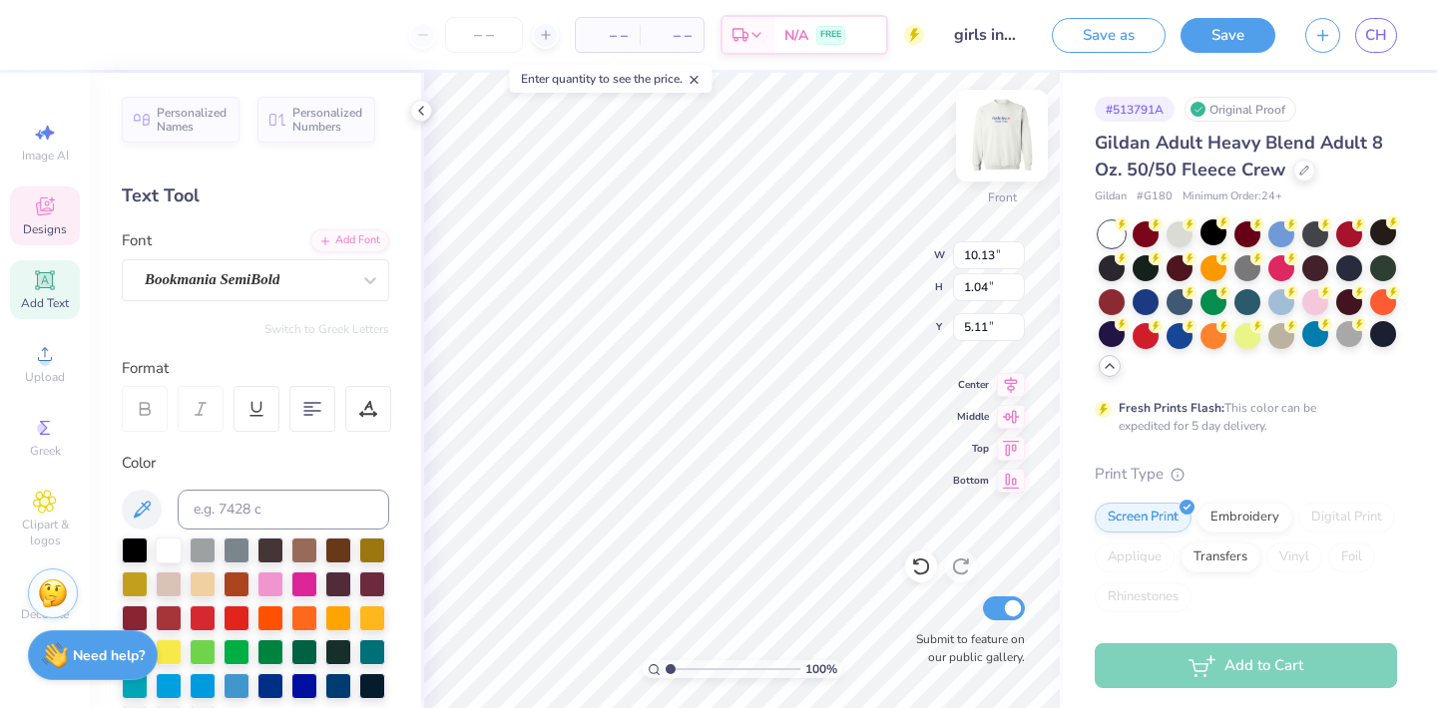
type input "5.11"
type input "5.69"
type input "5.09"
type input "6.59"
type input "8.86"
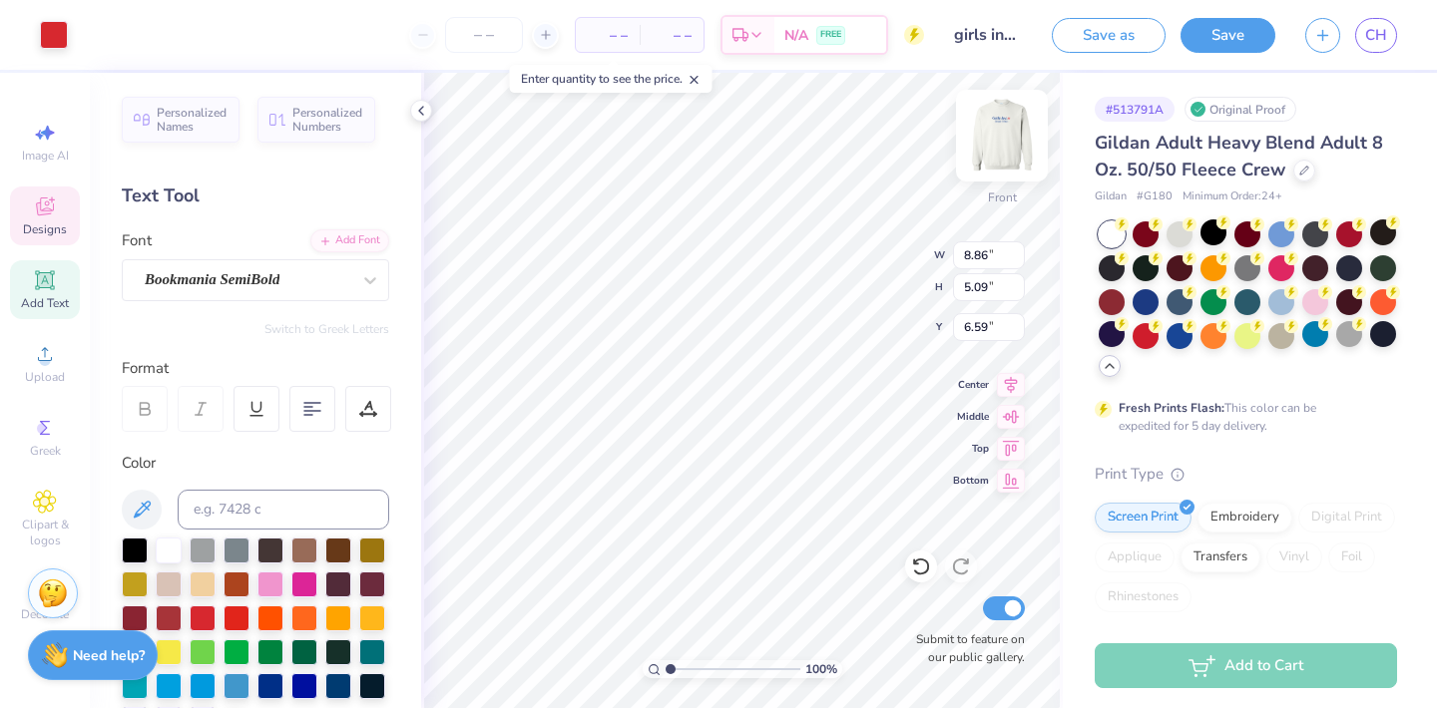
type input "7.93"
type input "6.94"
type input "4.57"
type input "1.57"
type input "9.33"
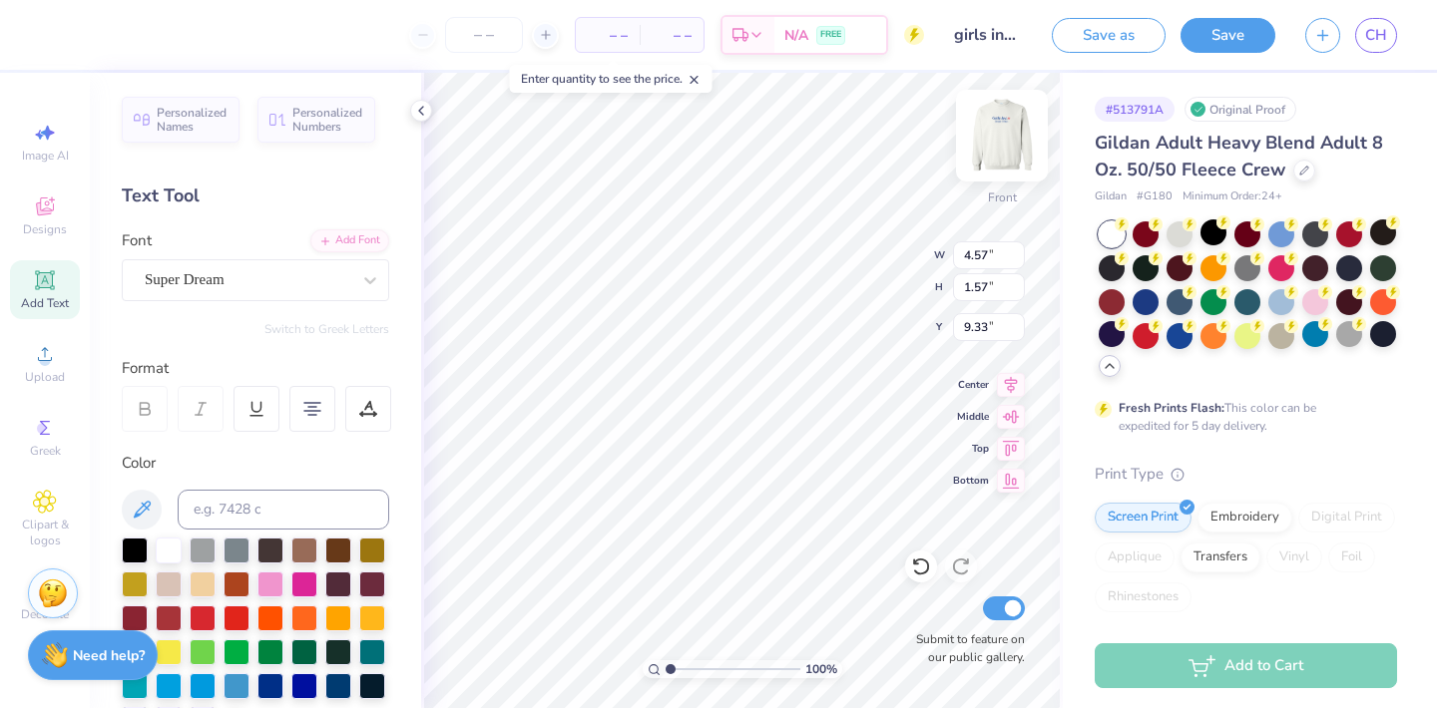
type input "6.26"
type input "2.15"
type input "9.44"
click at [986, 129] on img at bounding box center [1002, 136] width 80 height 80
click at [1003, 133] on img at bounding box center [1002, 136] width 80 height 80
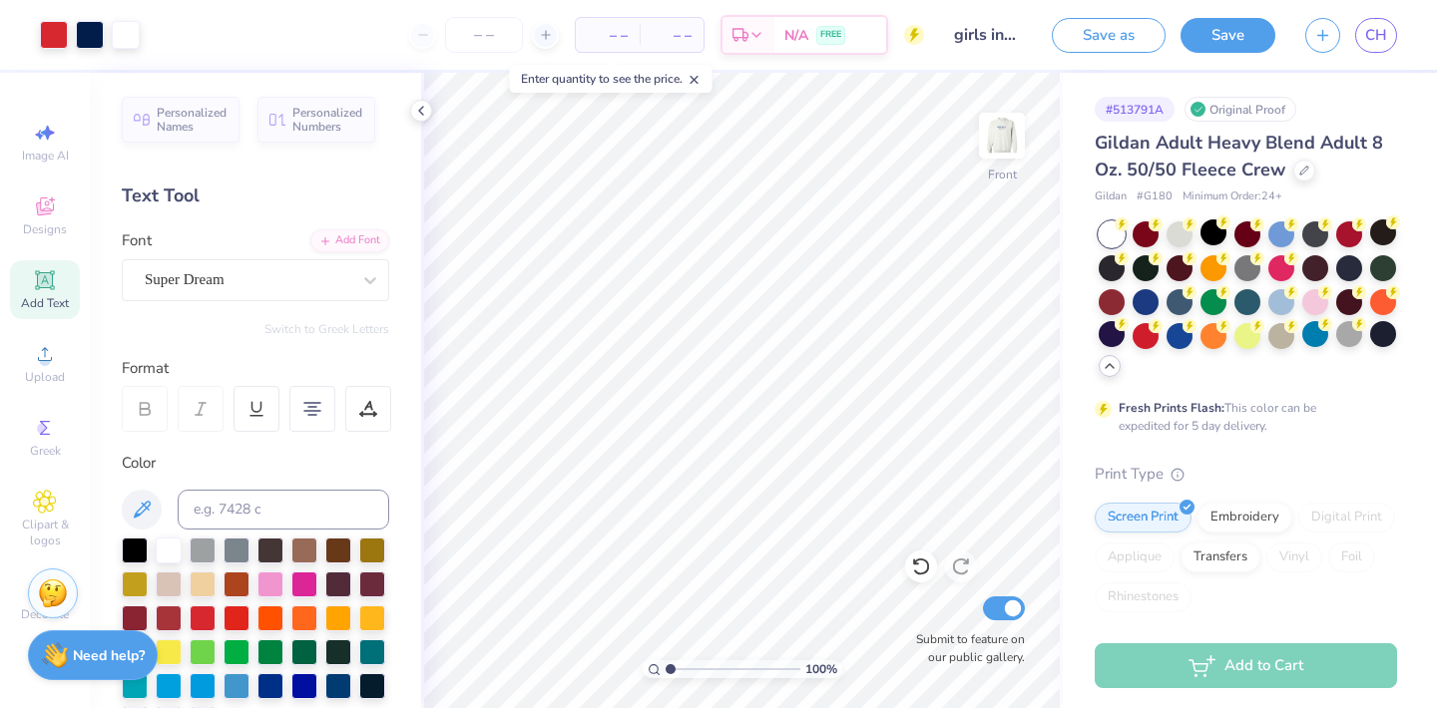
click at [692, 79] on icon at bounding box center [694, 80] width 14 height 14
click at [998, 137] on img at bounding box center [1002, 136] width 80 height 80
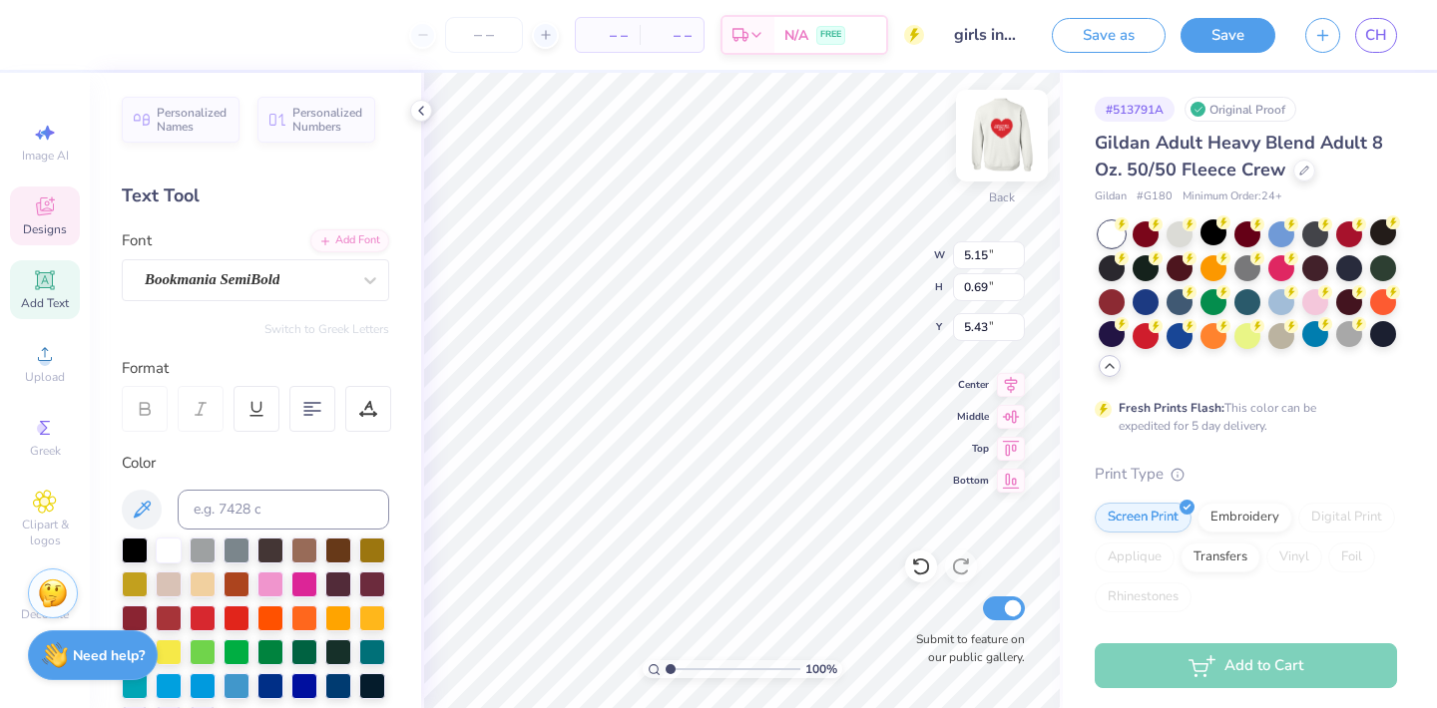
type textarea "Of Boston and Lynn"
click at [1003, 123] on img at bounding box center [1002, 136] width 80 height 80
click at [1014, 142] on img at bounding box center [1002, 136] width 80 height 80
click at [1005, 130] on img at bounding box center [1002, 136] width 80 height 80
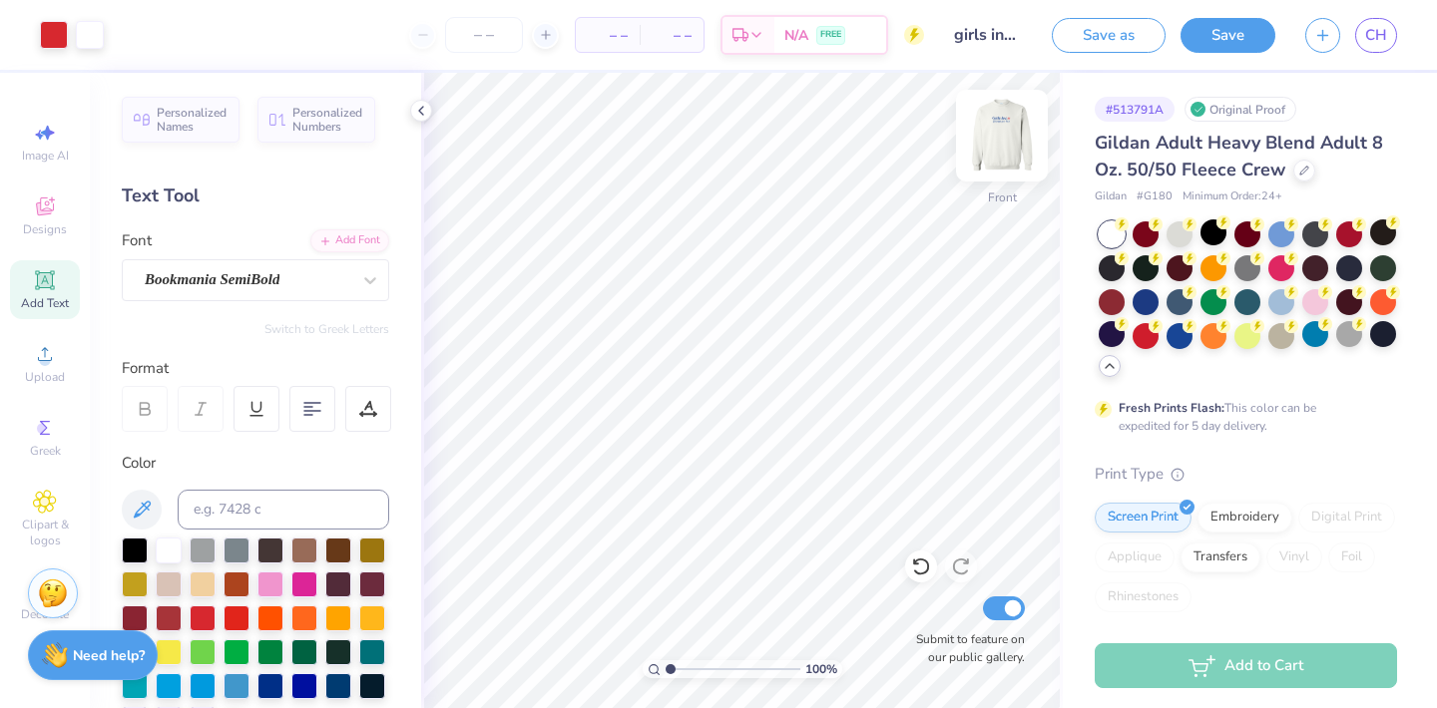
click at [1006, 135] on img at bounding box center [1002, 136] width 80 height 80
click at [1006, 134] on img at bounding box center [1002, 136] width 80 height 80
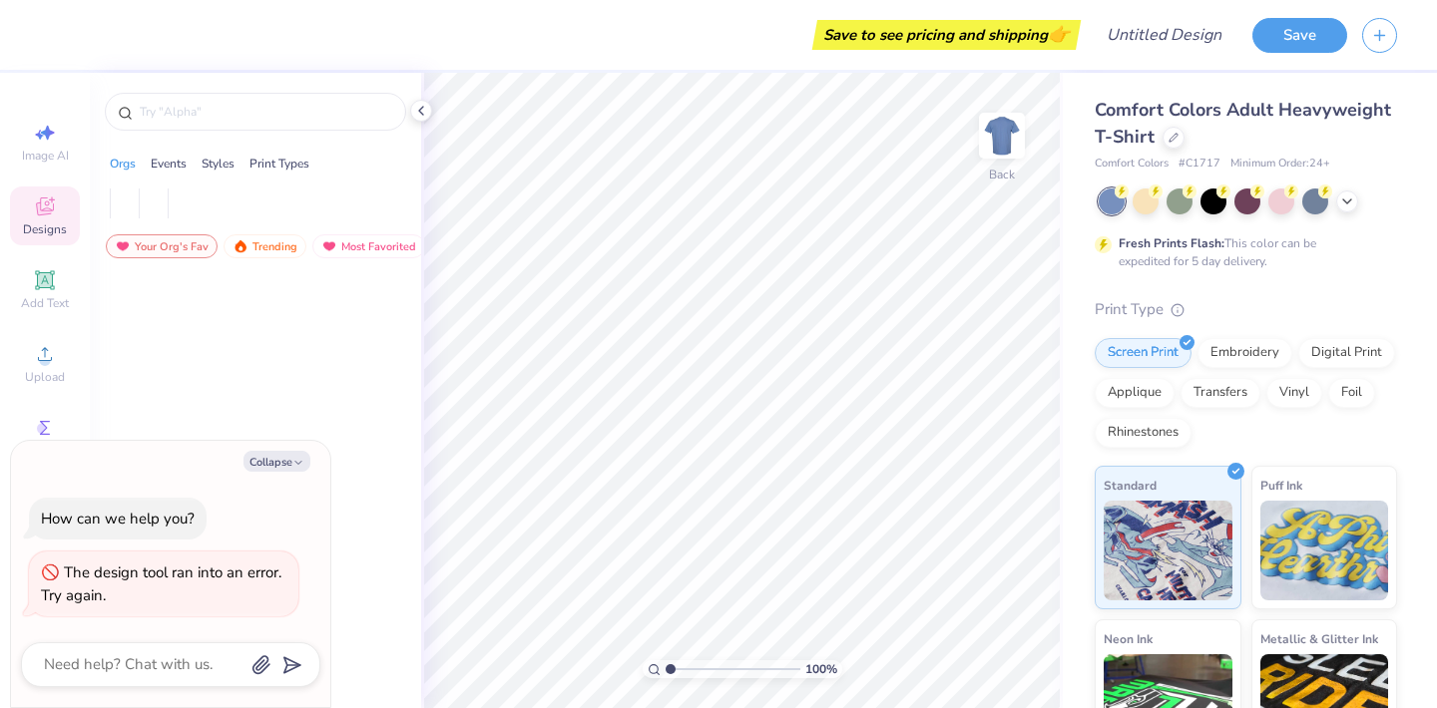
type textarea "x"
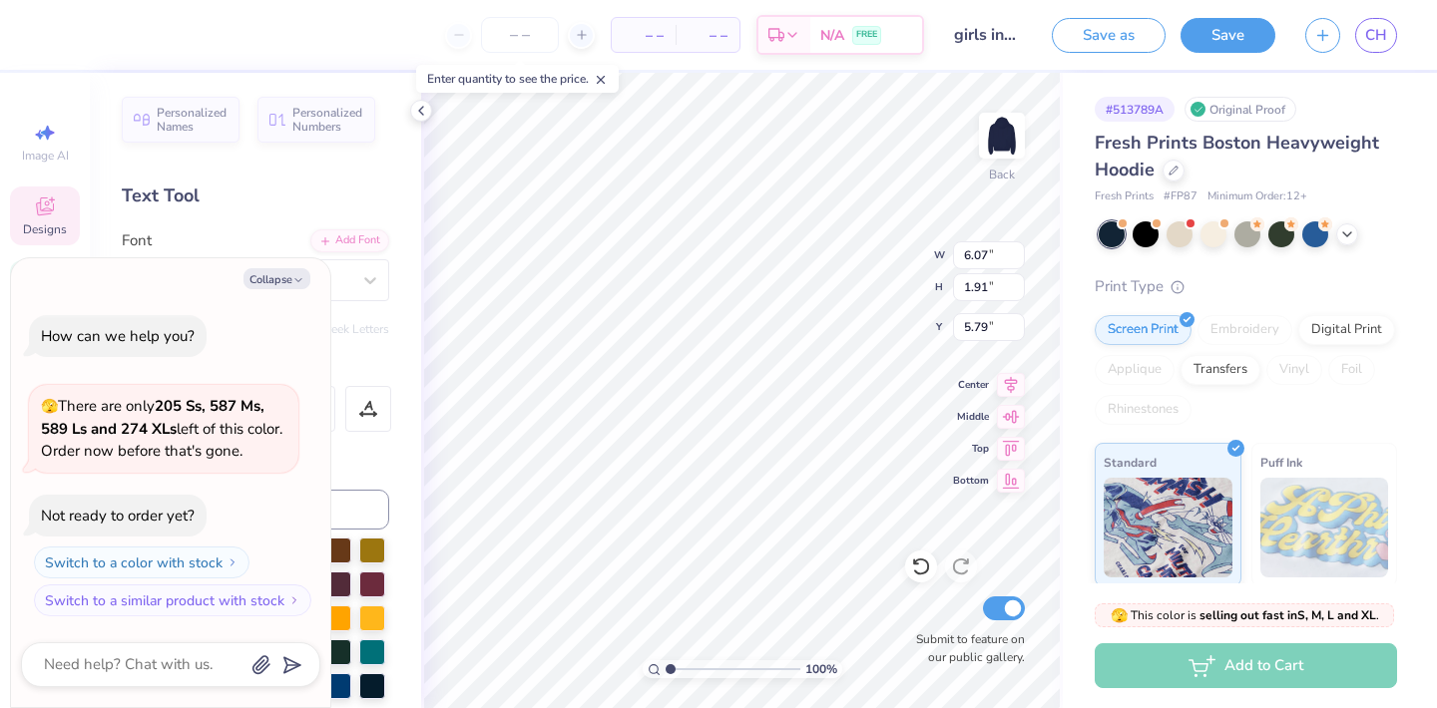
scroll to position [0, 1]
type textarea "x"
type textarea "OF BOSTON AND LE"
type textarea "x"
type textarea "OF BOSTON AND L"
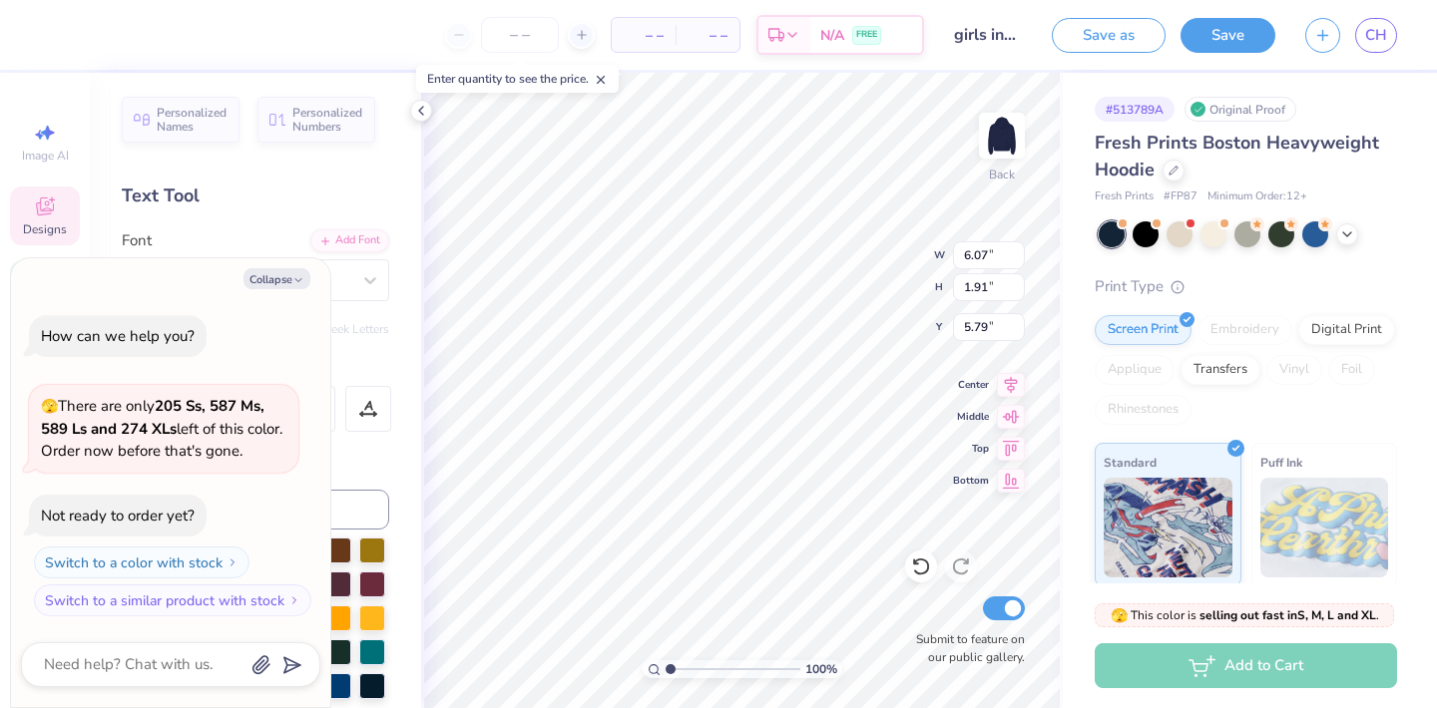
type textarea "x"
type textarea "OF BOSTON AND Ly"
type textarea "x"
type textarea "OF BOSTON AND Lym"
type textarea "x"
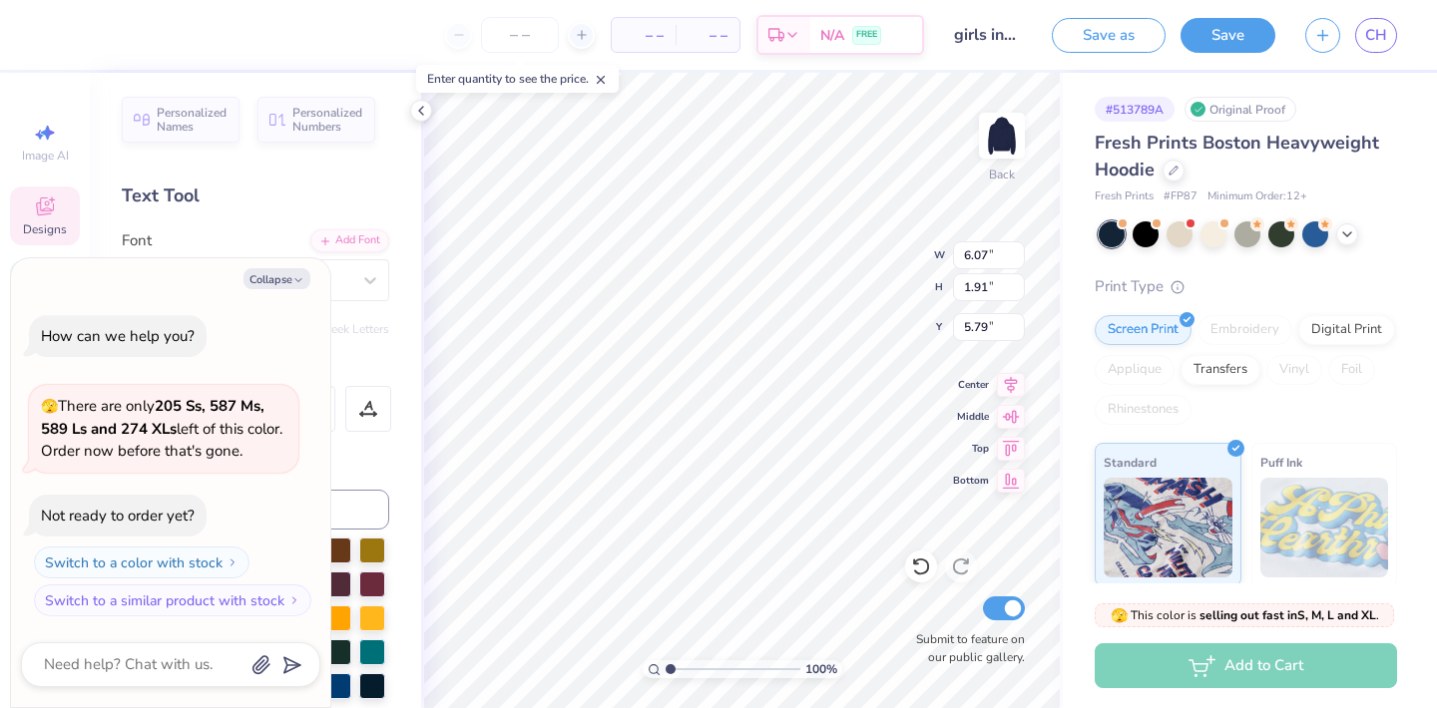
type textarea "OF [GEOGRAPHIC_DATA] AND Lymm"
type textarea "x"
type textarea "OF BOSTON AND Lym"
type textarea "x"
type textarea "OF BOSTON AND Ly"
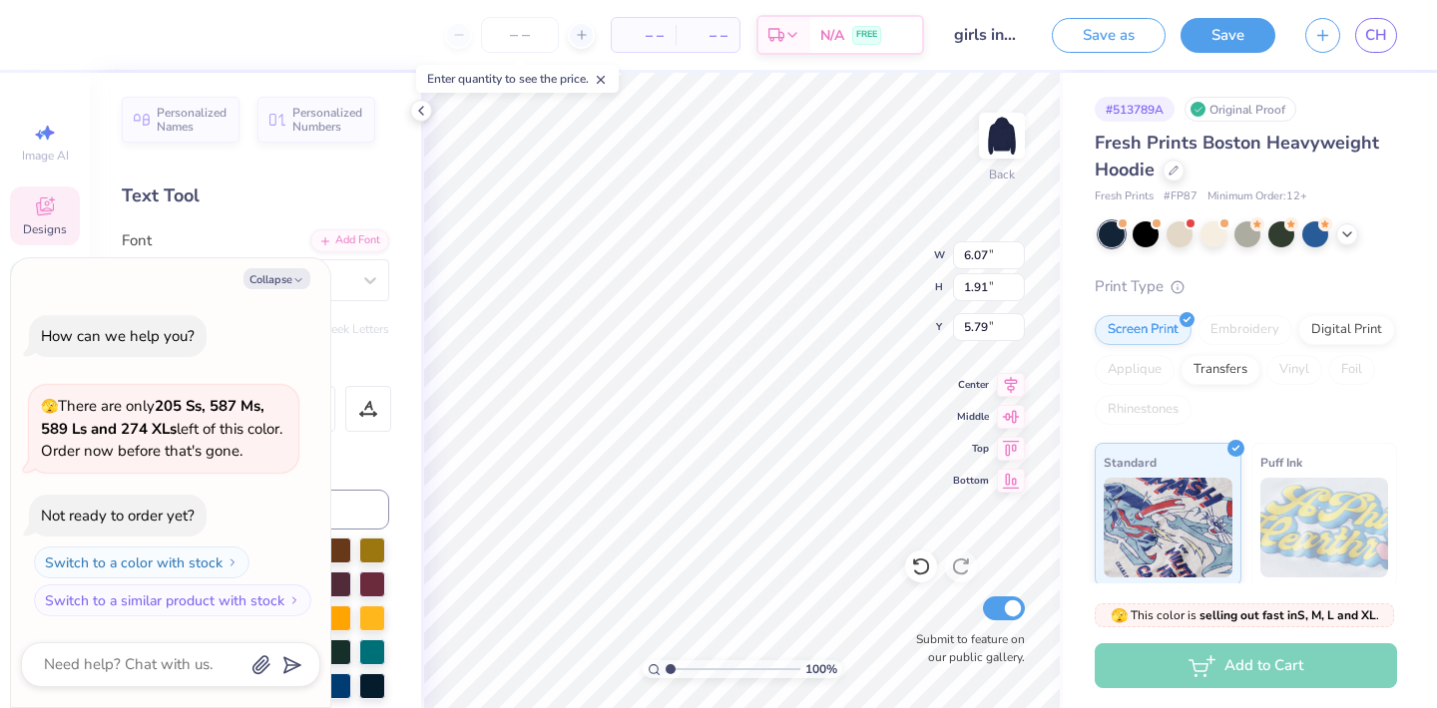
type textarea "x"
type textarea "OF BOSTON AND L"
type textarea "x"
type textarea "OF [GEOGRAPHIC_DATA] AND"
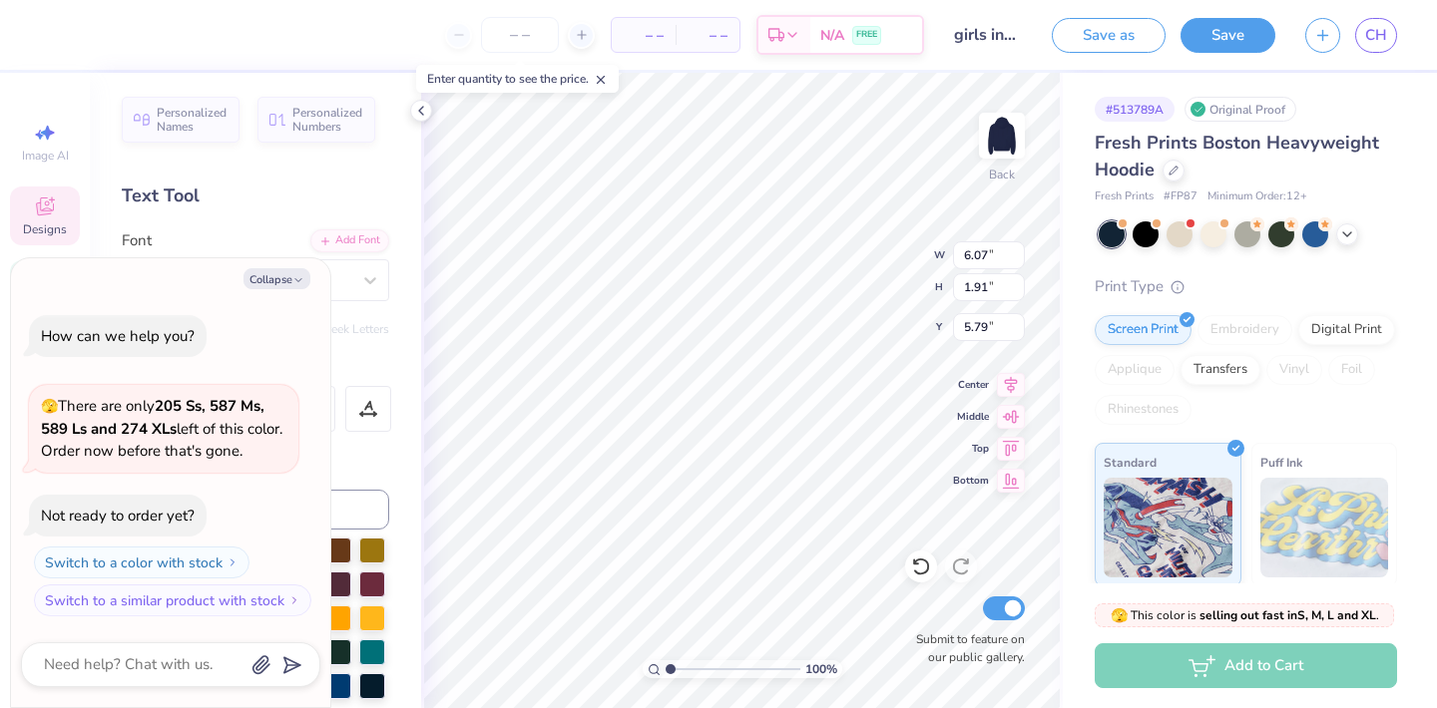
type textarea "x"
type textarea "OF BOSTON AND L"
type textarea "x"
type textarea "OF BOSTON AND LY"
type textarea "x"
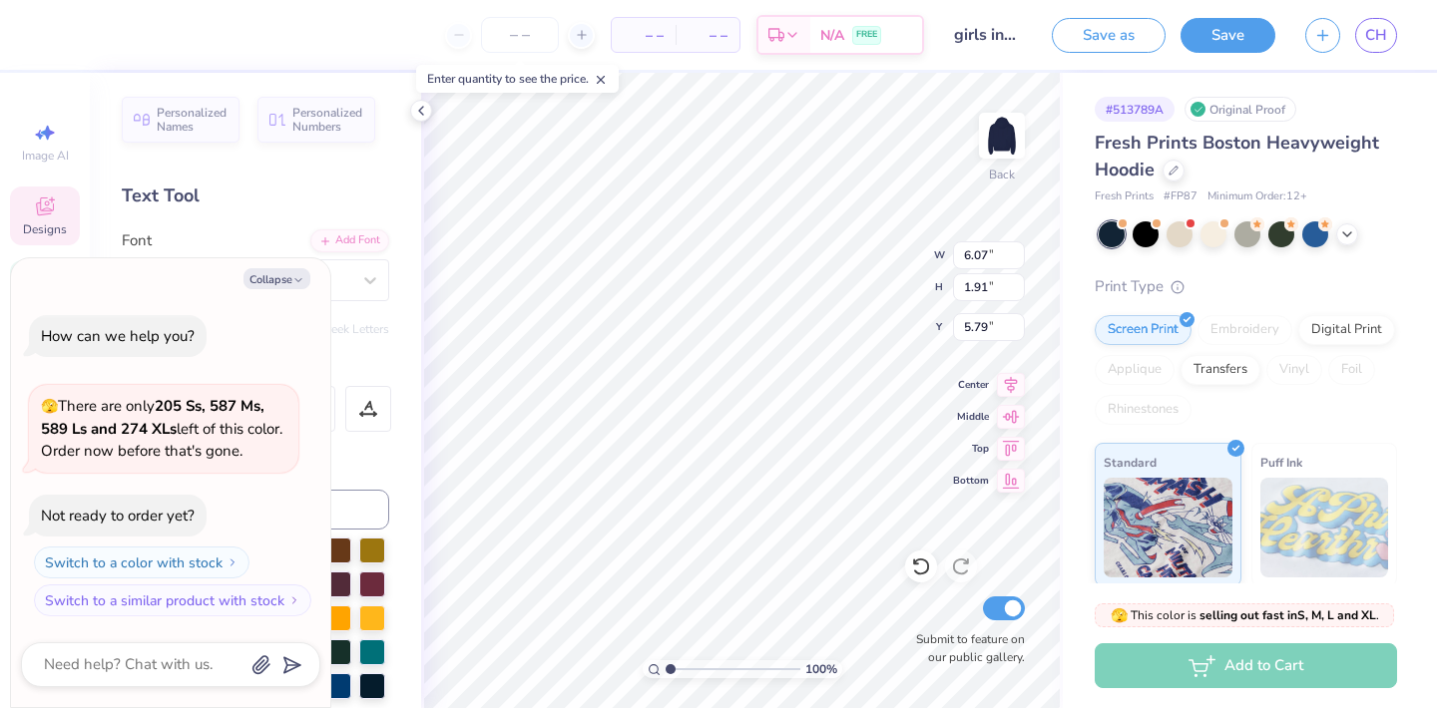
type textarea "OF BOSTON AND LYM"
type textarea "x"
type textarea "OF BOSTON AND LYMM"
type textarea "x"
type textarea "OF BOSTON AND LYM"
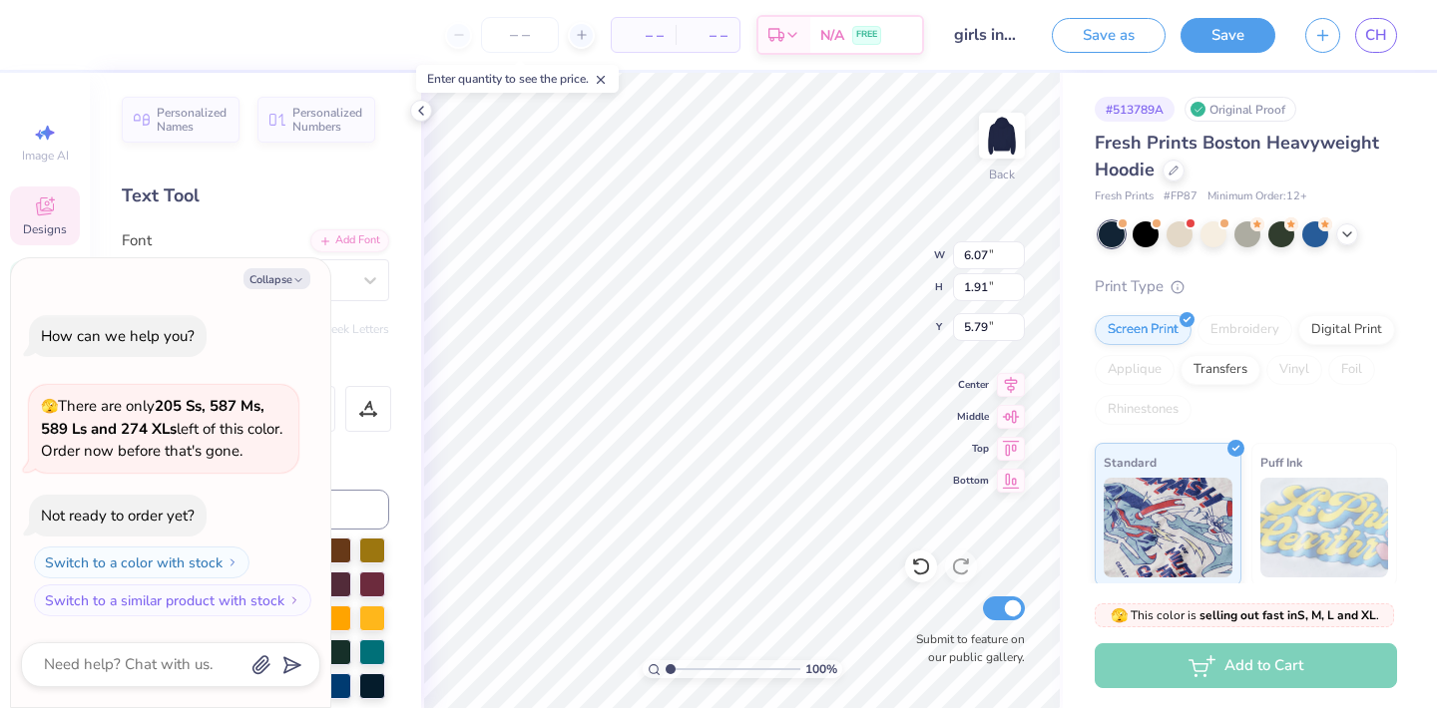
type textarea "x"
type textarea "OF BOSTON AND LY"
type textarea "x"
type textarea "OF BOSTON AND [PERSON_NAME]"
type textarea "x"
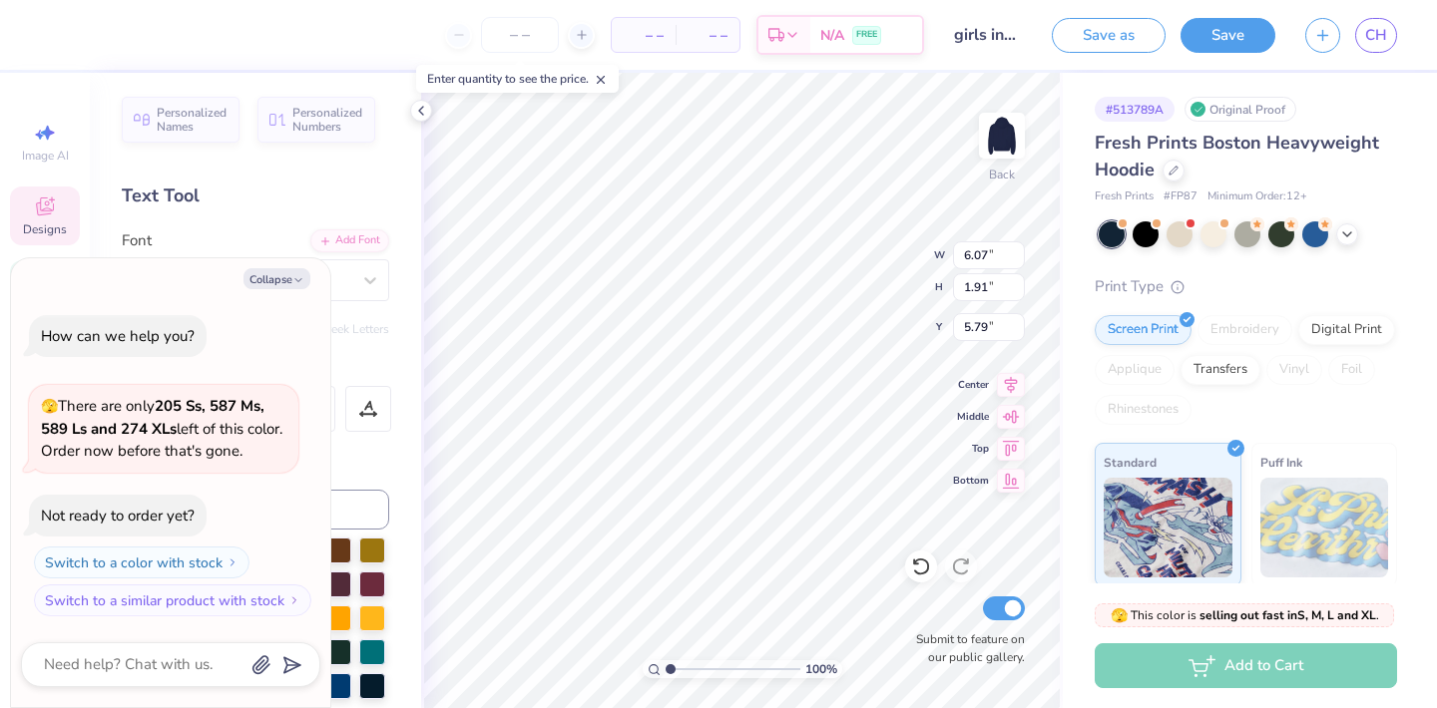
type textarea "OF BOSTON AND [PERSON_NAME]"
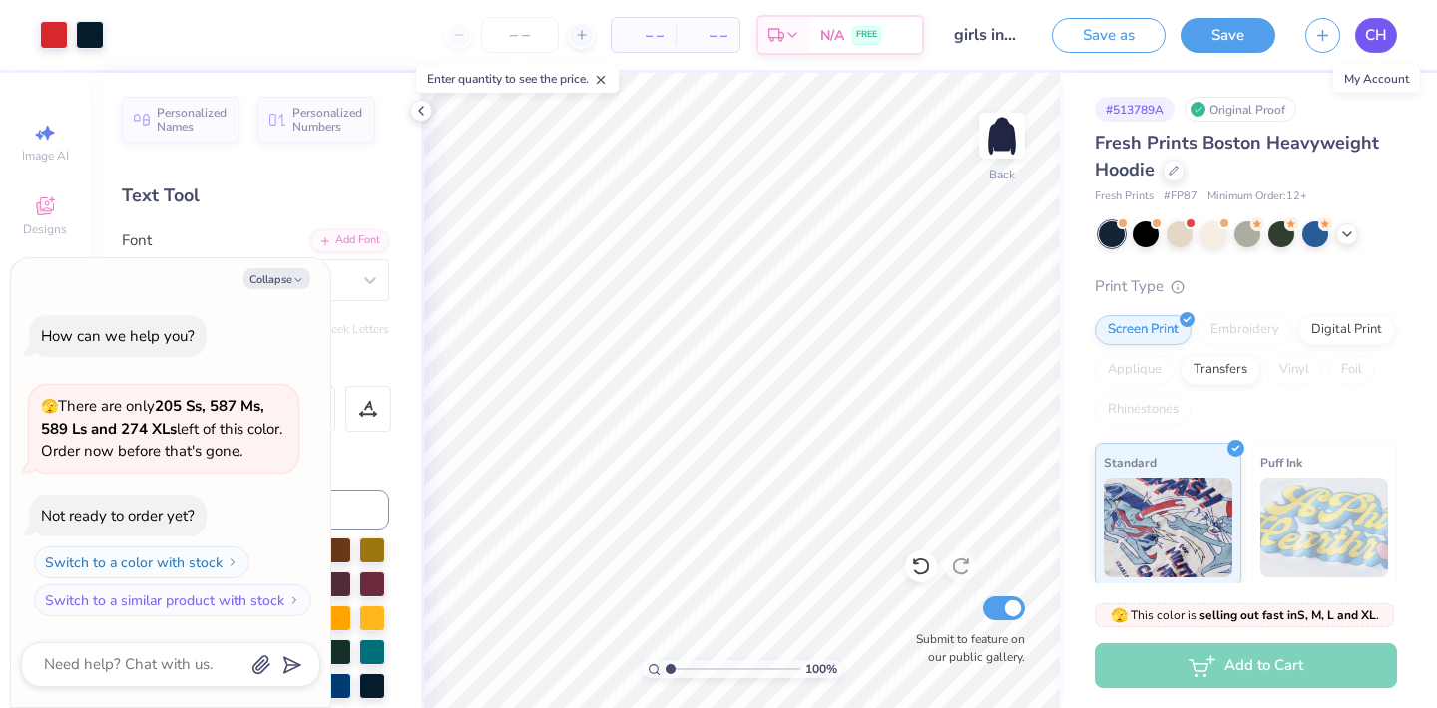
click at [1382, 46] on link "CH" at bounding box center [1376, 35] width 42 height 35
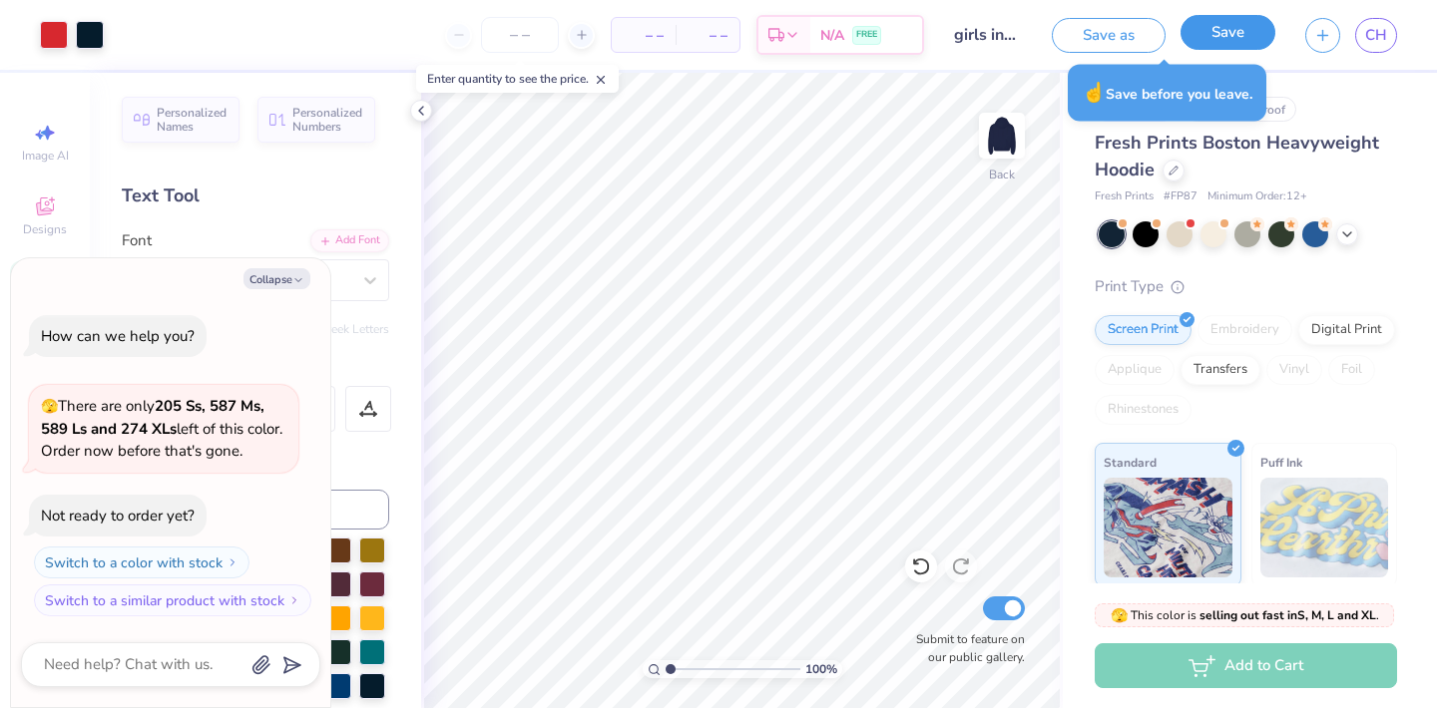
click at [1214, 39] on button "Save" at bounding box center [1227, 32] width 95 height 35
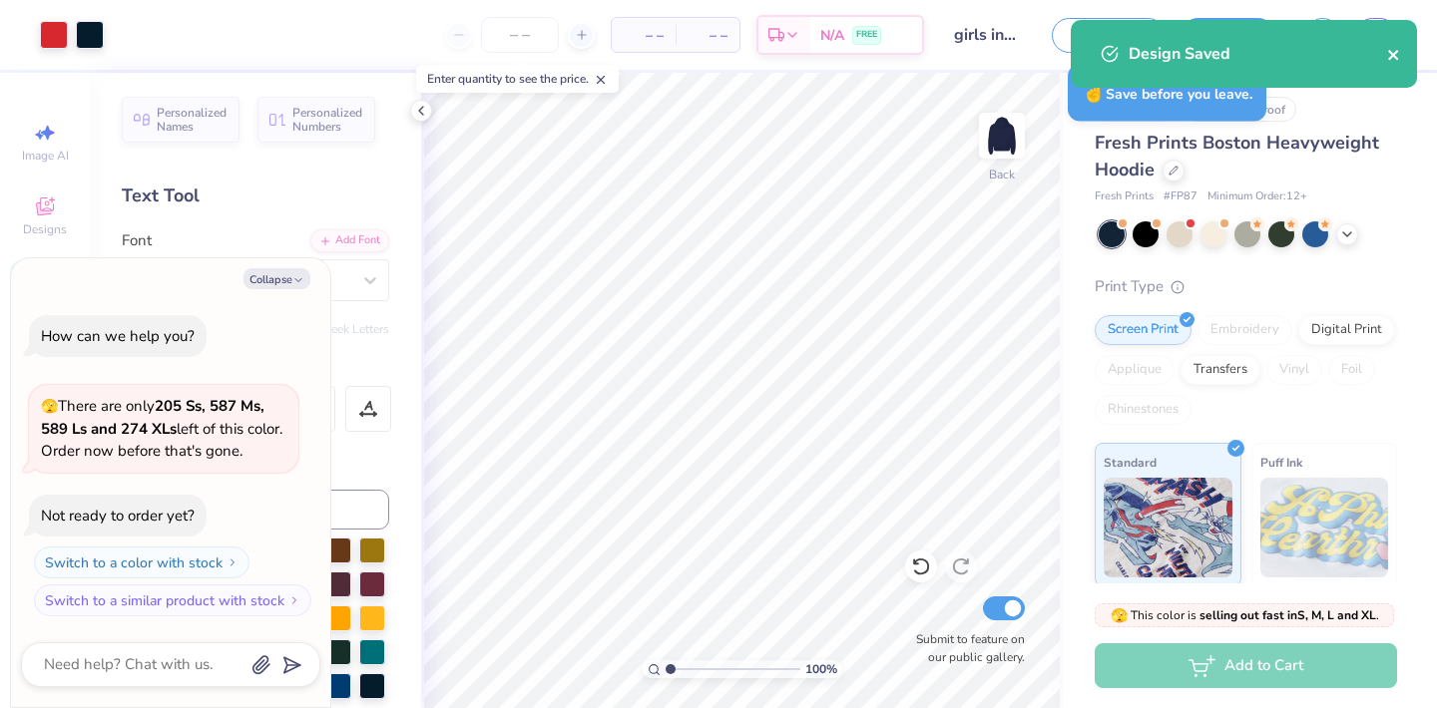
click at [1396, 54] on icon "close" at bounding box center [1394, 55] width 14 height 16
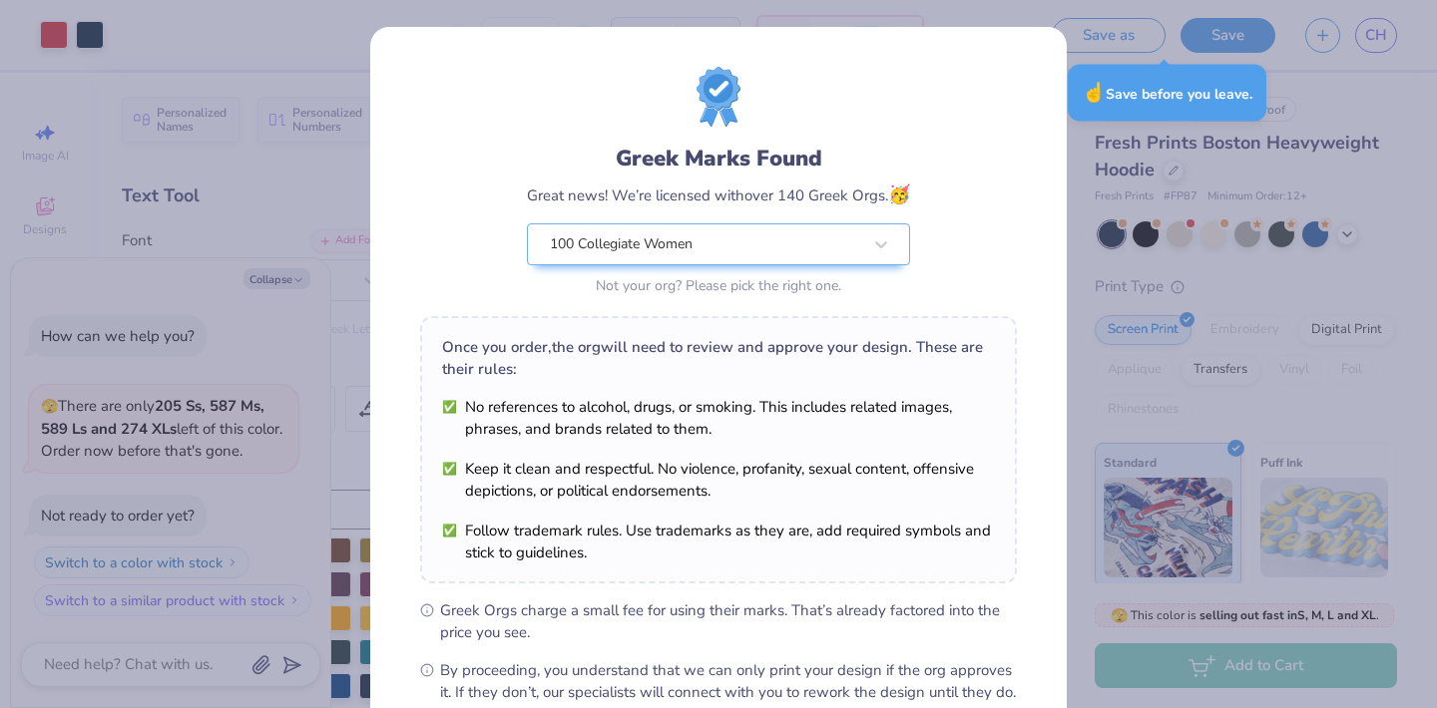
click at [1386, 28] on body "Art colors – – Per Item – – Total Est. Delivery N/A FREE Design Title girls inc…" at bounding box center [718, 354] width 1437 height 708
type textarea "x"
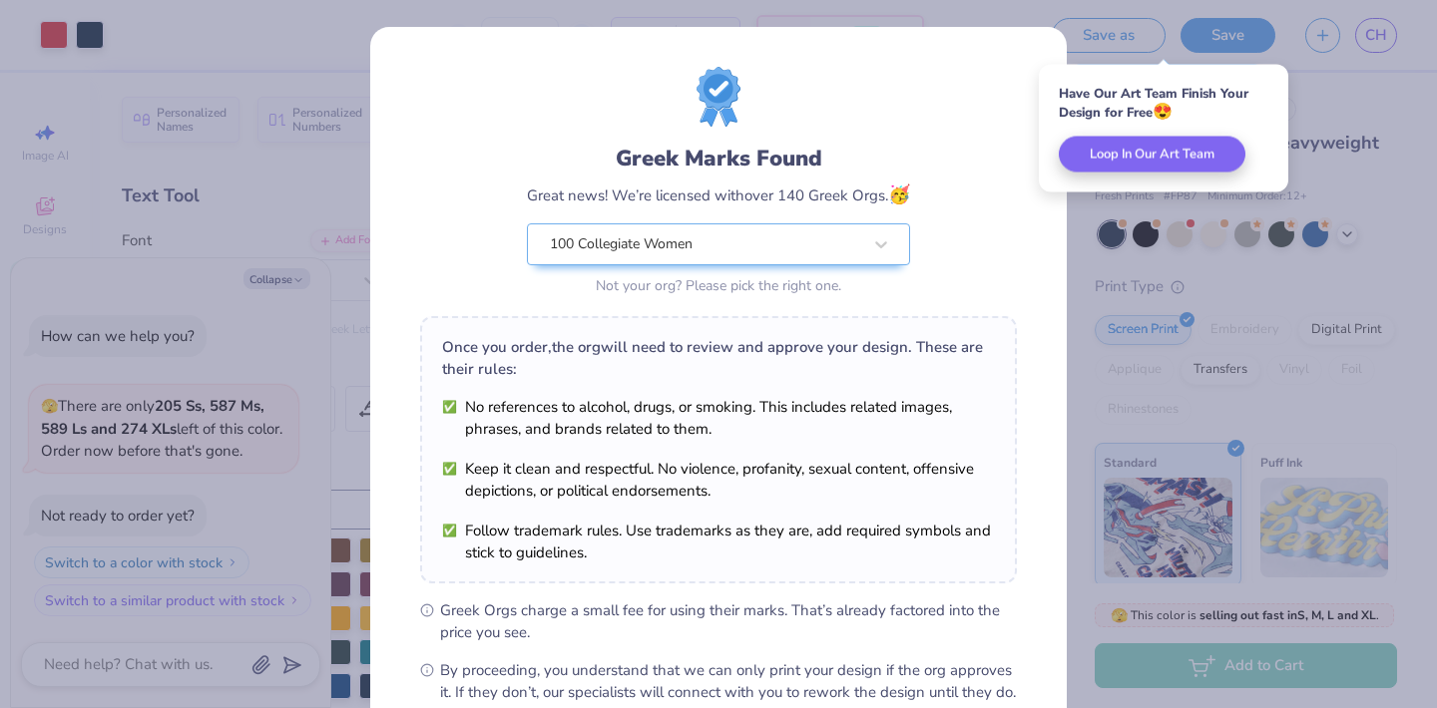
scroll to position [225, 0]
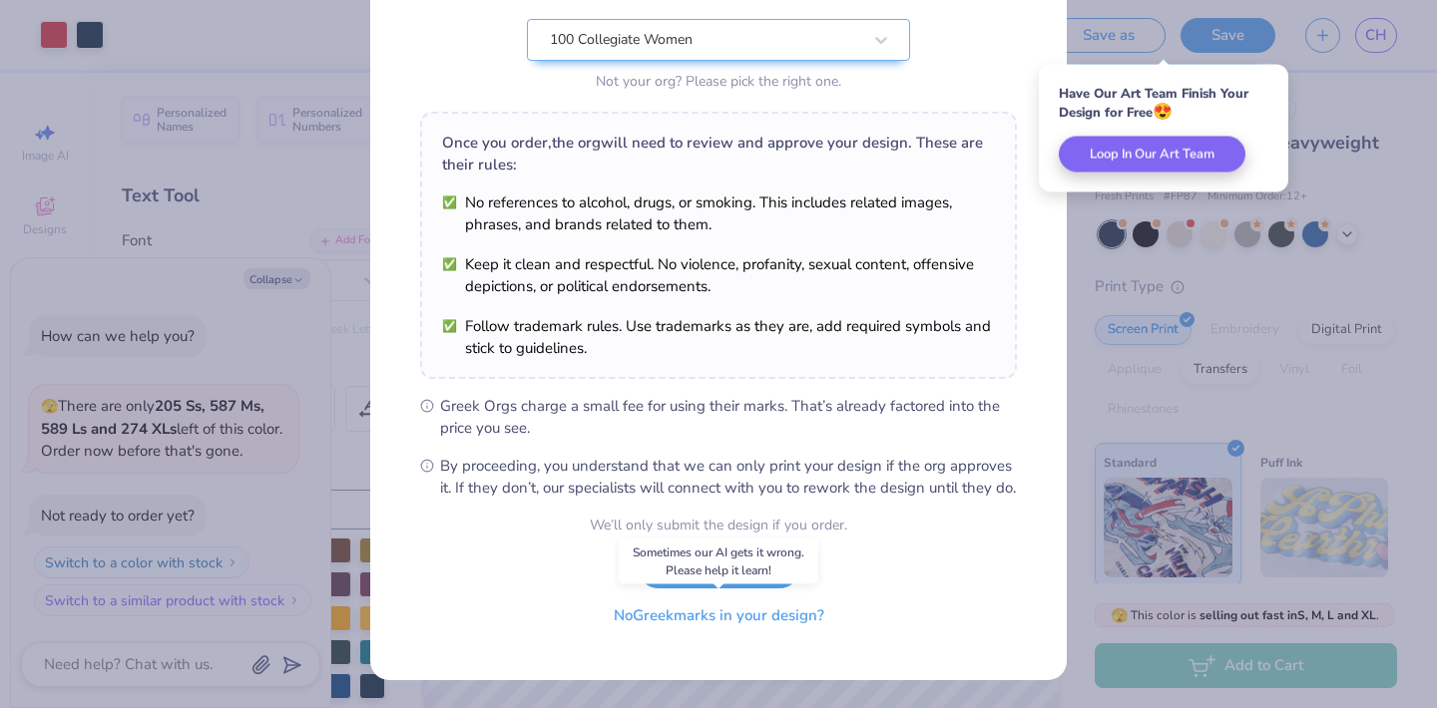
click at [715, 620] on button "No Greek marks in your design?" at bounding box center [719, 616] width 244 height 41
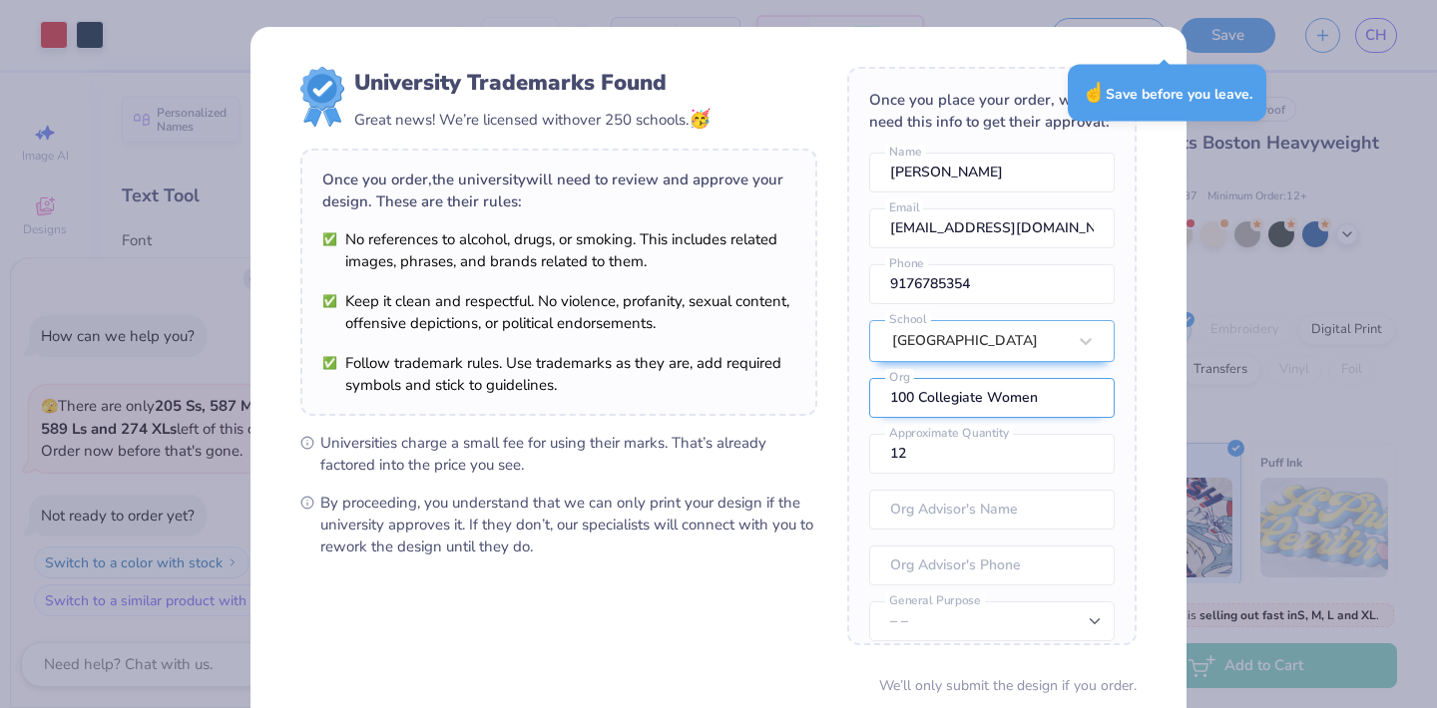
click at [1003, 387] on input "100 Collegiate Women" at bounding box center [991, 398] width 245 height 40
type textarea "x"
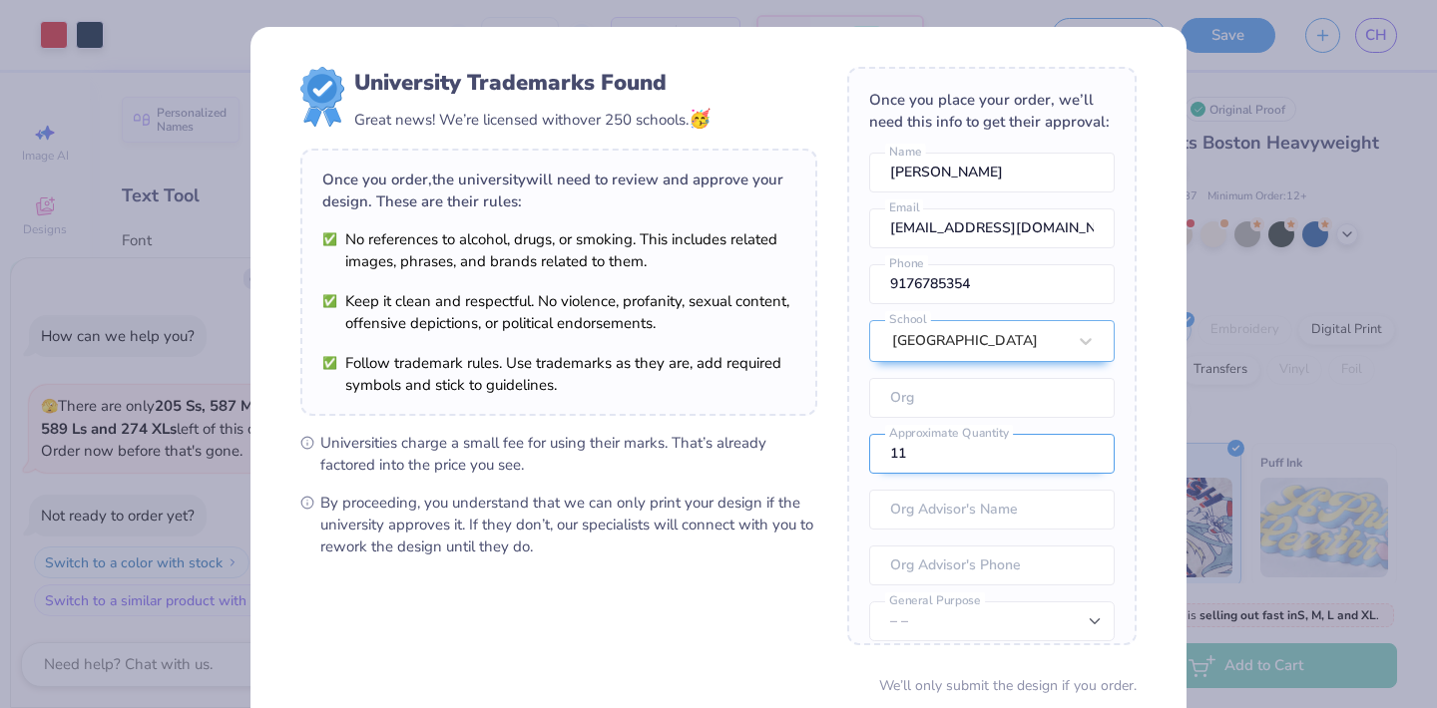
click at [1083, 460] on input "11" at bounding box center [991, 454] width 245 height 40
click at [1083, 460] on input "10" at bounding box center [991, 454] width 245 height 40
click at [1083, 460] on input "9" at bounding box center [991, 454] width 245 height 40
click at [1083, 460] on input "8" at bounding box center [991, 454] width 245 height 40
click at [1083, 460] on input "7" at bounding box center [991, 454] width 245 height 40
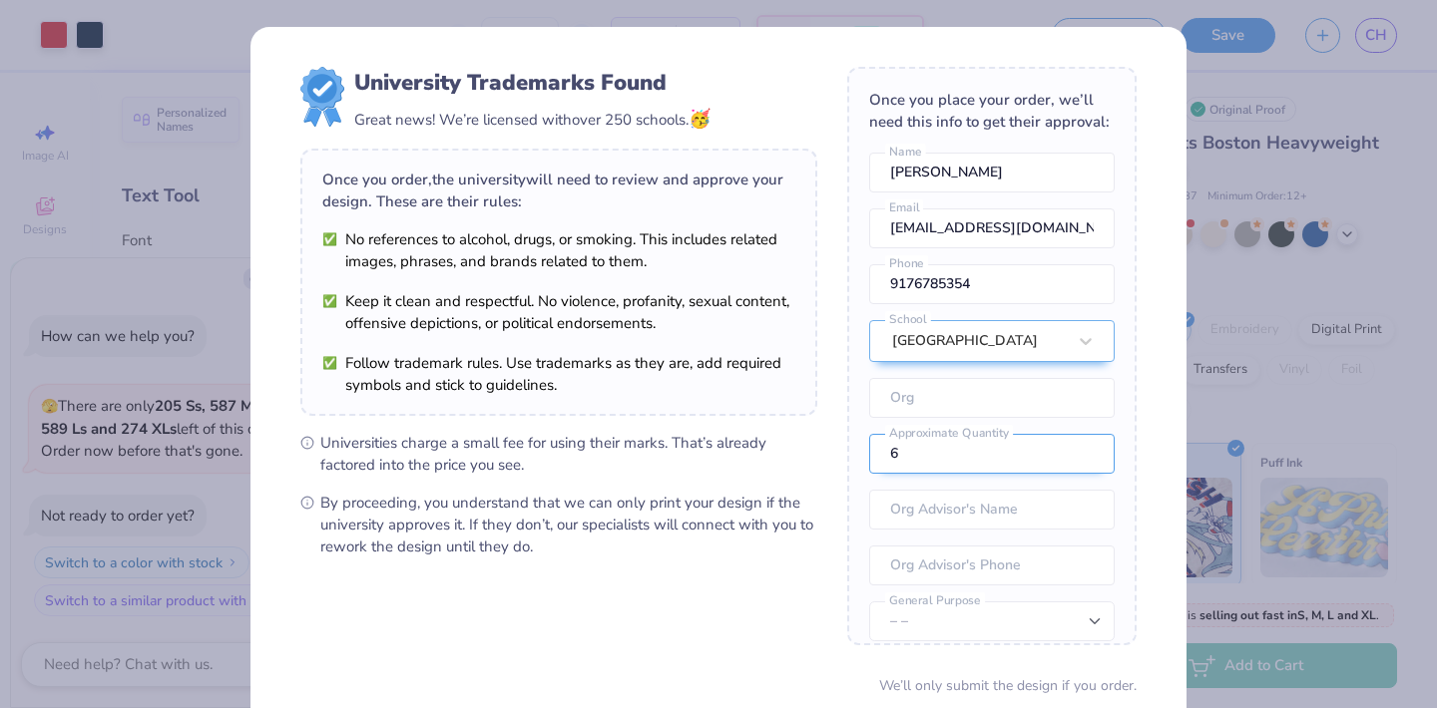
click at [1083, 460] on input "6" at bounding box center [991, 454] width 245 height 40
click at [1083, 460] on input "5" at bounding box center [991, 454] width 245 height 40
click at [1083, 460] on input "4" at bounding box center [991, 454] width 245 height 40
click at [1083, 460] on input "3" at bounding box center [991, 454] width 245 height 40
click at [1083, 460] on input "2" at bounding box center [991, 454] width 245 height 40
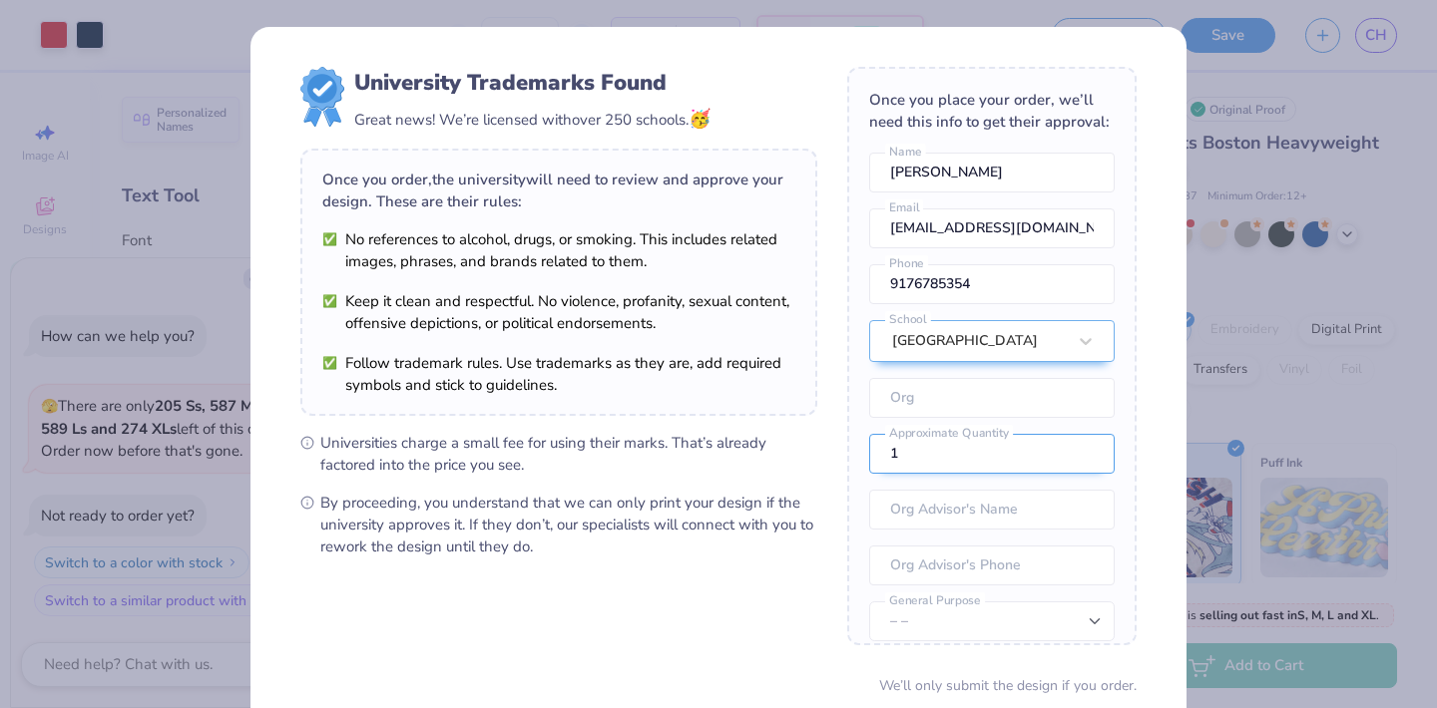
click at [1083, 460] on input "1" at bounding box center [991, 454] width 245 height 40
click at [1083, 460] on input "0" at bounding box center [991, 454] width 245 height 40
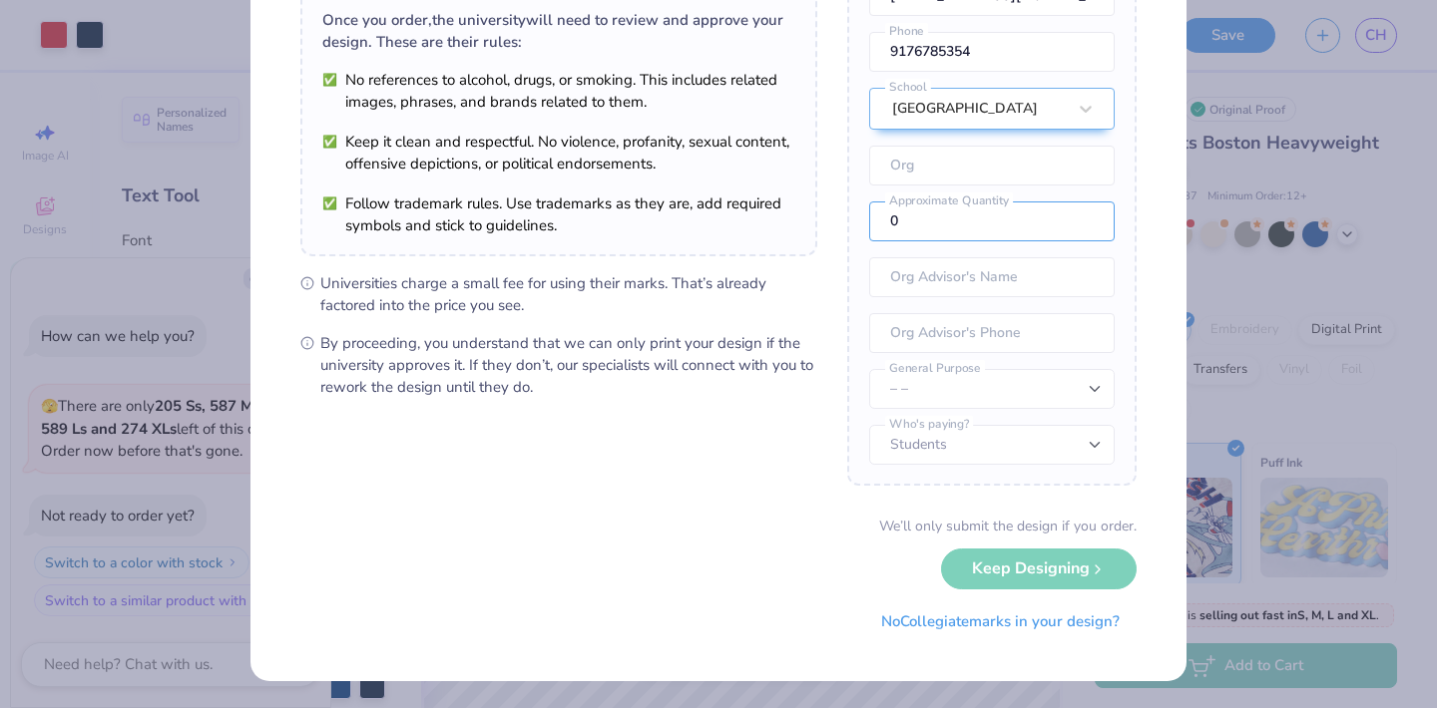
scroll to position [74, 0]
click at [950, 521] on div "We’ll only submit the design if you order." at bounding box center [1007, 526] width 257 height 21
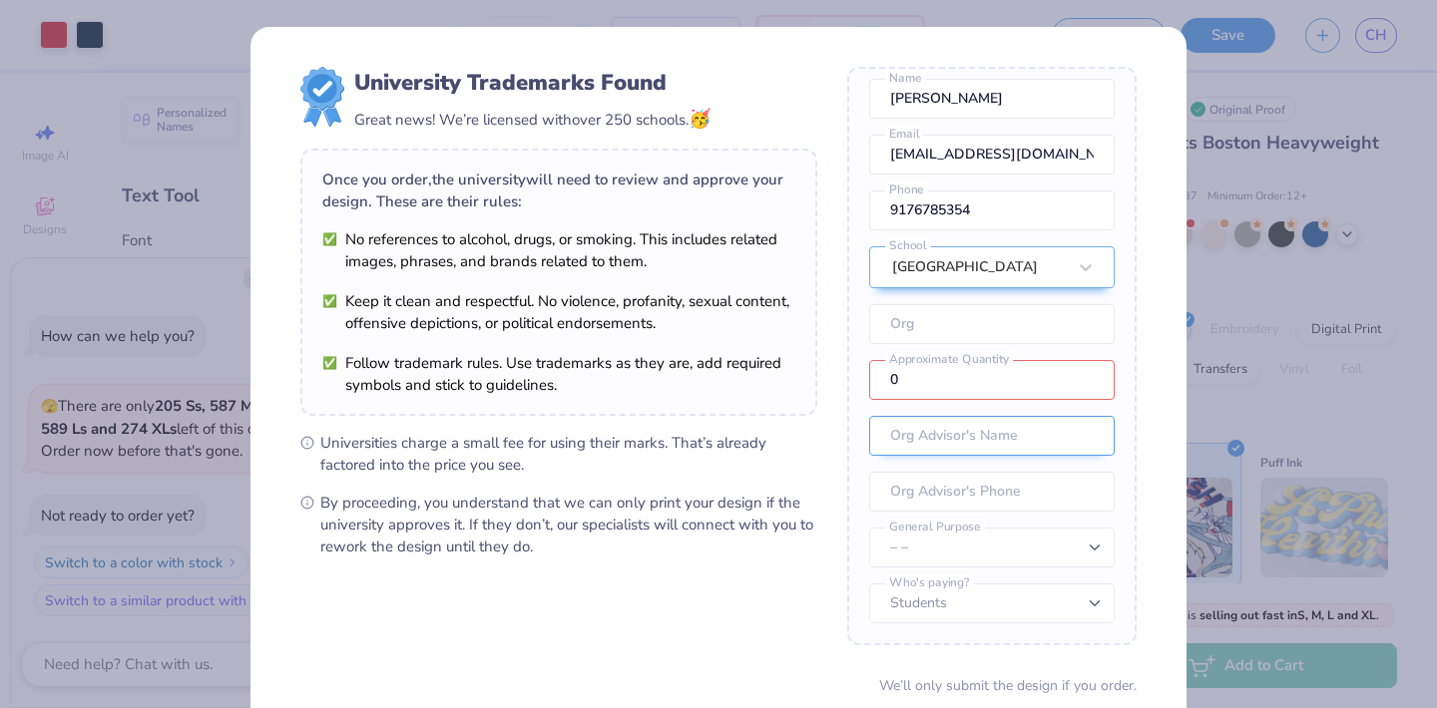
scroll to position [3, 0]
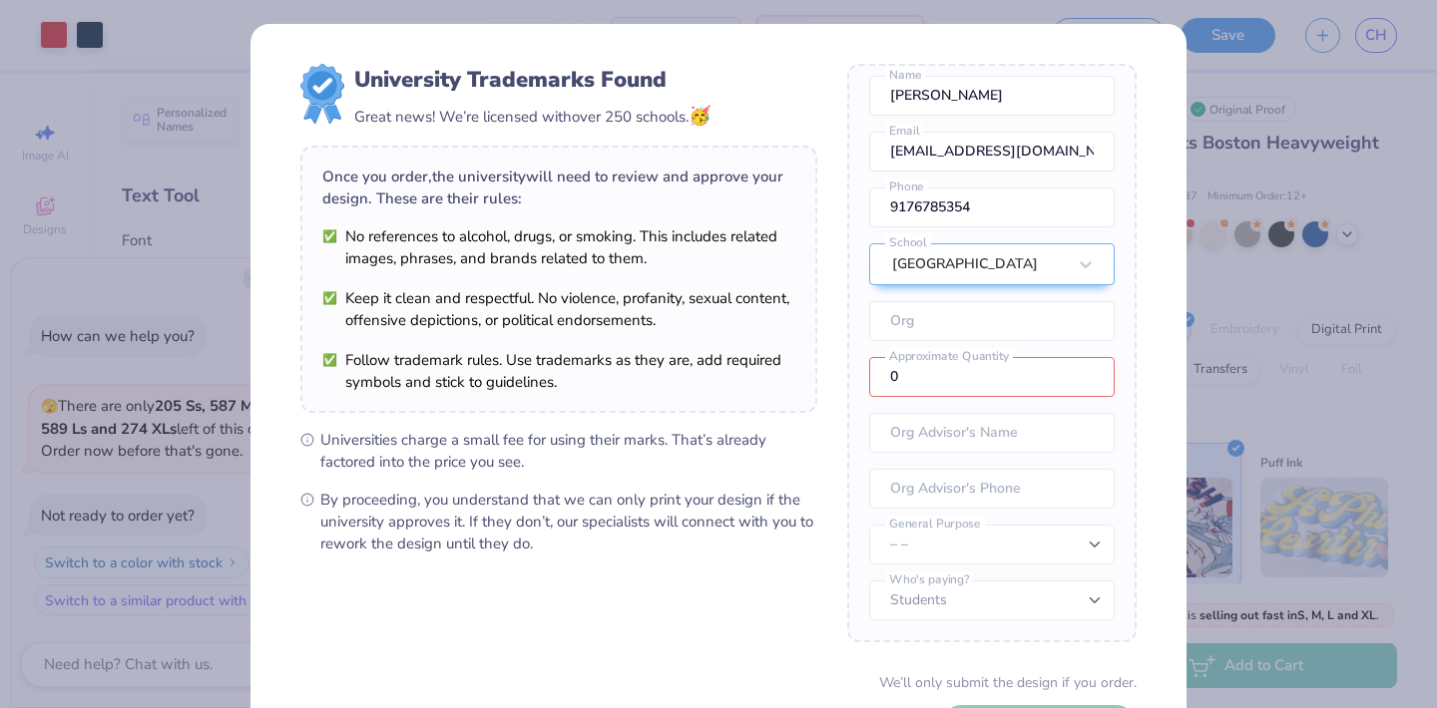
click at [926, 379] on input "0" at bounding box center [991, 377] width 245 height 40
type input "1"
click at [1084, 375] on input "1" at bounding box center [991, 377] width 245 height 40
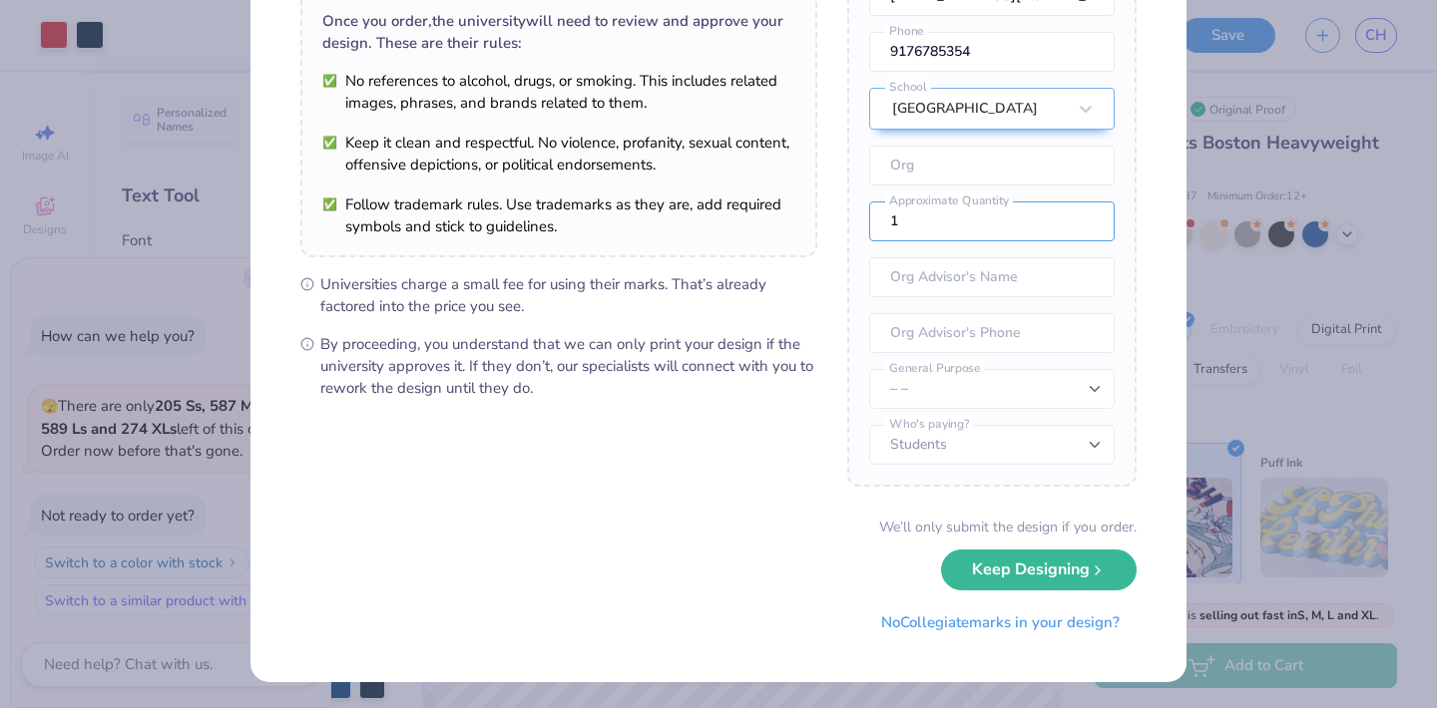
scroll to position [157, 0]
click at [968, 568] on button "Keep Designing" at bounding box center [1039, 567] width 196 height 41
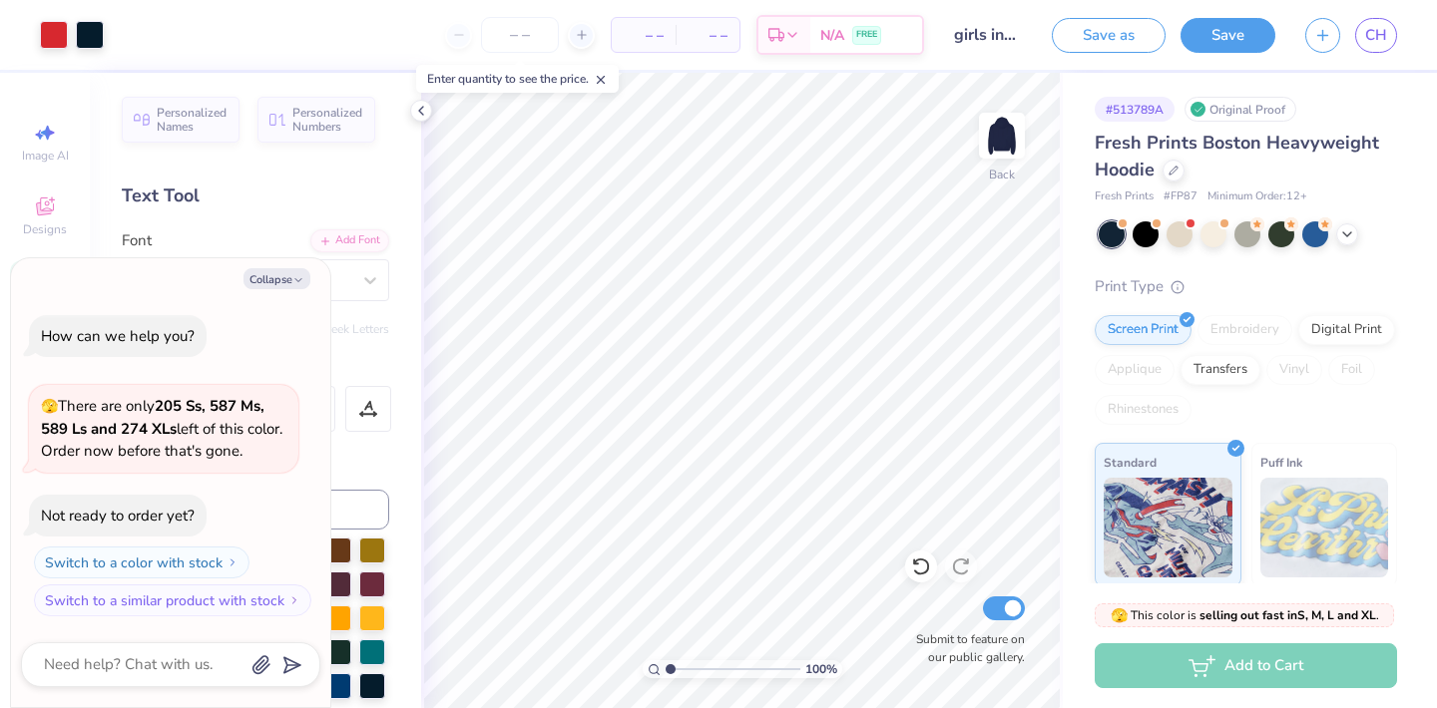
scroll to position [0, 0]
type textarea "x"
click at [1393, 29] on link "CH" at bounding box center [1376, 35] width 42 height 35
